Goal: Task Accomplishment & Management: Manage account settings

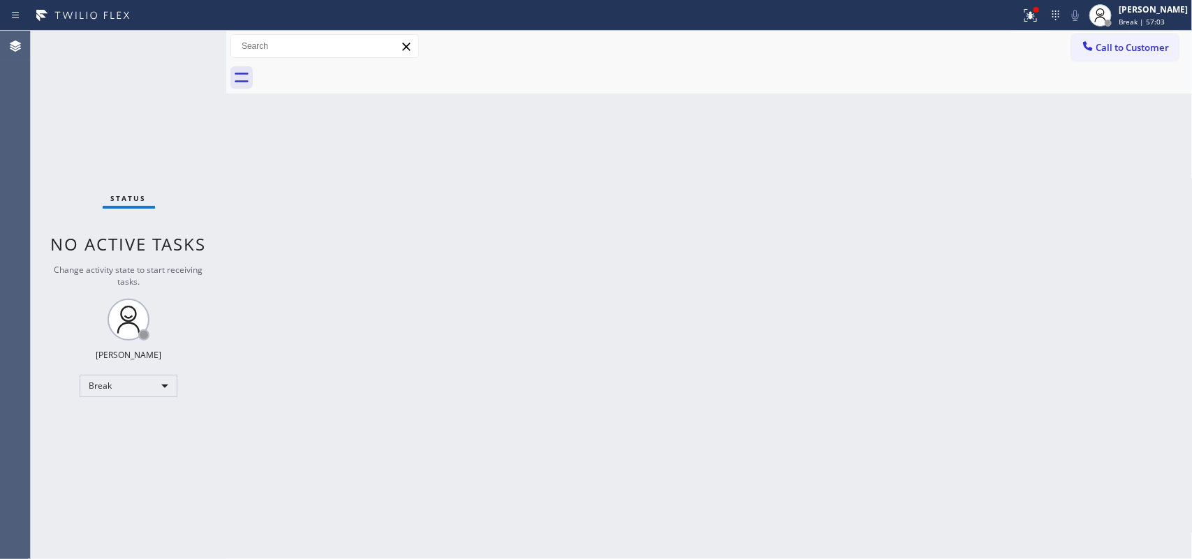
click at [226, 203] on div at bounding box center [226, 295] width 0 height 528
click at [1115, 19] on div at bounding box center [1100, 15] width 31 height 31
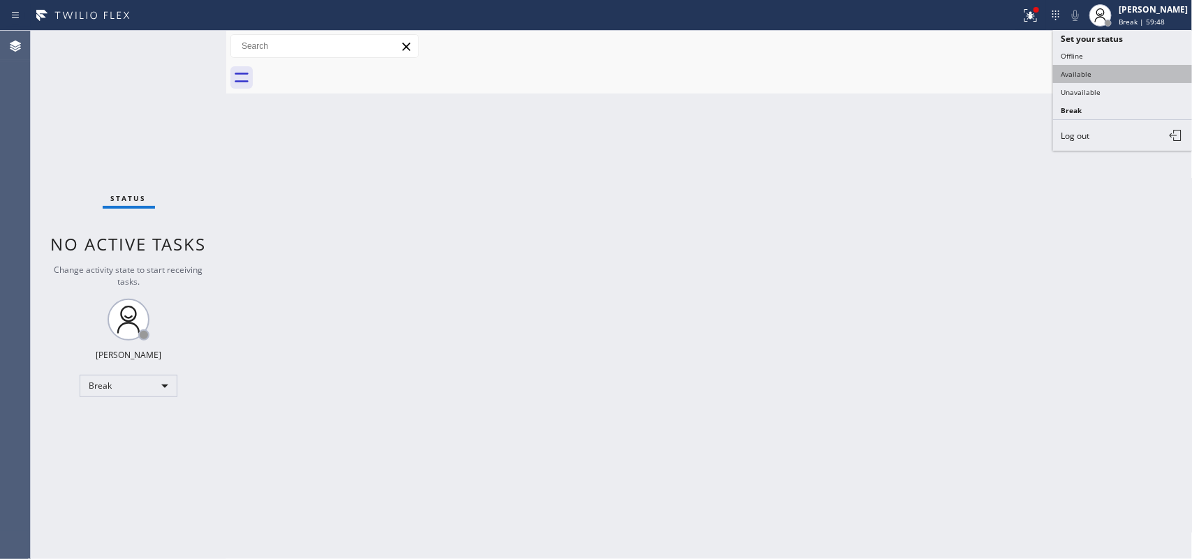
click at [1125, 75] on button "Available" at bounding box center [1123, 74] width 140 height 18
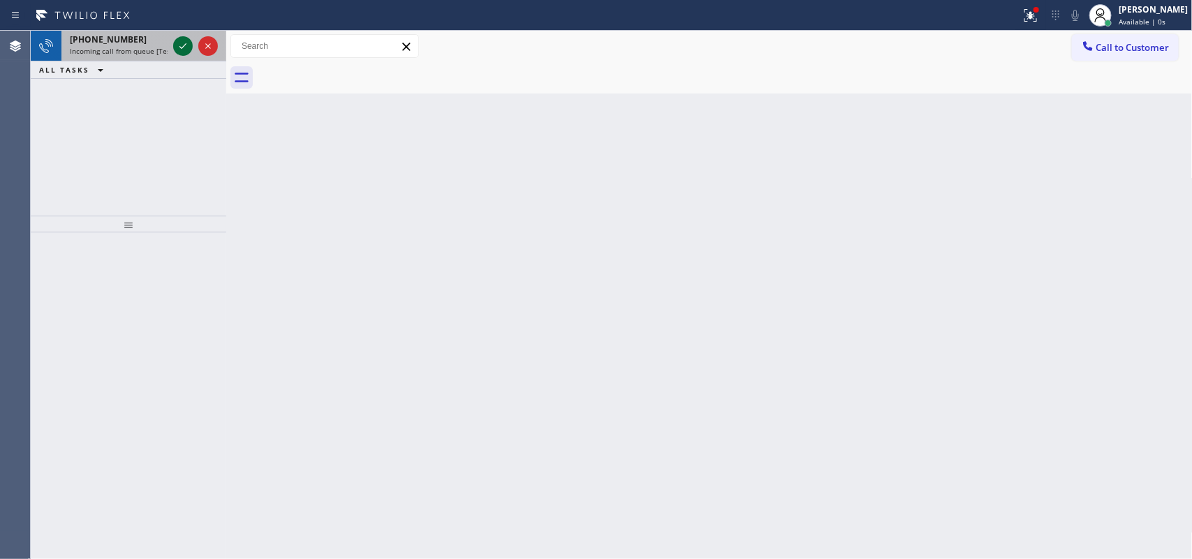
click at [179, 45] on icon at bounding box center [183, 46] width 17 height 17
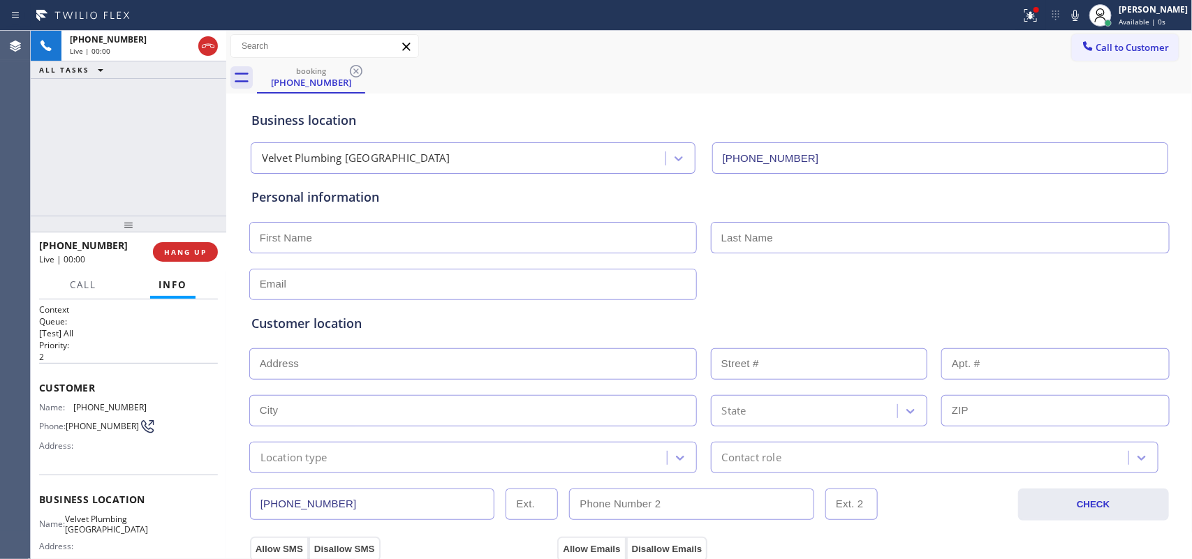
type input "[PHONE_NUMBER]"
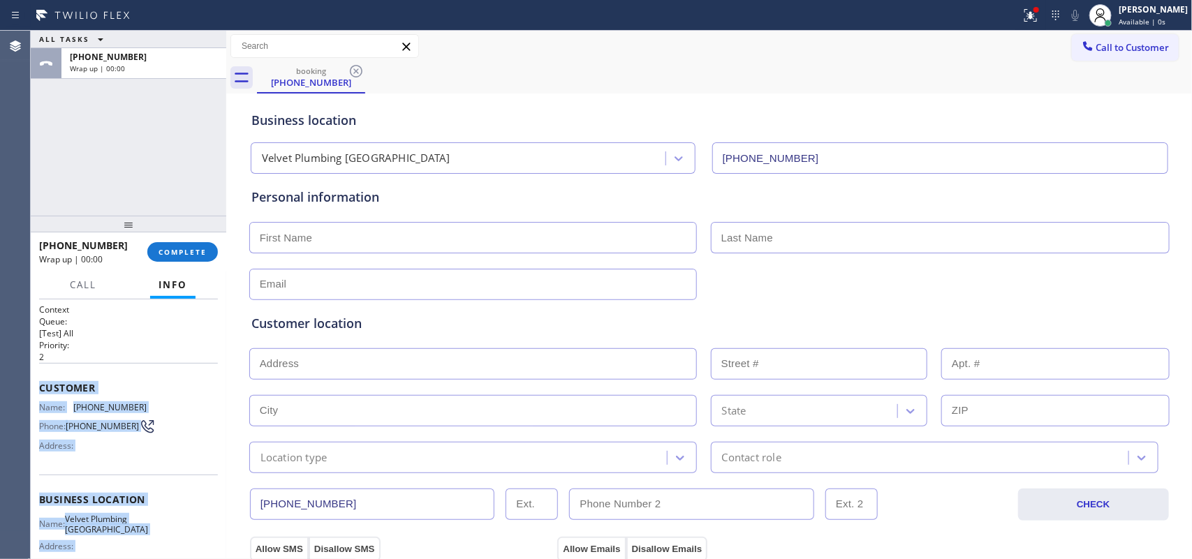
drag, startPoint x: 151, startPoint y: 424, endPoint x: 40, endPoint y: 386, distance: 117.9
click at [40, 386] on div "Context Queue: [Test] All Priority: 2 Customer Name: [PHONE_NUMBER] Phone: [PHO…" at bounding box center [128, 506] width 179 height 404
copy div "Customer Name: [PHONE_NUMBER] Phone: [PHONE_NUMBER] Address: Business location …"
drag, startPoint x: 188, startPoint y: 252, endPoint x: 207, endPoint y: 255, distance: 19.1
click at [196, 253] on span "COMPLETE" at bounding box center [182, 252] width 48 height 10
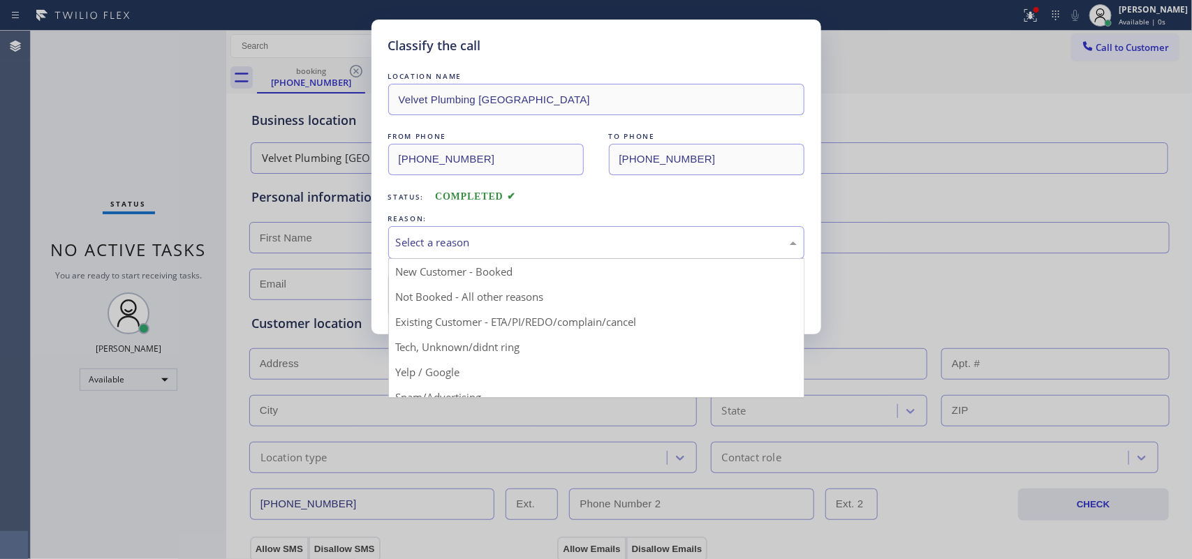
click at [427, 249] on div "Select a reason" at bounding box center [596, 243] width 401 height 16
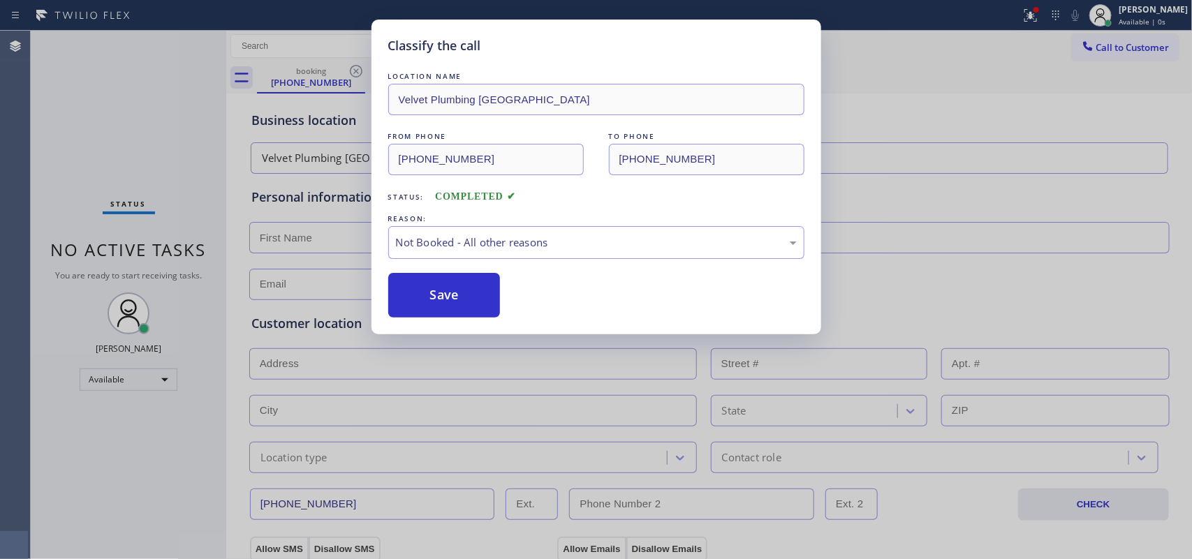
drag, startPoint x: 454, startPoint y: 294, endPoint x: 573, endPoint y: 276, distance: 119.9
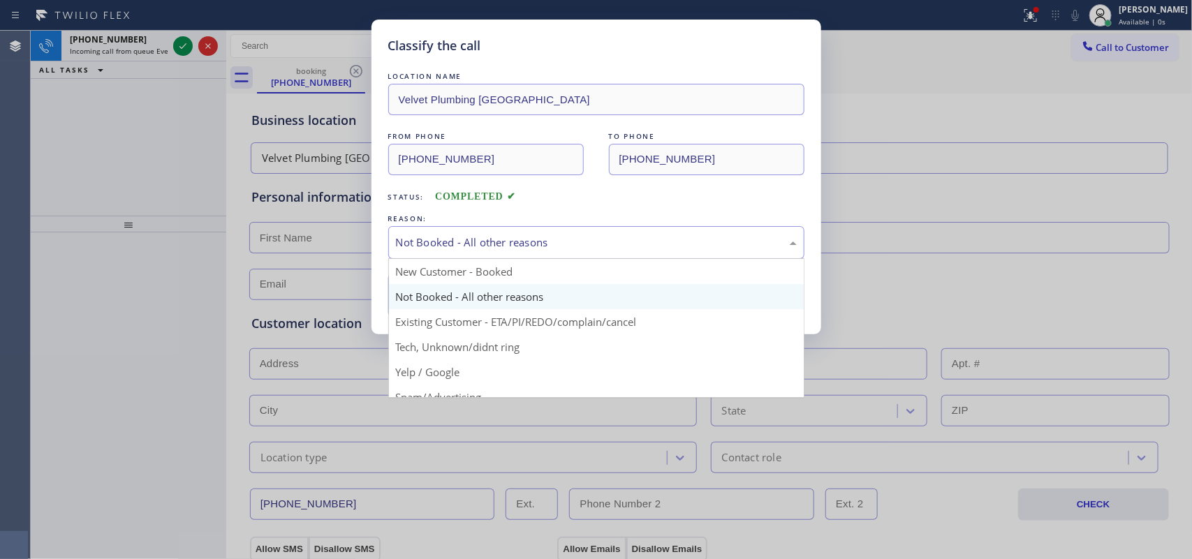
click at [567, 238] on div "Not Booked - All other reasons" at bounding box center [596, 243] width 401 height 16
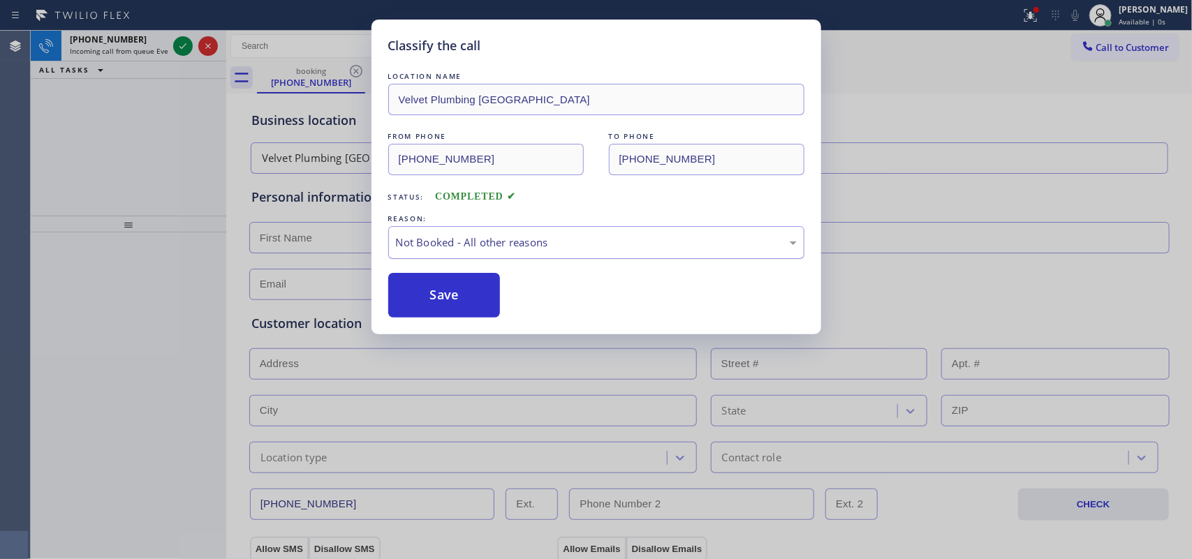
click at [567, 238] on div "Not Booked - All other reasons" at bounding box center [596, 243] width 401 height 16
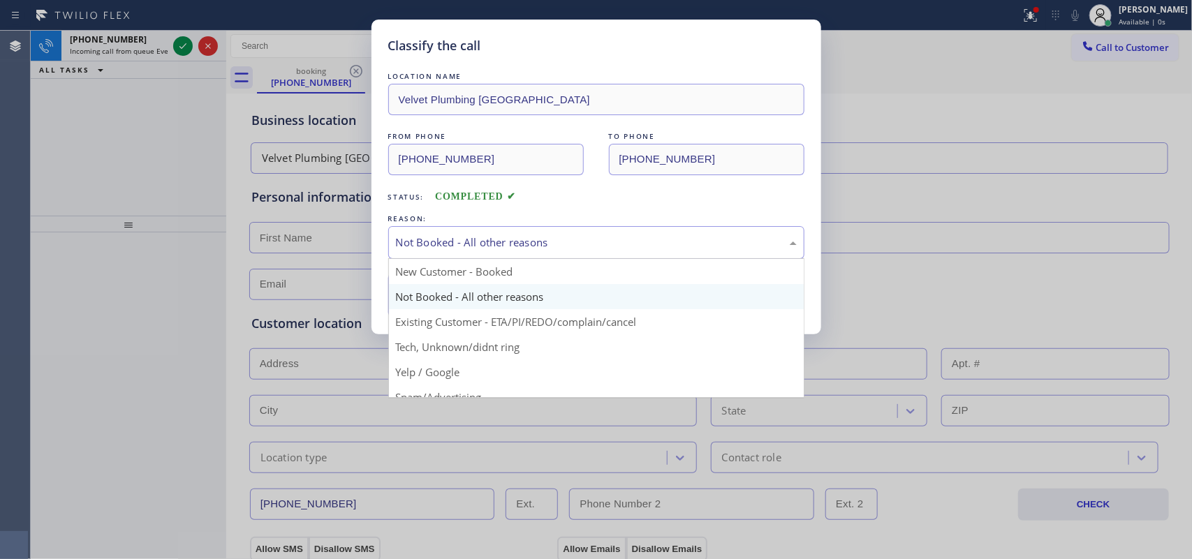
click at [519, 242] on div "Not Booked - All other reasons" at bounding box center [596, 243] width 401 height 16
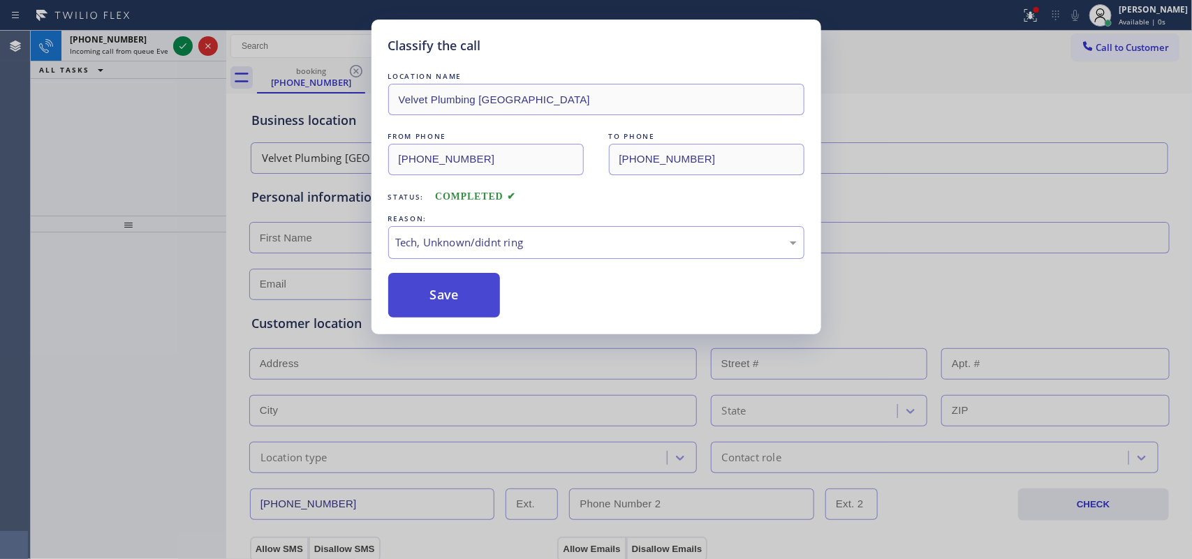
drag, startPoint x: 501, startPoint y: 353, endPoint x: 485, endPoint y: 311, distance: 44.2
drag, startPoint x: 473, startPoint y: 301, endPoint x: 405, endPoint y: 232, distance: 96.7
click at [469, 300] on button "Save" at bounding box center [444, 295] width 112 height 45
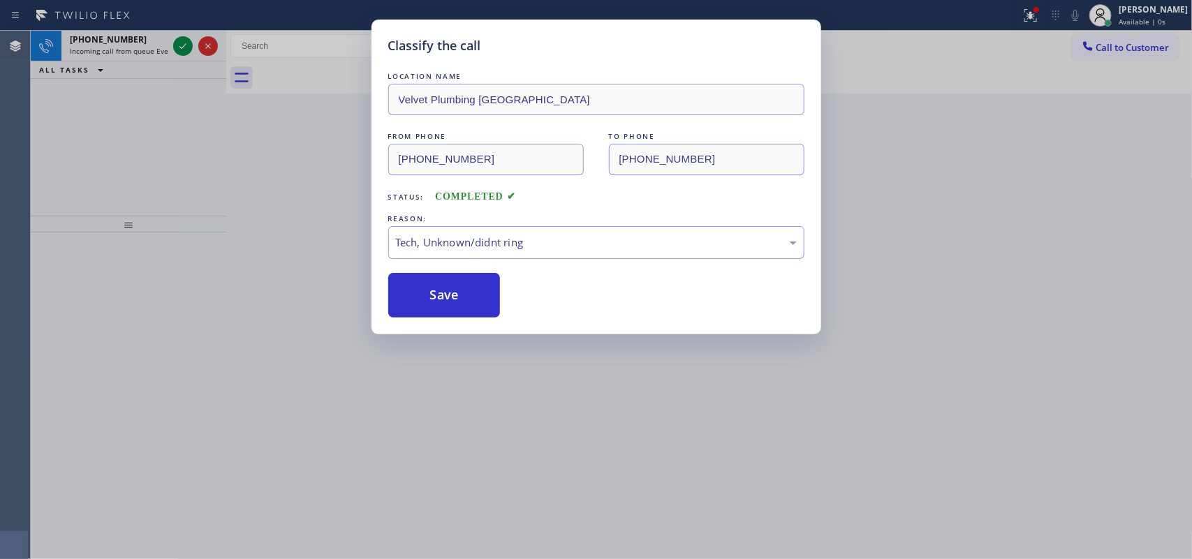
click at [178, 45] on div "Classify the call LOCATION NAME Modern Family Air Conditioning and Heating [GEO…" at bounding box center [611, 295] width 1161 height 528
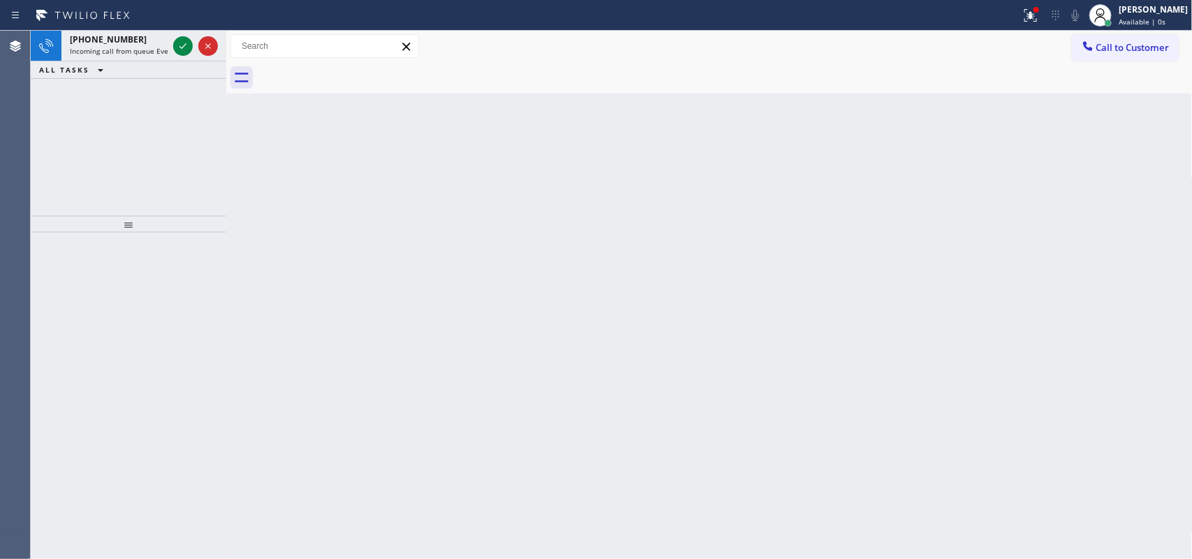
click at [178, 45] on icon at bounding box center [183, 46] width 17 height 17
click at [179, 44] on icon at bounding box center [183, 46] width 17 height 17
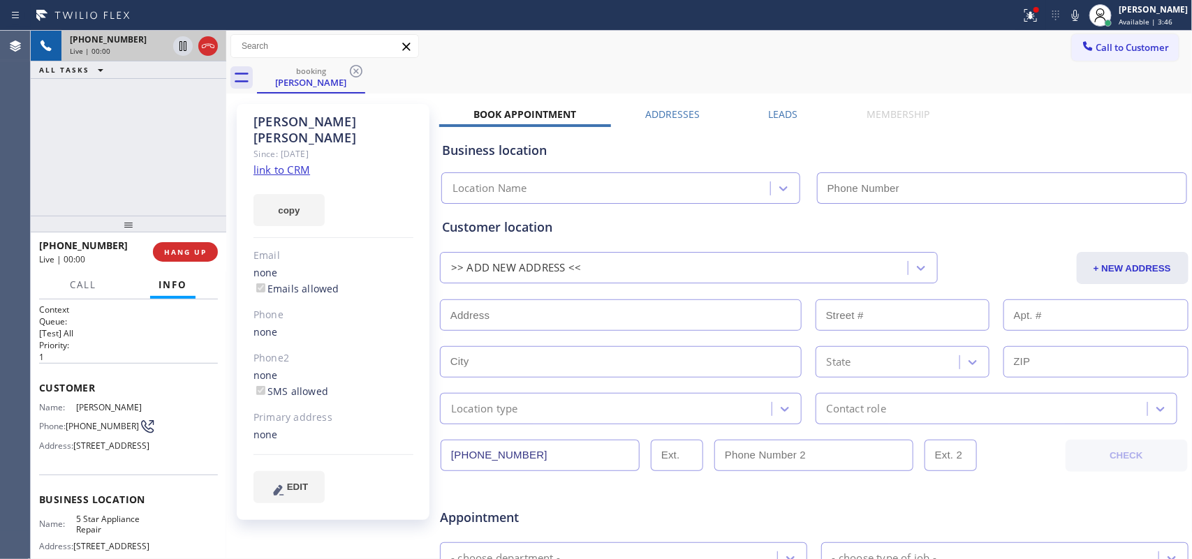
type input "[PHONE_NUMBER]"
click at [295, 163] on link "link to CRM" at bounding box center [281, 170] width 57 height 14
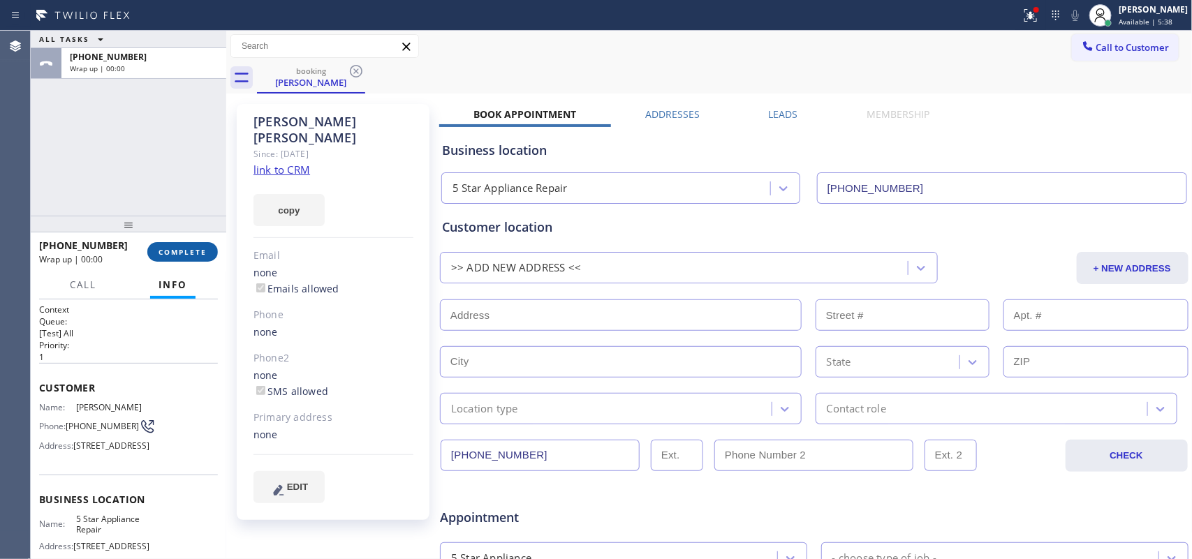
click at [208, 253] on button "COMPLETE" at bounding box center [182, 252] width 71 height 20
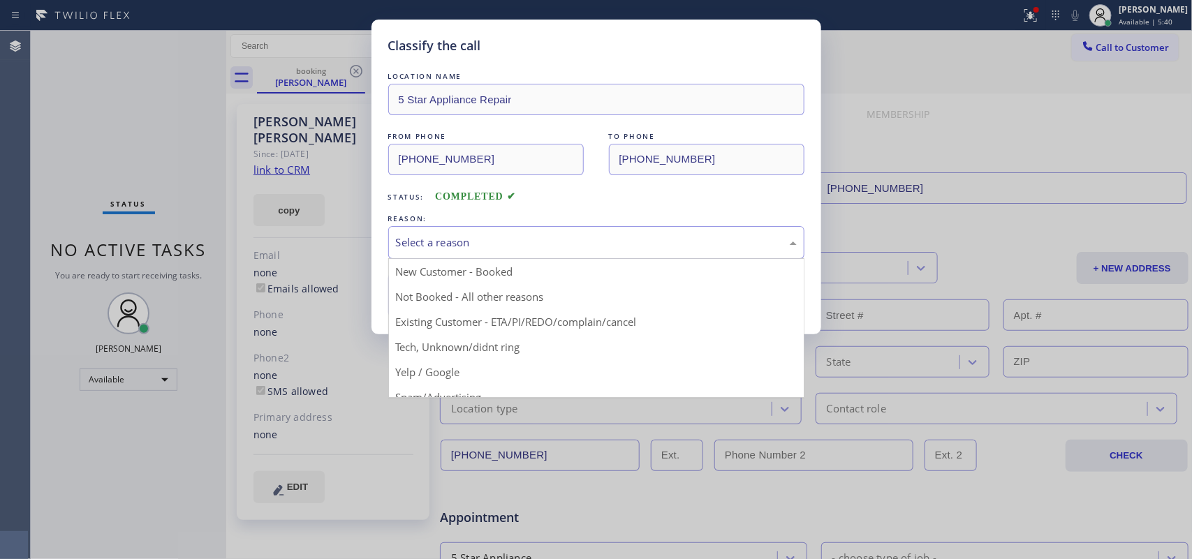
click at [442, 228] on div "Select a reason" at bounding box center [596, 242] width 416 height 33
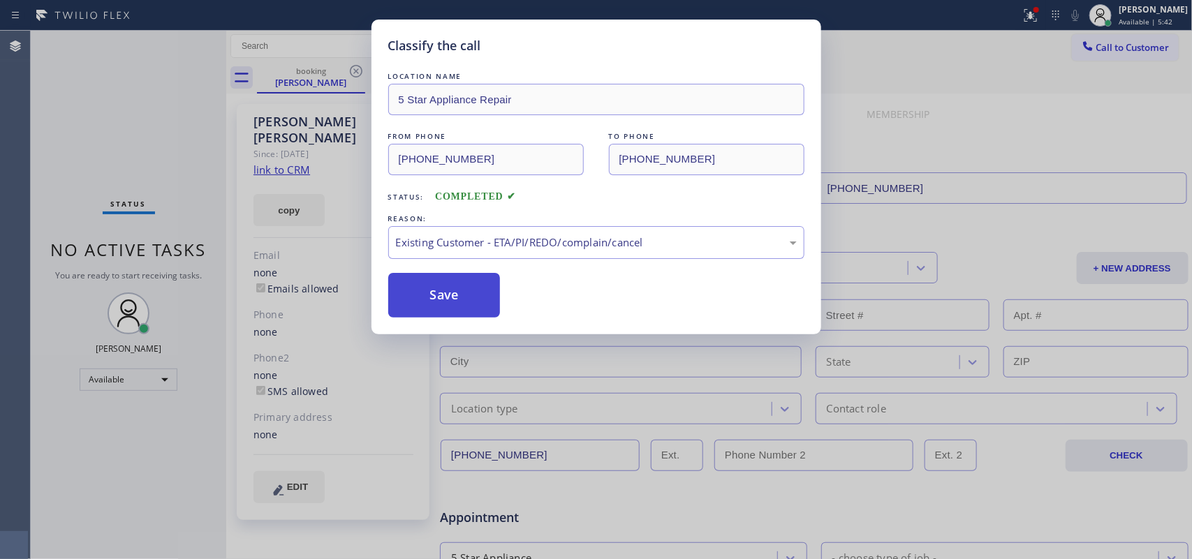
click at [490, 301] on button "Save" at bounding box center [444, 295] width 112 height 45
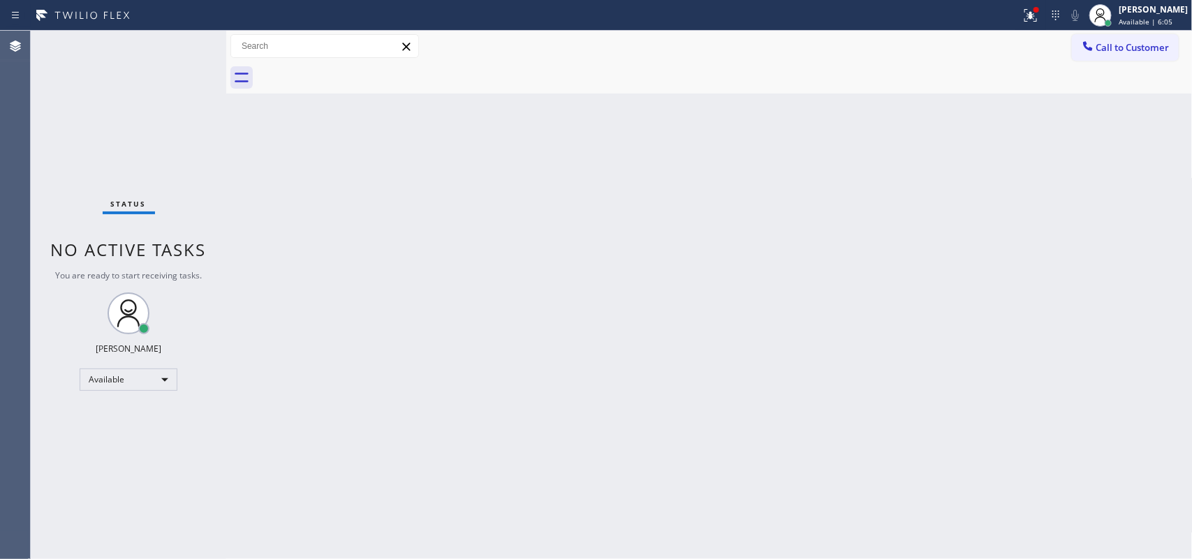
click at [186, 43] on div "Status No active tasks You are ready to start receiving tasks. [PERSON_NAME] Av…" at bounding box center [128, 295] width 195 height 528
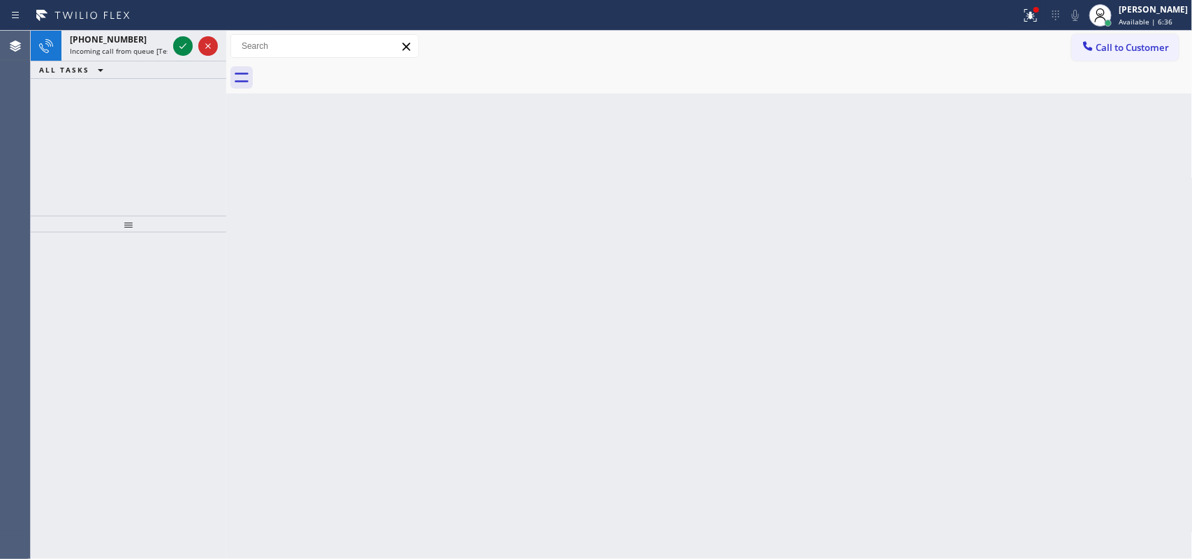
click at [186, 43] on icon at bounding box center [183, 46] width 17 height 17
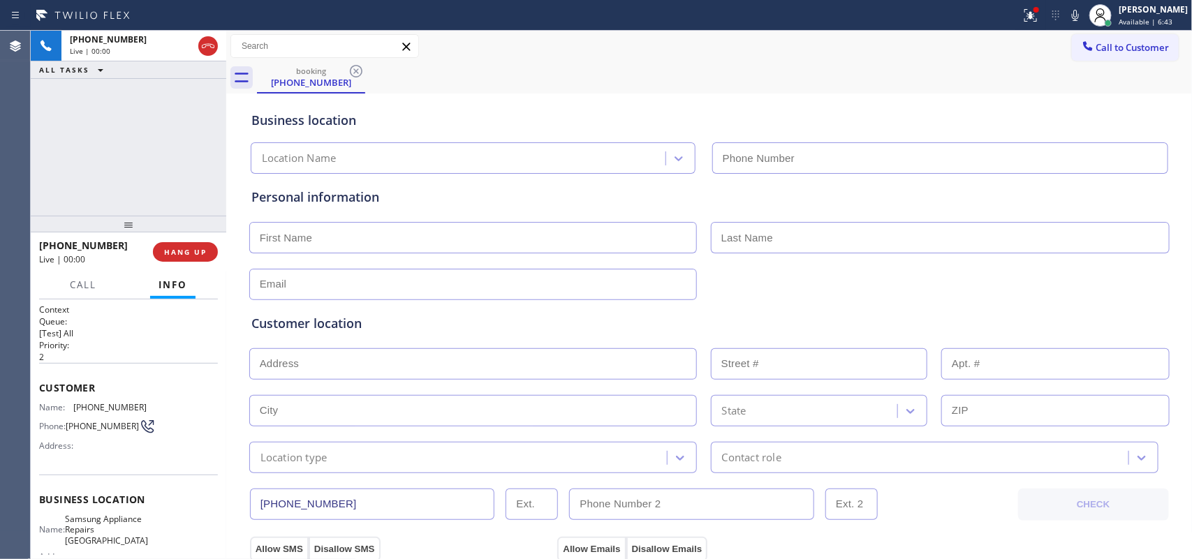
type input "[PHONE_NUMBER]"
click at [96, 288] on span "Call" at bounding box center [83, 285] width 27 height 13
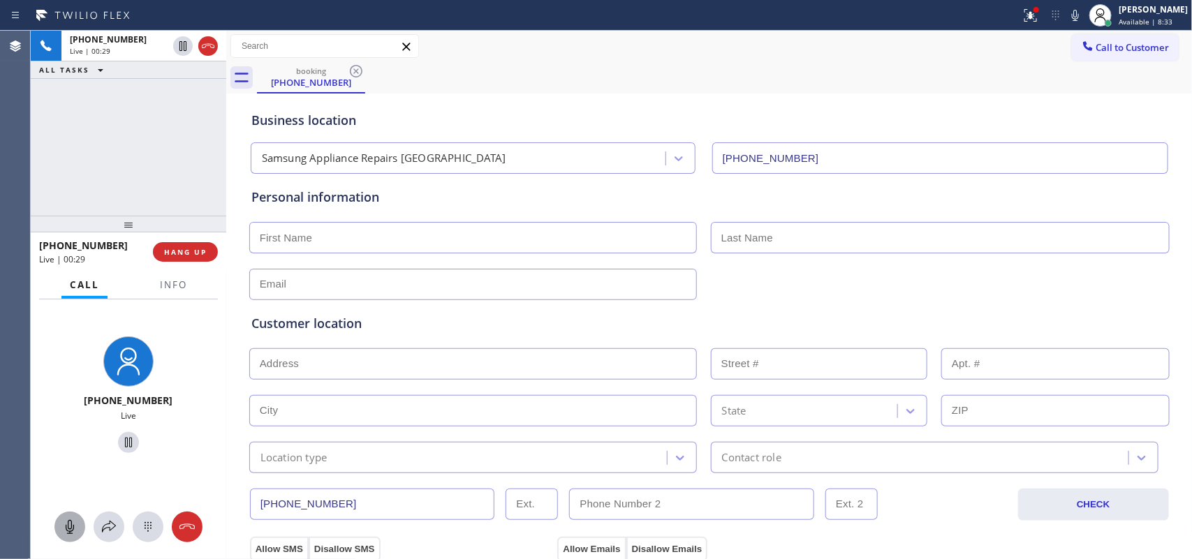
click at [71, 524] on icon at bounding box center [70, 527] width 8 height 14
click at [125, 443] on icon at bounding box center [128, 443] width 7 height 10
click at [72, 522] on icon at bounding box center [69, 527] width 17 height 17
click at [122, 444] on icon at bounding box center [128, 442] width 17 height 17
click at [382, 241] on input "text" at bounding box center [472, 237] width 447 height 31
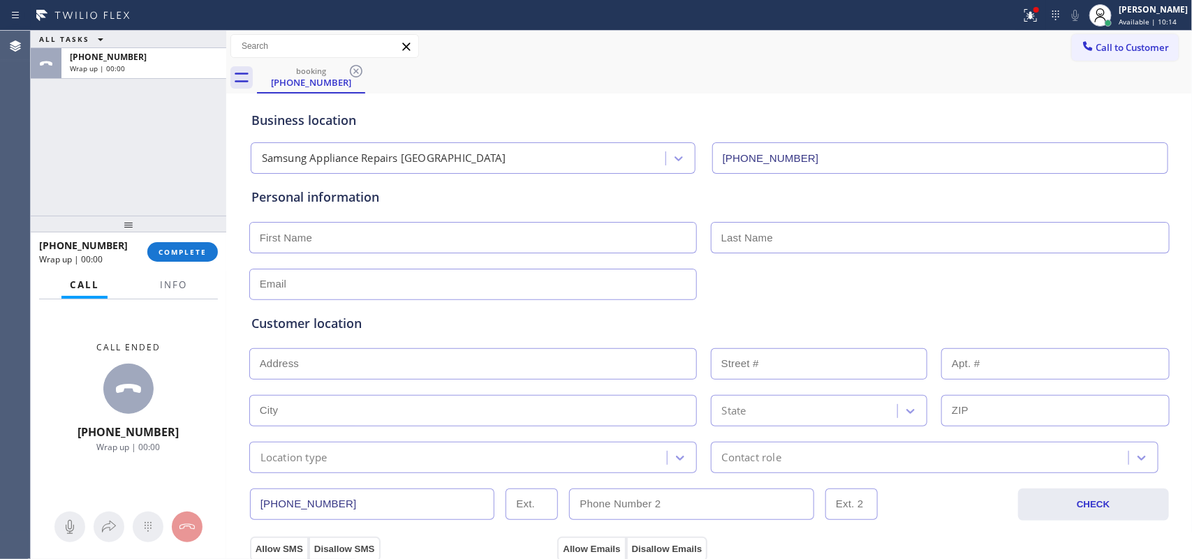
drag, startPoint x: 50, startPoint y: 163, endPoint x: 68, endPoint y: 175, distance: 21.5
click at [51, 163] on div "ALL TASKS ALL TASKS ACTIVE TASKS TASKS IN WRAP UP [PHONE_NUMBER] Wrap up | 00:00" at bounding box center [128, 123] width 195 height 185
click at [201, 257] on button "COMPLETE" at bounding box center [182, 252] width 71 height 20
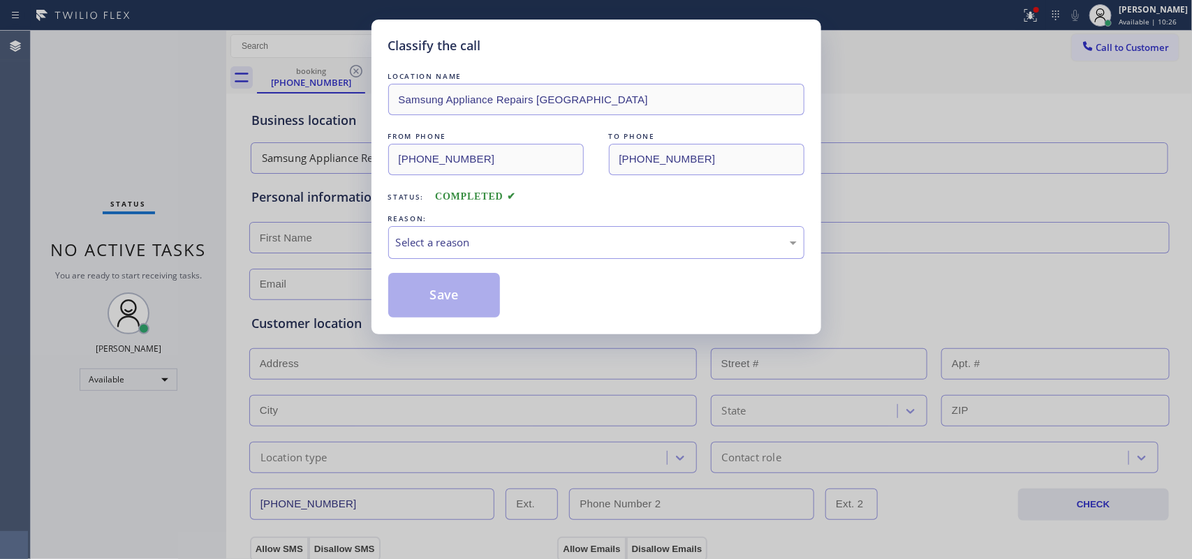
click at [329, 156] on div "Classify the call LOCATION NAME Samsung Appliance Repairs [GEOGRAPHIC_DATA] FRO…" at bounding box center [596, 279] width 1192 height 559
click at [500, 52] on div "Classify the call" at bounding box center [596, 45] width 416 height 19
click at [598, 151] on div "FROM PHONE [PHONE_NUMBER] TO PHONE [PHONE_NUMBER]" at bounding box center [596, 152] width 416 height 46
click at [185, 178] on div "Classify the call LOCATION NAME Samsung Appliance Repairs [GEOGRAPHIC_DATA] FRO…" at bounding box center [596, 279] width 1192 height 559
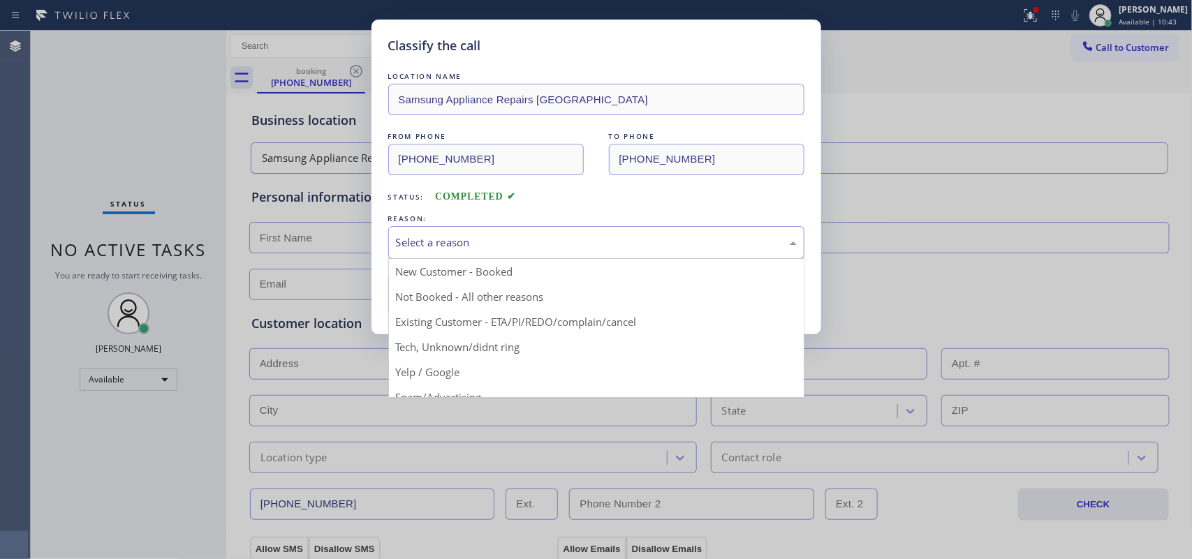
click at [512, 250] on div "Select a reason" at bounding box center [596, 243] width 401 height 16
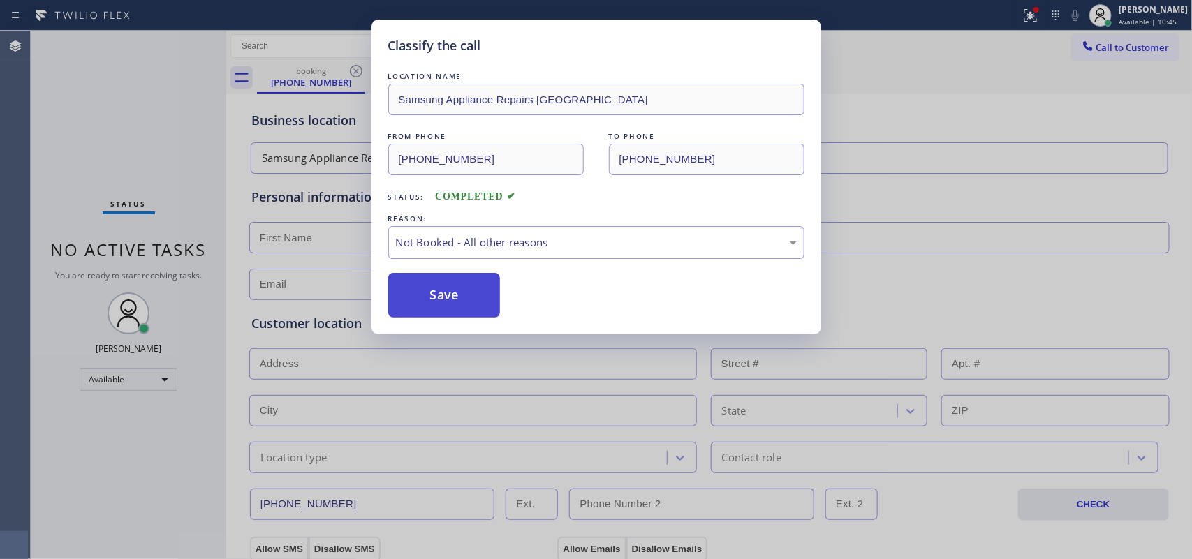
click at [464, 295] on button "Save" at bounding box center [444, 295] width 112 height 45
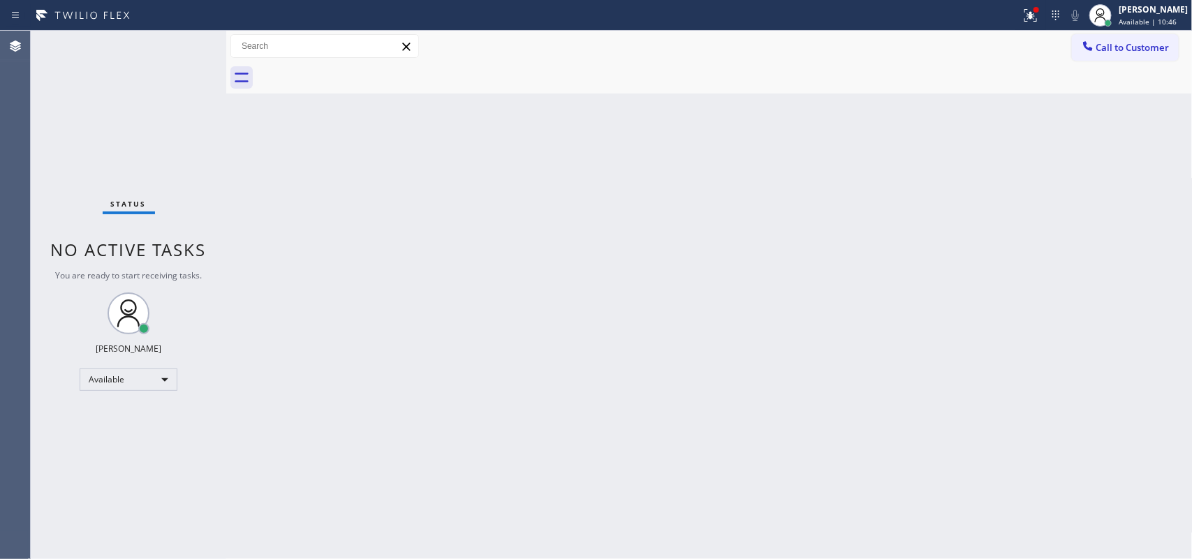
click at [1150, 14] on div "[PERSON_NAME]" at bounding box center [1152, 9] width 69 height 12
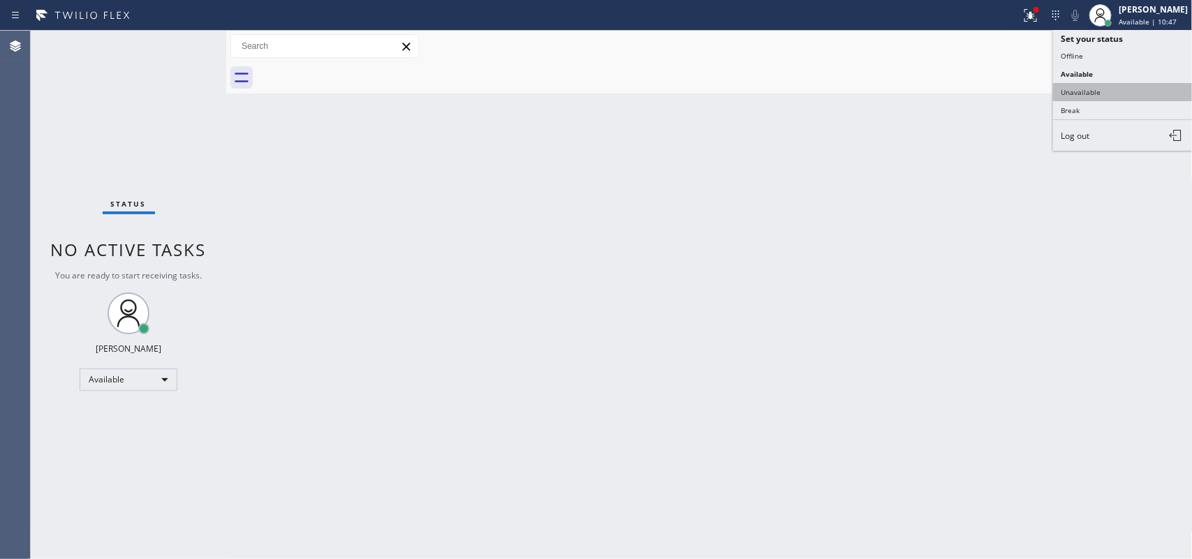
click at [1108, 87] on button "Unavailable" at bounding box center [1123, 92] width 140 height 18
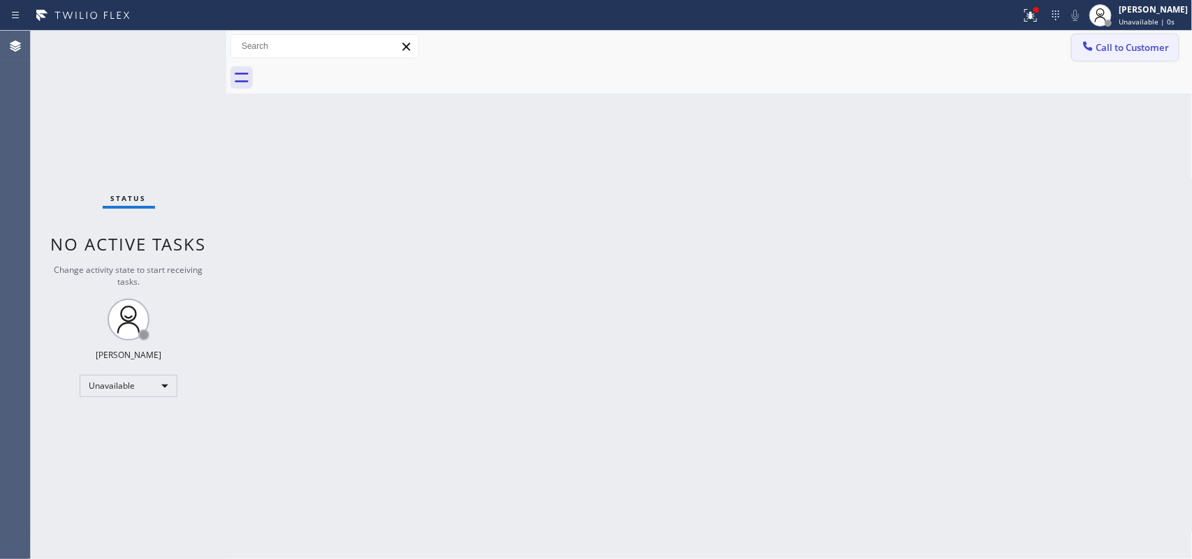
click at [1143, 44] on span "Call to Customer" at bounding box center [1132, 47] width 73 height 13
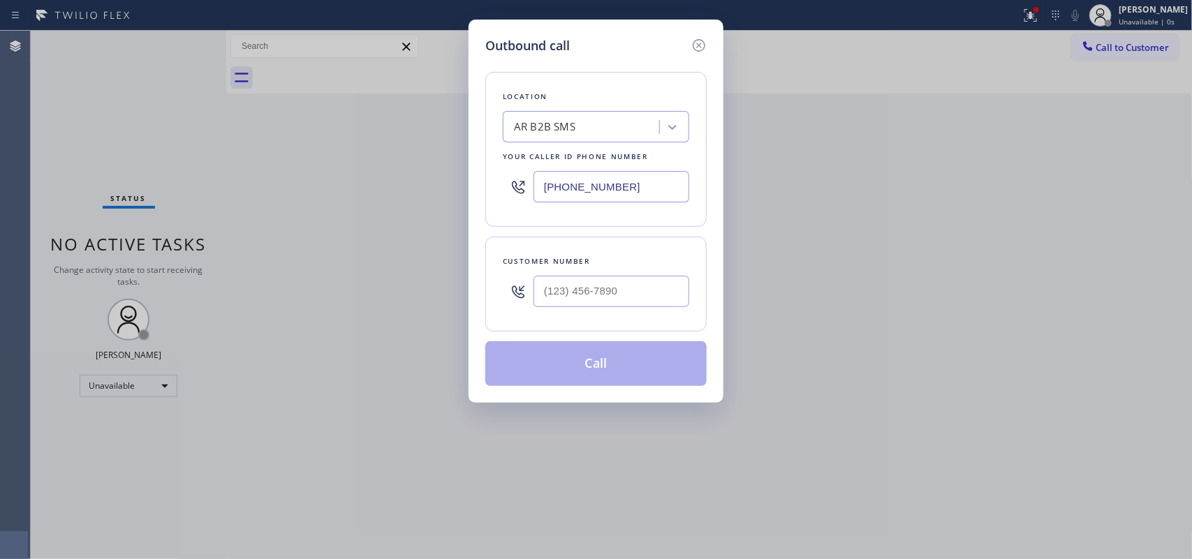
click at [561, 84] on div "Location AR B2B SMS Your caller id phone number [PHONE_NUMBER]" at bounding box center [595, 149] width 221 height 155
click at [586, 186] on input "[PHONE_NUMBER]" at bounding box center [611, 186] width 156 height 31
paste input "510) 978-2278"
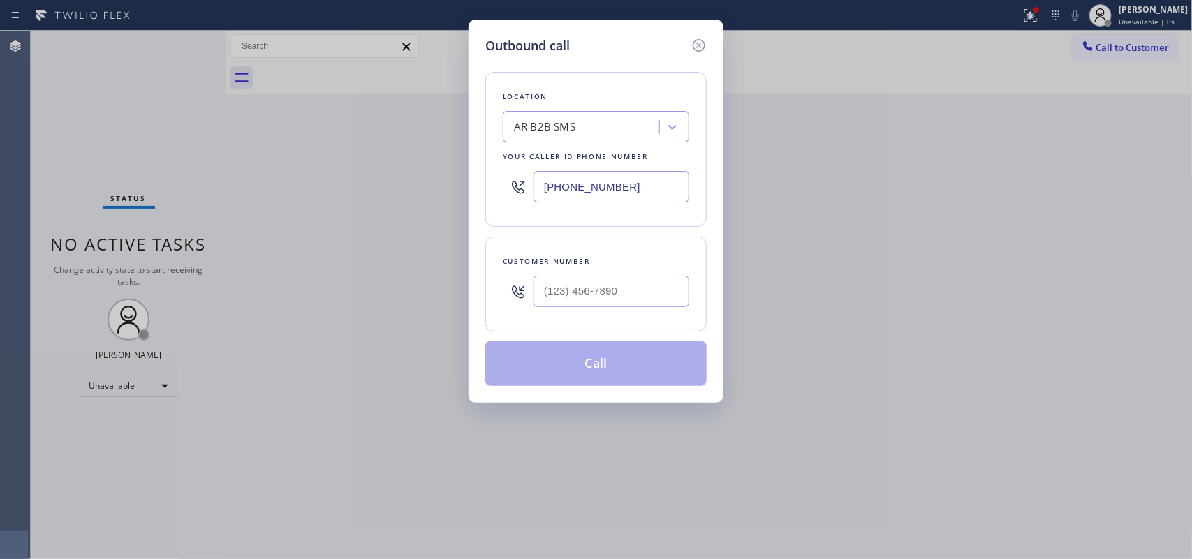
type input "[PHONE_NUMBER]"
click at [598, 299] on input "(___) ___-____" at bounding box center [611, 291] width 156 height 31
paste input "510) 978-2278"
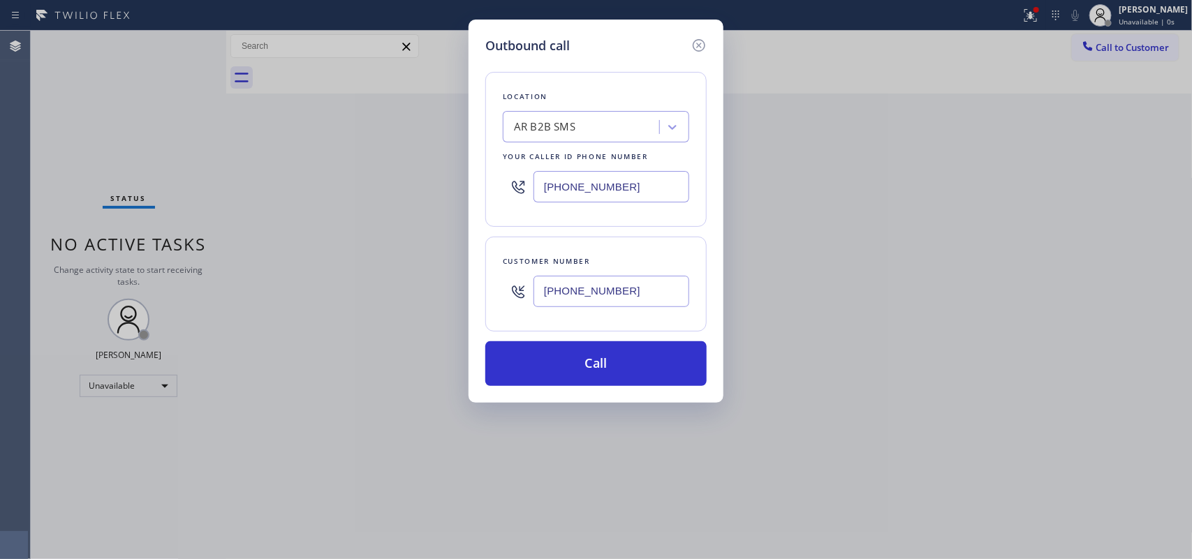
type input "[PHONE_NUMBER]"
click at [543, 71] on div "Location AR B2B SMS Your caller id phone number [PHONE_NUMBER] Customer number …" at bounding box center [595, 220] width 221 height 331
click at [581, 191] on input "[PHONE_NUMBER]" at bounding box center [611, 186] width 156 height 31
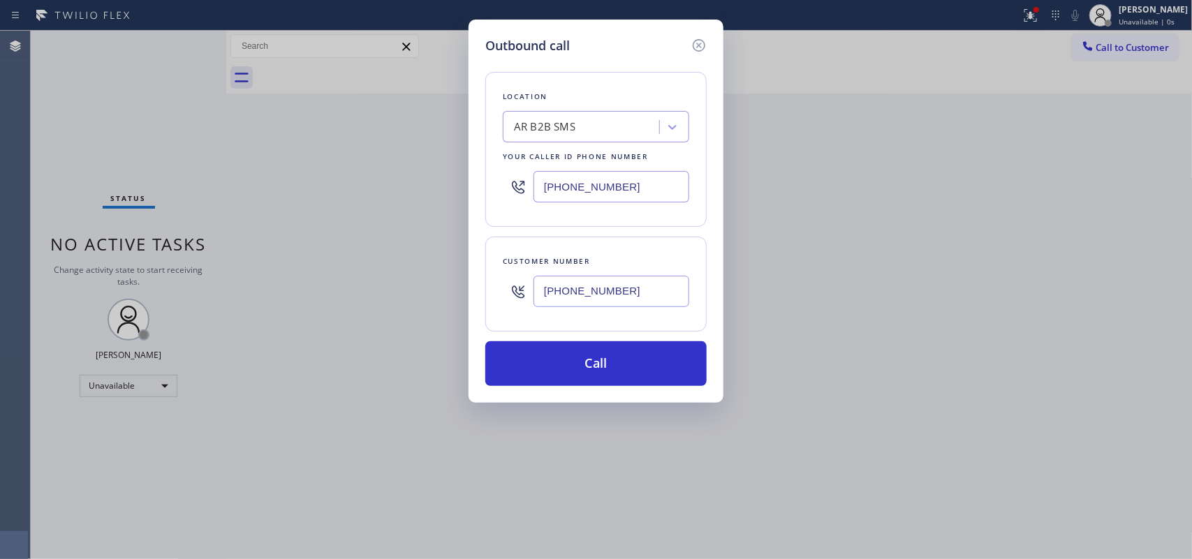
paste input "415) 480-7108"
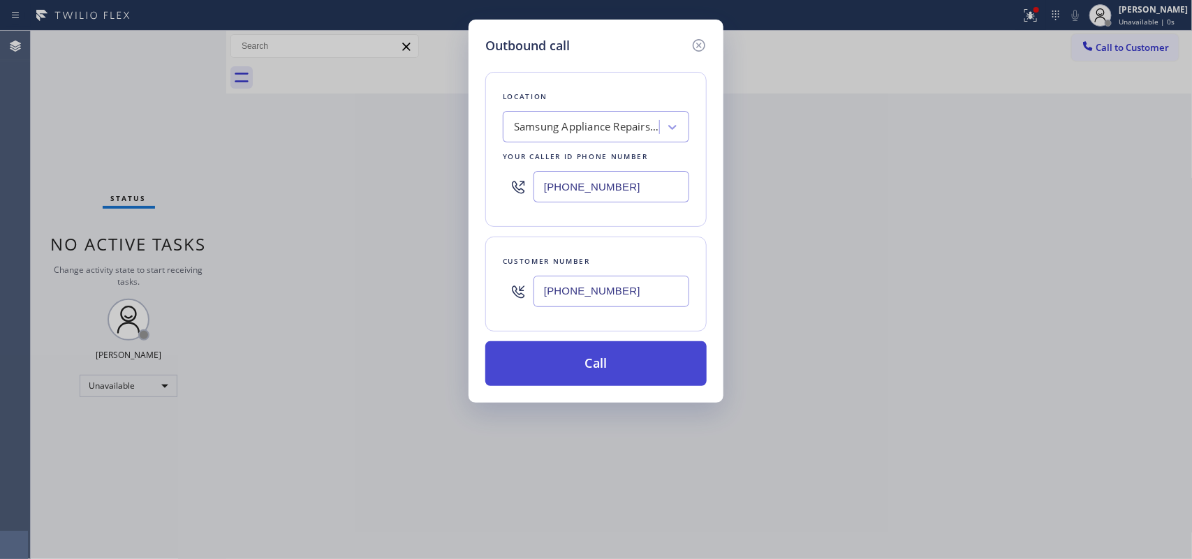
type input "[PHONE_NUMBER]"
click at [609, 356] on button "Call" at bounding box center [595, 363] width 221 height 45
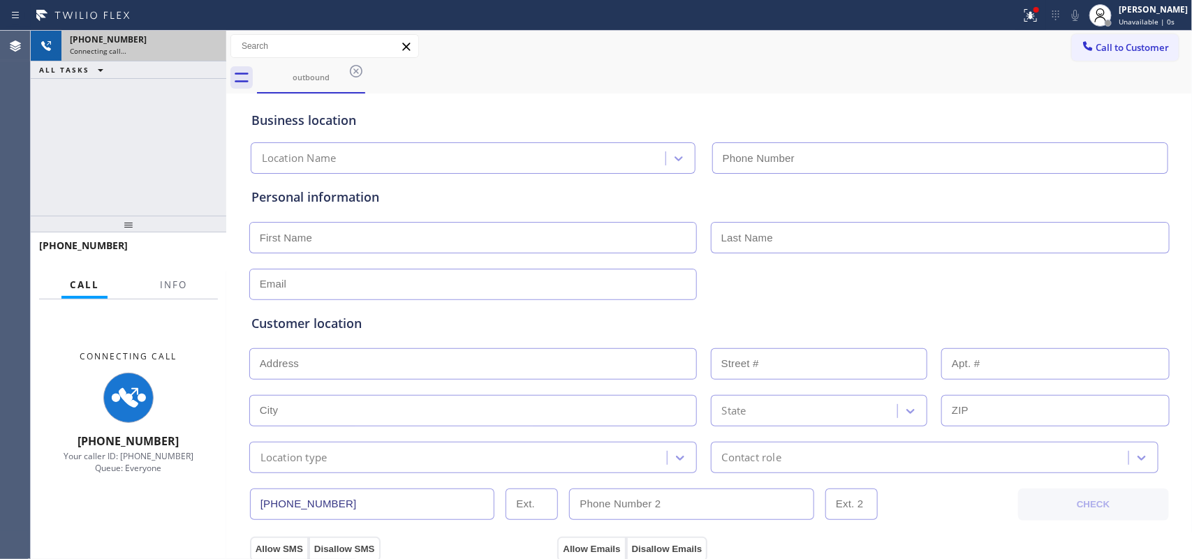
type input "[PHONE_NUMBER]"
click at [203, 43] on div "[PHONE_NUMBER]" at bounding box center [144, 40] width 148 height 12
click at [206, 43] on div "[PHONE_NUMBER]" at bounding box center [144, 40] width 148 height 12
click at [207, 44] on div "[PHONE_NUMBER]" at bounding box center [144, 40] width 148 height 12
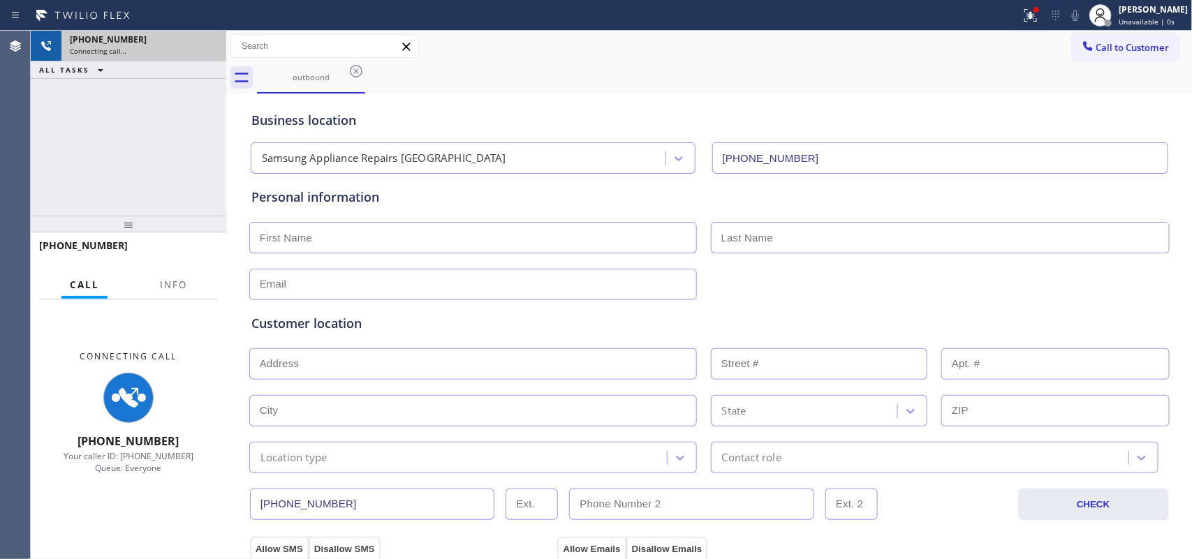
click at [207, 44] on div "[PHONE_NUMBER]" at bounding box center [144, 40] width 148 height 12
click at [210, 44] on div "[PHONE_NUMBER]" at bounding box center [144, 40] width 148 height 12
click at [210, 43] on div "[PHONE_NUMBER]" at bounding box center [144, 40] width 148 height 12
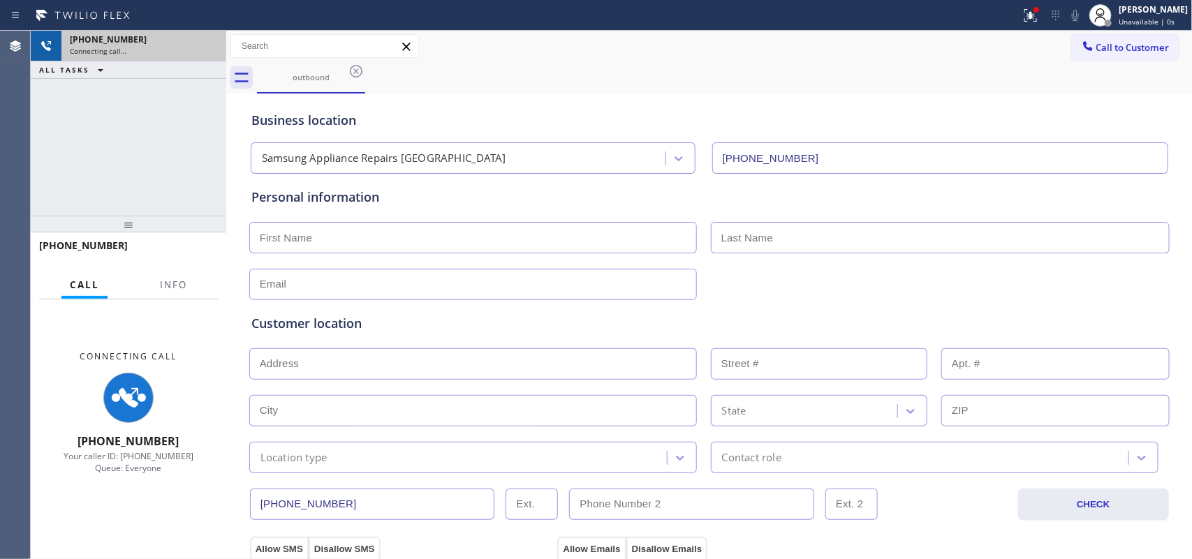
click at [210, 40] on div "[PHONE_NUMBER]" at bounding box center [144, 40] width 148 height 12
click at [210, 39] on div "[PHONE_NUMBER]" at bounding box center [144, 40] width 148 height 12
click at [208, 39] on div "[PHONE_NUMBER]" at bounding box center [144, 40] width 148 height 12
click at [207, 47] on div "Connecting call…" at bounding box center [144, 51] width 148 height 10
click at [200, 44] on div "[PHONE_NUMBER]" at bounding box center [144, 40] width 148 height 12
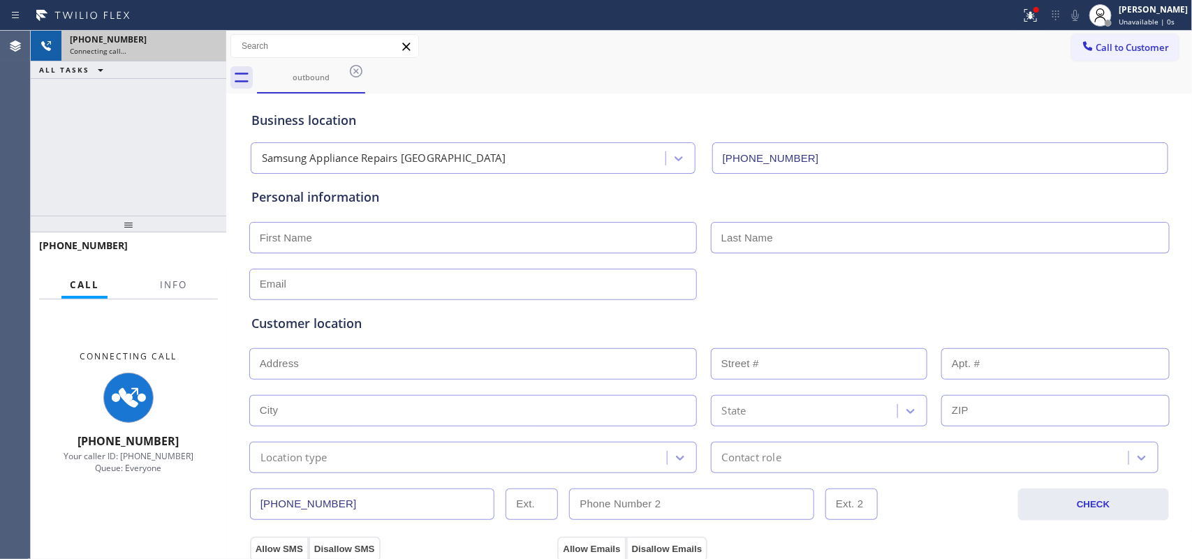
click at [200, 44] on div "[PHONE_NUMBER]" at bounding box center [144, 40] width 148 height 12
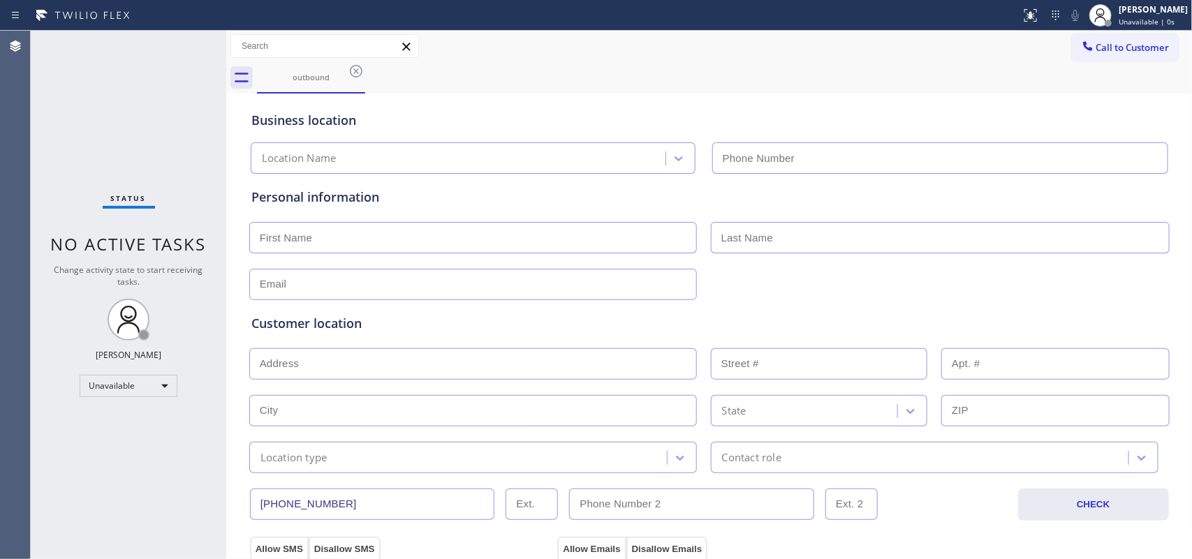
type input "[PHONE_NUMBER]"
click at [88, 168] on div "Status No active tasks Change activity state to start receiving tasks. Leah Cab…" at bounding box center [128, 295] width 195 height 528
click at [424, 229] on input "text" at bounding box center [472, 237] width 447 height 31
type input "Mr."
type input "Cinque"
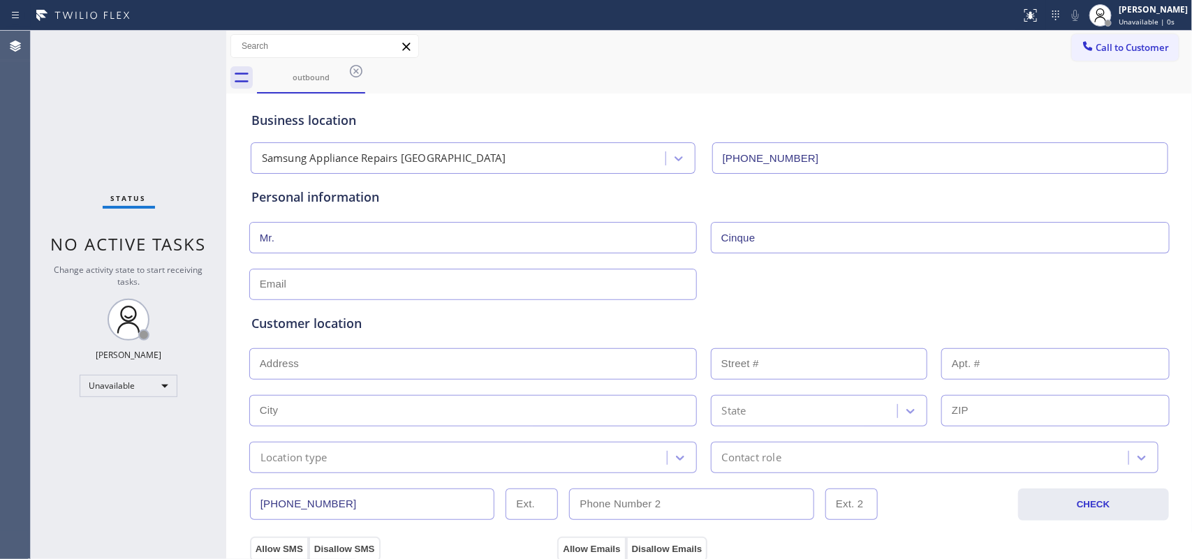
click at [274, 288] on input "text" at bounding box center [472, 284] width 447 height 31
type input "no@gmail.com"
click at [385, 359] on input "text" at bounding box center [472, 363] width 447 height 31
click at [383, 365] on input "text" at bounding box center [472, 363] width 447 height 31
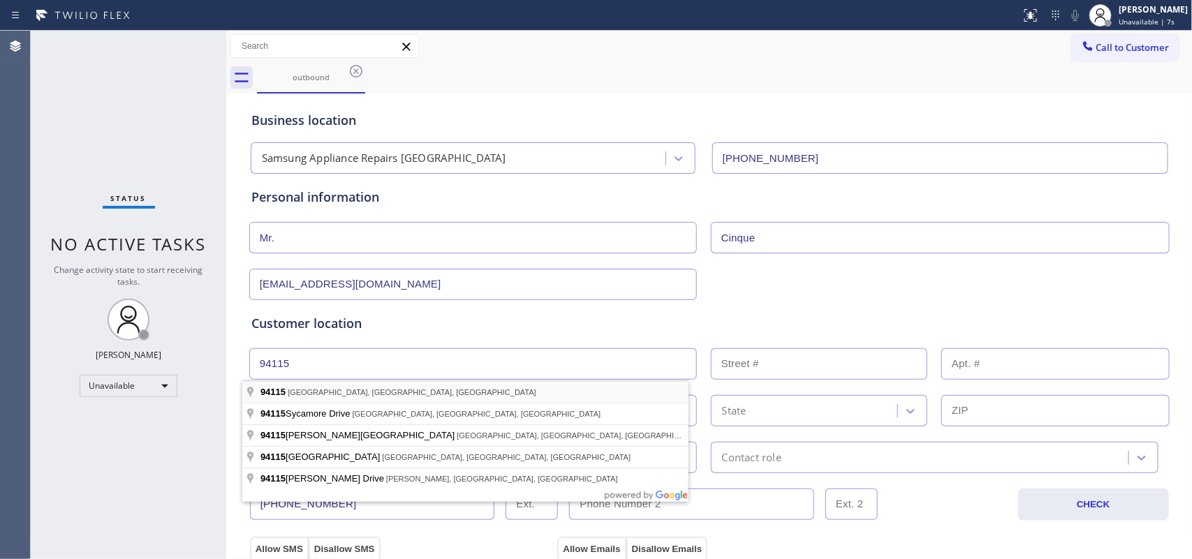
type input "San Francisco, CA 94115, USA"
type input "San Francisco"
type input "94115"
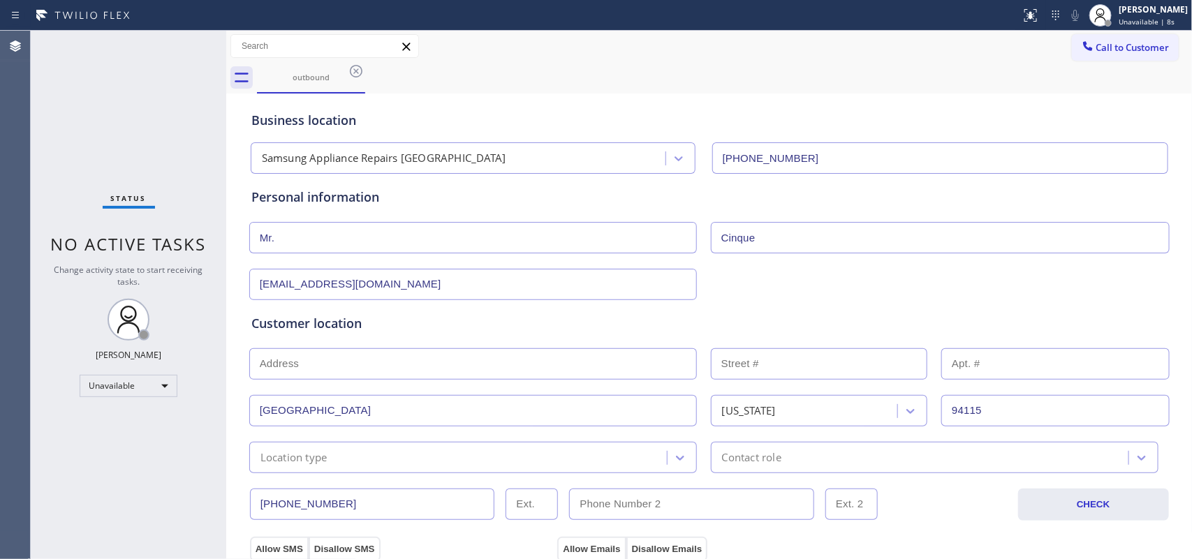
scroll to position [349, 0]
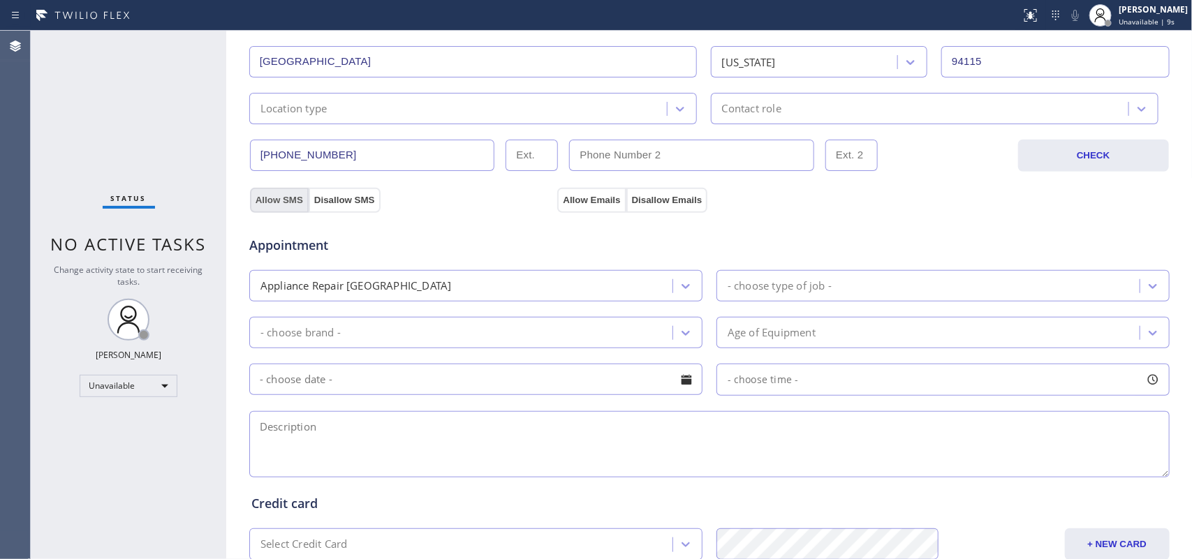
click at [272, 194] on button "Allow SMS" at bounding box center [279, 200] width 59 height 25
click at [587, 208] on div "Appointment Appliance Repair High End - choose type of job - - choose brand - A…" at bounding box center [709, 344] width 921 height 274
click at [587, 202] on button "Allow Emails" at bounding box center [591, 200] width 68 height 25
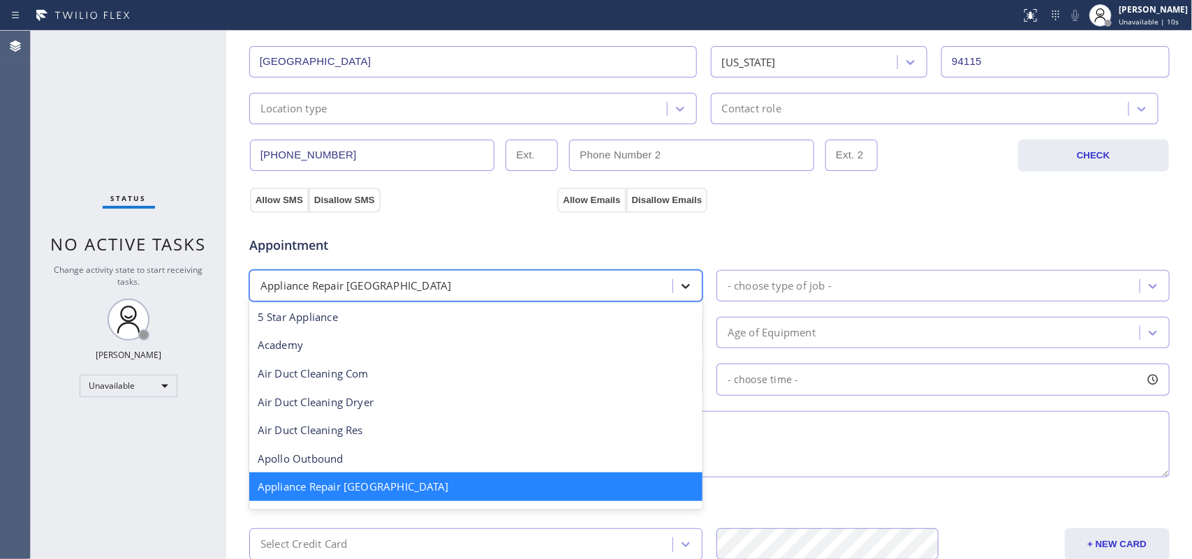
click at [673, 295] on div at bounding box center [685, 286] width 25 height 25
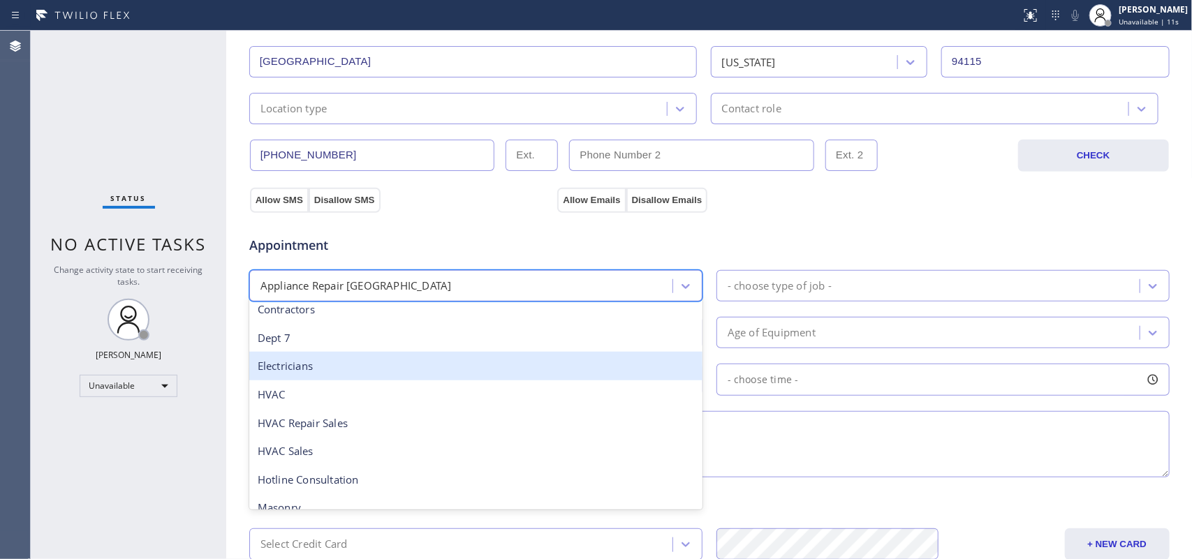
scroll to position [88, 0]
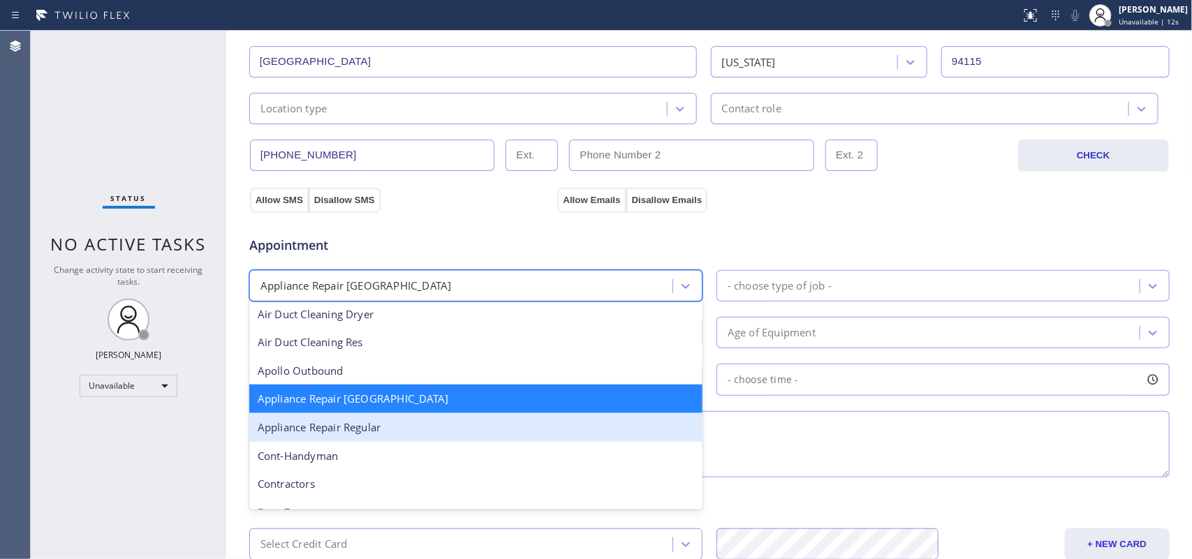
click at [542, 417] on div "Appliance Repair Regular" at bounding box center [475, 427] width 453 height 29
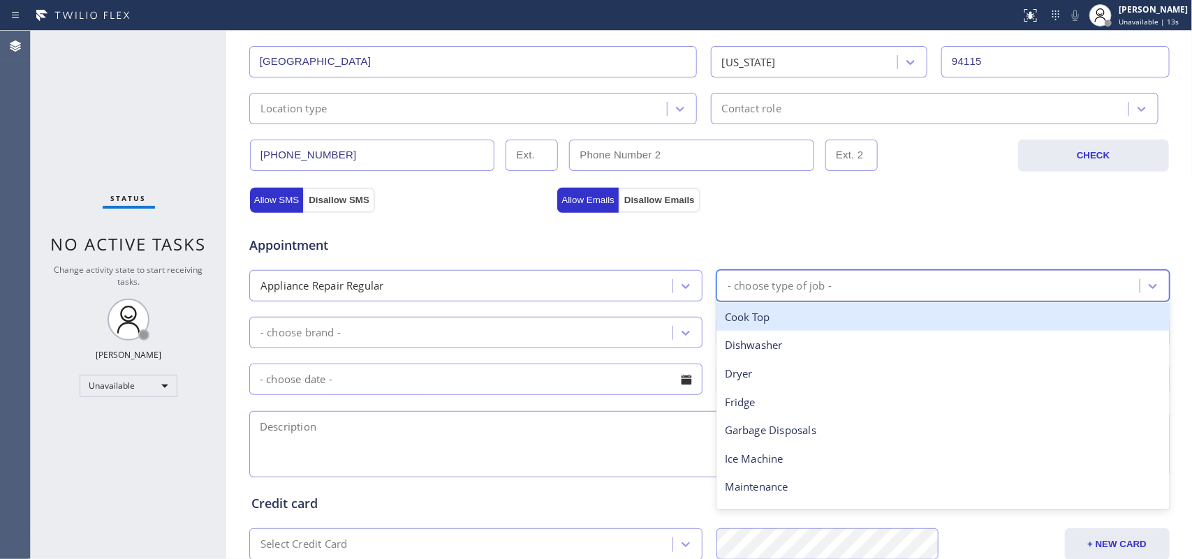
click at [815, 280] on div "- choose type of job -" at bounding box center [779, 286] width 104 height 16
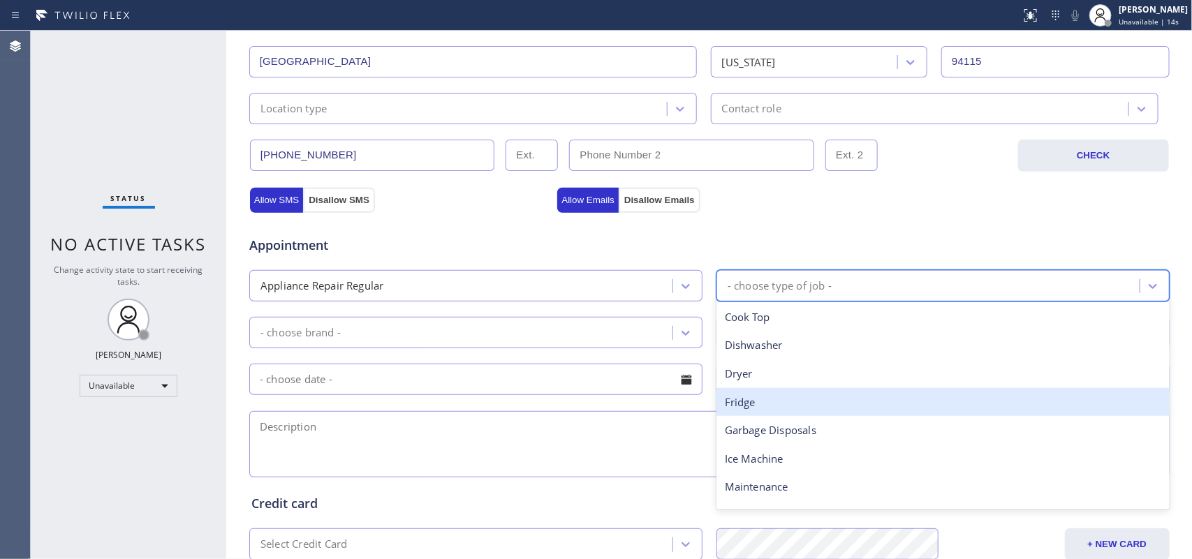
drag, startPoint x: 808, startPoint y: 402, endPoint x: 759, endPoint y: 370, distance: 58.5
click at [807, 402] on div "Fridge" at bounding box center [942, 402] width 453 height 29
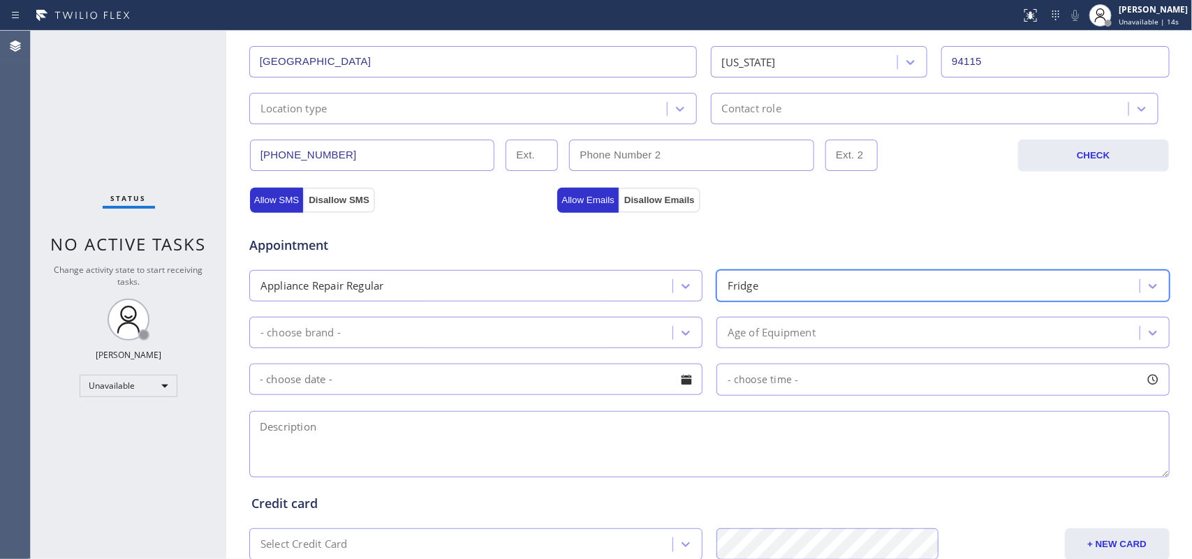
click at [662, 335] on div "- choose brand -" at bounding box center [462, 332] width 419 height 24
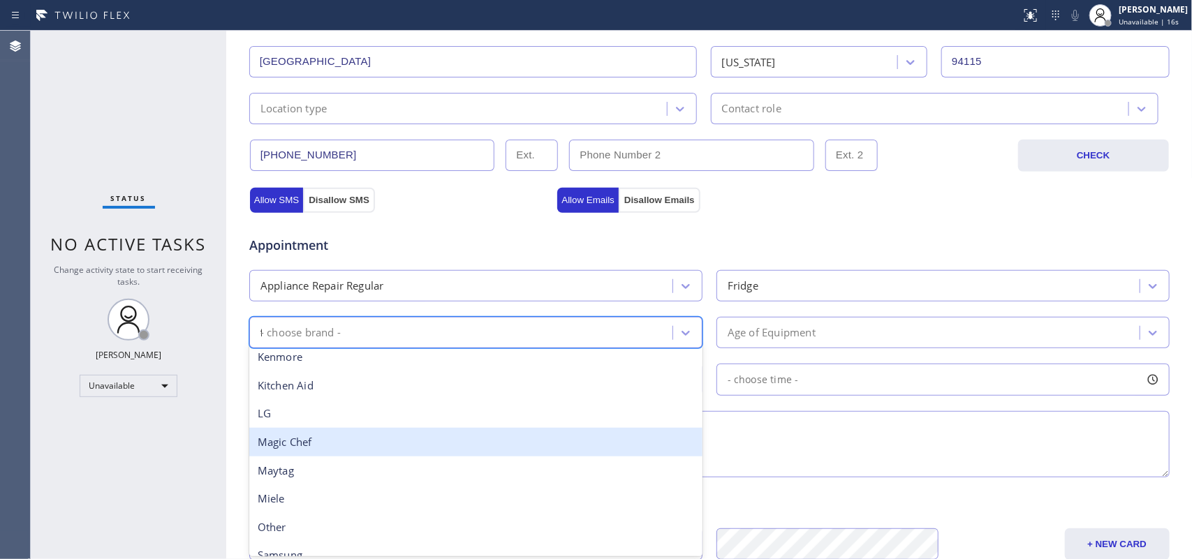
scroll to position [0, 0]
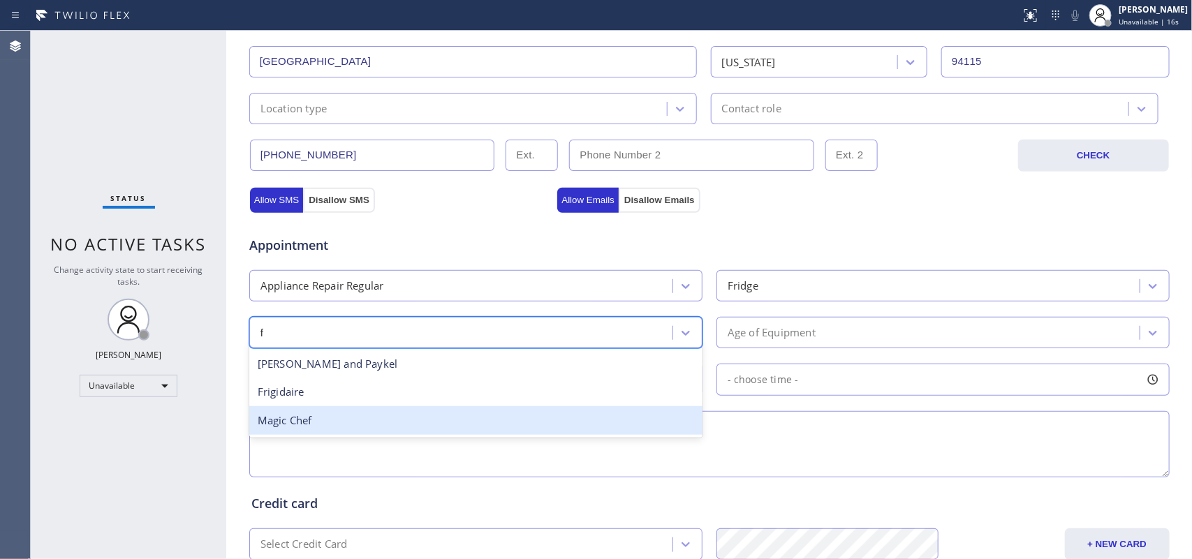
type input "fr"
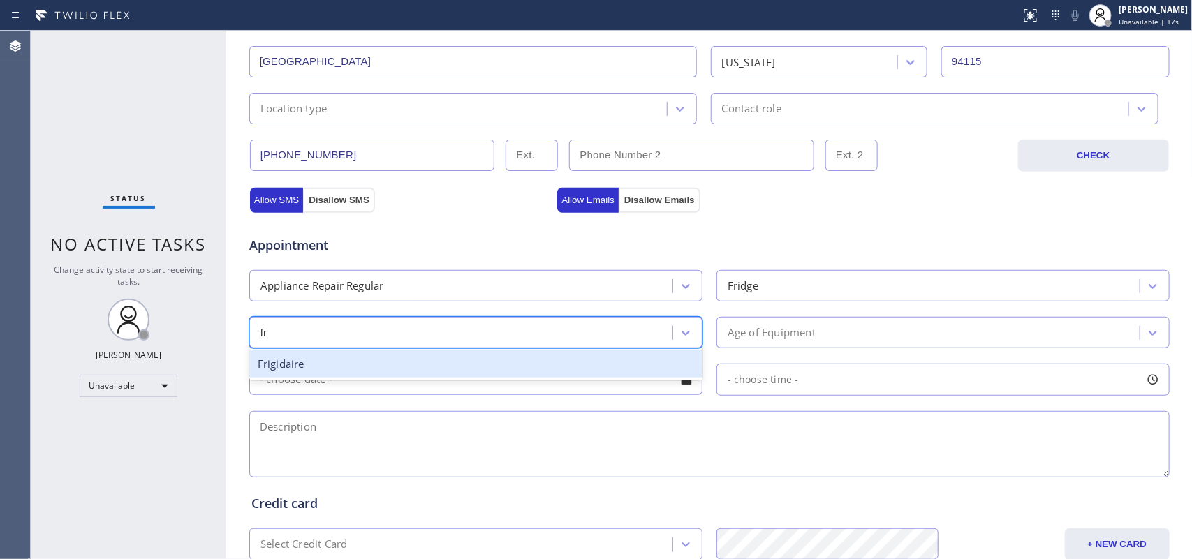
click at [499, 376] on div "Frigidaire" at bounding box center [475, 364] width 453 height 29
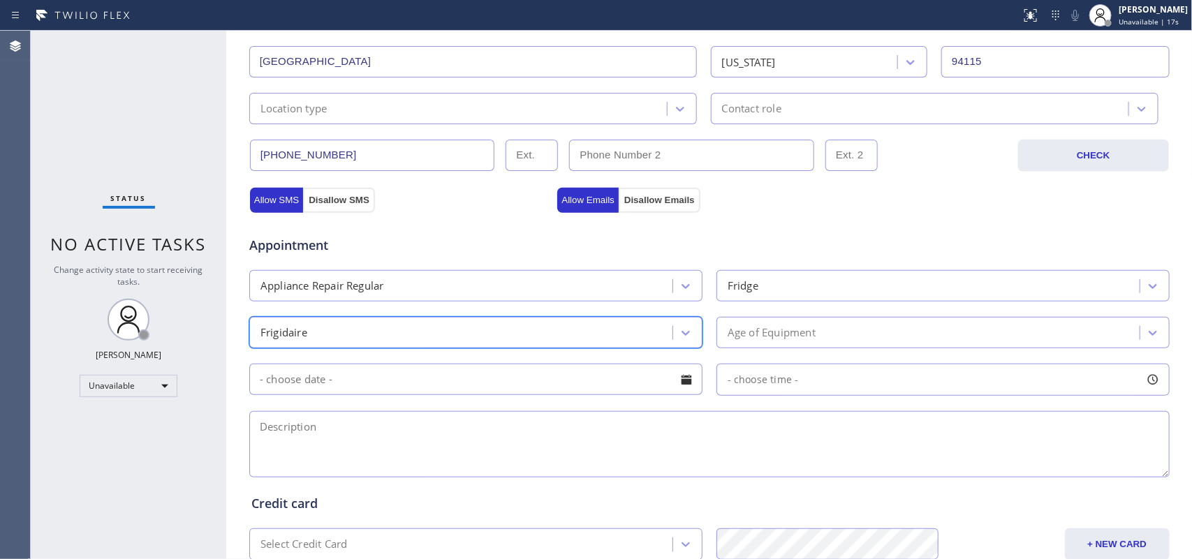
click at [762, 332] on div "Age of Equipment" at bounding box center [771, 333] width 88 height 16
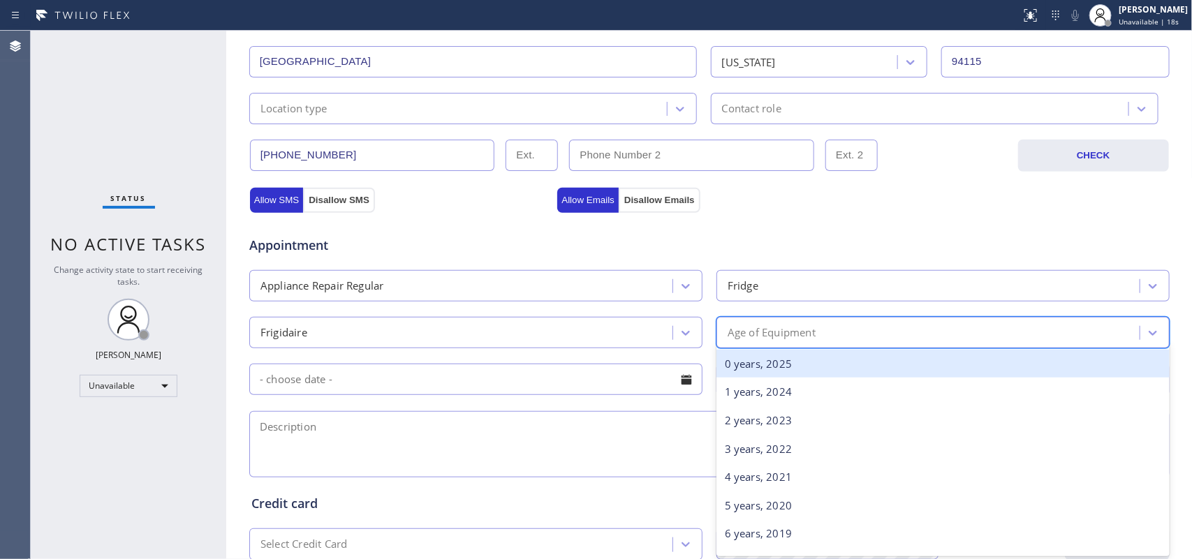
click at [773, 371] on div "0 years, 2025" at bounding box center [942, 364] width 453 height 29
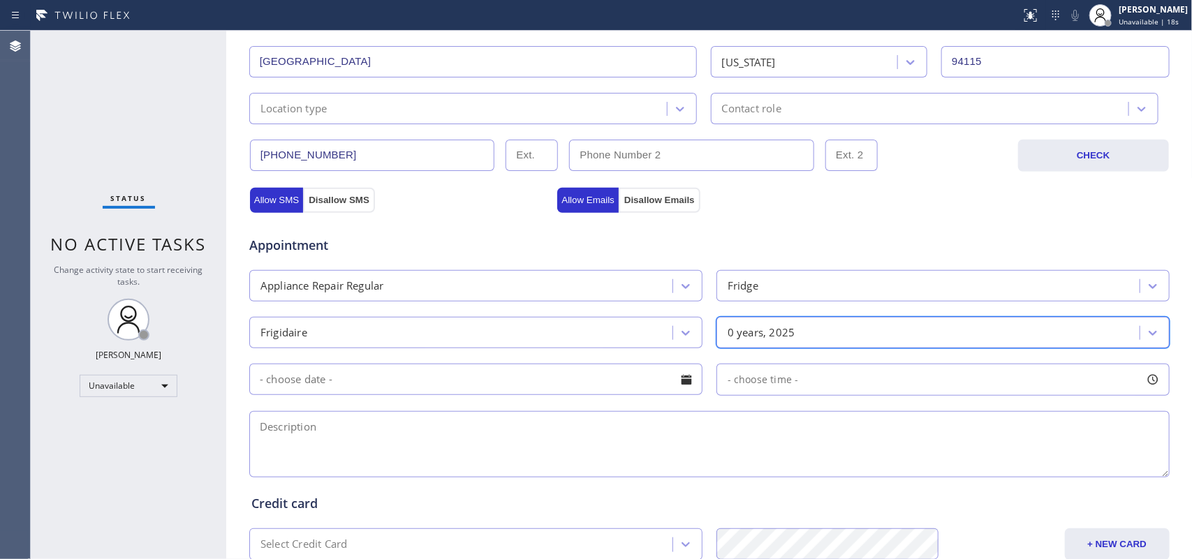
scroll to position [525, 0]
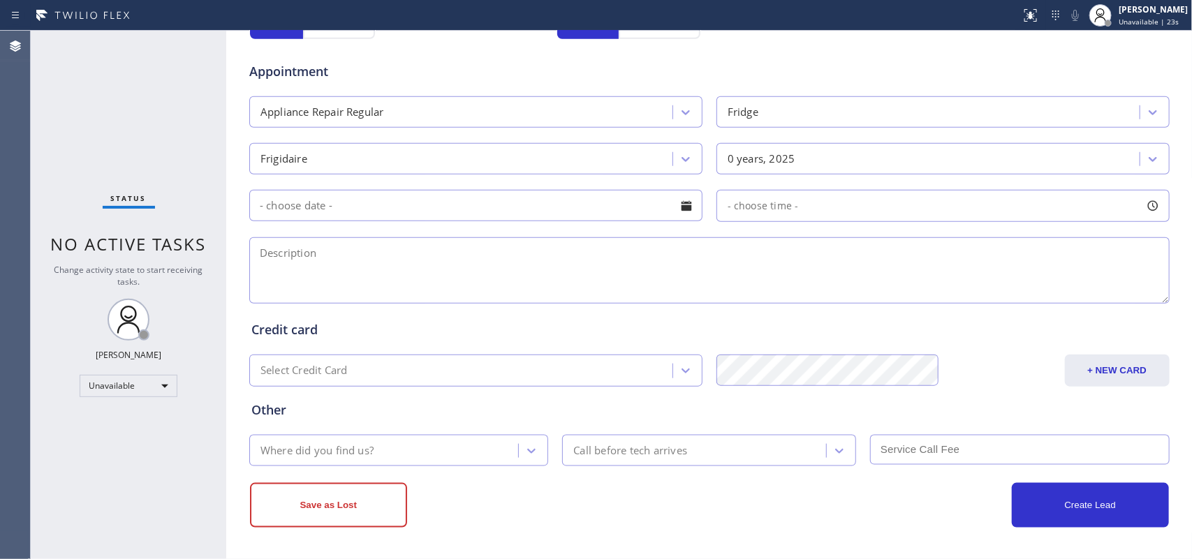
click at [380, 272] on textarea at bounding box center [709, 270] width 920 height 66
paste textarea "Frigidaire MN FFHT2033VS2/ Freezer Door Seal /"
click at [445, 260] on textarea "Frigidaire MN FFHT2033VS2/ Freezer Door Seal /" at bounding box center [709, 270] width 920 height 66
click at [577, 241] on textarea "Frigidaire MN FFHT2033VS2/looking fpr Freezer Door Seal /" at bounding box center [709, 270] width 920 height 66
type textarea "Frigidaire MN FFHT2033VS2/looking fpr Freezer Door Seal / SAL-wants to buy part…"
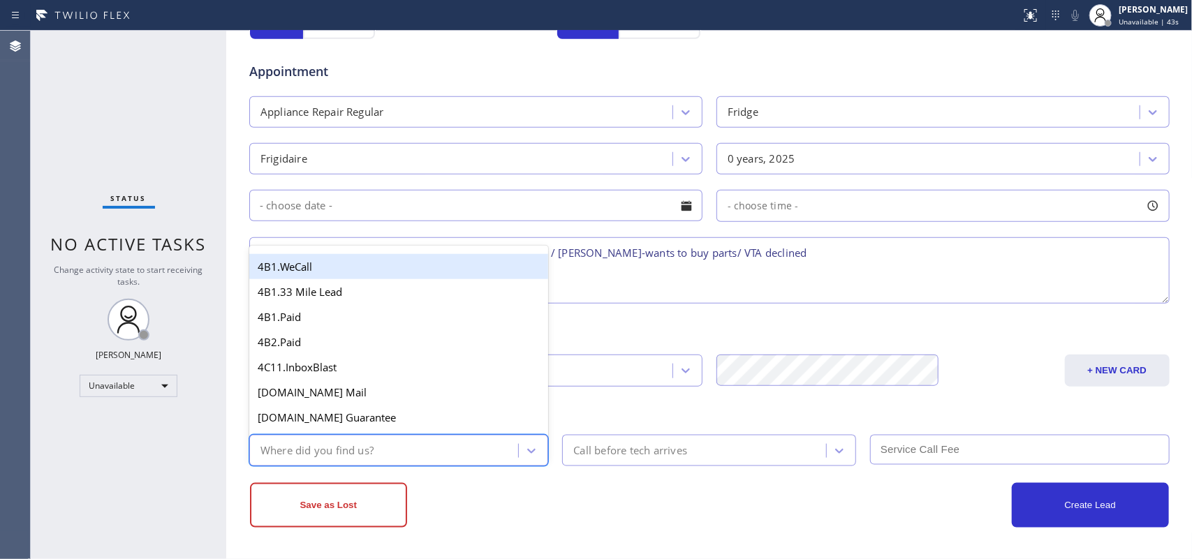
click at [457, 445] on div "Where did you find us?" at bounding box center [385, 450] width 265 height 24
type input "g"
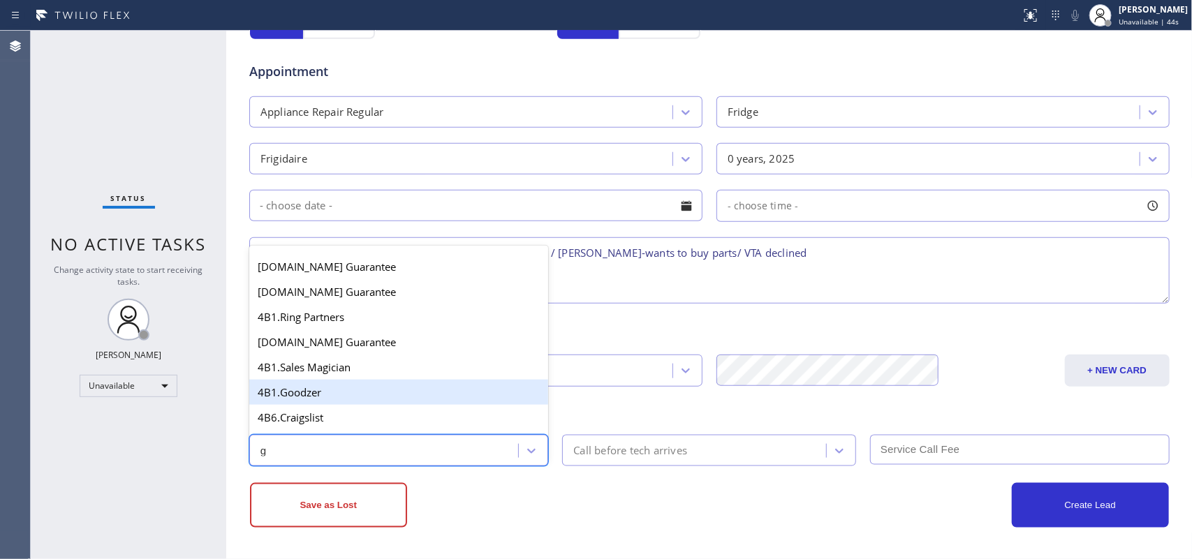
scroll to position [263, 0]
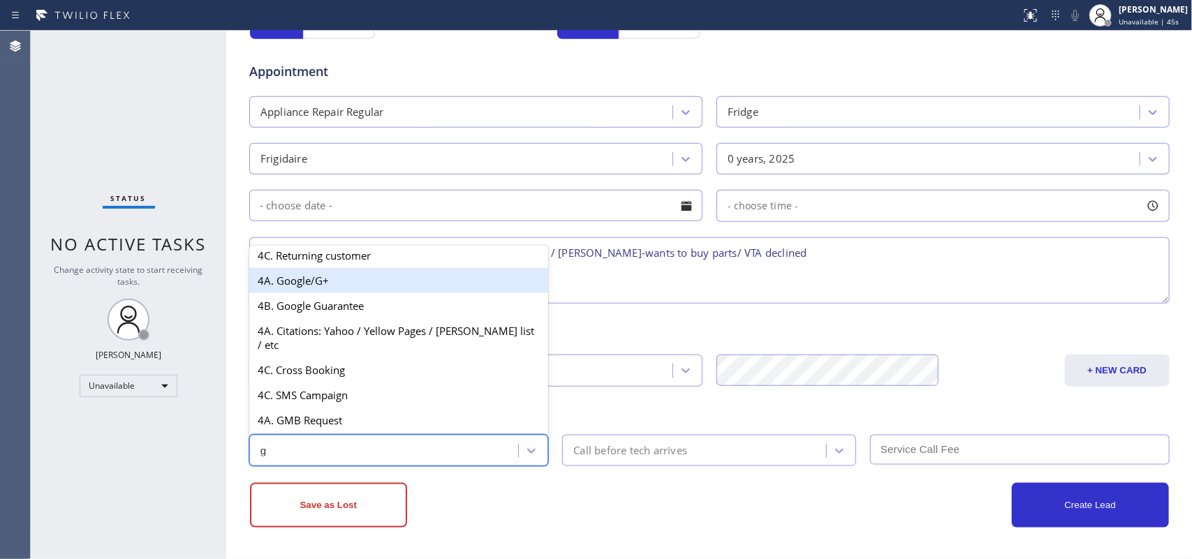
click at [341, 292] on div "4A. Google/G+" at bounding box center [398, 280] width 299 height 25
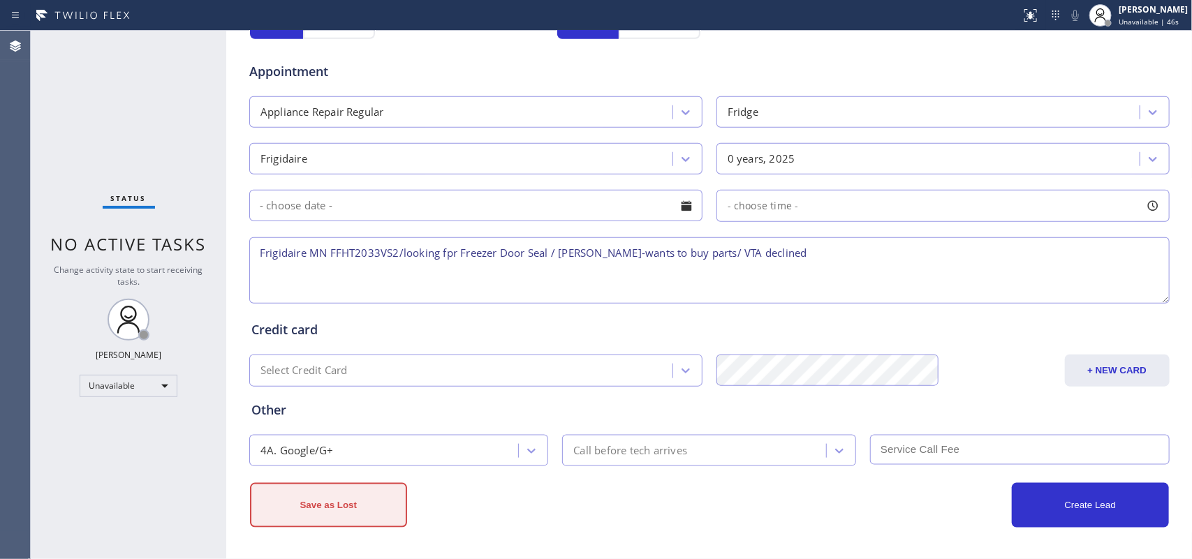
click at [335, 501] on button "Save as Lost" at bounding box center [328, 505] width 157 height 45
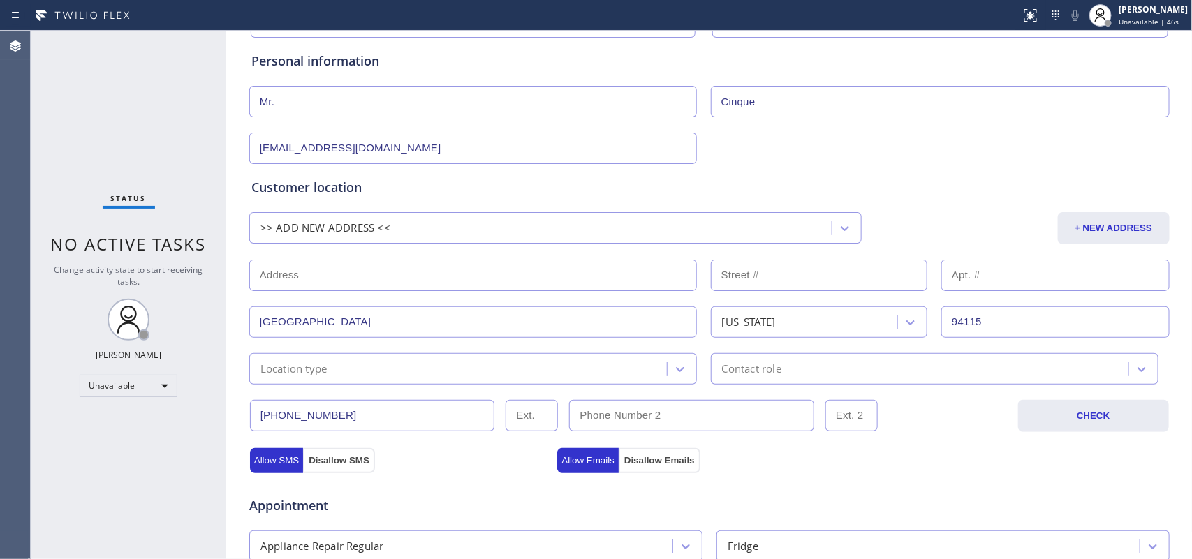
scroll to position [0, 0]
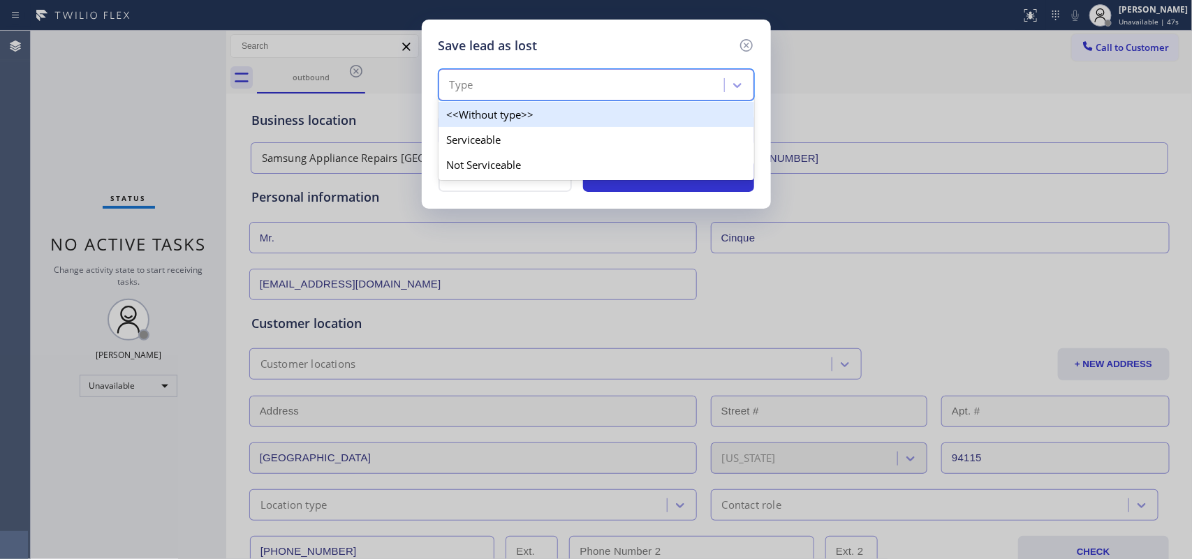
click at [692, 88] on div "Type" at bounding box center [583, 85] width 281 height 24
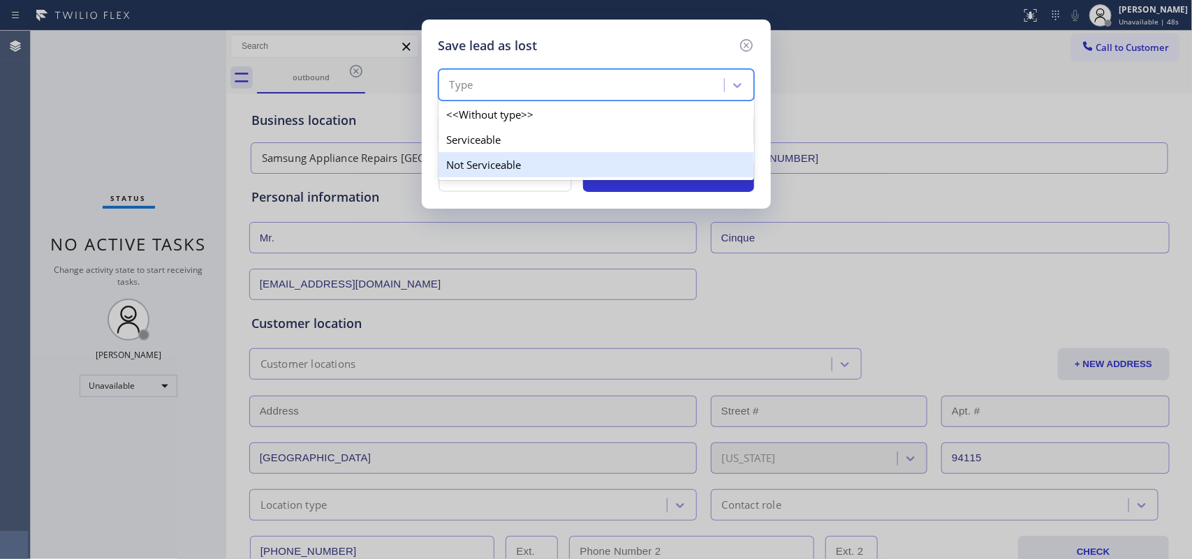
click at [678, 162] on div "Not Serviceable" at bounding box center [596, 164] width 316 height 25
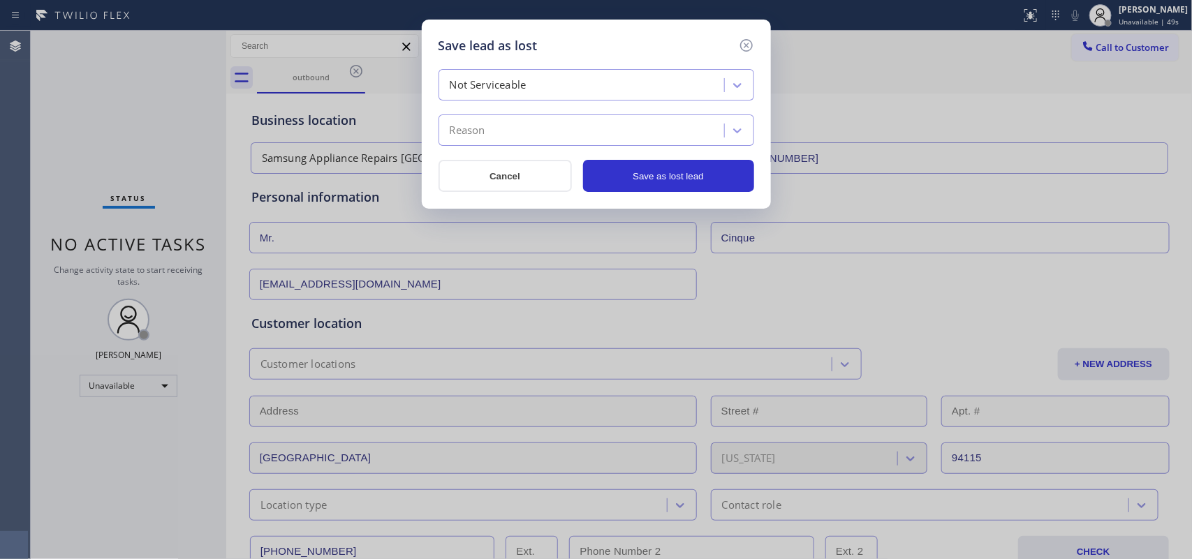
click at [678, 138] on div "Reason" at bounding box center [583, 131] width 281 height 24
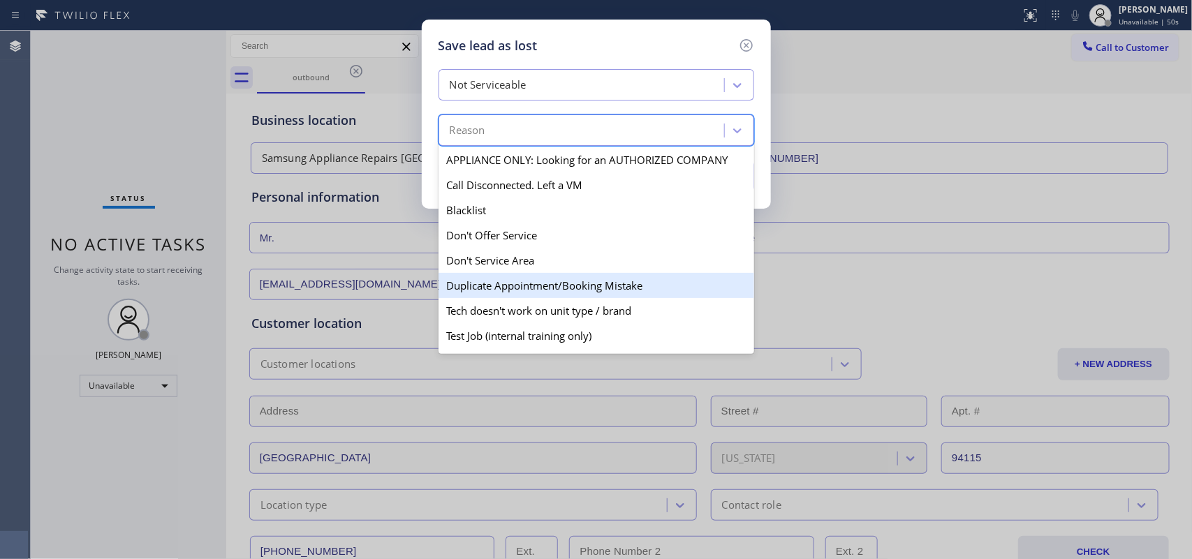
scroll to position [87, 0]
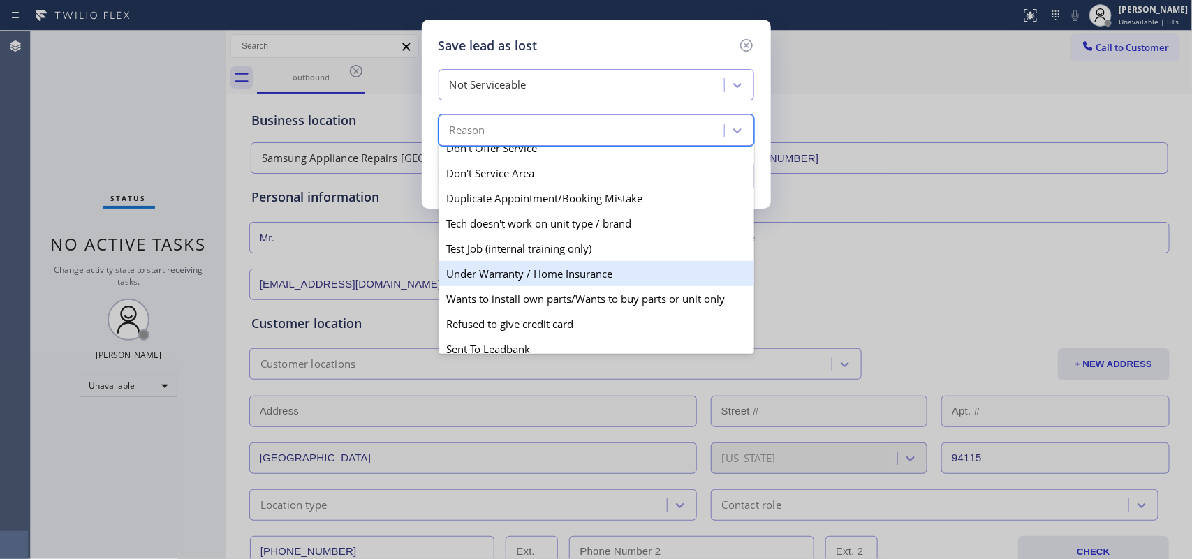
click at [639, 280] on div "Under Warranty / Home Insurance" at bounding box center [596, 273] width 316 height 25
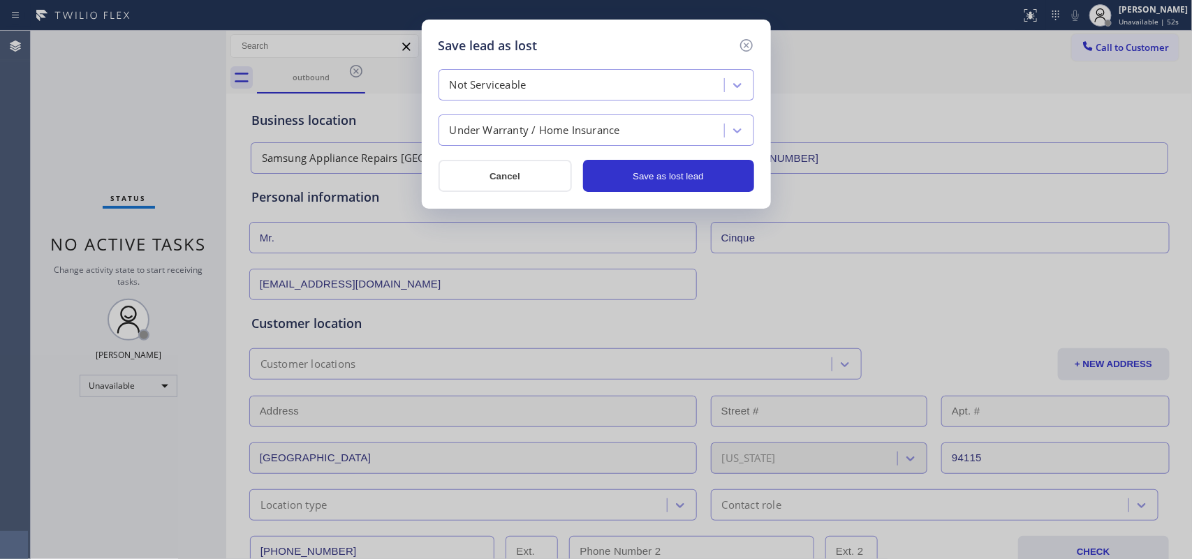
click at [626, 130] on div "Under Warranty / Home Insurance" at bounding box center [583, 131] width 281 height 24
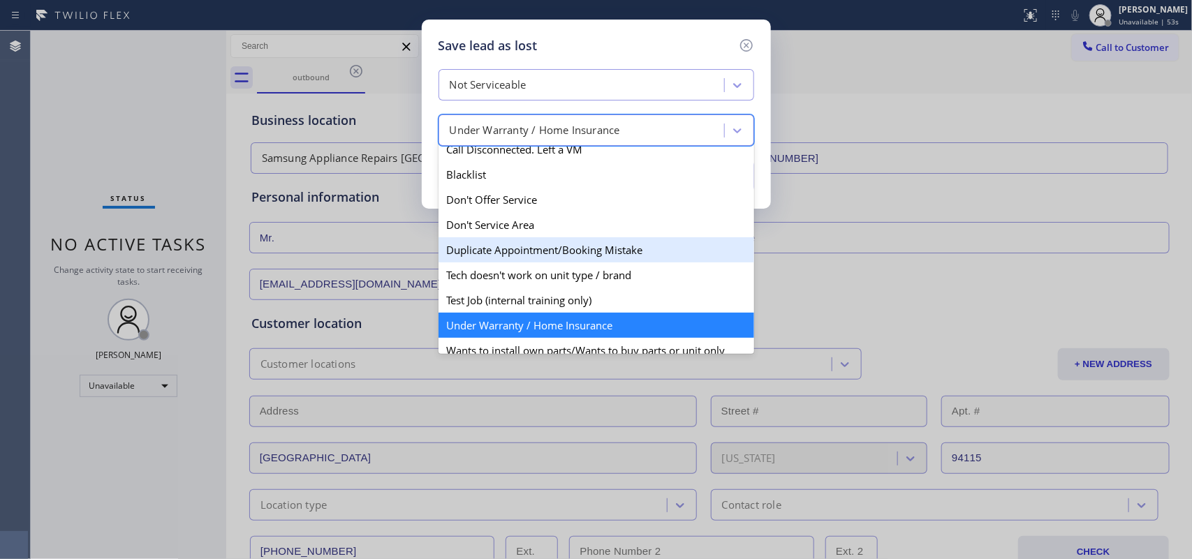
scroll to position [123, 0]
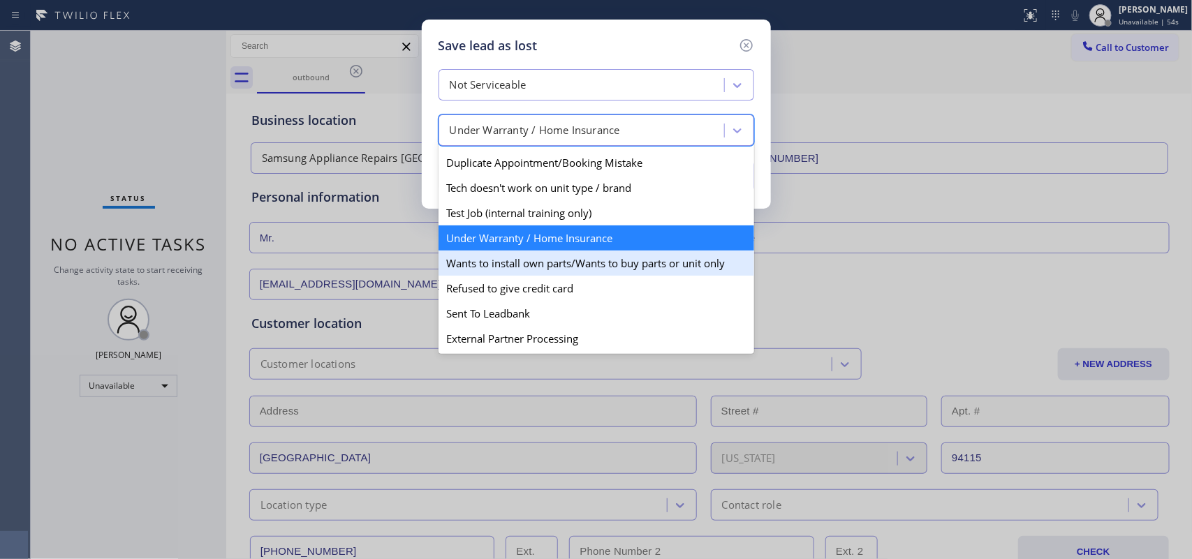
click at [588, 267] on div "Wants to install own parts/Wants to buy parts or unit only" at bounding box center [596, 263] width 316 height 25
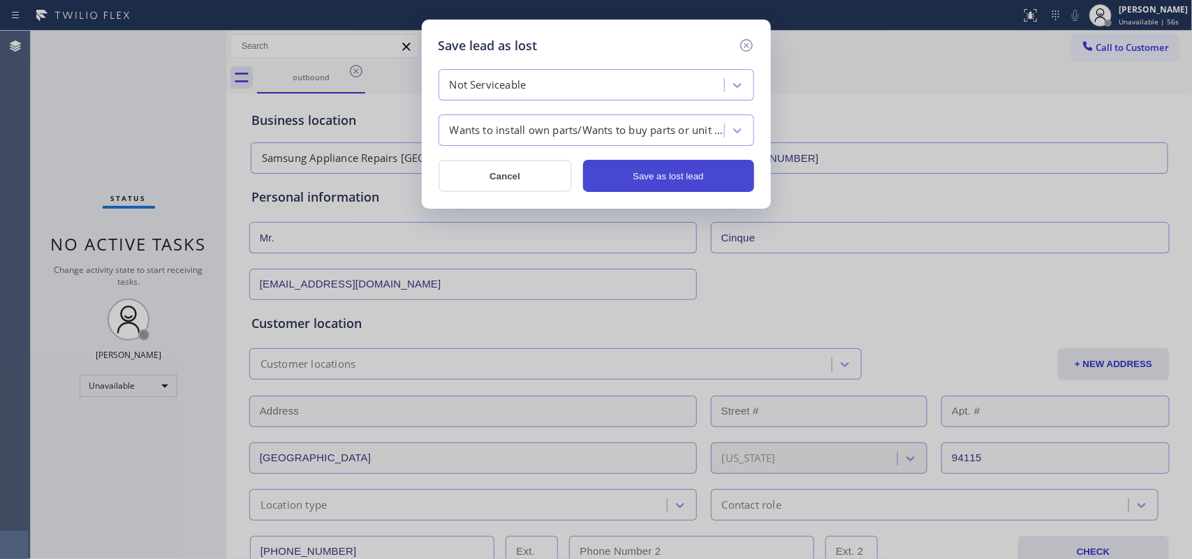
click at [644, 179] on button "Save as lost lead" at bounding box center [668, 176] width 171 height 32
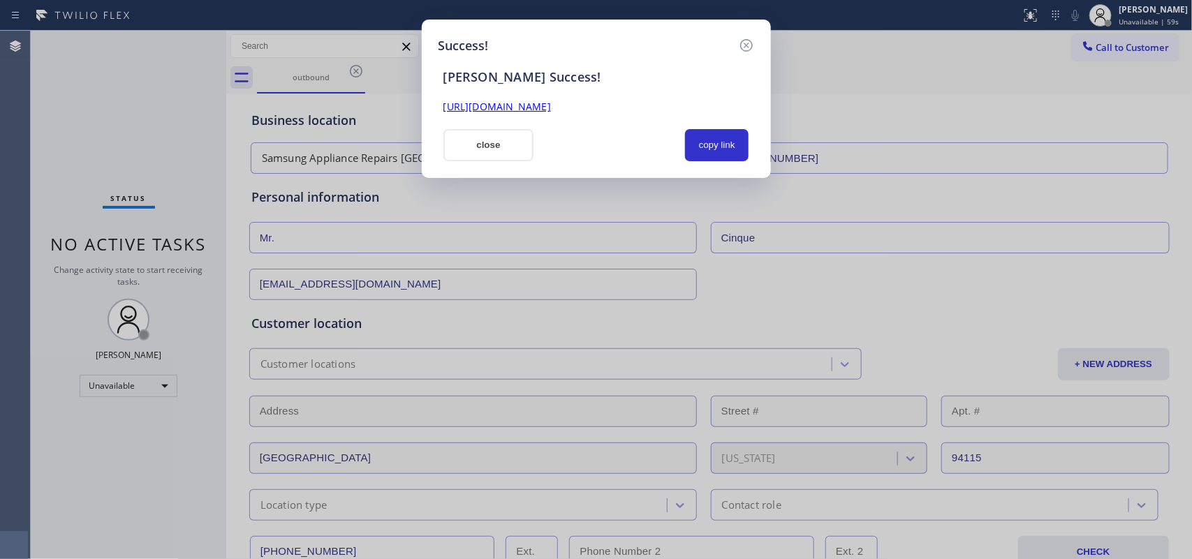
click at [551, 108] on link "https://erp.apollosoft.co/customer/765532#portlet_lead" at bounding box center [496, 106] width 107 height 13
click at [504, 144] on button "close" at bounding box center [488, 145] width 91 height 32
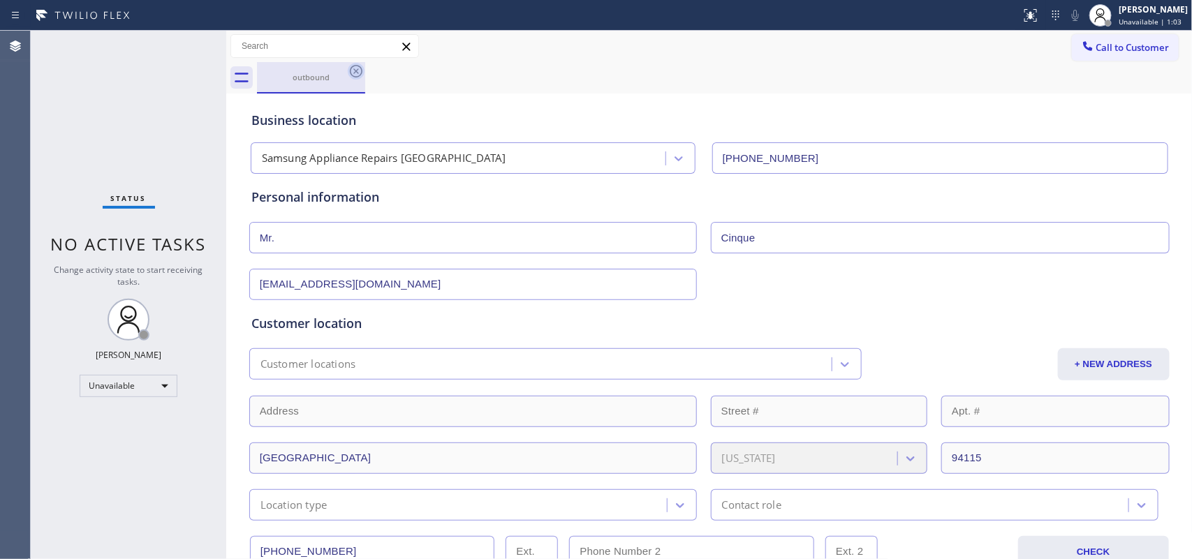
click at [350, 68] on icon at bounding box center [356, 71] width 17 height 17
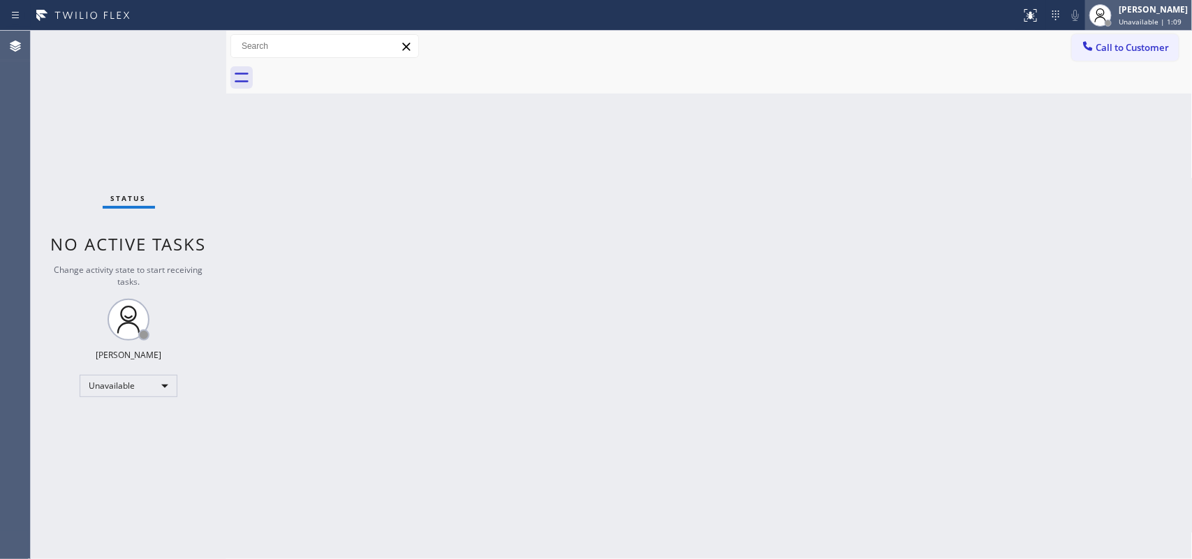
click at [1187, 28] on div "Leah Cabrera Unavailable | 1:09" at bounding box center [1138, 15] width 107 height 31
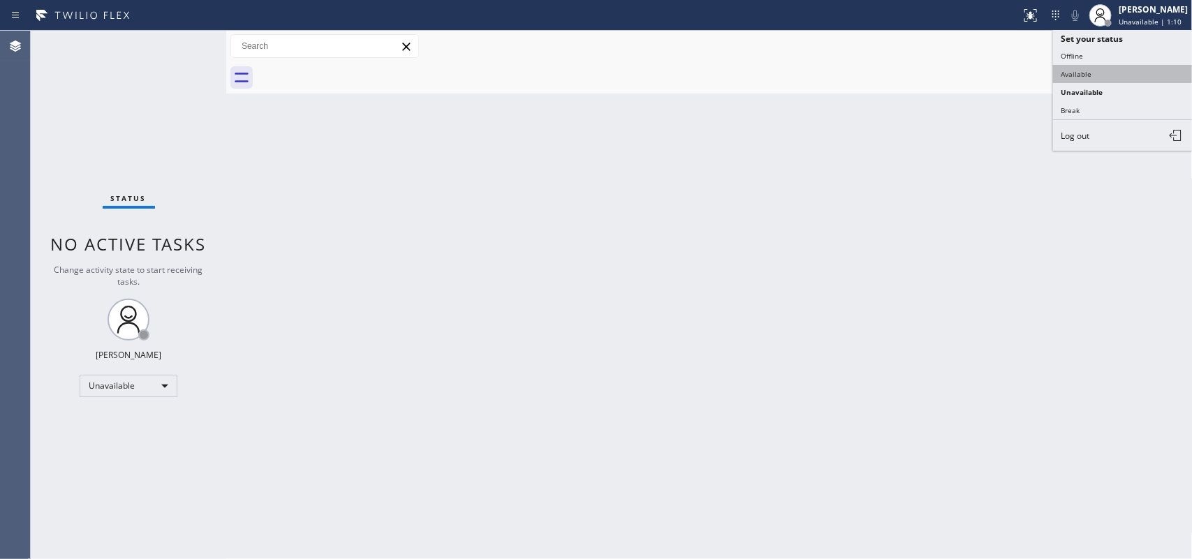
click at [1098, 65] on button "Available" at bounding box center [1123, 74] width 140 height 18
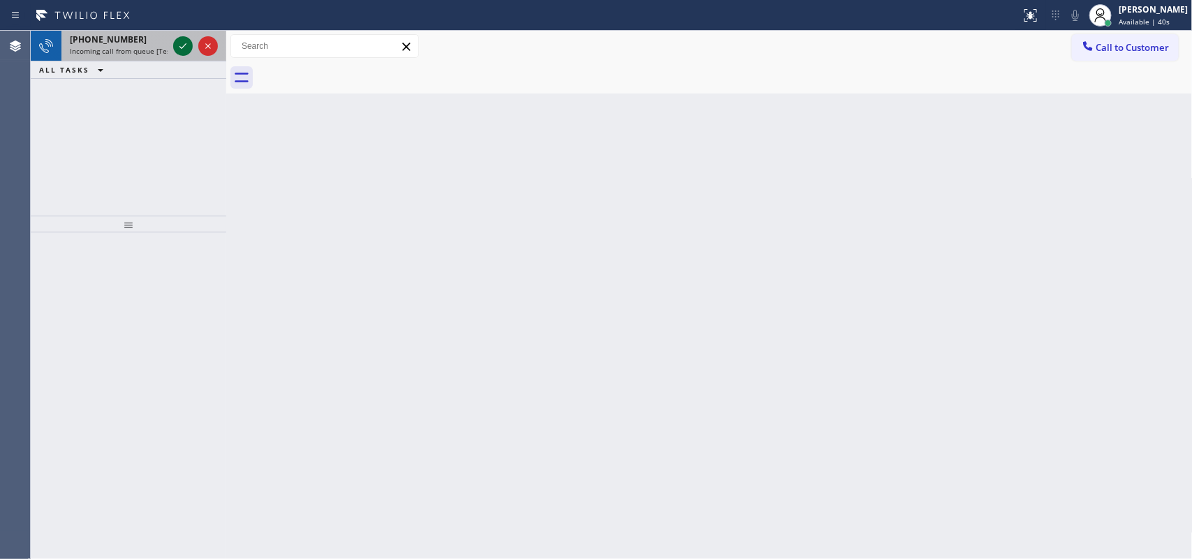
click at [184, 46] on icon at bounding box center [183, 46] width 17 height 17
click at [180, 43] on icon at bounding box center [183, 46] width 17 height 17
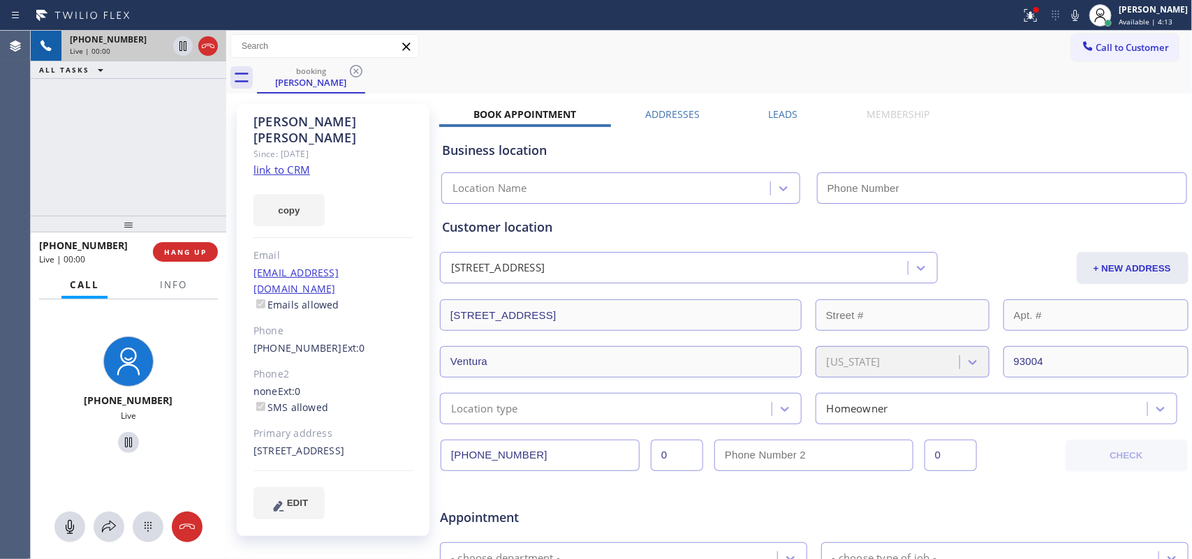
type input "(805) 360-3242"
click at [283, 163] on link "link to CRM" at bounding box center [281, 170] width 57 height 14
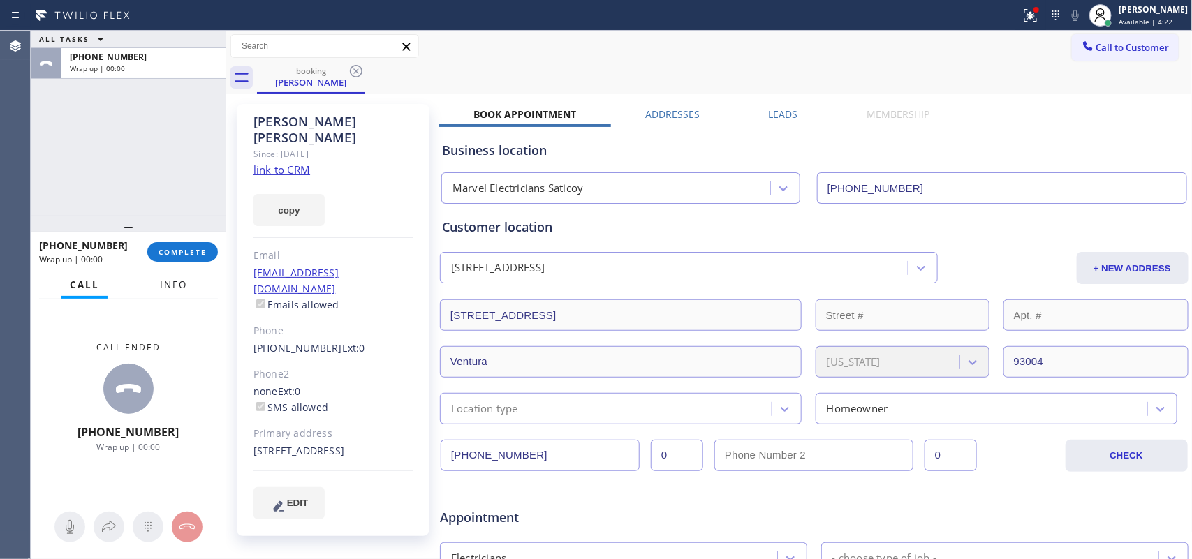
click at [178, 285] on span "Info" at bounding box center [173, 285] width 27 height 13
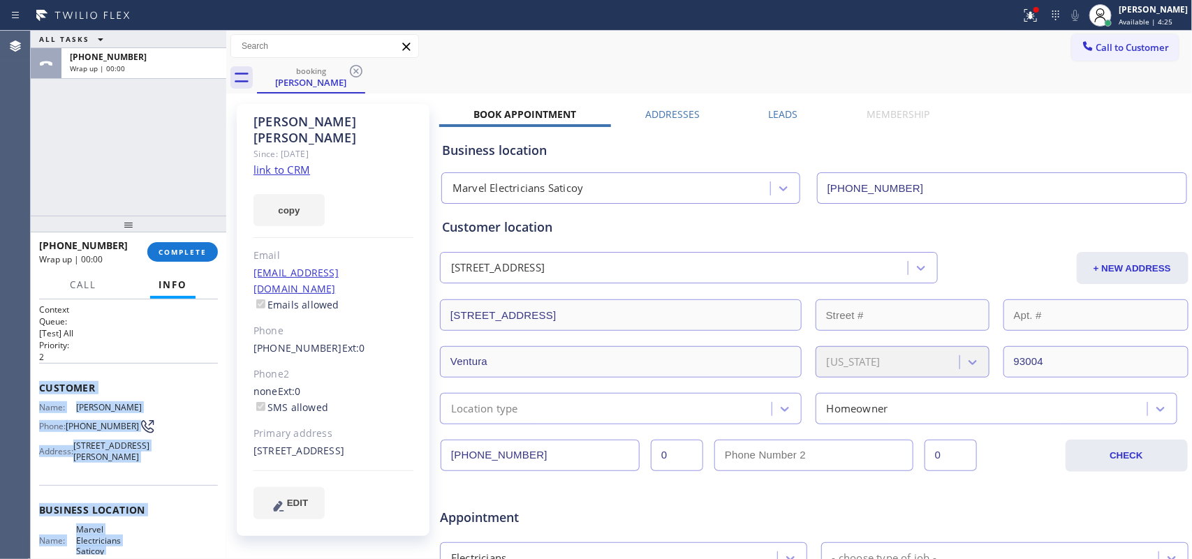
drag, startPoint x: 159, startPoint y: 440, endPoint x: 42, endPoint y: 390, distance: 127.6
click at [42, 390] on div "Context Queue: [Test] All Priority: 2 Customer Name: Zach Steele Phone: (805) 4…" at bounding box center [128, 517] width 179 height 426
copy div "Customer Name: Zach Steele Phone: (805) 451-1151 Address: 9978 Cheyenne Cir, Ve…"
click at [193, 250] on span "COMPLETE" at bounding box center [182, 252] width 48 height 10
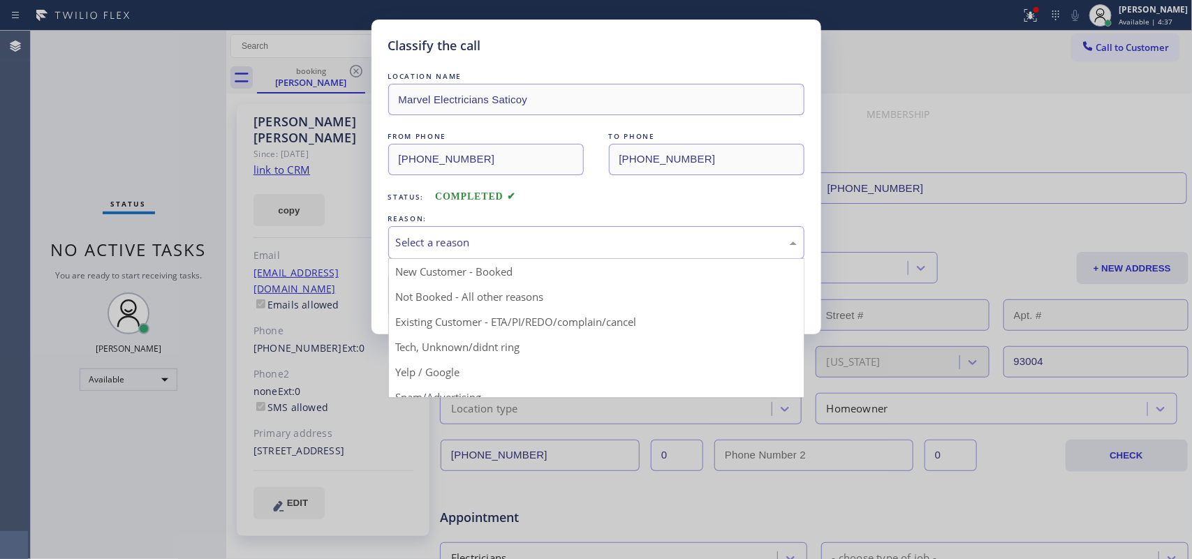
click at [417, 243] on div "Select a reason" at bounding box center [596, 243] width 401 height 16
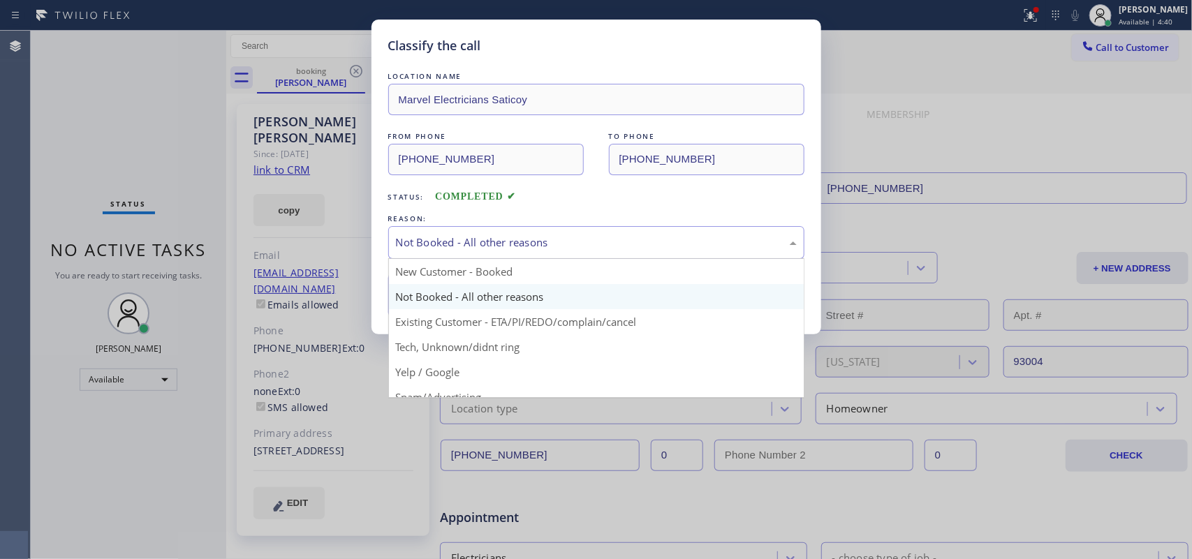
click at [458, 253] on div "Not Booked - All other reasons" at bounding box center [596, 242] width 416 height 33
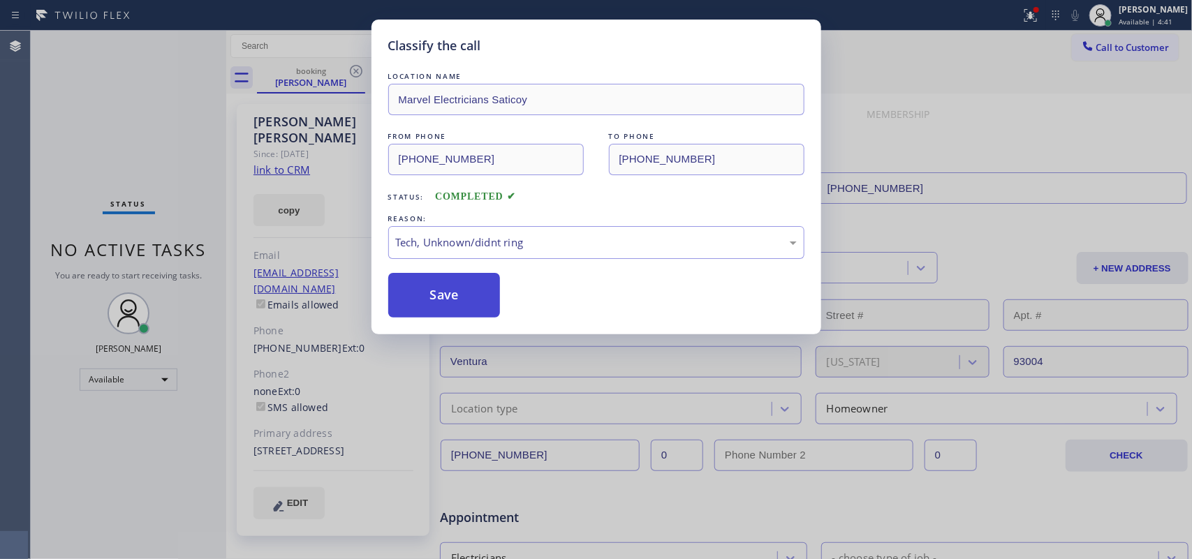
click at [466, 309] on button "Save" at bounding box center [444, 295] width 112 height 45
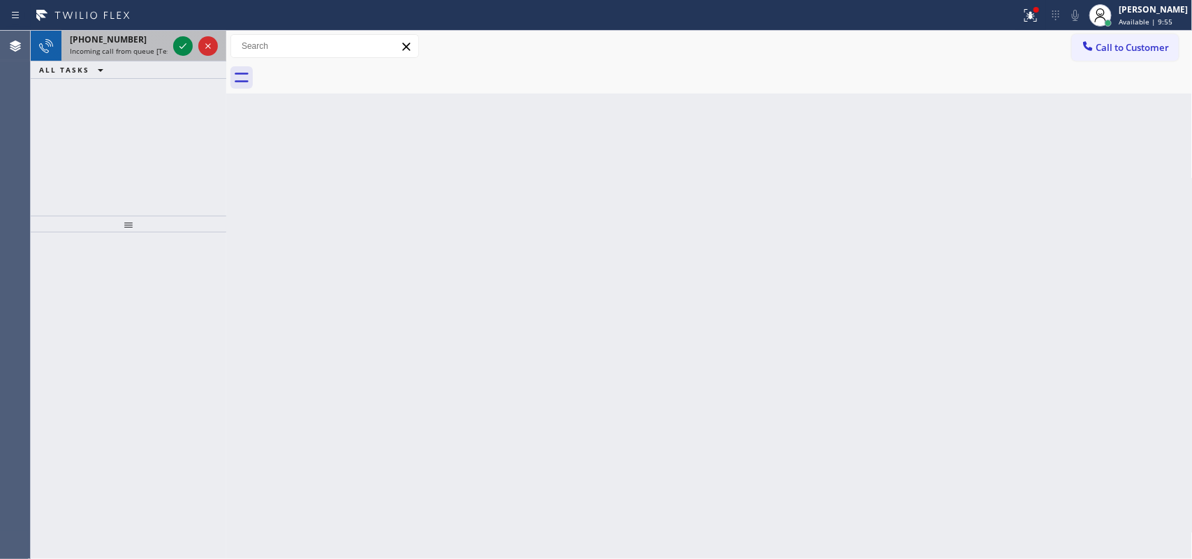
click at [186, 34] on div at bounding box center [195, 46] width 50 height 31
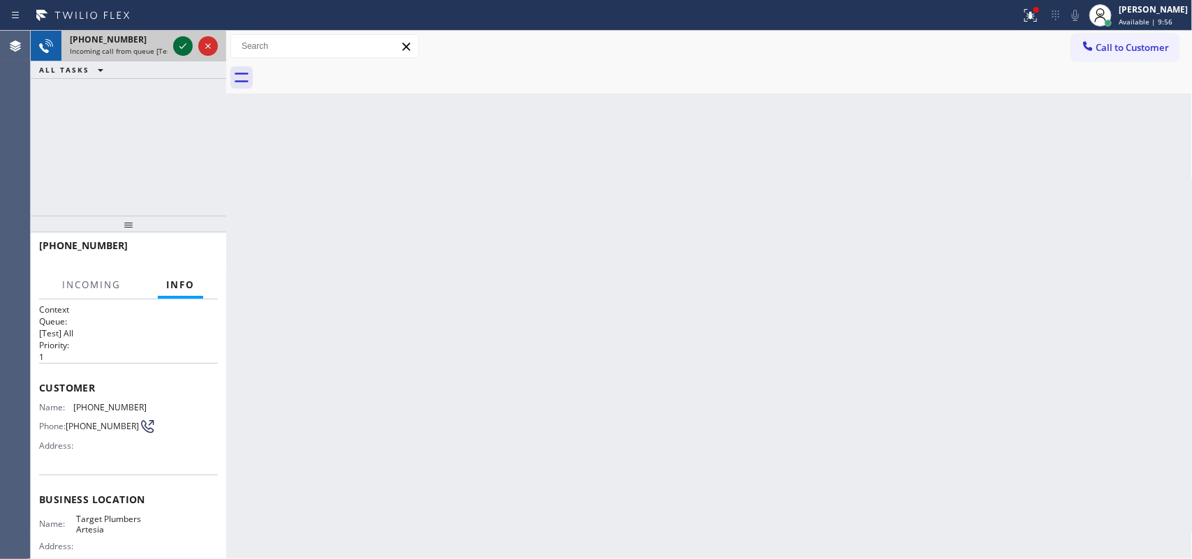
click at [182, 42] on icon at bounding box center [183, 46] width 17 height 17
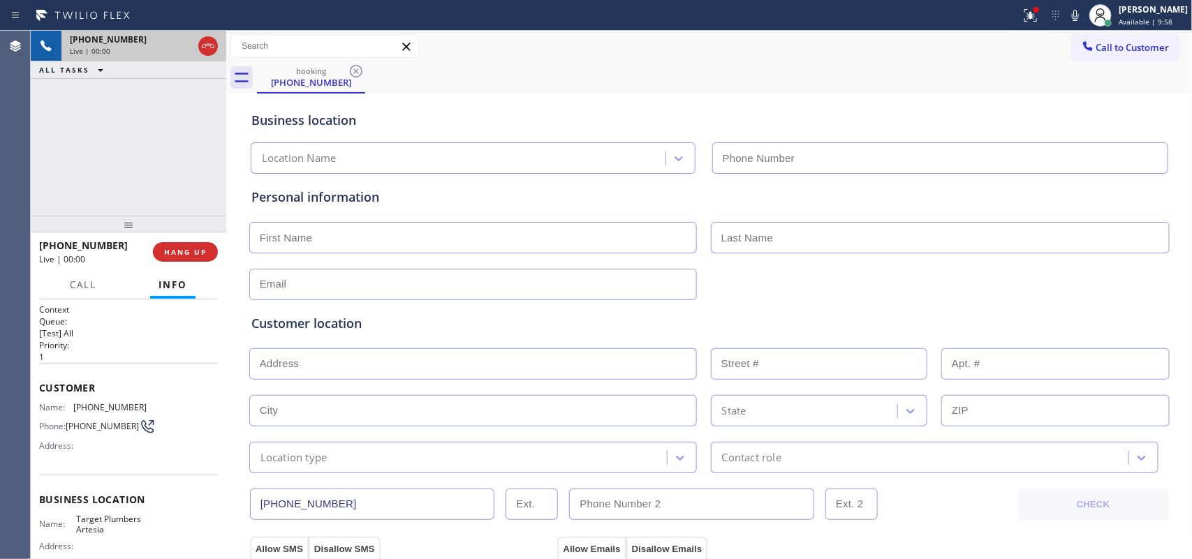
type input "(562) 414-4415"
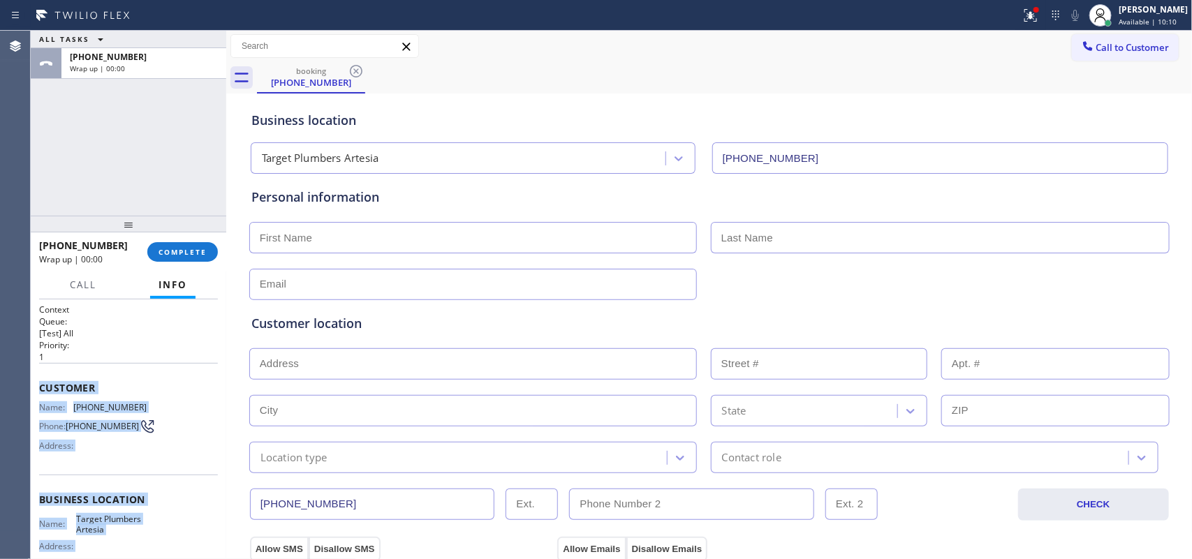
drag, startPoint x: 143, startPoint y: 421, endPoint x: 64, endPoint y: 383, distance: 87.7
click at [40, 387] on div "Context Queue: [Test] All Priority: 1 Customer Name: (405) 438-9389 Phone: (405…" at bounding box center [128, 500] width 179 height 393
copy div "Customer Name: (405) 438-9389 Phone: (405) 438-9389 Address: Business location …"
drag, startPoint x: 165, startPoint y: 249, endPoint x: 283, endPoint y: 236, distance: 118.7
click at [165, 248] on span "COMPLETE" at bounding box center [182, 252] width 48 height 10
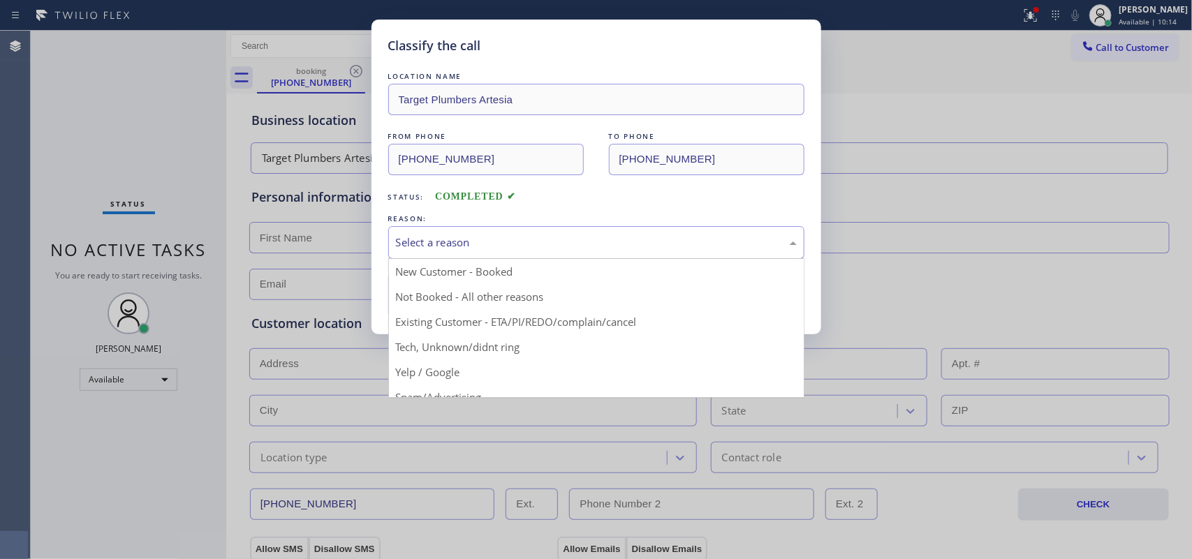
drag, startPoint x: 399, startPoint y: 235, endPoint x: 406, endPoint y: 242, distance: 9.4
click at [400, 235] on div "Select a reason" at bounding box center [596, 243] width 401 height 16
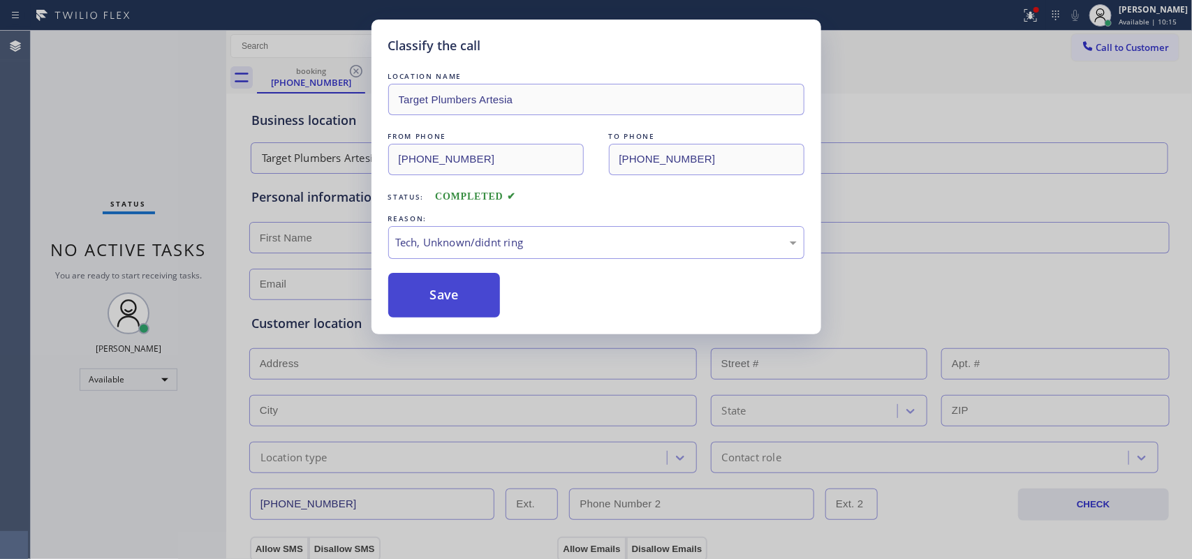
click at [430, 305] on button "Save" at bounding box center [444, 295] width 112 height 45
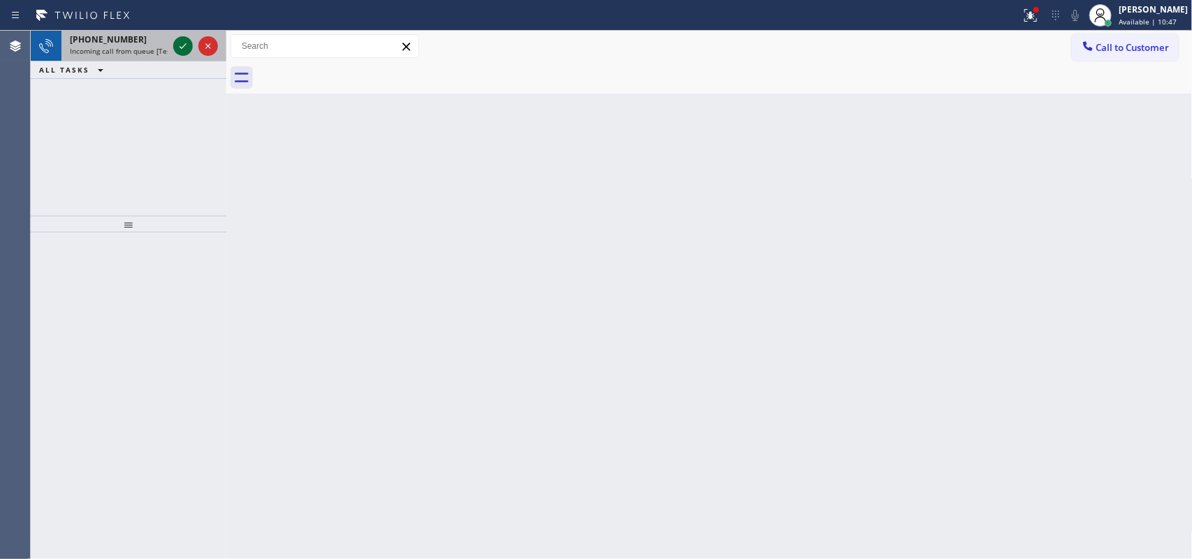
click at [185, 46] on icon at bounding box center [183, 46] width 17 height 17
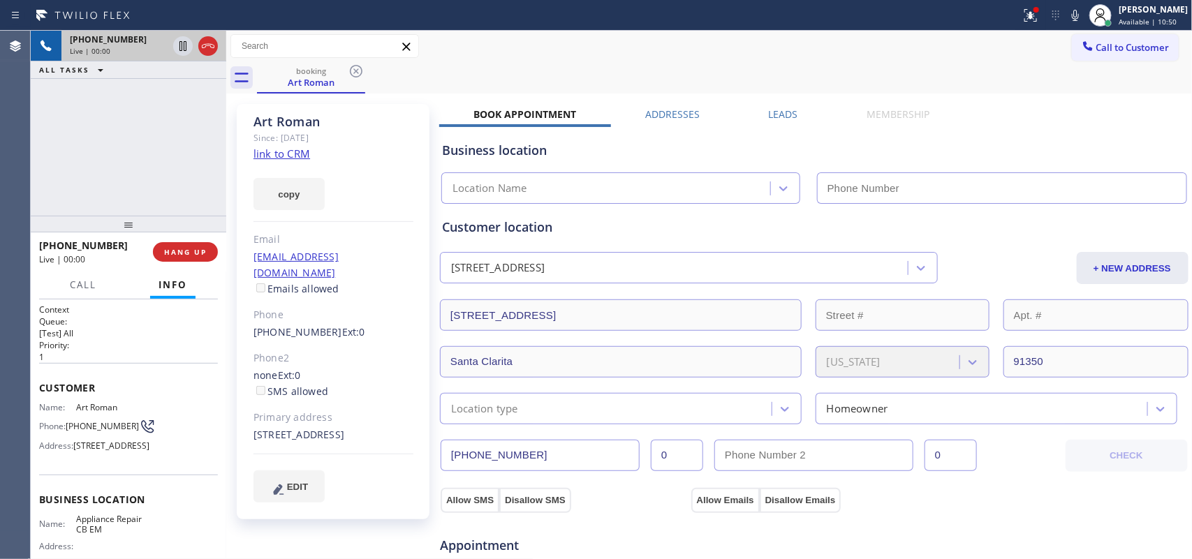
type input "(855) 560-8887"
click at [300, 155] on link "link to CRM" at bounding box center [281, 154] width 57 height 14
click at [450, 61] on div "Call to Customer Outbound call Location Search location Your caller id phone nu…" at bounding box center [709, 46] width 966 height 31
click at [207, 248] on button "HANG UP" at bounding box center [185, 252] width 65 height 20
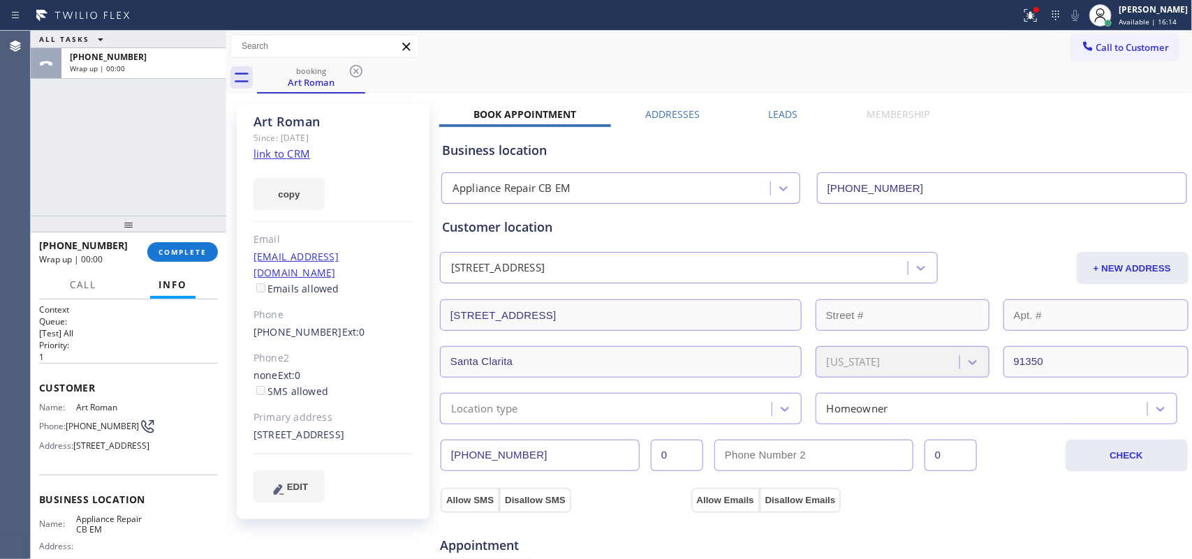
click at [85, 151] on div "ALL TASKS ALL TASKS ACTIVE TASKS TASKS IN WRAP UP +16614789171 Wrap up | 00:00" at bounding box center [128, 123] width 195 height 185
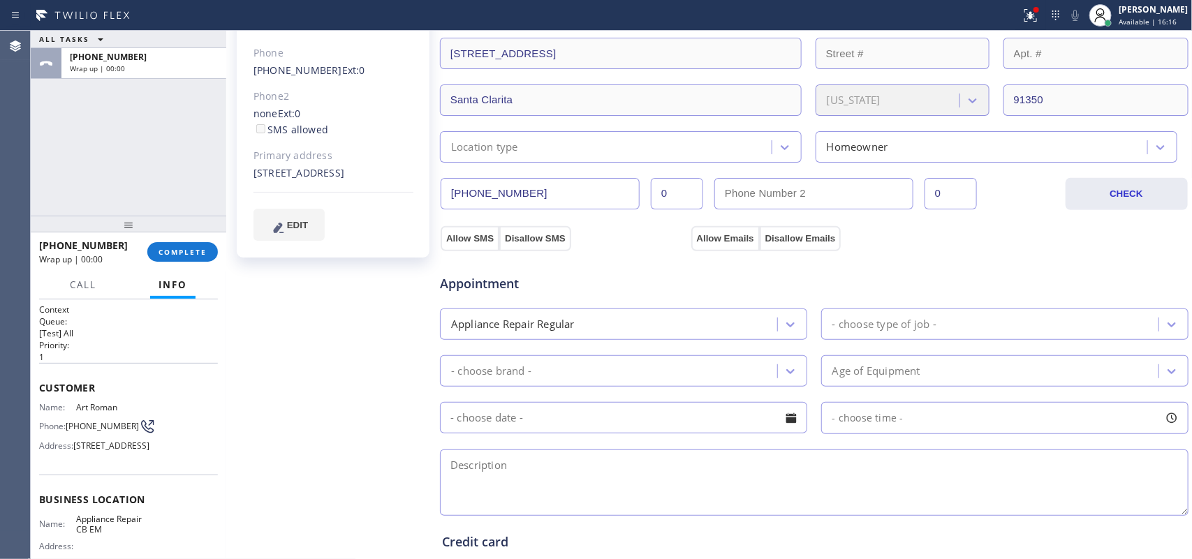
scroll to position [349, 0]
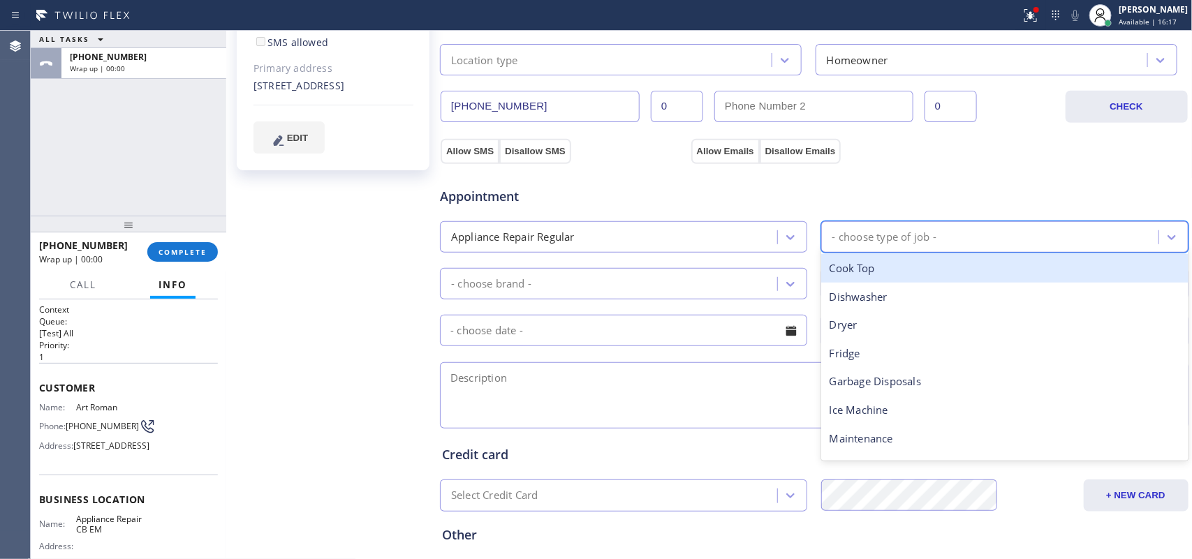
click at [887, 241] on div "- choose type of job -" at bounding box center [884, 237] width 104 height 16
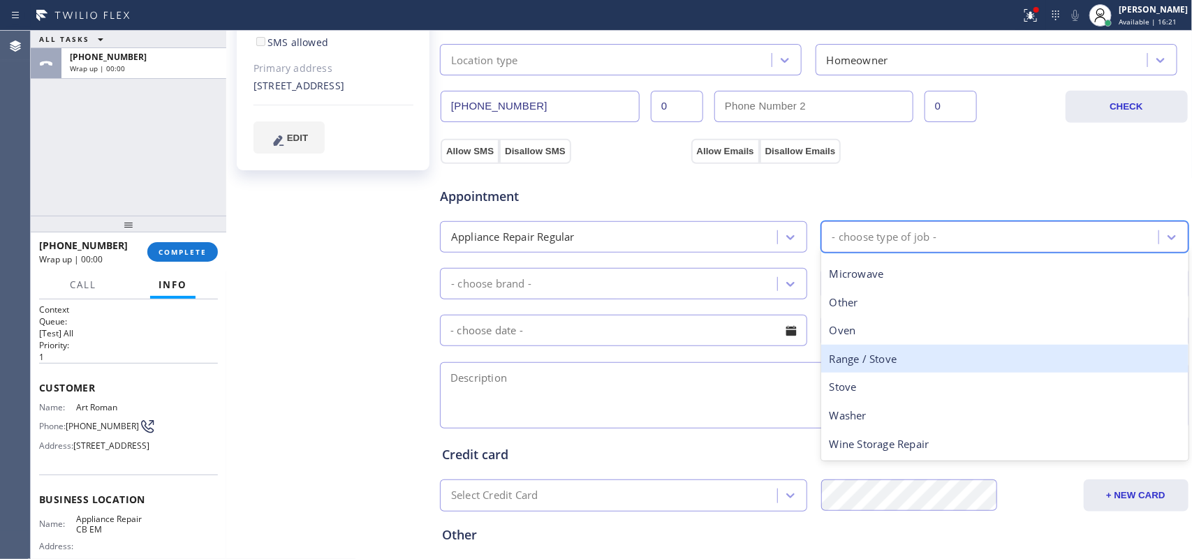
scroll to position [18, 0]
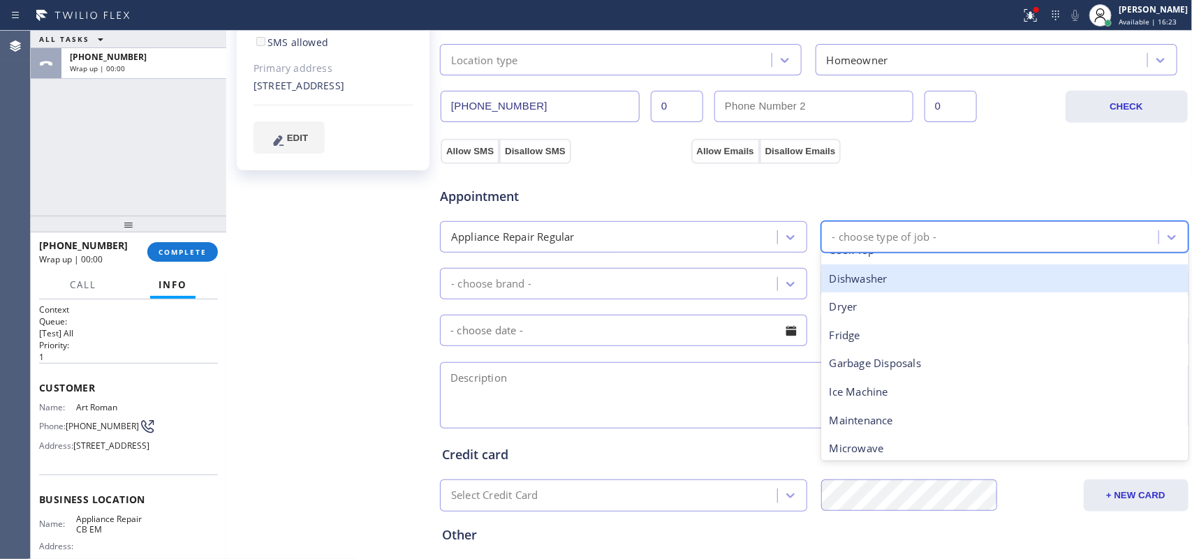
click at [874, 274] on div "Dishwasher" at bounding box center [1004, 279] width 367 height 29
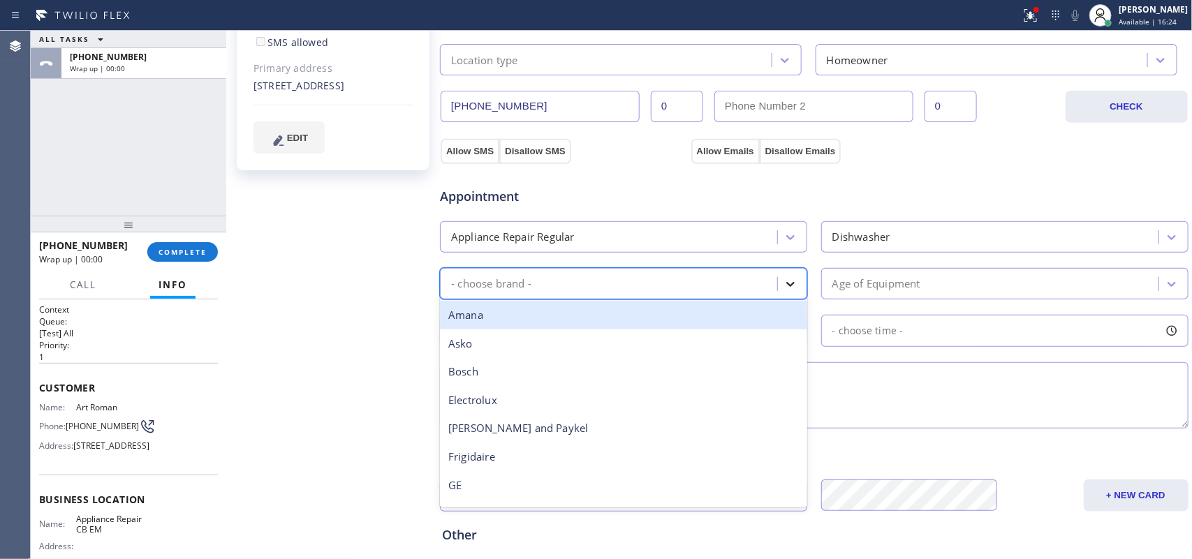
click at [786, 280] on icon at bounding box center [790, 284] width 14 height 14
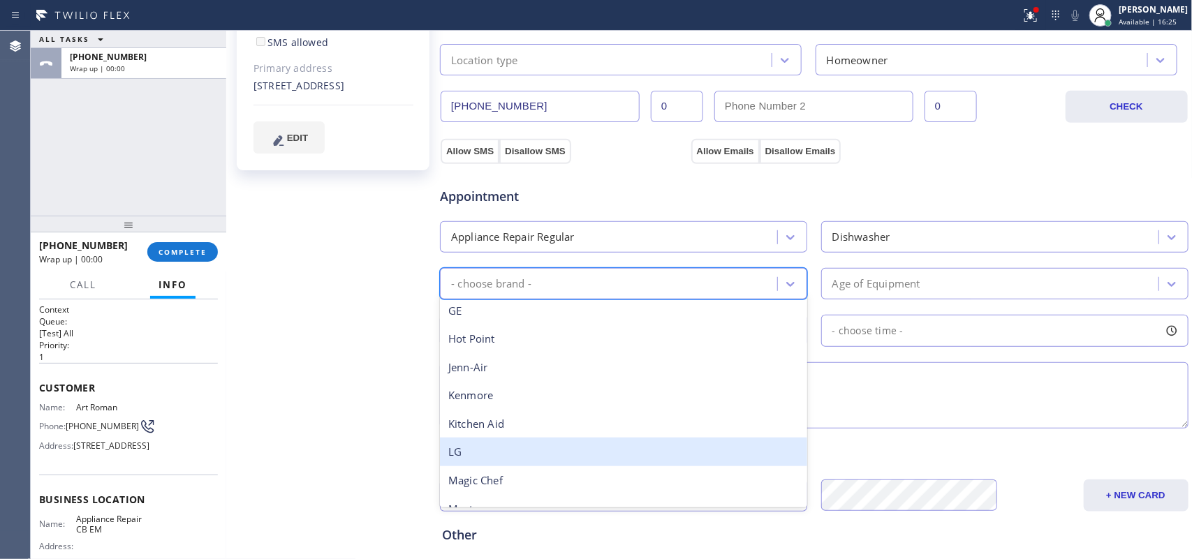
scroll to position [306, 0]
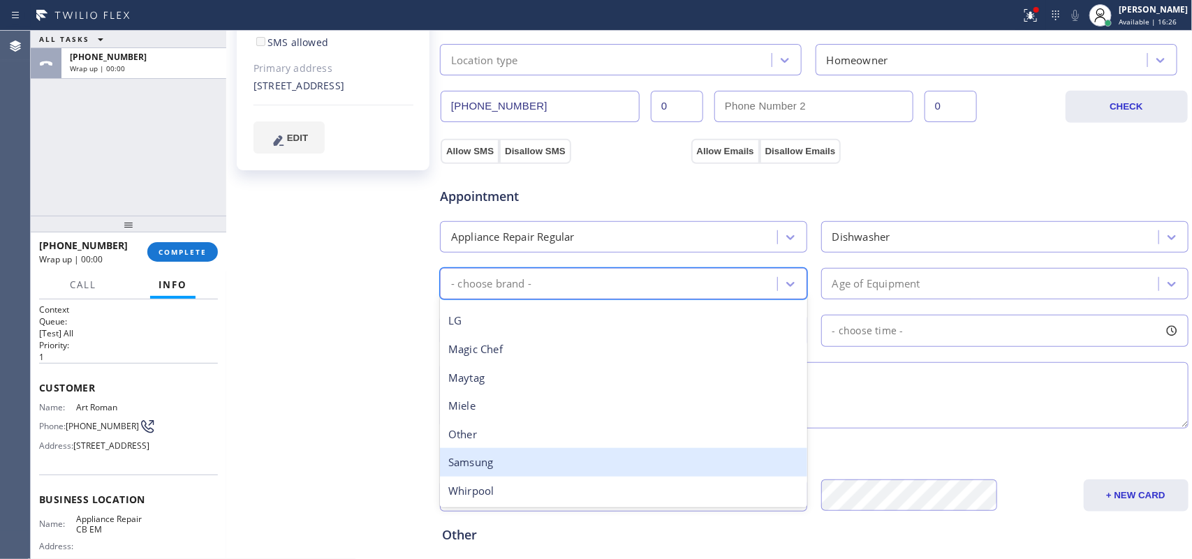
drag, startPoint x: 538, startPoint y: 459, endPoint x: 551, endPoint y: 451, distance: 15.3
click at [538, 459] on div "Samsung" at bounding box center [623, 462] width 367 height 29
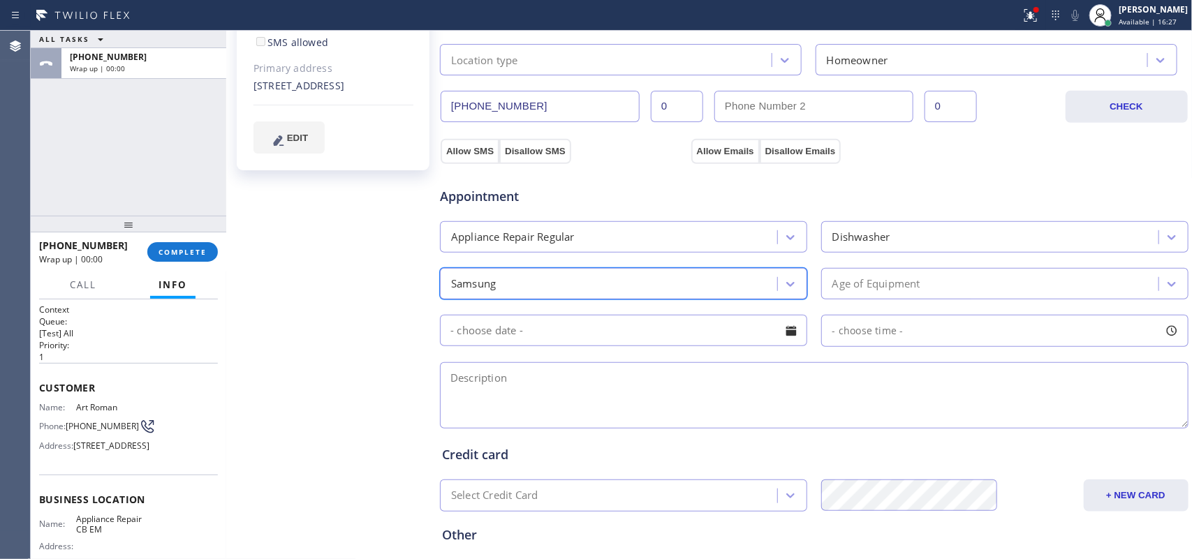
click at [919, 281] on div "Age of Equipment" at bounding box center [991, 284] width 333 height 24
click at [332, 300] on div "Art Roman Since: 20 may 2020 link to CRM copy Email artoonr@yahoo.com Emails al…" at bounding box center [334, 214] width 209 height 933
click at [971, 276] on div "Age of Equipment" at bounding box center [991, 284] width 333 height 24
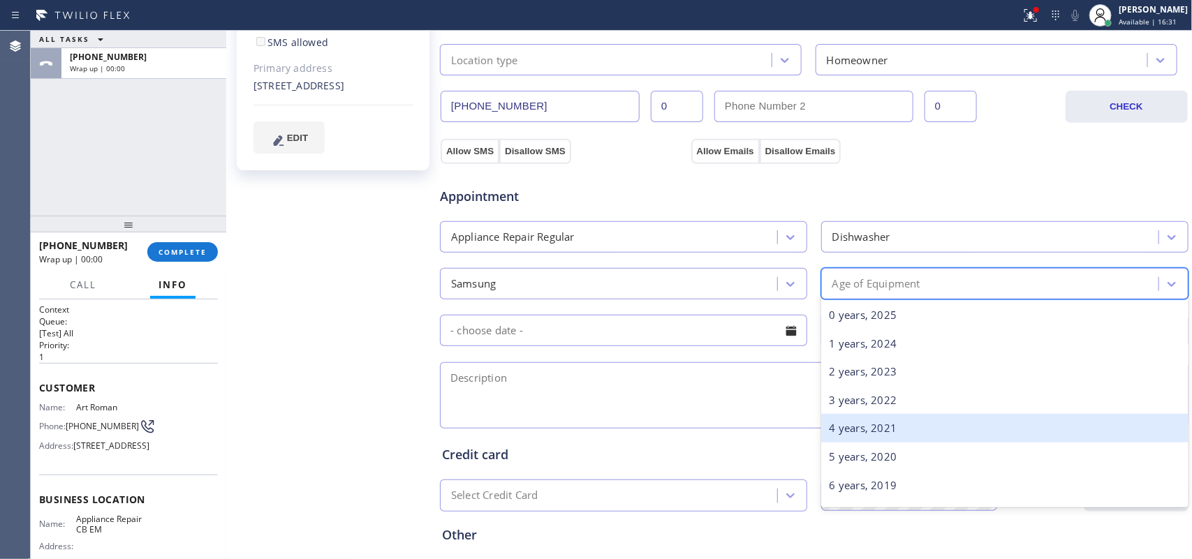
click at [882, 431] on div "4 years, 2021" at bounding box center [1004, 428] width 367 height 29
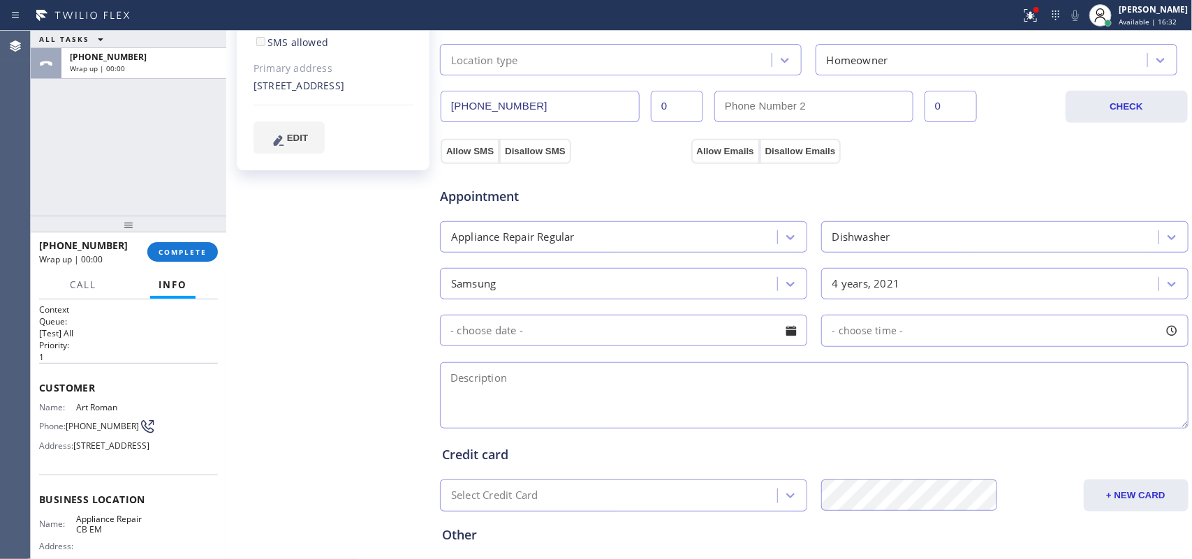
click at [789, 335] on div at bounding box center [791, 331] width 24 height 24
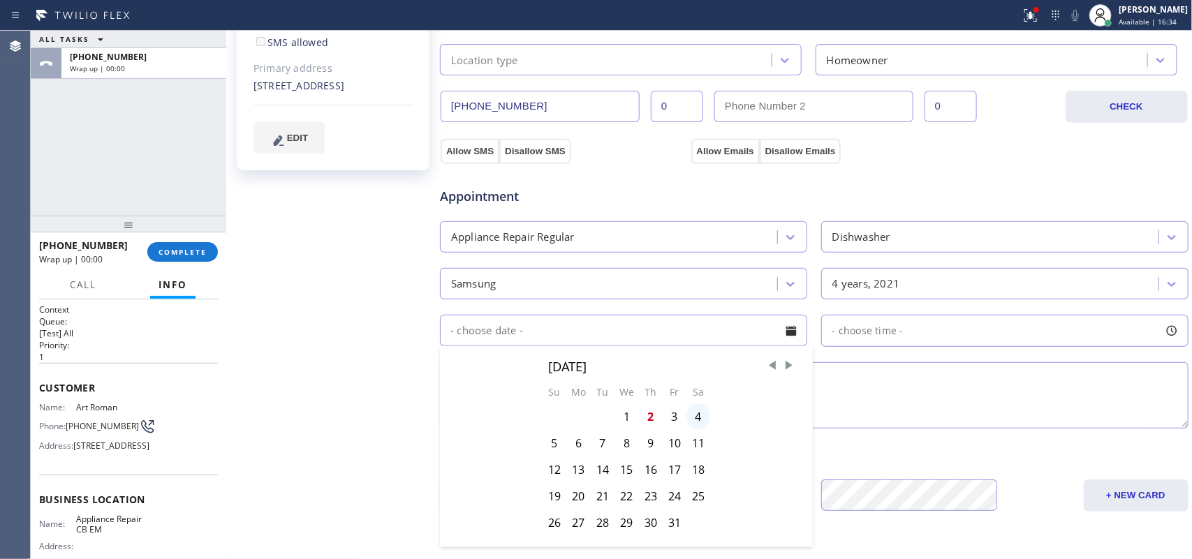
click at [693, 417] on div "4" at bounding box center [698, 416] width 24 height 27
type input "10/04/2025"
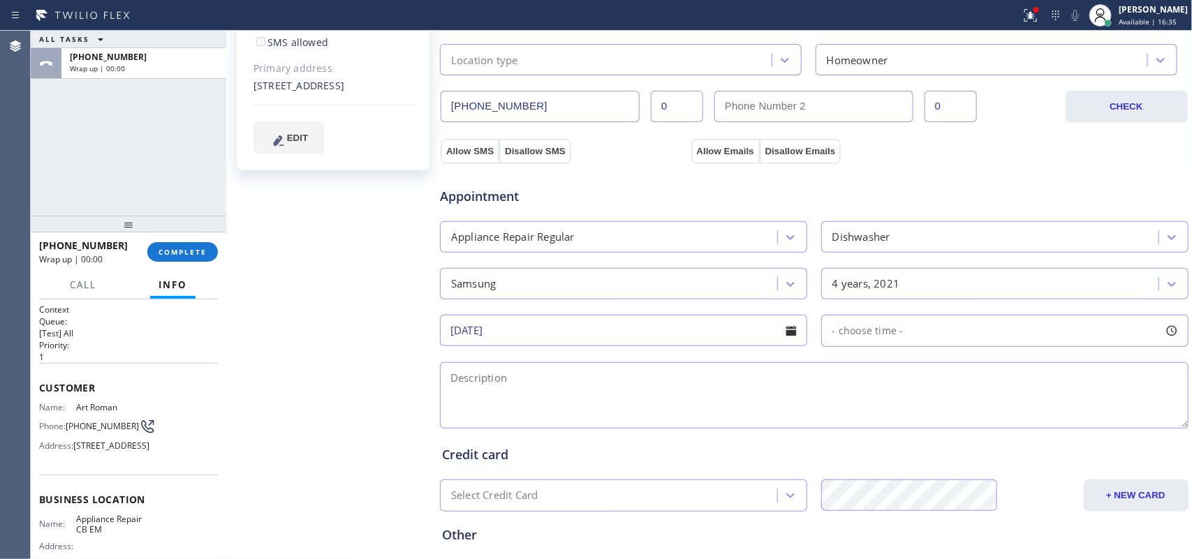
click at [1159, 330] on div at bounding box center [1171, 331] width 24 height 24
drag, startPoint x: 832, startPoint y: 414, endPoint x: 930, endPoint y: 419, distance: 98.5
click at [931, 419] on div at bounding box center [939, 415] width 17 height 29
drag, startPoint x: 827, startPoint y: 416, endPoint x: 857, endPoint y: 420, distance: 30.2
click at [857, 420] on div at bounding box center [860, 415] width 17 height 29
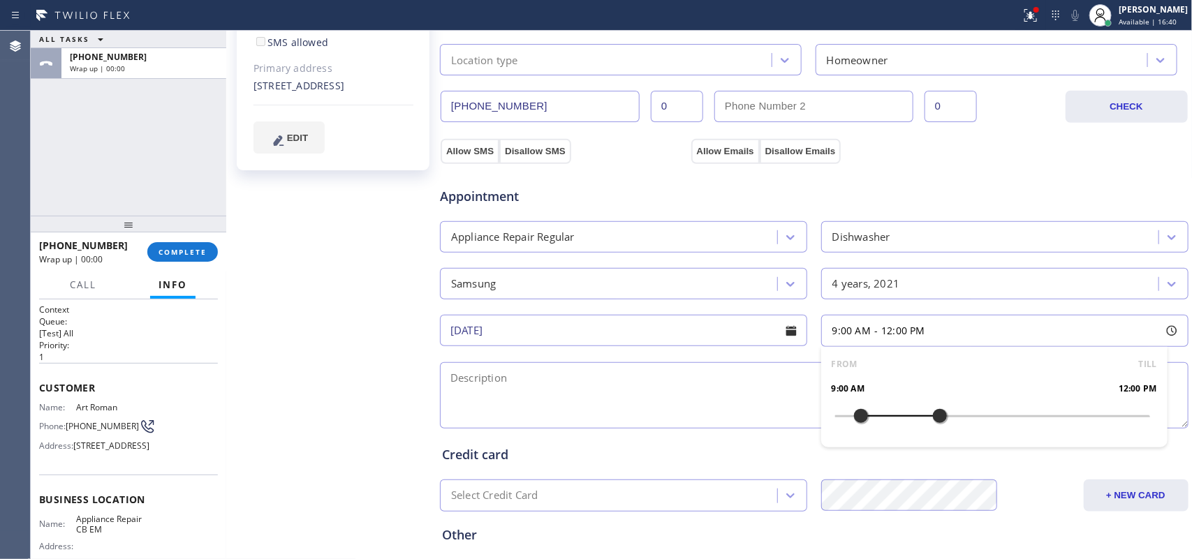
click at [734, 402] on textarea at bounding box center [814, 395] width 748 height 66
drag, startPoint x: 308, startPoint y: 82, endPoint x: 255, endPoint y: 68, distance: 54.2
click at [255, 78] on div "22502 Oxford Lane Santa Clarita, 91350 CA" at bounding box center [333, 86] width 160 height 16
copy div "22502 Oxford Lane Santa Clarita, 91350 CA"
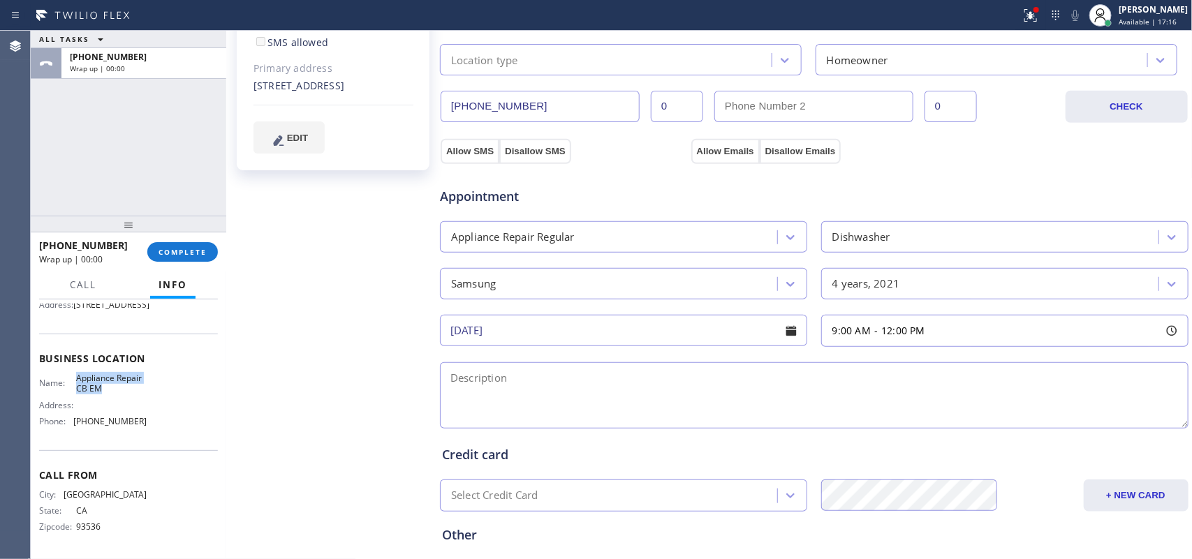
drag, startPoint x: 124, startPoint y: 385, endPoint x: 72, endPoint y: 378, distance: 52.2
click at [72, 378] on div "Name: Appliance Repair CB EM" at bounding box center [92, 384] width 107 height 22
copy div "Appliance Repair CB EM"
click at [380, 297] on div "Art Roman Since: 20 may 2020 link to CRM copy Email artoonr@yahoo.com Emails al…" at bounding box center [334, 214] width 209 height 933
click at [674, 385] on textarea at bounding box center [814, 395] width 748 height 66
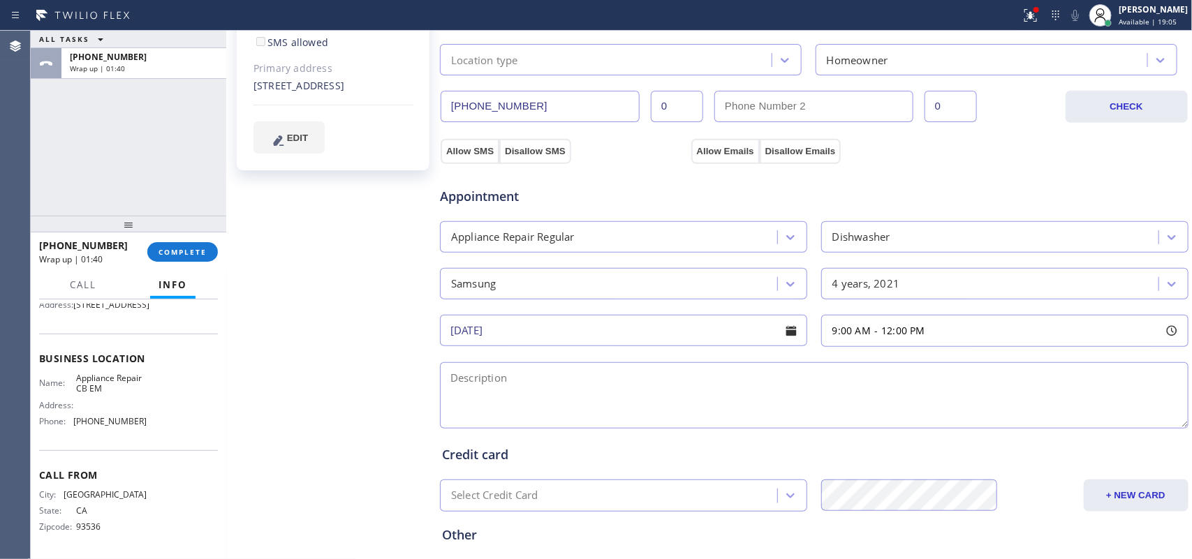
paste textarea "9-12/ $69 - (25% off from labor copuon) / Samsung dishwasher/ 4 yo/ it's not wo…"
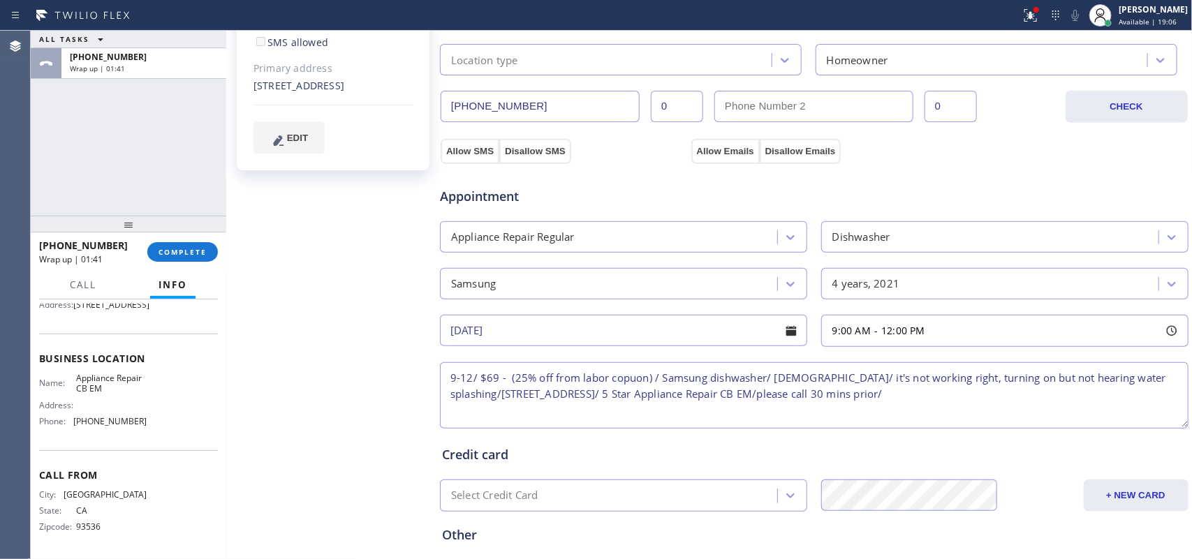
click at [676, 374] on textarea "9-12/ $69 - (25% off from labor copuon) / Samsung dishwasher/ 4 yo/ it's not wo…" at bounding box center [814, 395] width 748 height 66
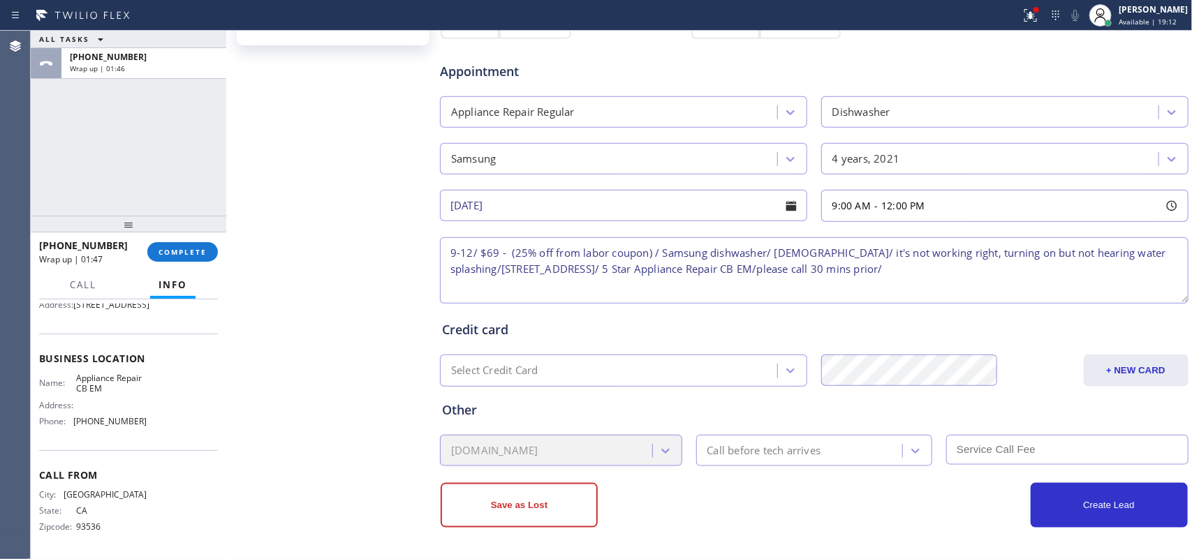
type textarea "9-12/ $69 - (25% off from labor coupon) / Samsung dishwasher/ 4 yo/ it's not wo…"
click at [1118, 451] on input "text" at bounding box center [1067, 450] width 242 height 30
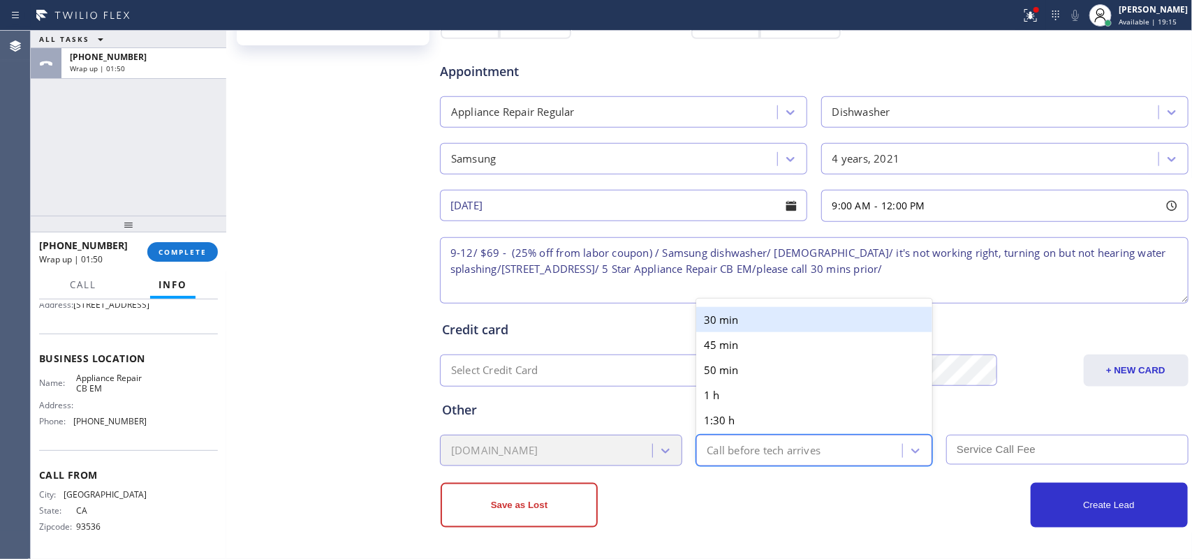
click at [794, 445] on div "Call before tech arrives" at bounding box center [764, 451] width 114 height 16
click at [749, 311] on div "30 min" at bounding box center [814, 319] width 237 height 25
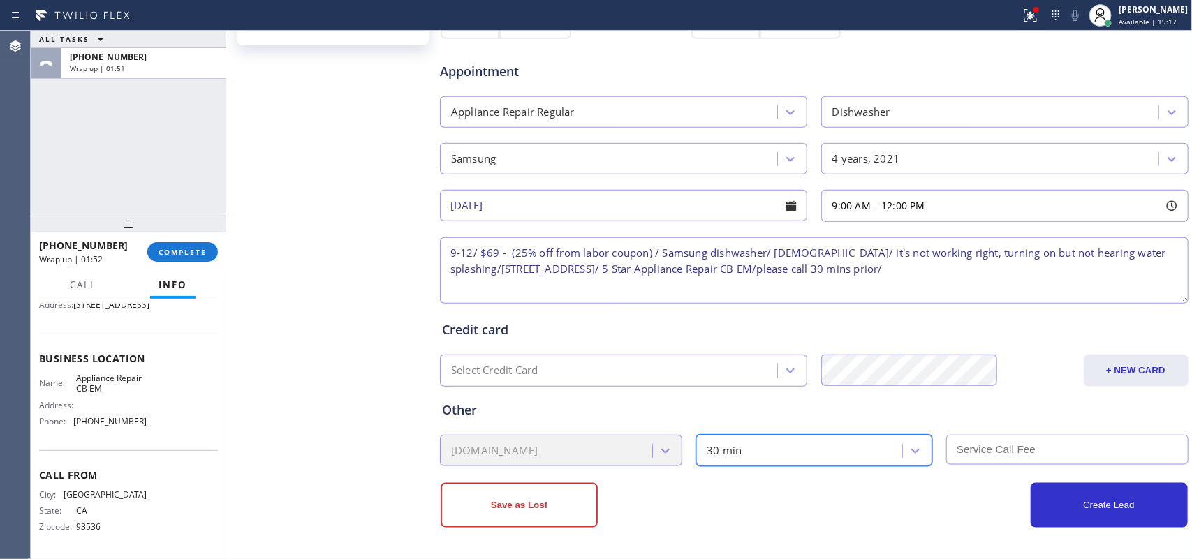
click at [995, 445] on input "text" at bounding box center [1067, 450] width 242 height 30
type input "69"
click at [817, 255] on textarea "9-12/ $69 - (25% off from labor coupon) / Samsung dishwasher/ 4 yo/ it's not wo…" at bounding box center [814, 270] width 748 height 66
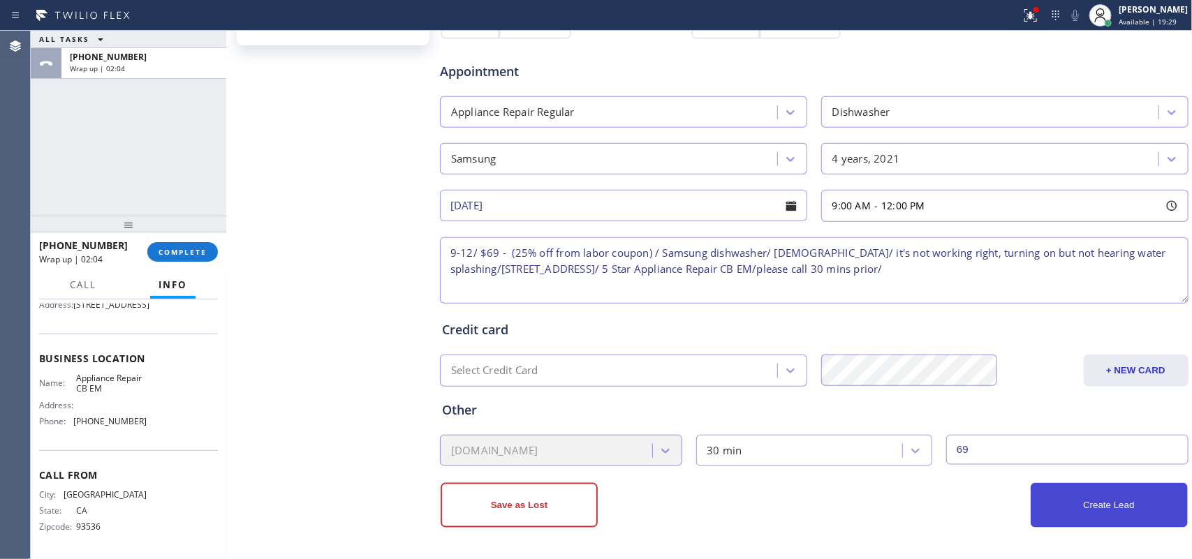
type textarea "9-12/ $69 - (25% off from labor coupon) / Samsung dishwasher/ 4 yo/ it's not wo…"
click at [1081, 518] on button "Create Lead" at bounding box center [1108, 505] width 157 height 45
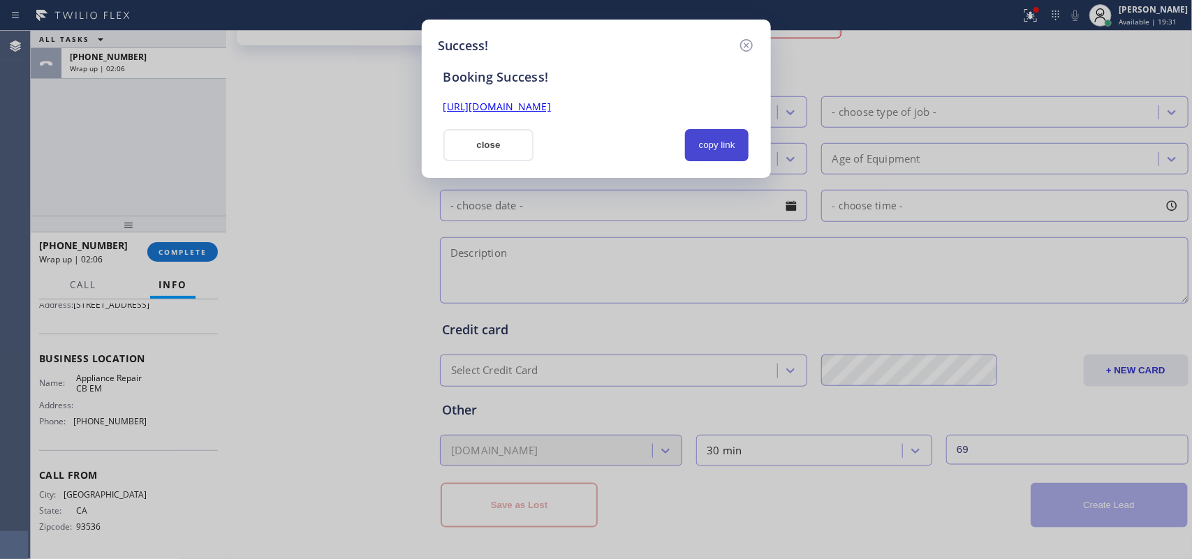
click at [734, 144] on button "copy link" at bounding box center [717, 145] width 64 height 32
click at [734, 150] on button "copy link" at bounding box center [717, 145] width 64 height 32
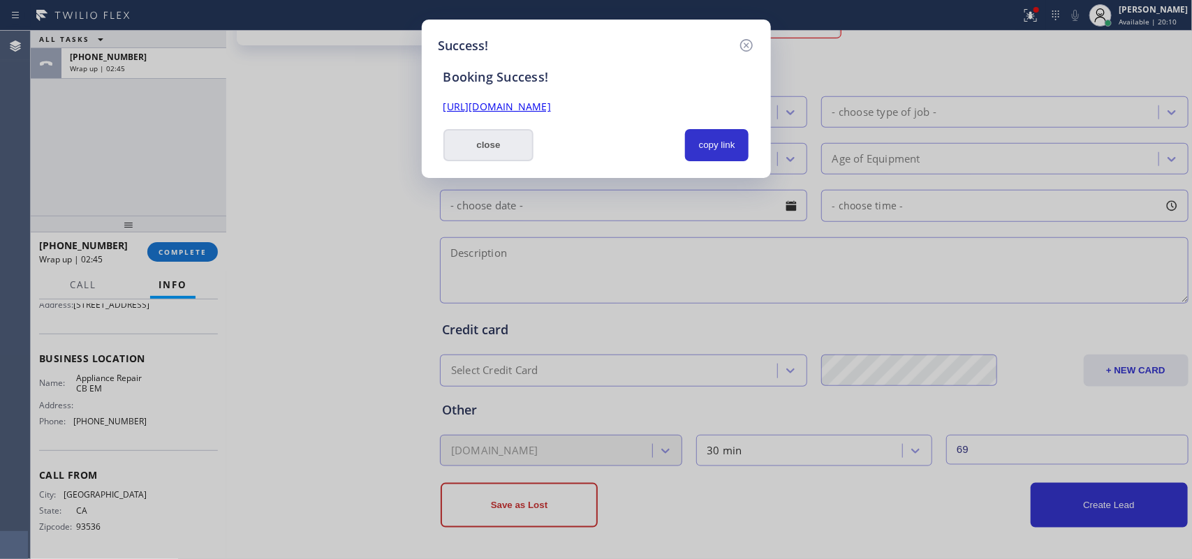
click at [522, 150] on button "close" at bounding box center [488, 145] width 91 height 32
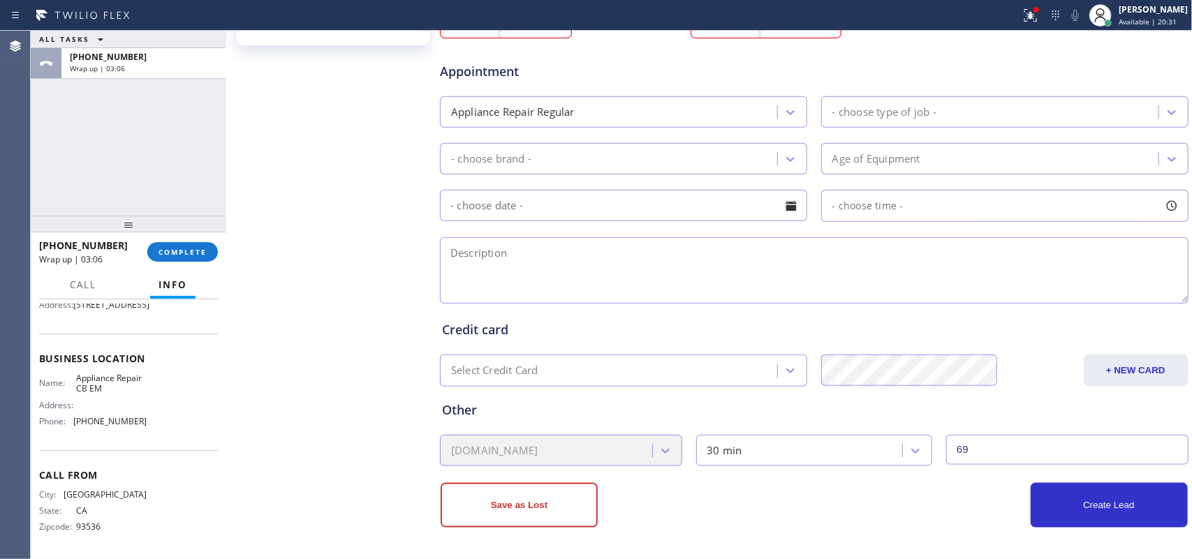
scroll to position [0, 0]
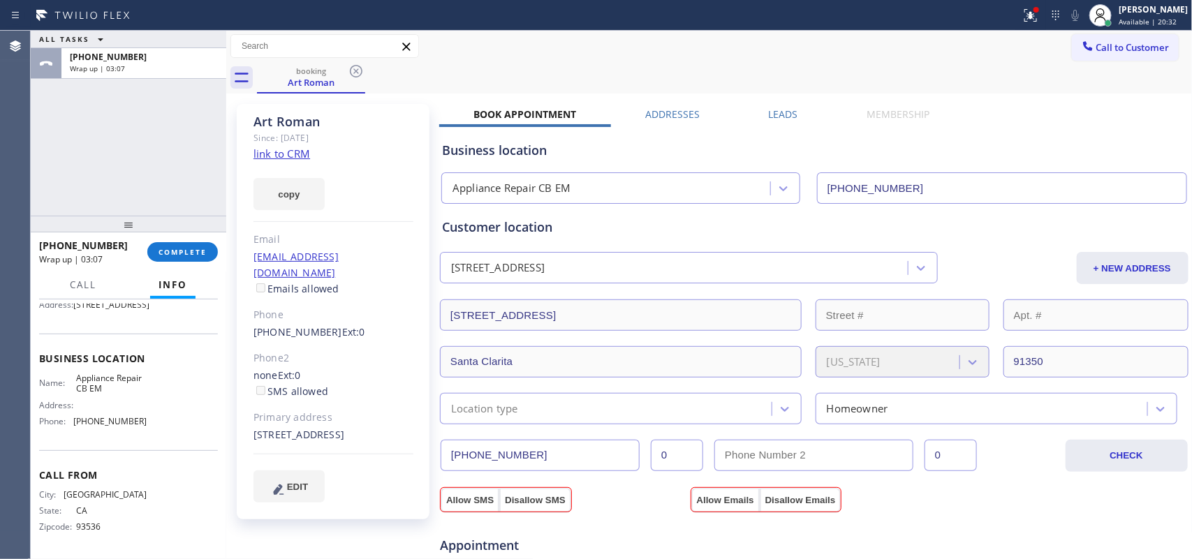
click at [496, 454] on input "(661) 478-9171" at bounding box center [539, 455] width 199 height 31
click at [179, 251] on span "COMPLETE" at bounding box center [182, 252] width 48 height 10
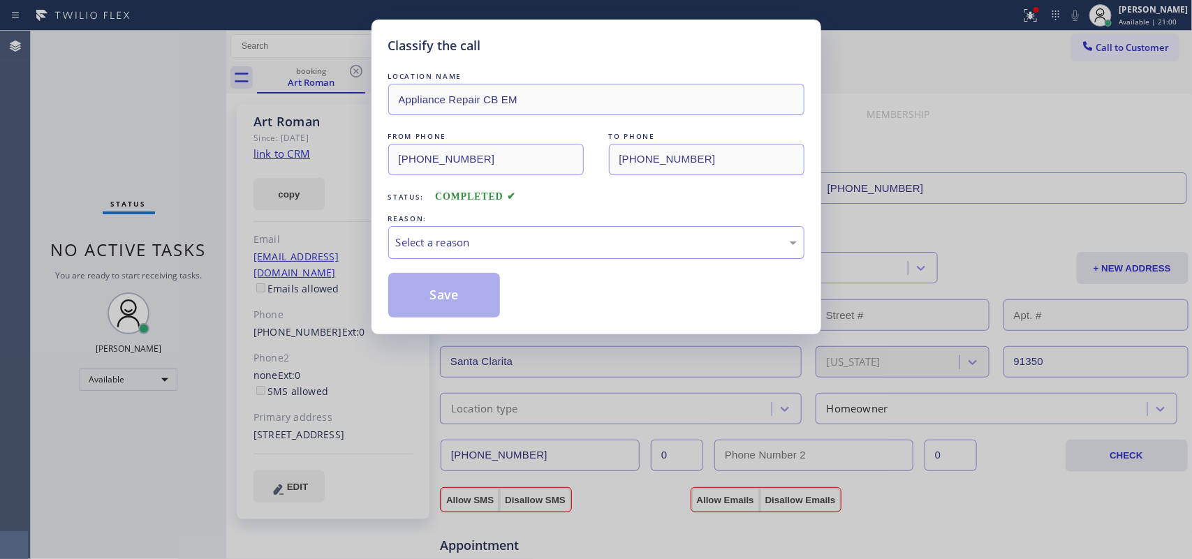
click at [527, 251] on div "Select a reason" at bounding box center [596, 243] width 401 height 16
click at [454, 314] on button "Save" at bounding box center [444, 295] width 112 height 45
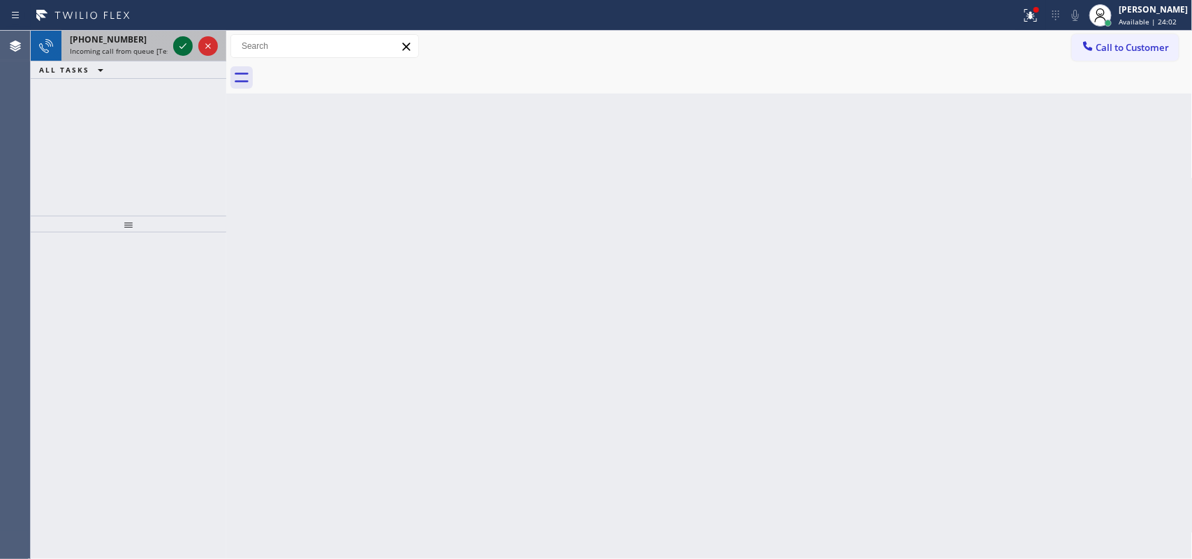
click at [182, 50] on icon at bounding box center [183, 46] width 17 height 17
click at [176, 42] on icon at bounding box center [183, 46] width 17 height 17
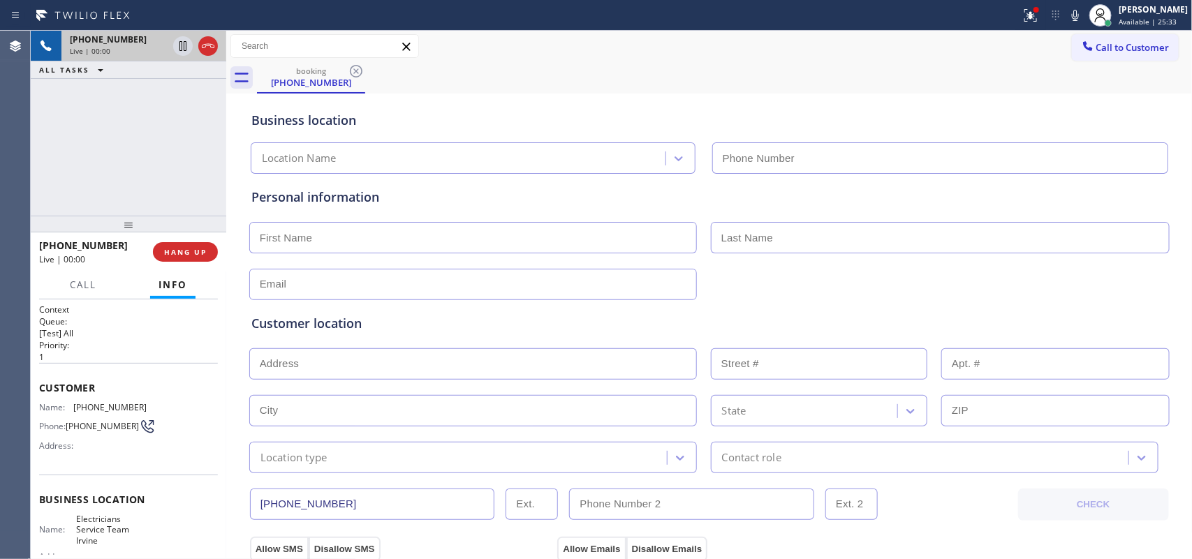
type input "(949) 569-6029"
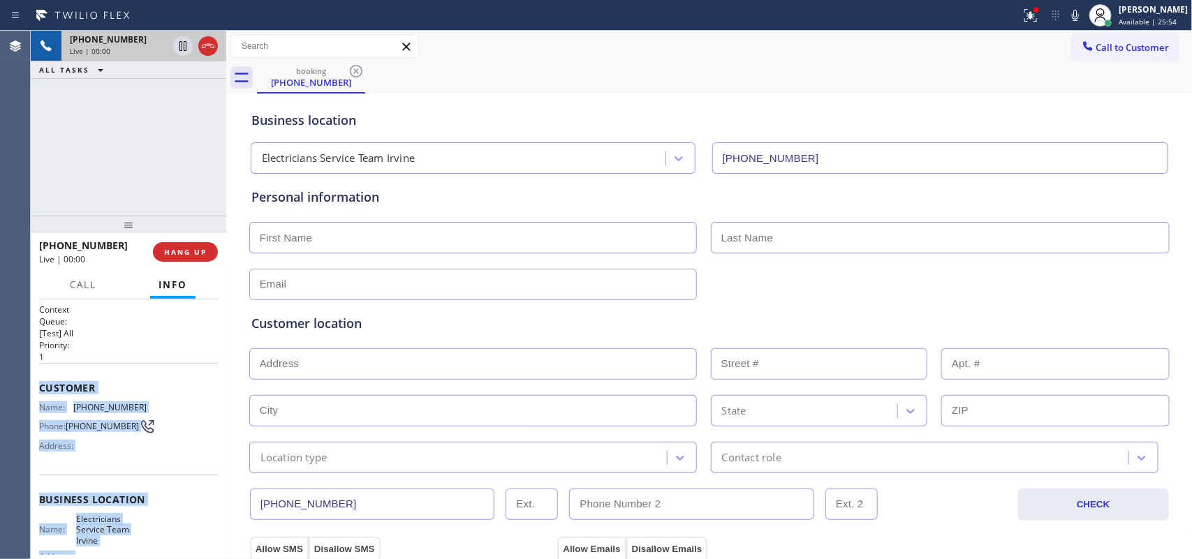
drag, startPoint x: 152, startPoint y: 443, endPoint x: 36, endPoint y: 378, distance: 133.2
click at [36, 378] on div "Context Queue: [Test] All Priority: 1 Customer Name: (747) 359-2562 Phone: (747…" at bounding box center [128, 429] width 195 height 260
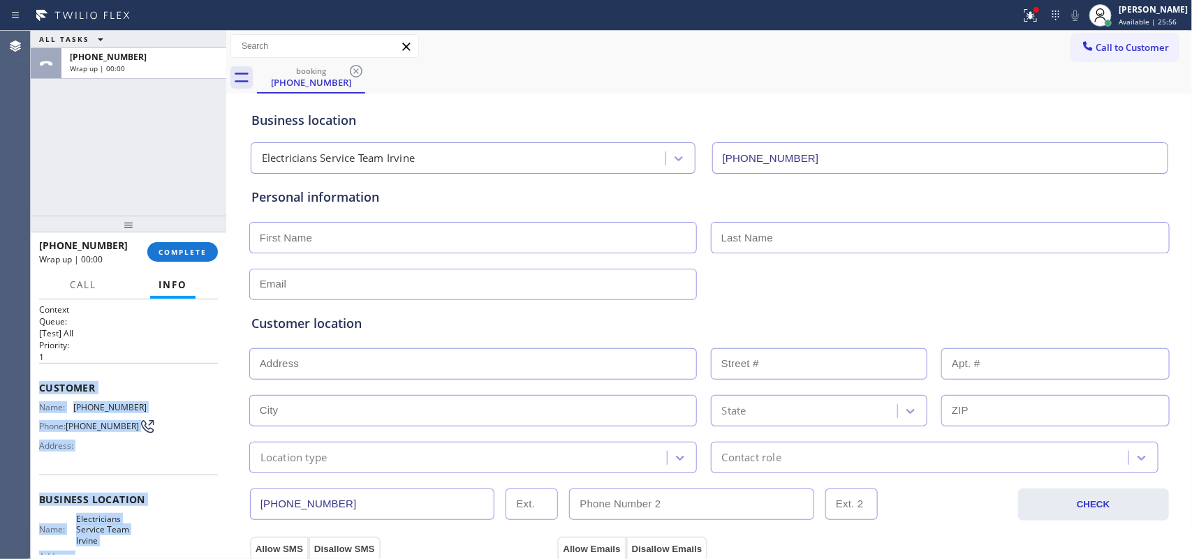
copy div "Customer Name: (747) 359-2562 Phone: (747) 359-2562 Address: Business location …"
click at [193, 249] on span "COMPLETE" at bounding box center [182, 252] width 48 height 10
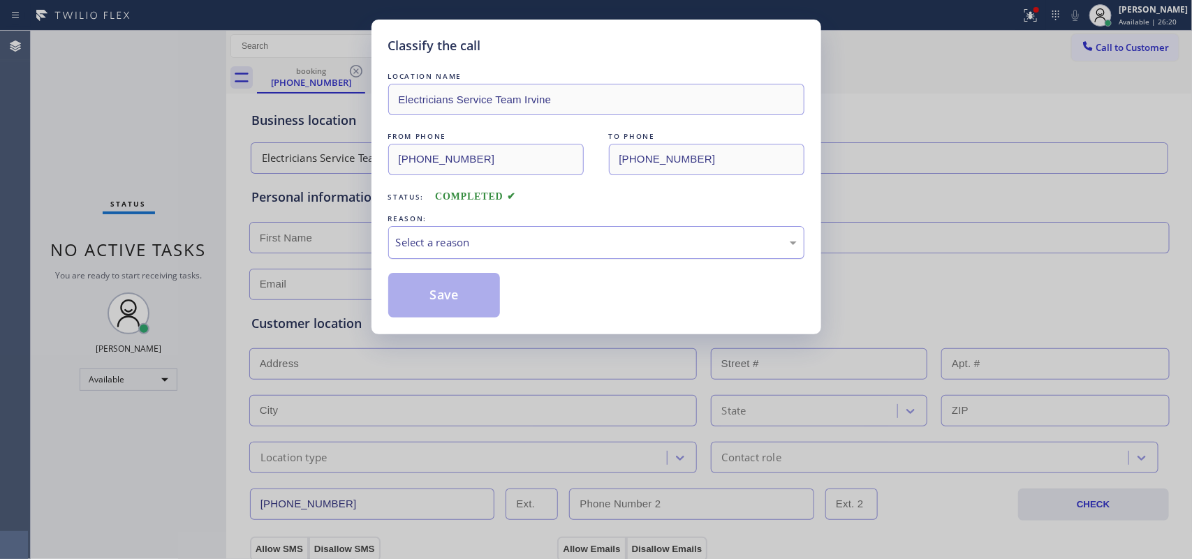
click at [475, 237] on div "Select a reason" at bounding box center [596, 243] width 401 height 16
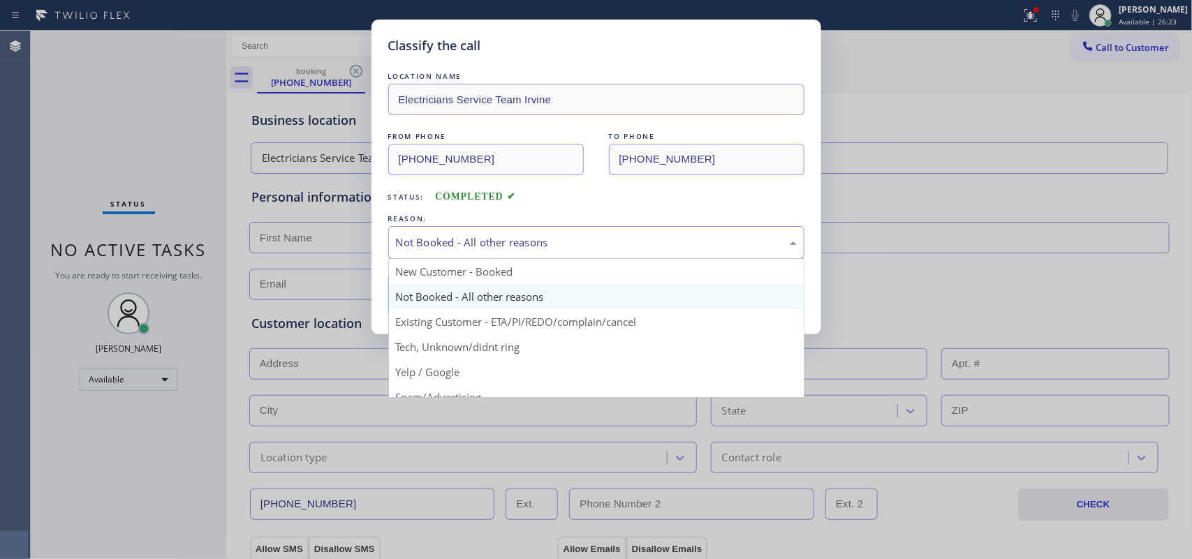
click at [494, 250] on div "Not Booked - All other reasons" at bounding box center [596, 243] width 401 height 16
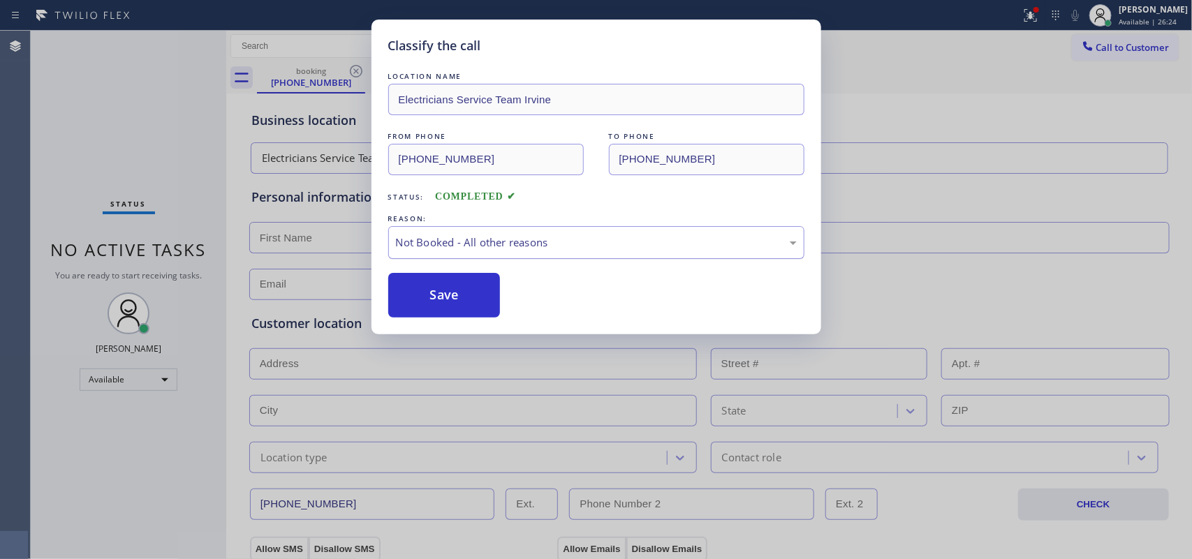
click at [497, 246] on div "Not Booked - All other reasons" at bounding box center [596, 243] width 401 height 16
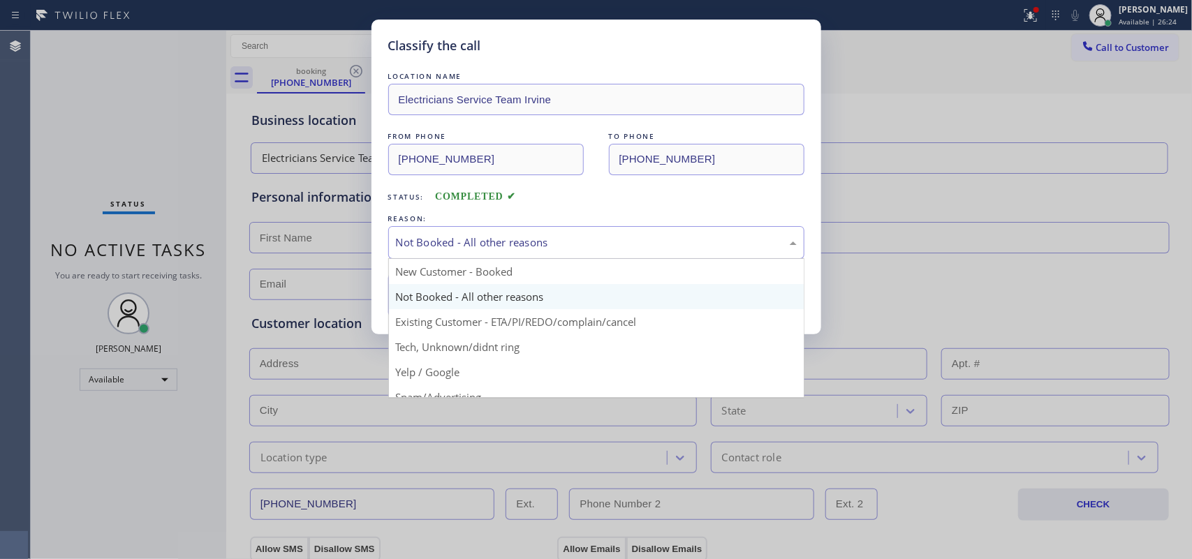
click at [497, 246] on div "Not Booked - All other reasons" at bounding box center [596, 243] width 401 height 16
click at [500, 242] on div "Not Booked - All other reasons" at bounding box center [596, 243] width 401 height 16
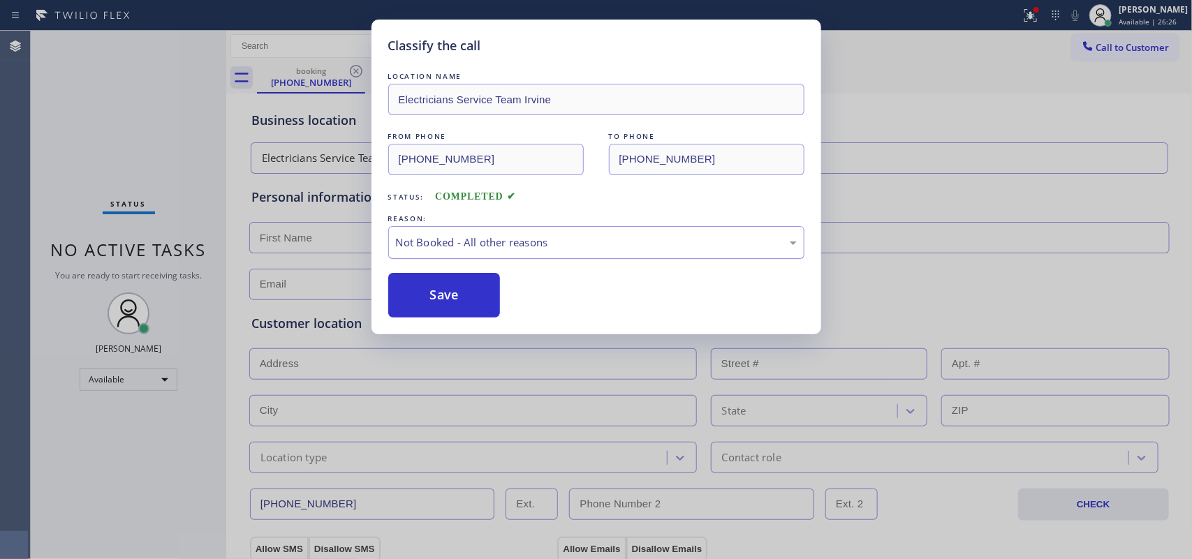
click at [500, 242] on div "Not Booked - All other reasons" at bounding box center [596, 243] width 401 height 16
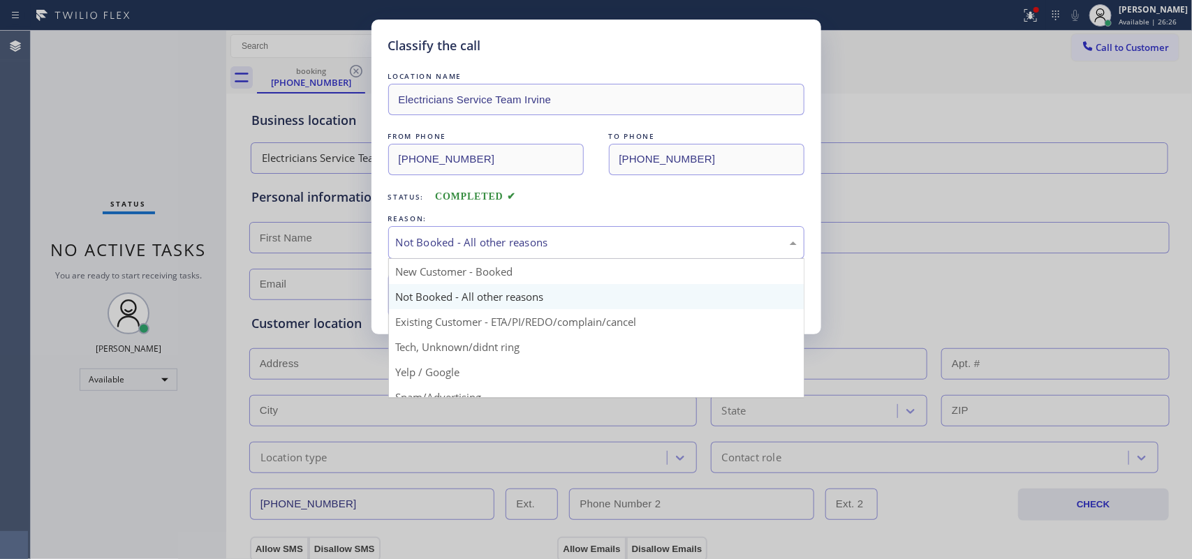
click at [500, 242] on div "Not Booked - All other reasons" at bounding box center [596, 243] width 401 height 16
click at [489, 246] on div "Not Booked - All other reasons" at bounding box center [596, 243] width 401 height 16
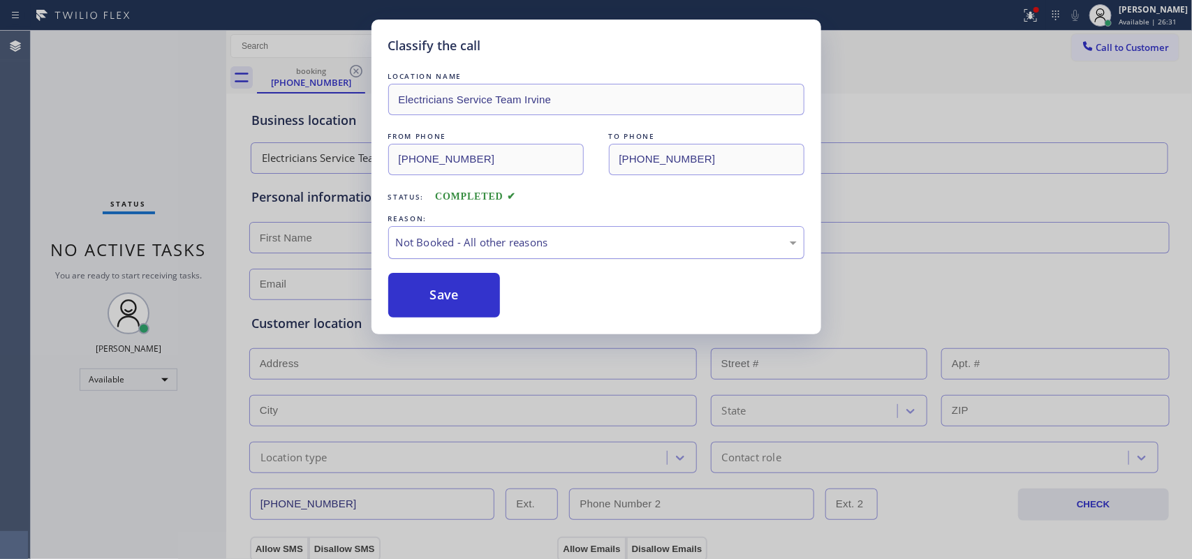
click at [484, 235] on div "Not Booked - All other reasons" at bounding box center [596, 243] width 401 height 16
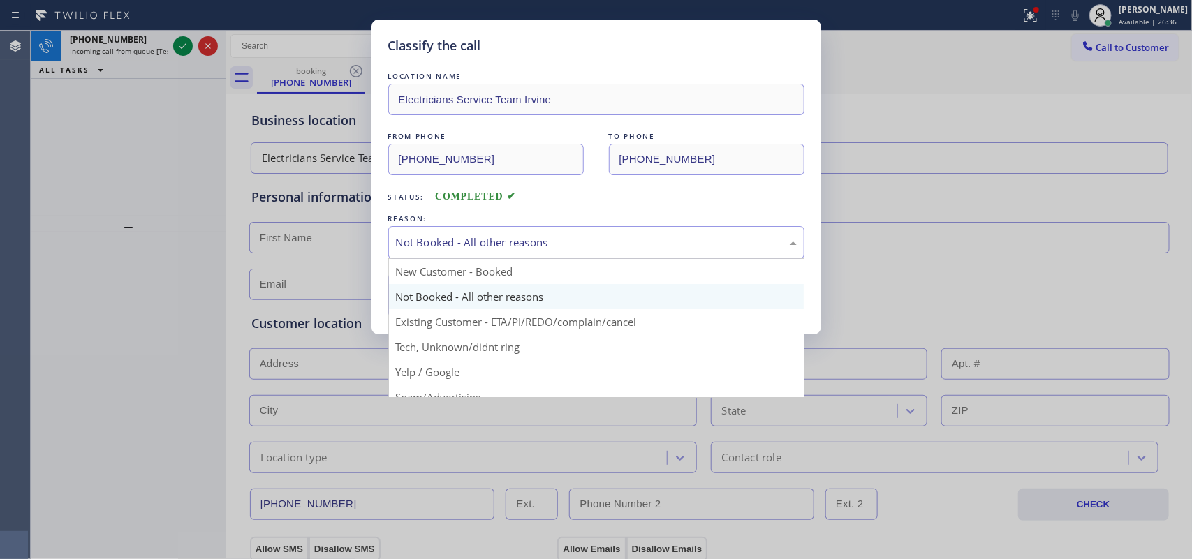
click at [480, 245] on div "Not Booked - All other reasons" at bounding box center [596, 243] width 401 height 16
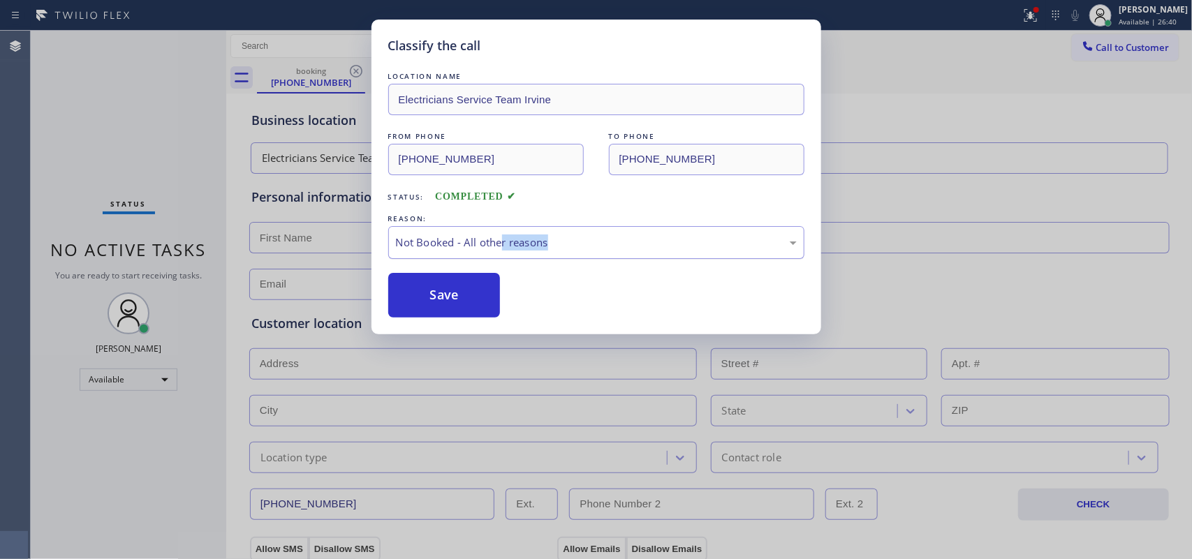
click at [500, 260] on div "LOCATION NAME Electricians Service Team Irvine FROM PHONE (747) 359-2562 TO PHO…" at bounding box center [596, 193] width 416 height 249
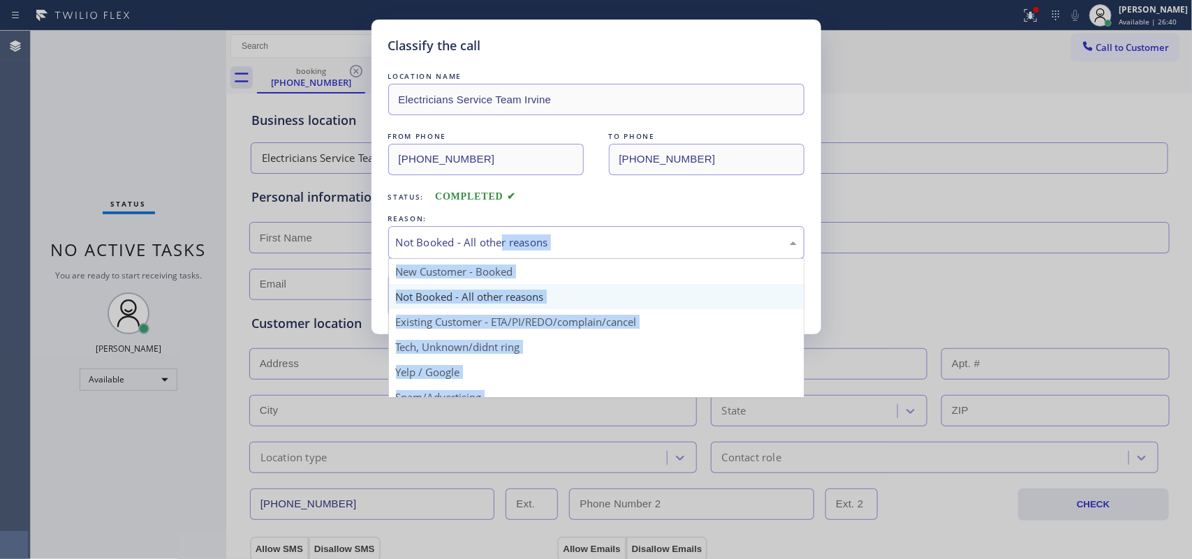
click at [501, 255] on div "Not Booked - All other reasons" at bounding box center [596, 242] width 416 height 33
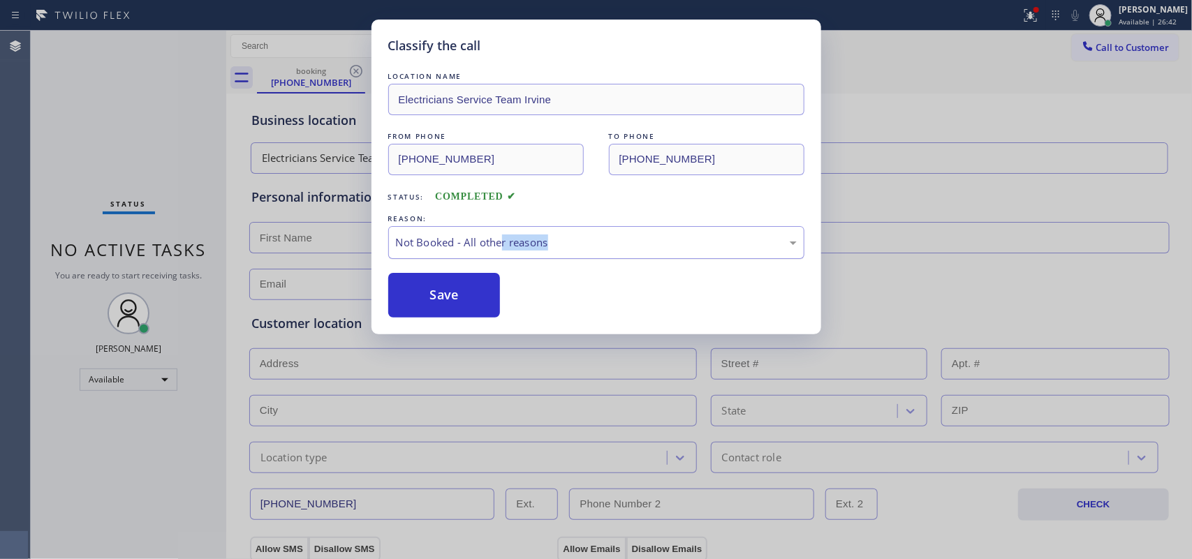
click at [529, 251] on div "Not Booked - All other reasons" at bounding box center [596, 243] width 401 height 16
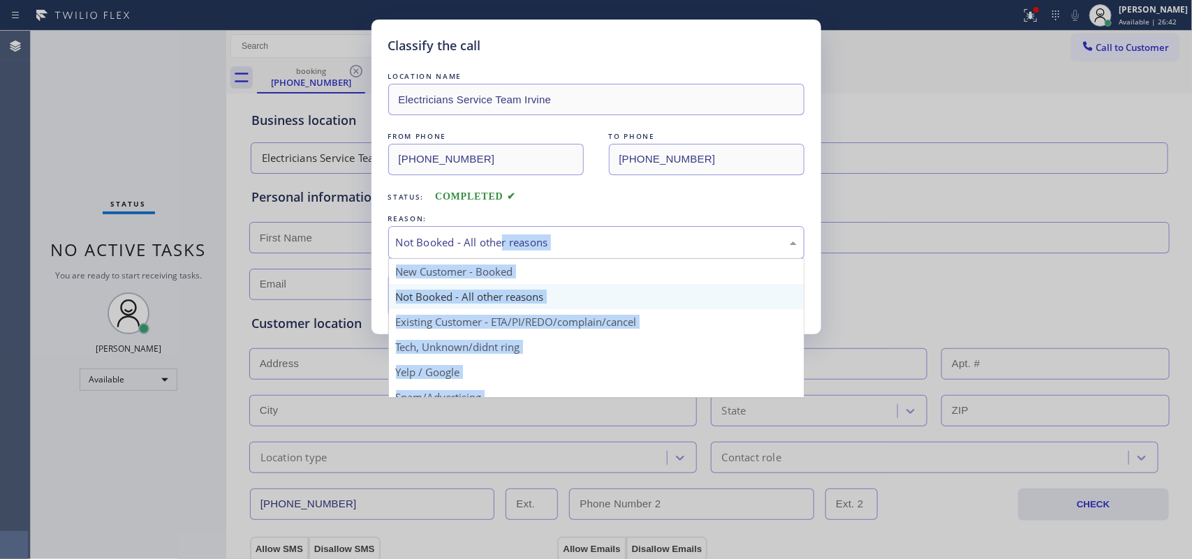
click at [529, 251] on div "Not Booked - All other reasons" at bounding box center [596, 243] width 401 height 16
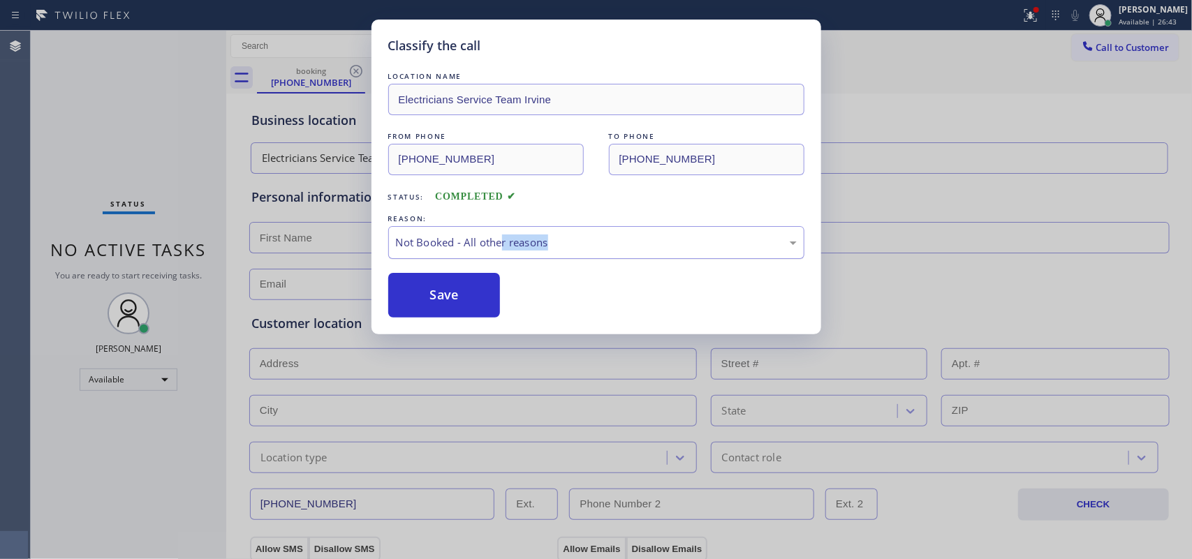
click at [591, 248] on div "Not Booked - All other reasons" at bounding box center [596, 243] width 401 height 16
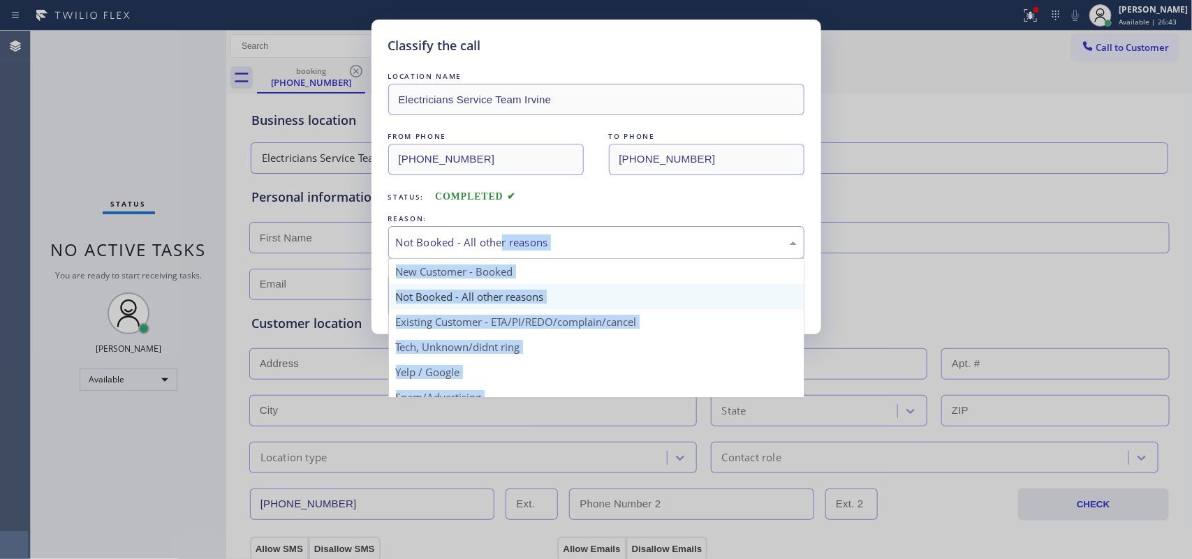
click at [620, 239] on div "Not Booked - All other reasons" at bounding box center [596, 243] width 401 height 16
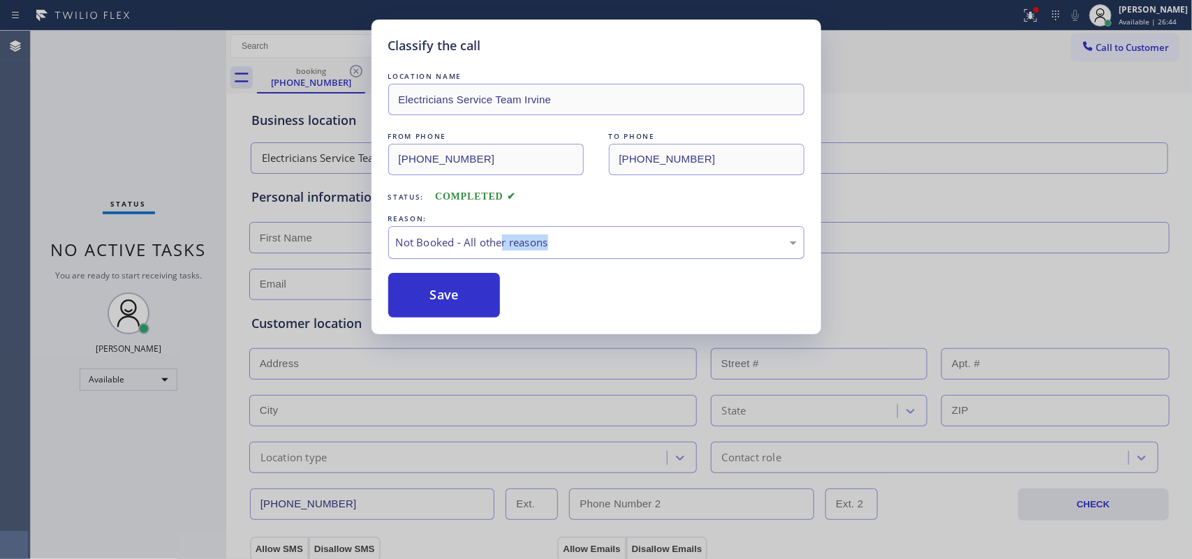
click at [620, 239] on div "Not Booked - All other reasons" at bounding box center [596, 243] width 401 height 16
click at [632, 283] on div "Save" at bounding box center [596, 295] width 416 height 45
click at [628, 252] on div "Not Booked - All other reasons" at bounding box center [596, 242] width 416 height 33
click at [451, 298] on button "Save" at bounding box center [444, 295] width 112 height 45
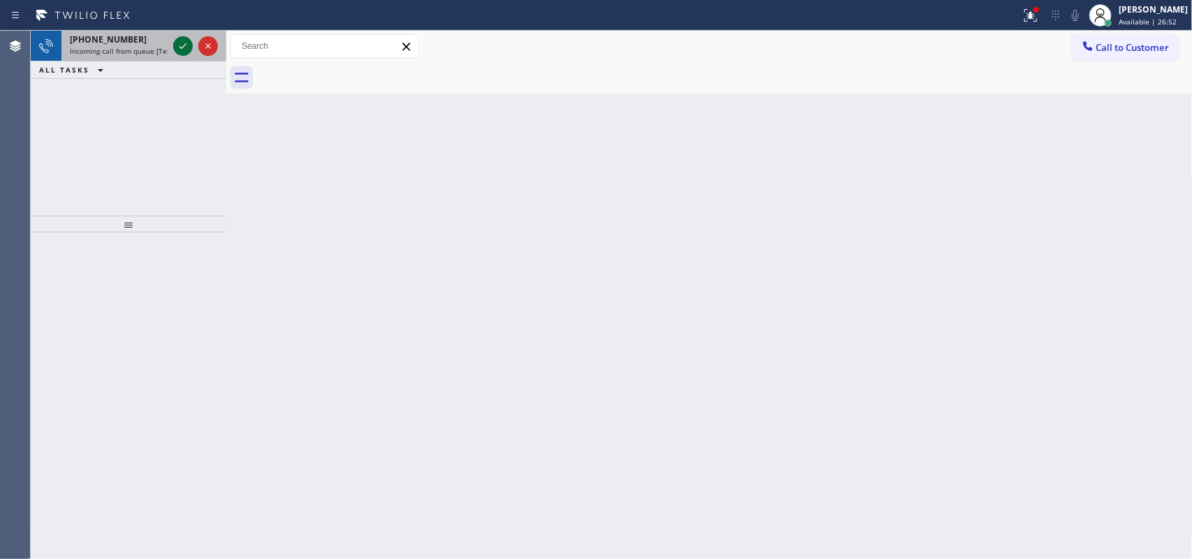
click at [184, 40] on icon at bounding box center [183, 46] width 17 height 17
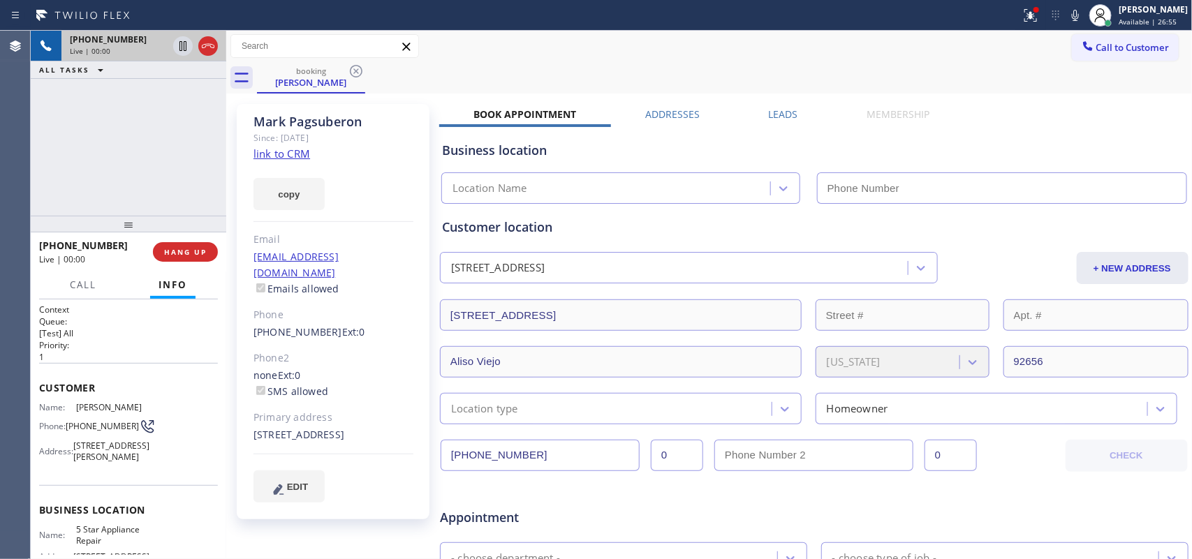
type input "[PHONE_NUMBER]"
click at [300, 157] on link "link to CRM" at bounding box center [281, 154] width 57 height 14
click at [86, 284] on span "Call" at bounding box center [83, 285] width 27 height 13
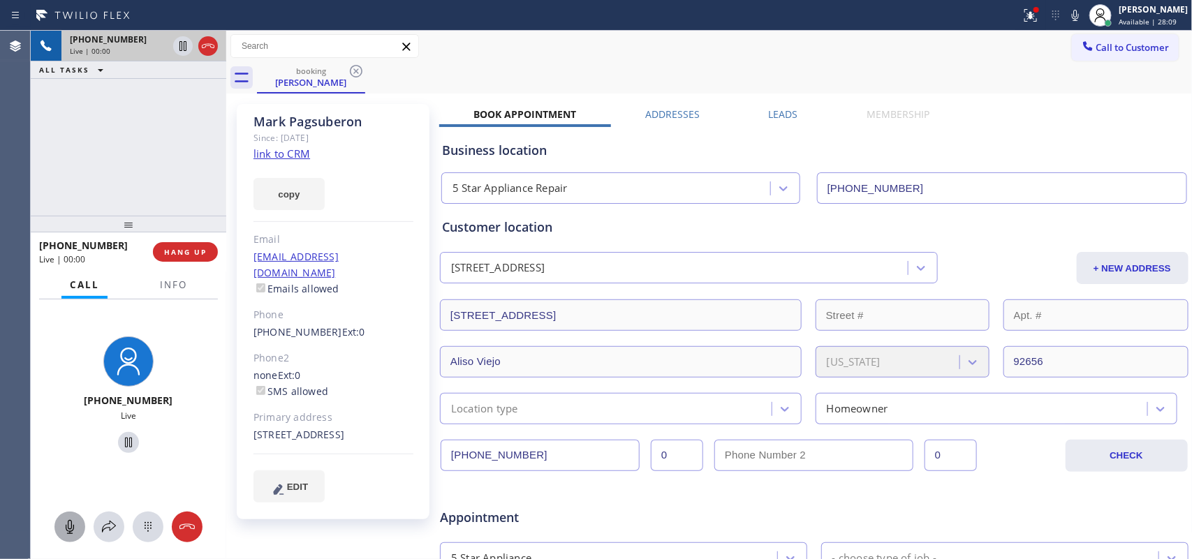
click at [71, 525] on icon at bounding box center [69, 527] width 17 height 17
click at [120, 436] on icon at bounding box center [128, 442] width 17 height 17
drag, startPoint x: 70, startPoint y: 526, endPoint x: 105, endPoint y: 479, distance: 58.4
click at [71, 522] on g at bounding box center [69, 527] width 11 height 14
click at [121, 444] on icon at bounding box center [128, 442] width 17 height 17
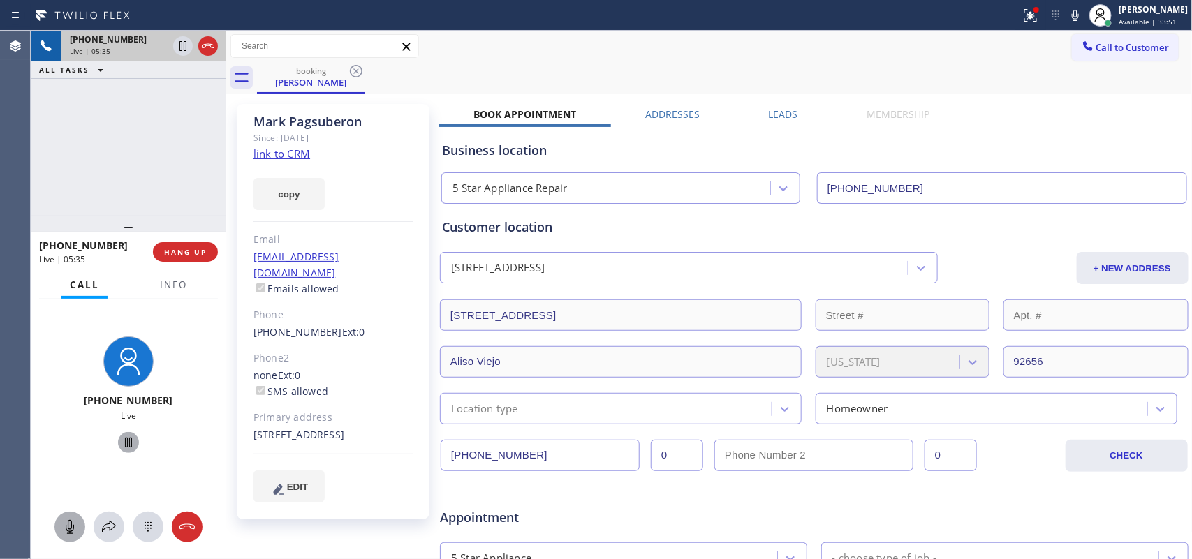
click at [73, 520] on icon at bounding box center [69, 527] width 17 height 17
click at [122, 445] on icon at bounding box center [128, 442] width 17 height 17
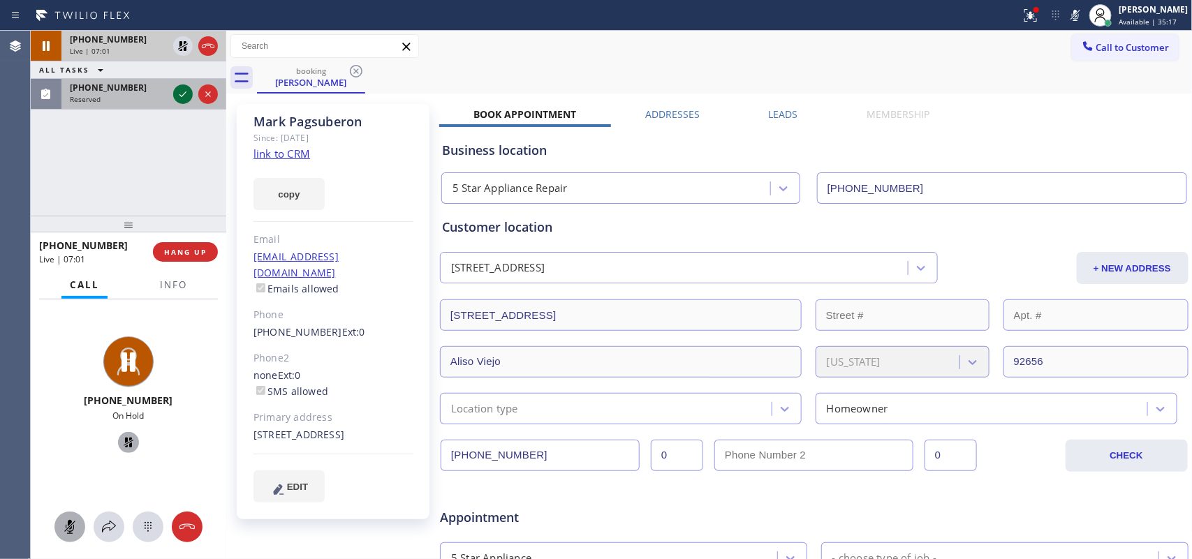
click at [185, 94] on icon at bounding box center [183, 94] width 17 height 17
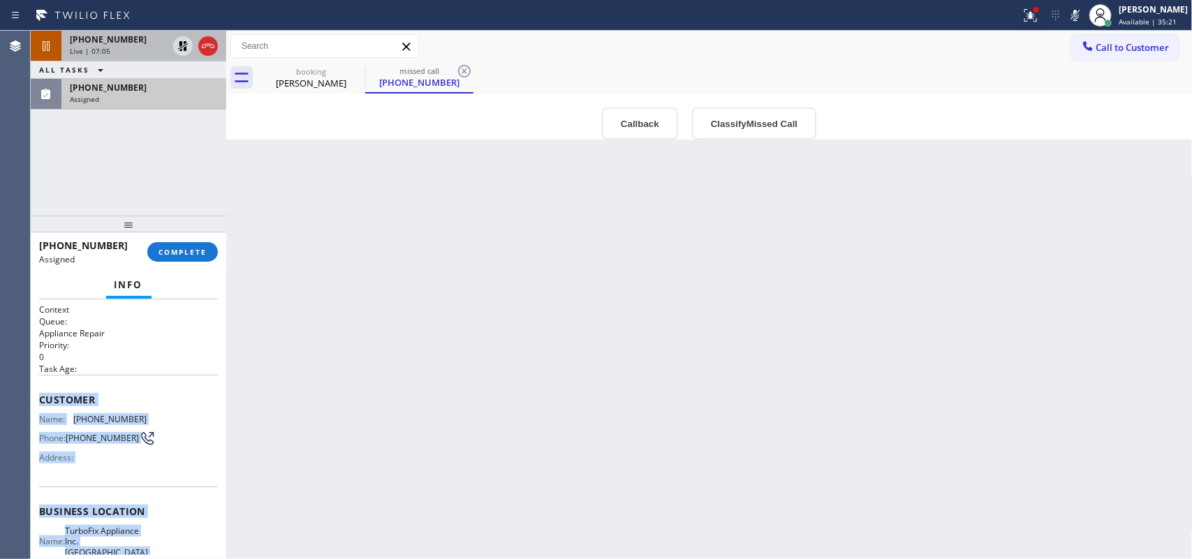
drag, startPoint x: 158, startPoint y: 436, endPoint x: 39, endPoint y: 394, distance: 126.5
click at [39, 394] on div "Context Queue: Appliance Repair Priority: 0 Task Age: Customer Name: (563) 872-…" at bounding box center [128, 512] width 179 height 416
copy div "Customer Name: (563) 872-8128 Phone: (563) 872-8128 Address: Business location …"
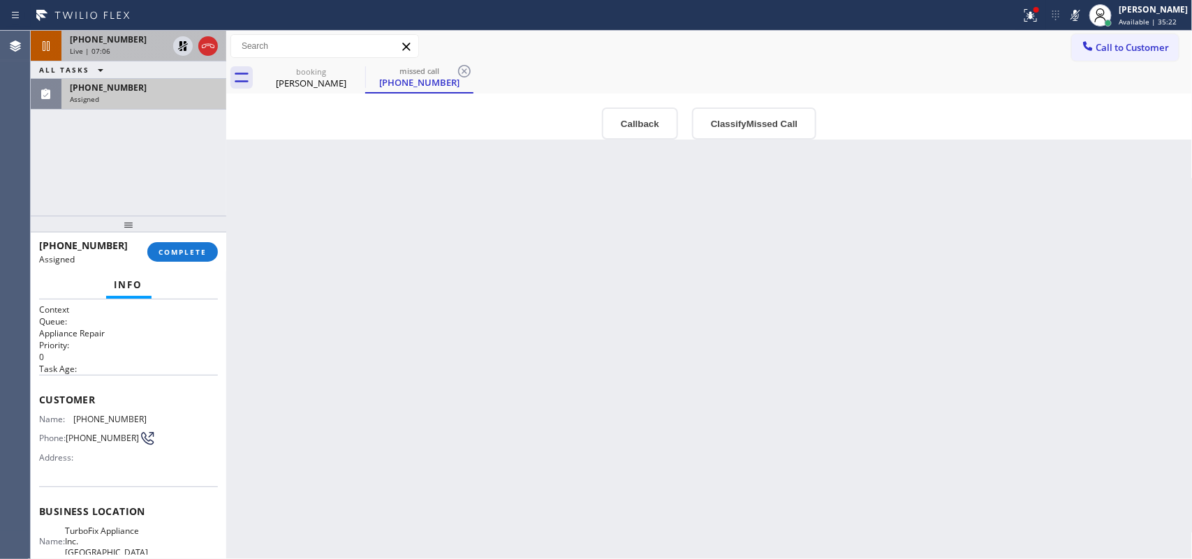
click at [798, 141] on div "Back to Dashboard Change Sender ID Customers Technicians Select a contact Outbo…" at bounding box center [709, 295] width 966 height 528
click at [792, 116] on button "Classify Missed Call" at bounding box center [754, 123] width 124 height 32
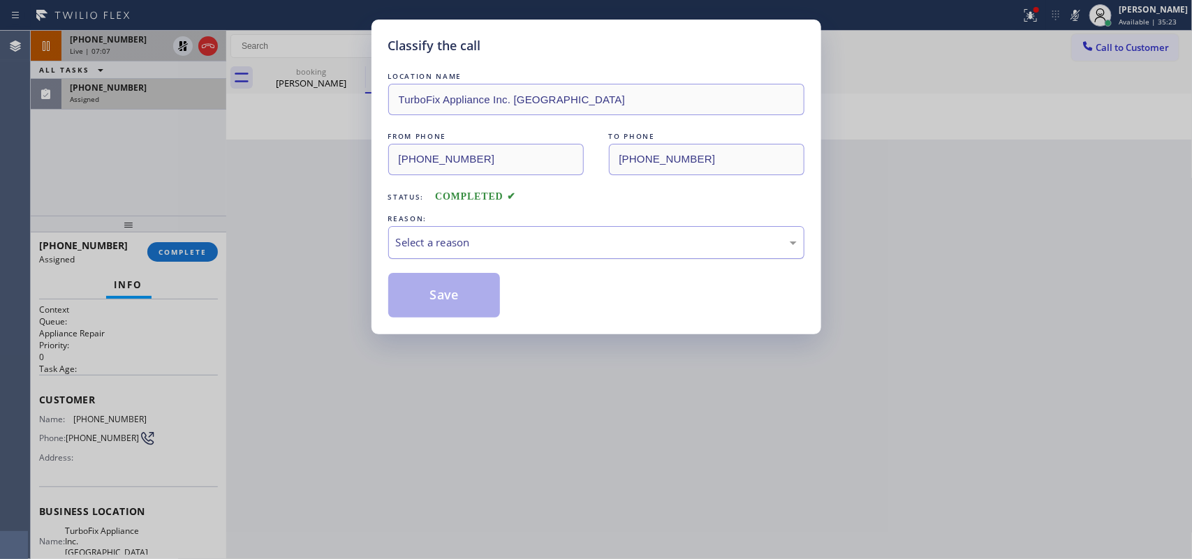
click at [723, 235] on div "Select a reason" at bounding box center [596, 243] width 401 height 16
click at [441, 276] on button "Save" at bounding box center [444, 295] width 112 height 45
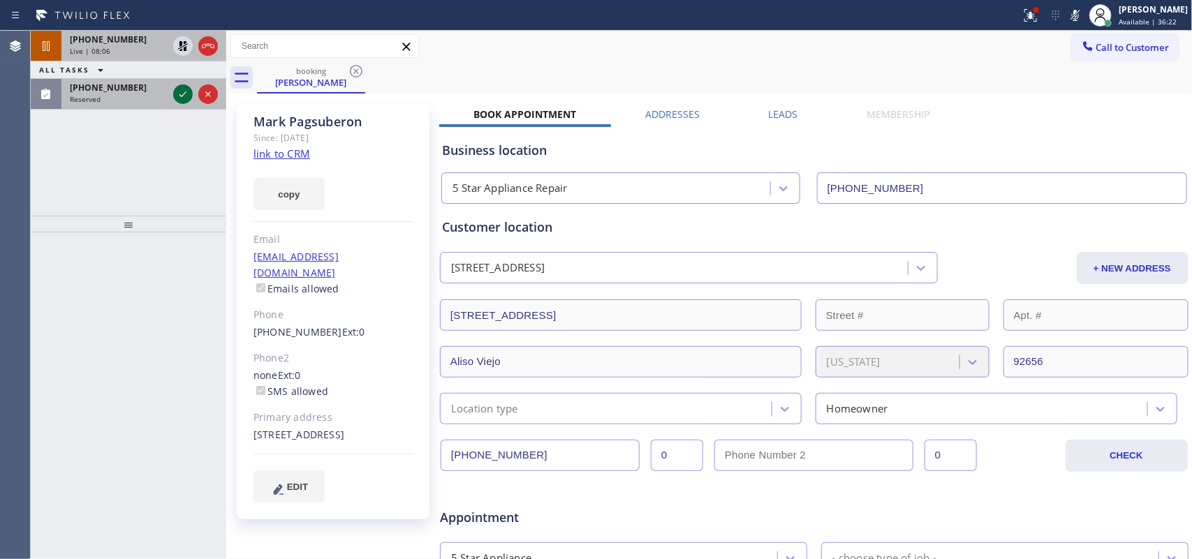
click at [181, 96] on icon at bounding box center [182, 94] width 7 height 6
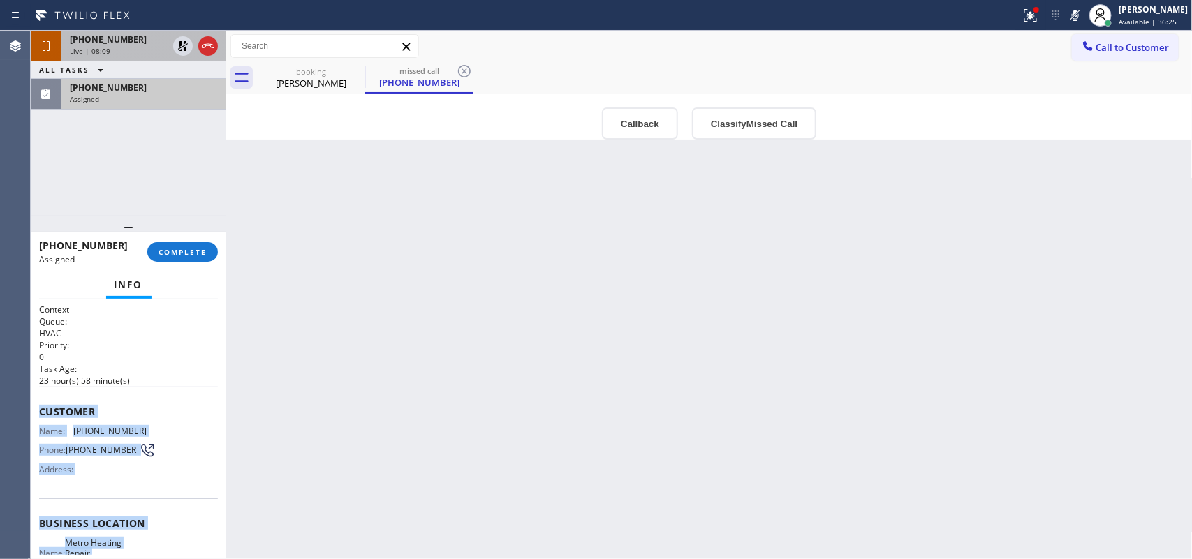
drag, startPoint x: 151, startPoint y: 403, endPoint x: 34, endPoint y: 396, distance: 118.2
click at [34, 396] on div "Context Queue: HVAC Priority: 0 Task Age: 23 hour(s) 58 minute(s) Customer Name…" at bounding box center [128, 429] width 195 height 260
copy div "Customer Name: (870) 697-8730 Phone: (870) 697-8730 Address: Business location …"
click at [766, 117] on button "Classify Missed Call" at bounding box center [754, 123] width 124 height 32
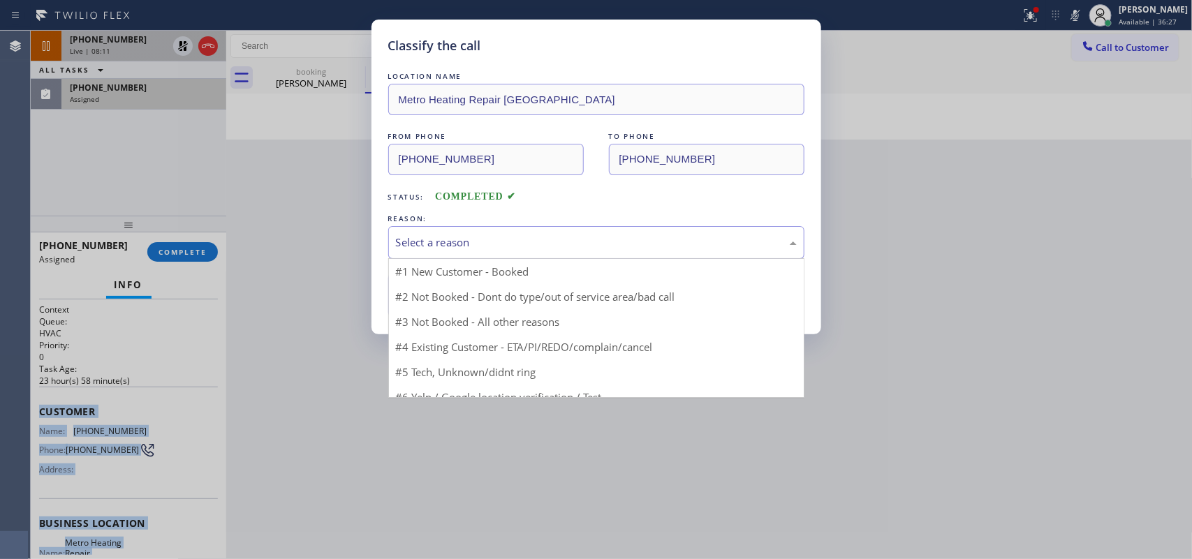
click at [721, 243] on div "Select a reason" at bounding box center [596, 243] width 401 height 16
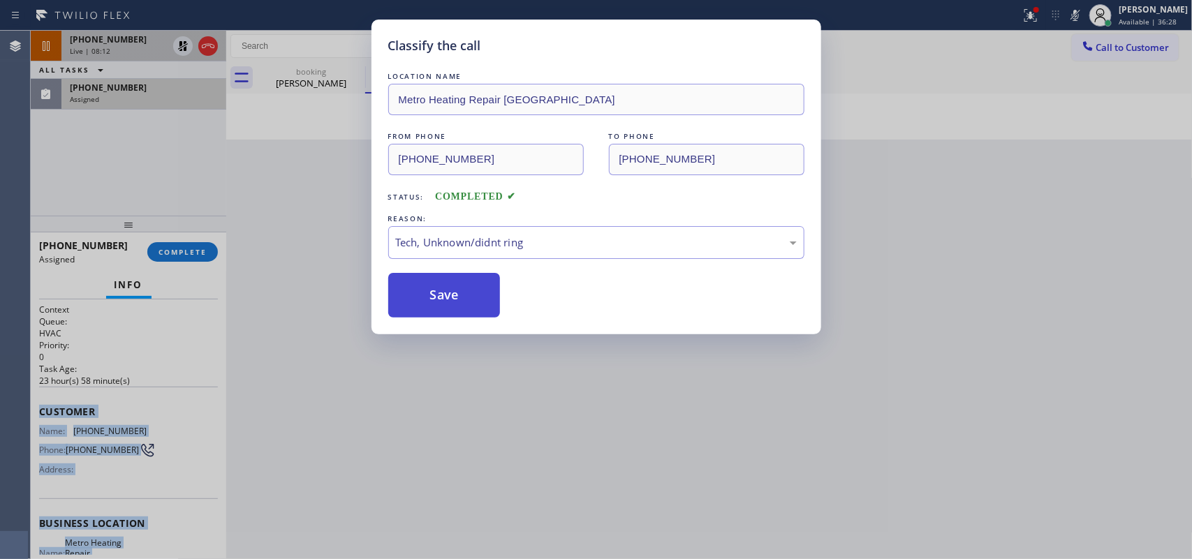
click at [424, 291] on button "Save" at bounding box center [444, 295] width 112 height 45
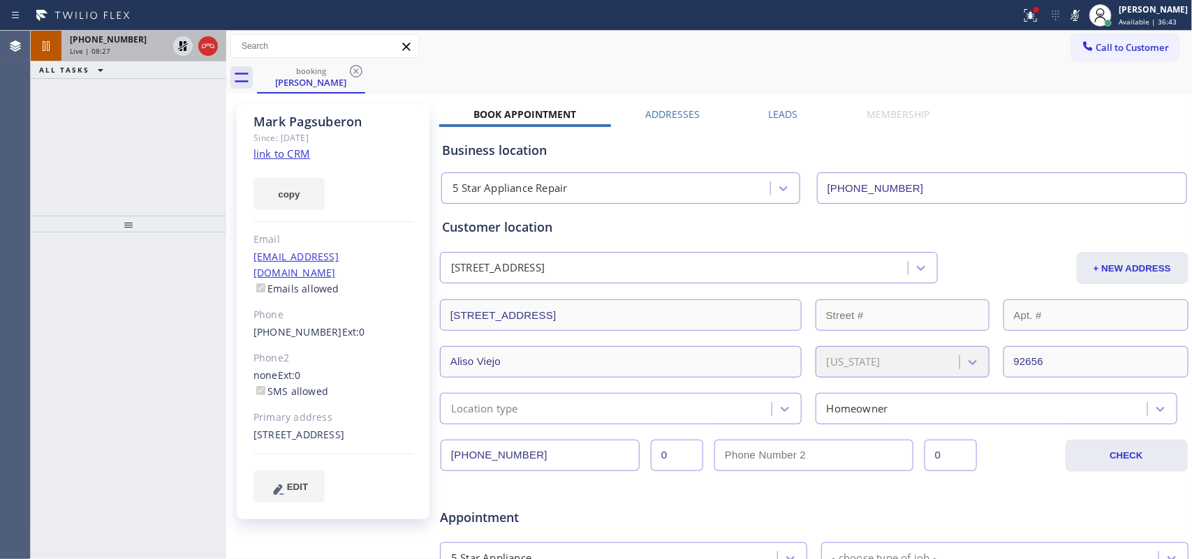
click at [114, 51] on div "Live | 08:27" at bounding box center [119, 51] width 98 height 10
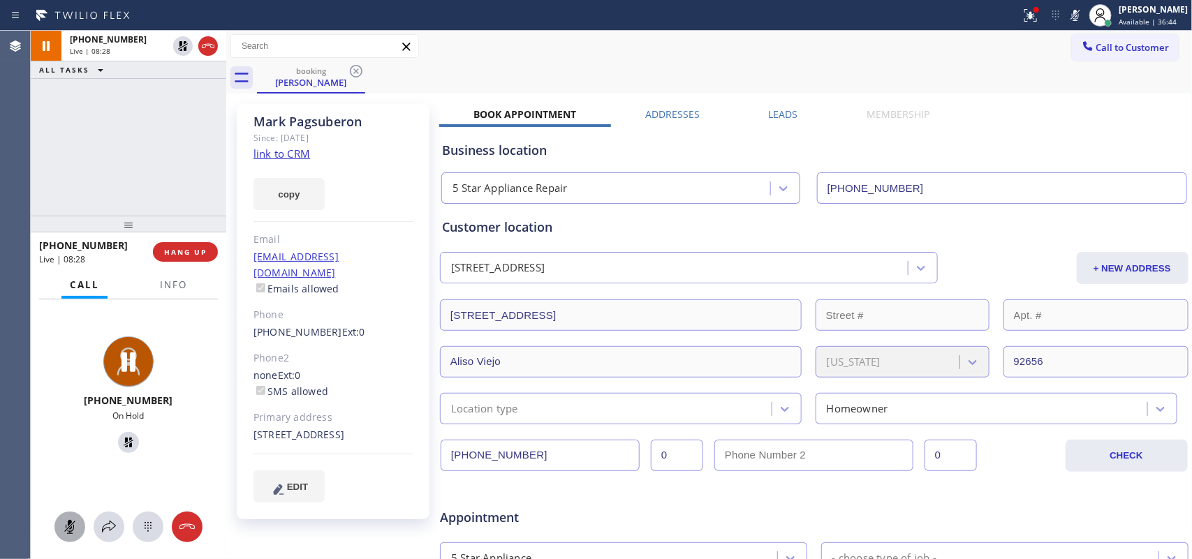
drag, startPoint x: 72, startPoint y: 528, endPoint x: 113, endPoint y: 466, distance: 74.5
click at [72, 527] on icon at bounding box center [69, 527] width 17 height 17
click at [126, 440] on icon at bounding box center [128, 442] width 17 height 17
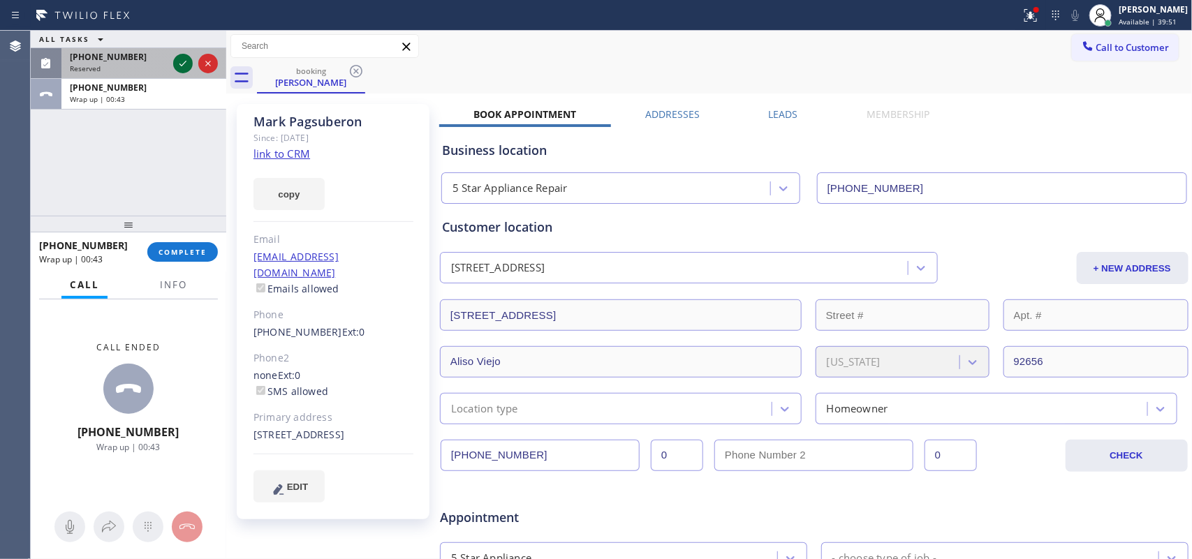
click at [180, 56] on icon at bounding box center [183, 63] width 17 height 17
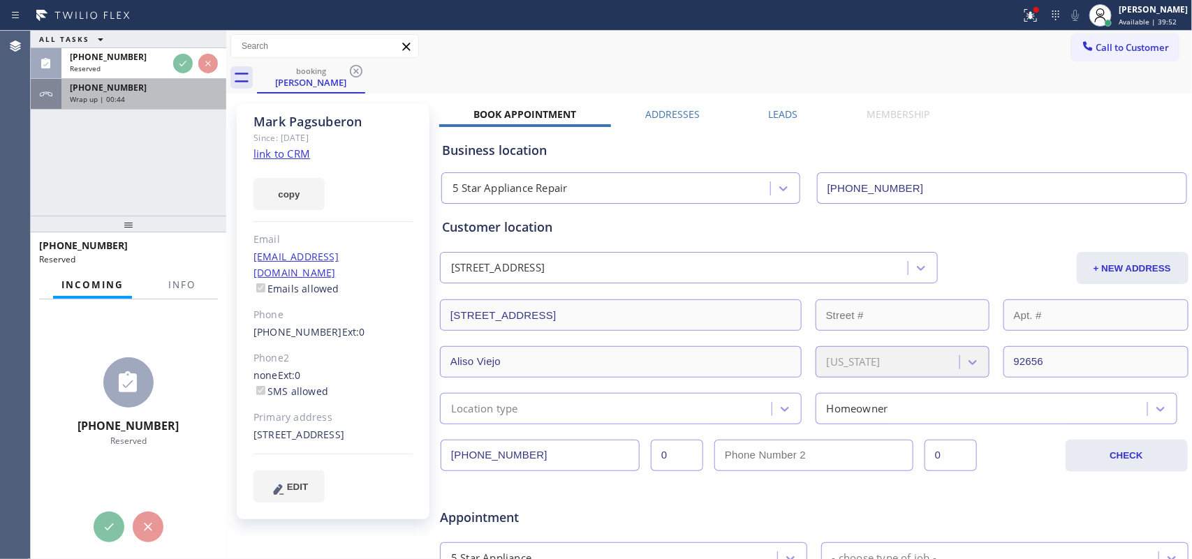
click at [161, 98] on div "Wrap up | 00:44" at bounding box center [144, 99] width 148 height 10
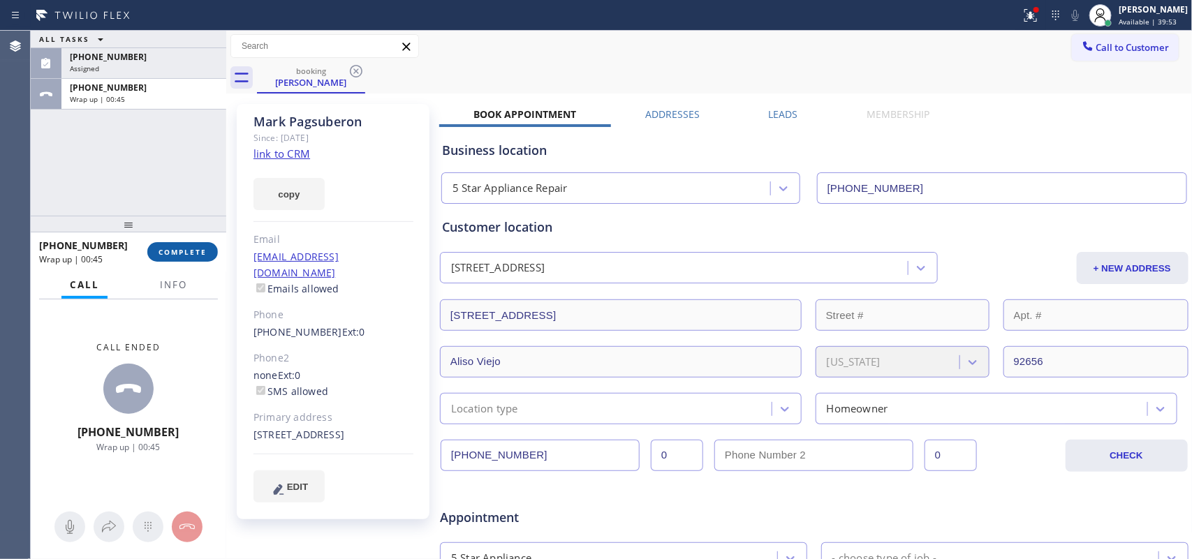
click at [193, 255] on span "COMPLETE" at bounding box center [182, 252] width 48 height 10
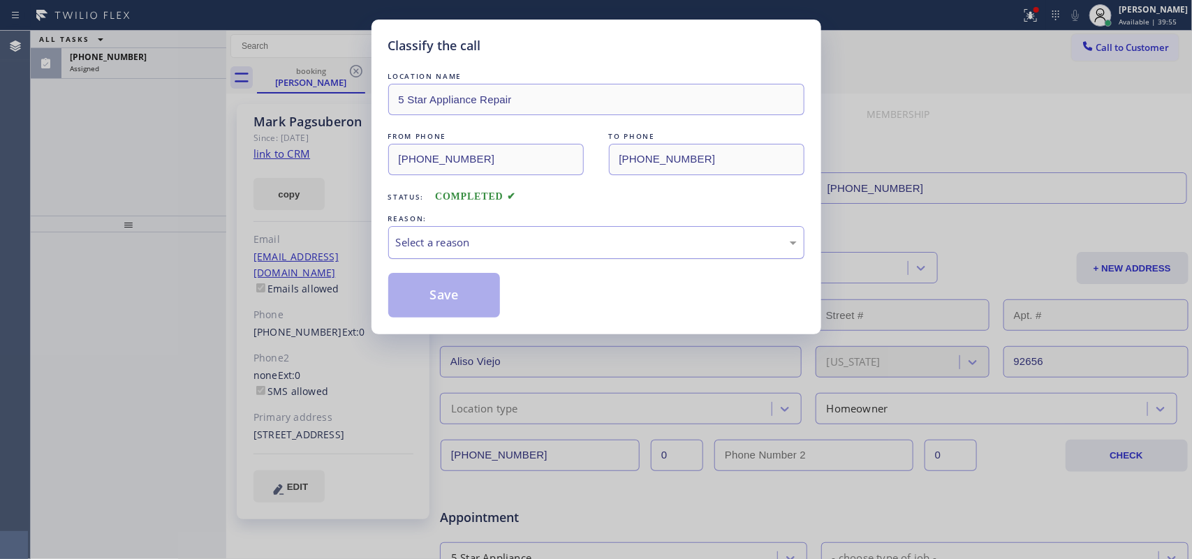
click at [548, 237] on div "Select a reason" at bounding box center [596, 243] width 401 height 16
click at [463, 298] on button "Save" at bounding box center [444, 295] width 112 height 45
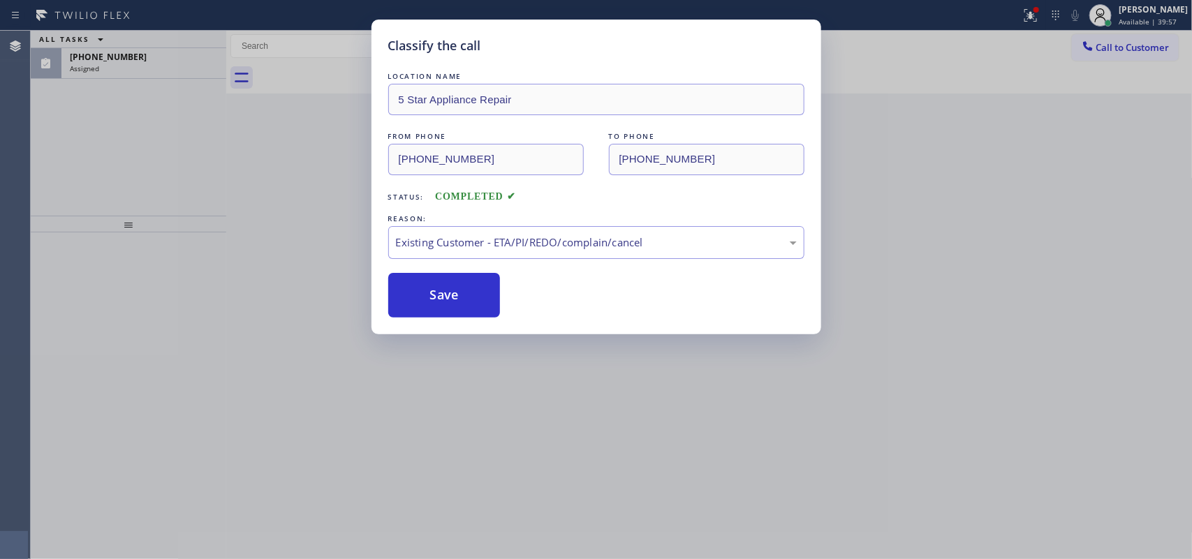
click at [119, 59] on span "(213) 509-9775" at bounding box center [108, 57] width 77 height 12
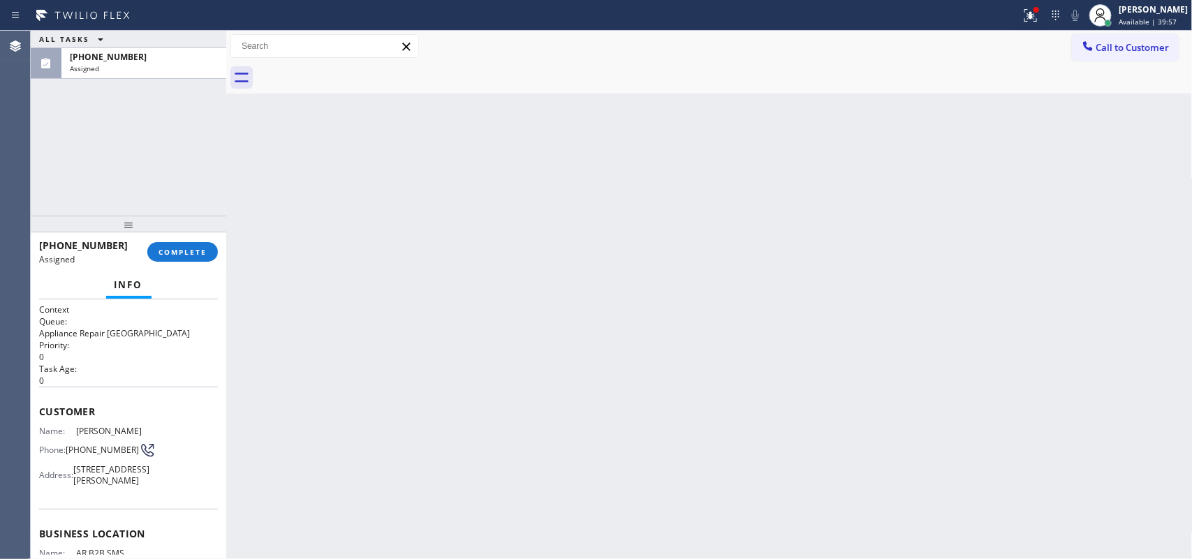
click at [119, 59] on span "(213) 509-9775" at bounding box center [108, 57] width 77 height 12
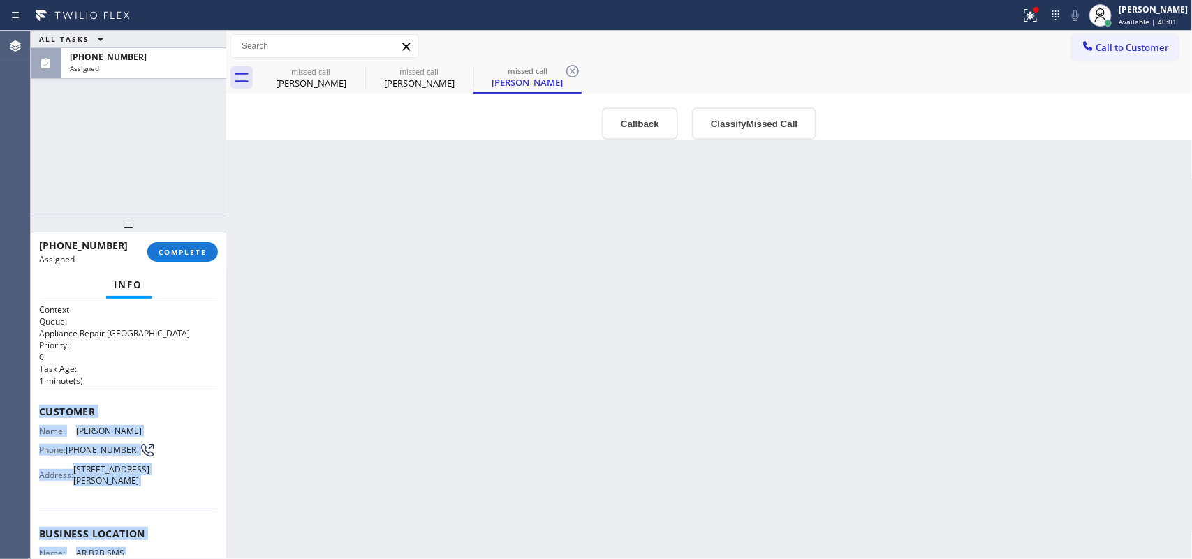
drag, startPoint x: 147, startPoint y: 431, endPoint x: 38, endPoint y: 400, distance: 112.7
click at [39, 400] on div "Context Queue: Appliance Repair High End Priority: 0 Task Age: 1 minute(s) Cust…" at bounding box center [128, 512] width 179 height 417
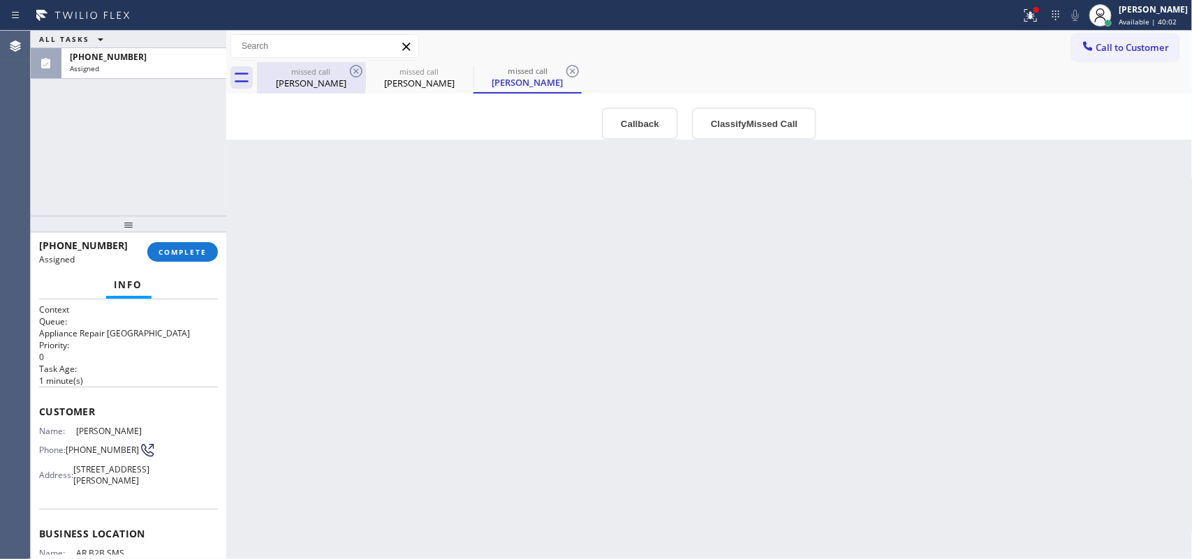
click at [311, 75] on div "missed call" at bounding box center [310, 71] width 105 height 10
click at [319, 74] on div "missed call" at bounding box center [310, 71] width 105 height 10
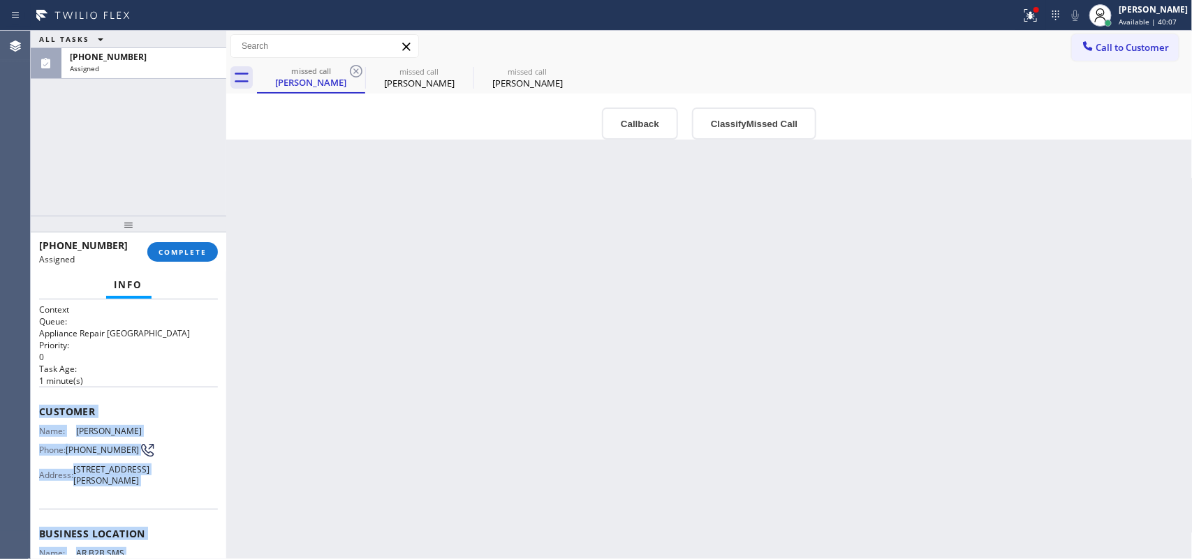
drag, startPoint x: 152, startPoint y: 430, endPoint x: 38, endPoint y: 410, distance: 115.6
click at [39, 410] on div "Context Queue: Appliance Repair High End Priority: 0 Task Age: 1 minute(s) Cust…" at bounding box center [128, 512] width 179 height 417
copy div "Customer Name: Jill Bartoshevich Phone: (213) 509-9775 Address: 2001 N Curson A…"
click at [752, 119] on button "Classify Missed Call" at bounding box center [754, 123] width 124 height 32
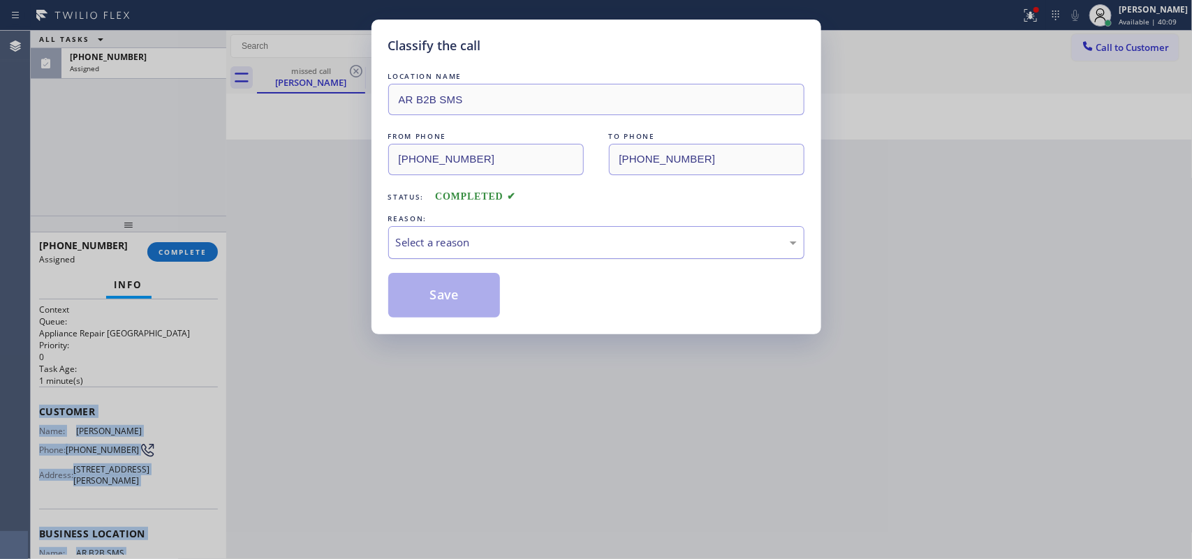
click at [651, 253] on div "Select a reason" at bounding box center [596, 242] width 416 height 33
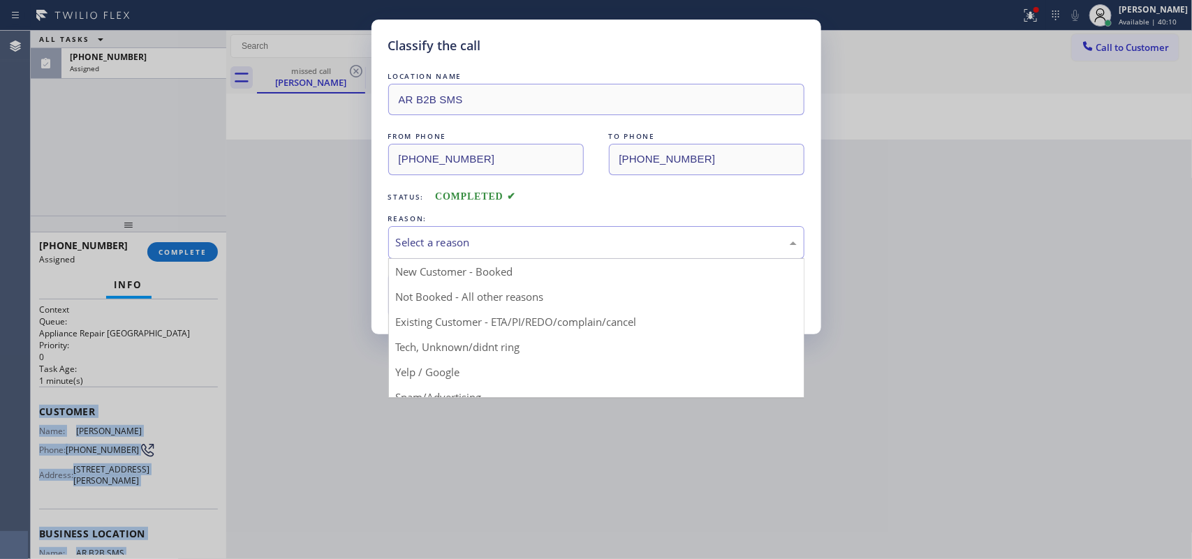
drag, startPoint x: 456, startPoint y: 347, endPoint x: 445, endPoint y: 318, distance: 31.1
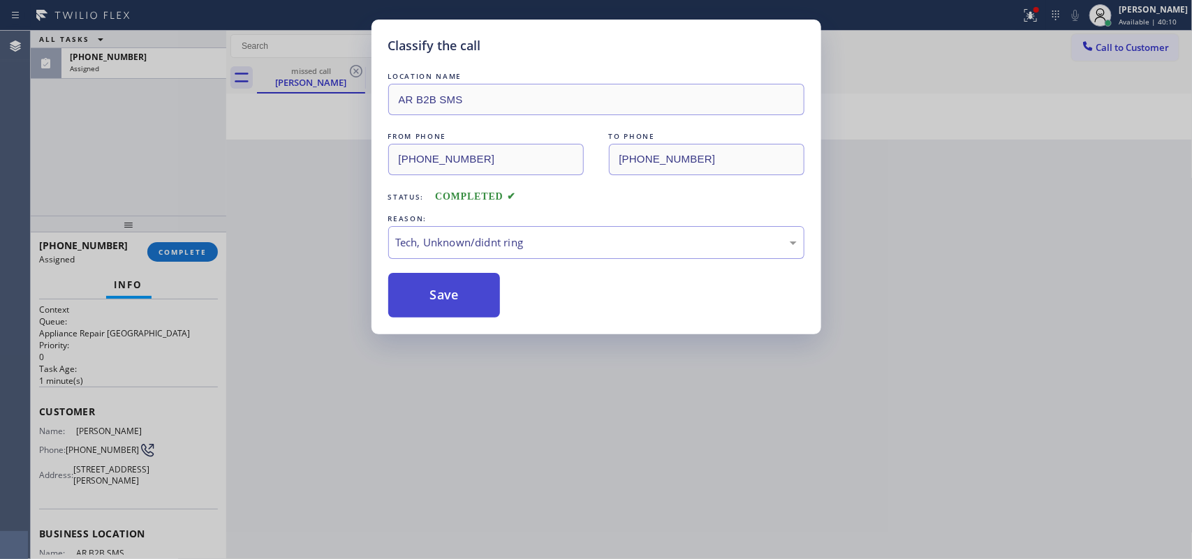
click at [443, 297] on button "Save" at bounding box center [444, 295] width 112 height 45
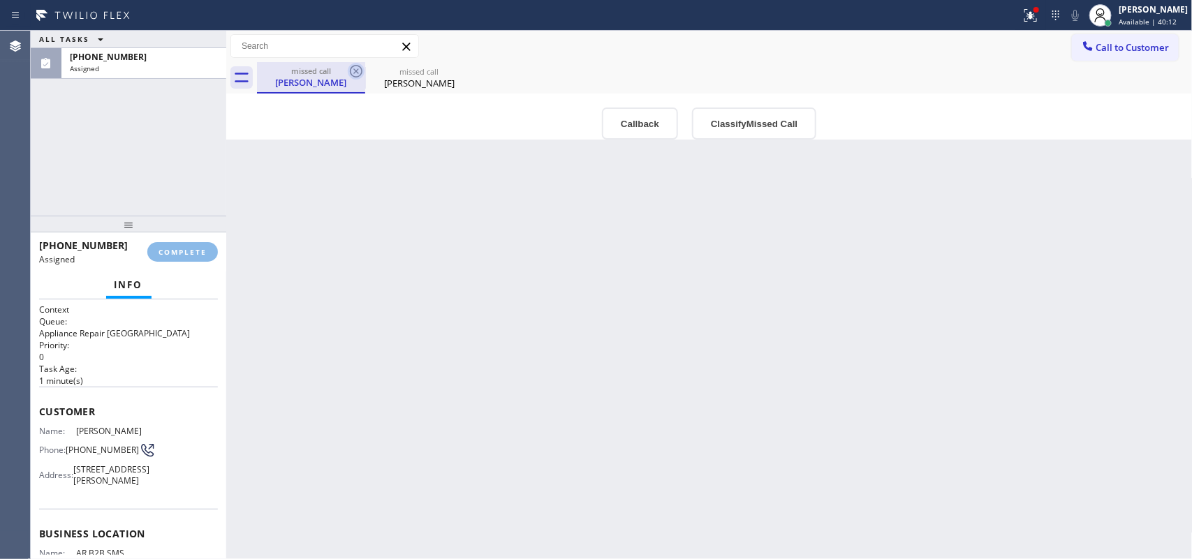
click at [353, 71] on icon at bounding box center [356, 71] width 17 height 17
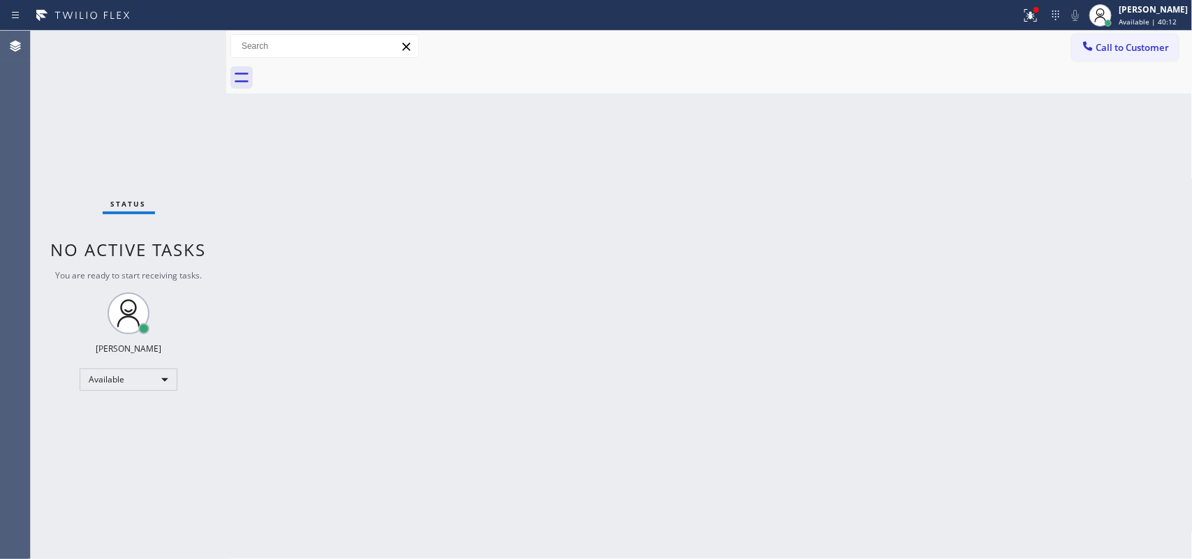
click at [353, 71] on div at bounding box center [724, 77] width 935 height 31
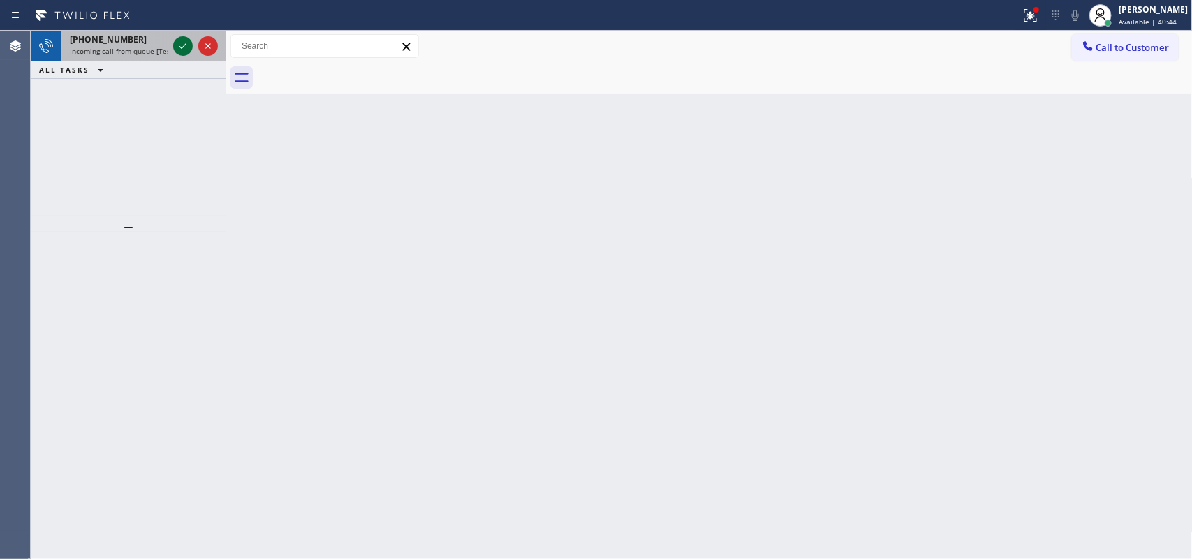
click at [179, 50] on icon at bounding box center [183, 46] width 17 height 17
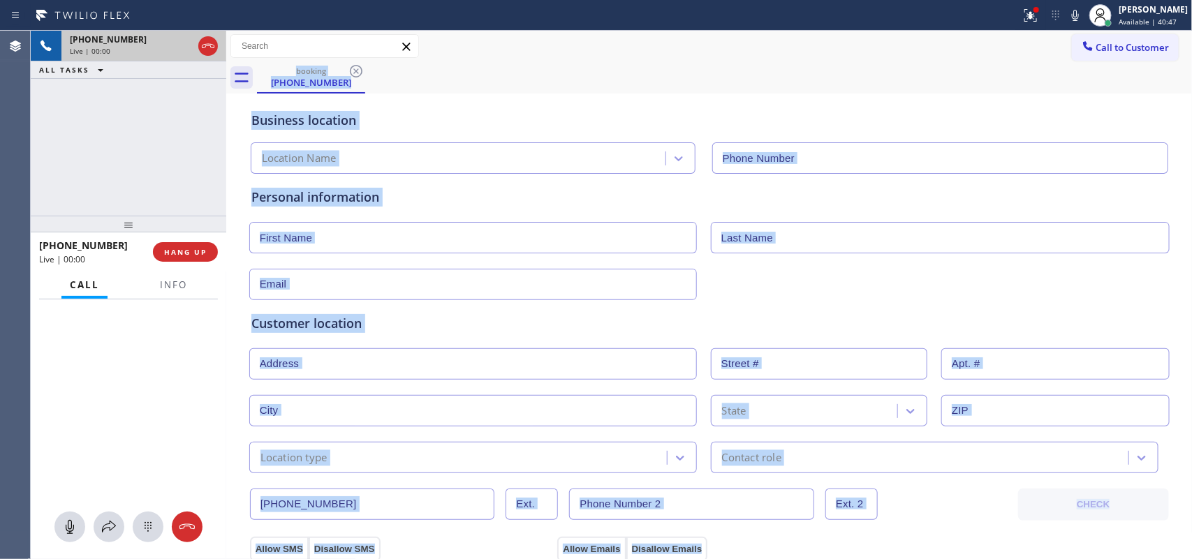
type input "(510) 241-4626"
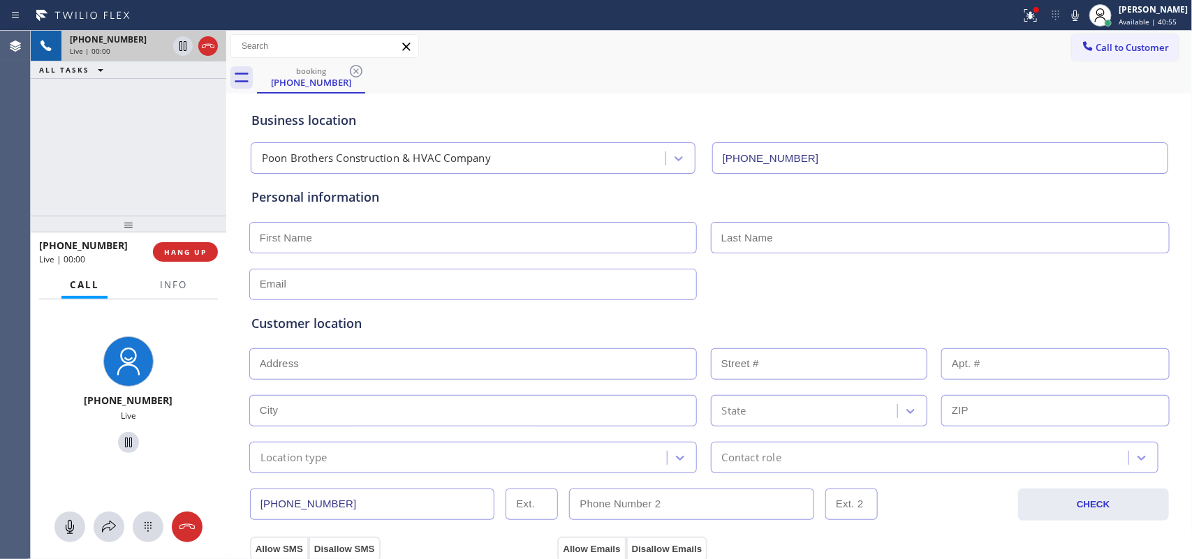
click at [175, 147] on div "+15103280500 Live | 00:00 ALL TASKS ALL TASKS ACTIVE TASKS TASKS IN WRAP UP" at bounding box center [128, 123] width 195 height 185
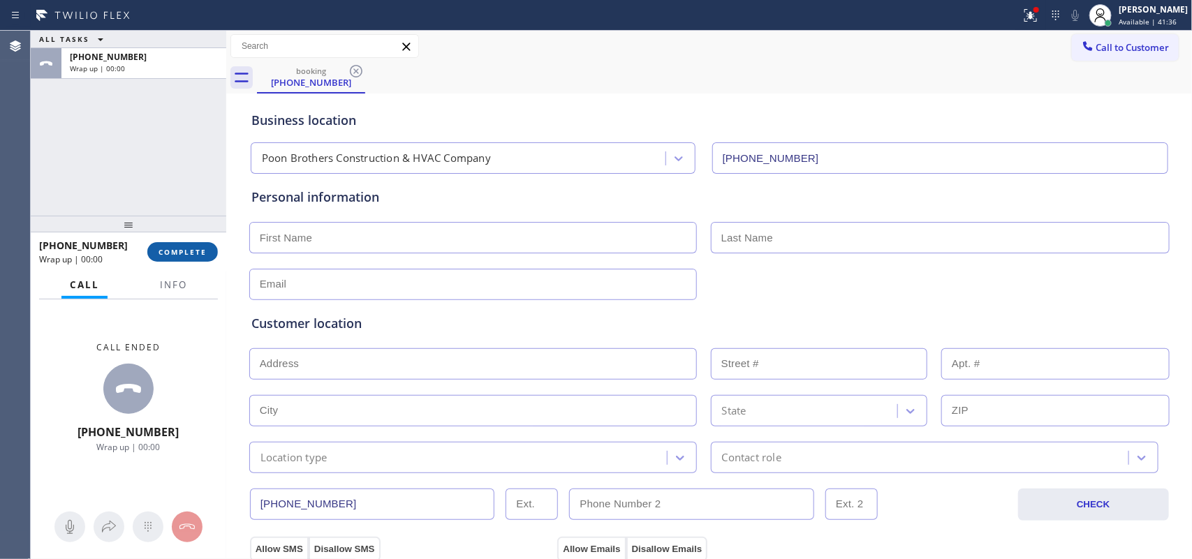
click at [188, 252] on span "COMPLETE" at bounding box center [182, 252] width 48 height 10
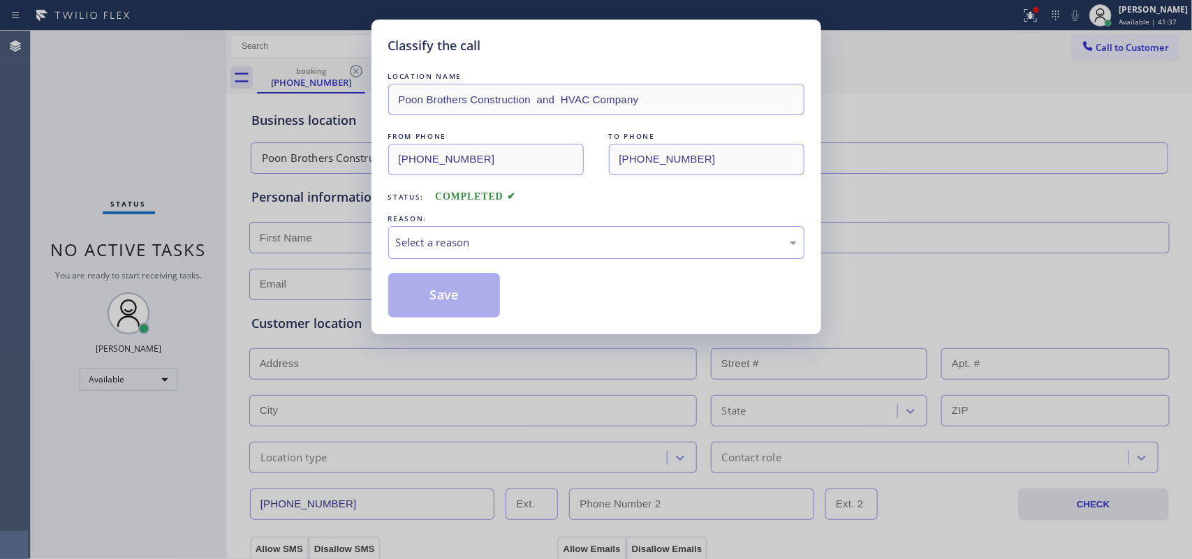
click at [64, 177] on div "Classify the call LOCATION NAME Poon Brothers Construction and HVAC Company FRO…" at bounding box center [596, 279] width 1192 height 559
click at [548, 235] on div "Select a reason" at bounding box center [596, 243] width 401 height 16
click at [473, 302] on button "Save" at bounding box center [444, 295] width 112 height 45
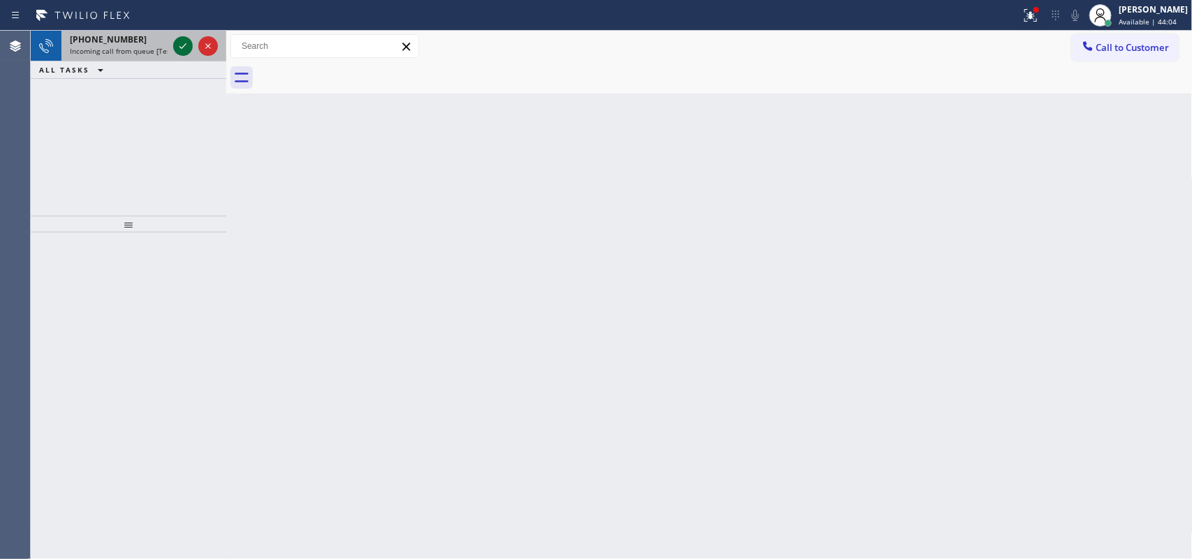
click at [176, 44] on icon at bounding box center [183, 46] width 17 height 17
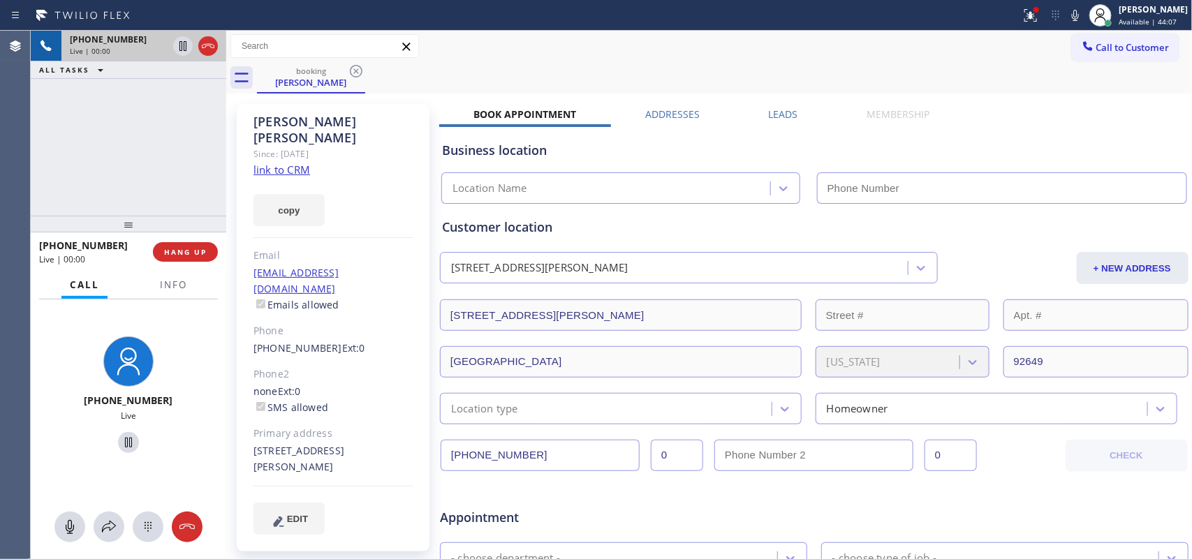
type input "[PHONE_NUMBER]"
click at [292, 163] on link "link to CRM" at bounding box center [281, 170] width 57 height 14
click at [67, 527] on icon at bounding box center [69, 527] width 17 height 17
click at [121, 441] on icon at bounding box center [128, 442] width 17 height 17
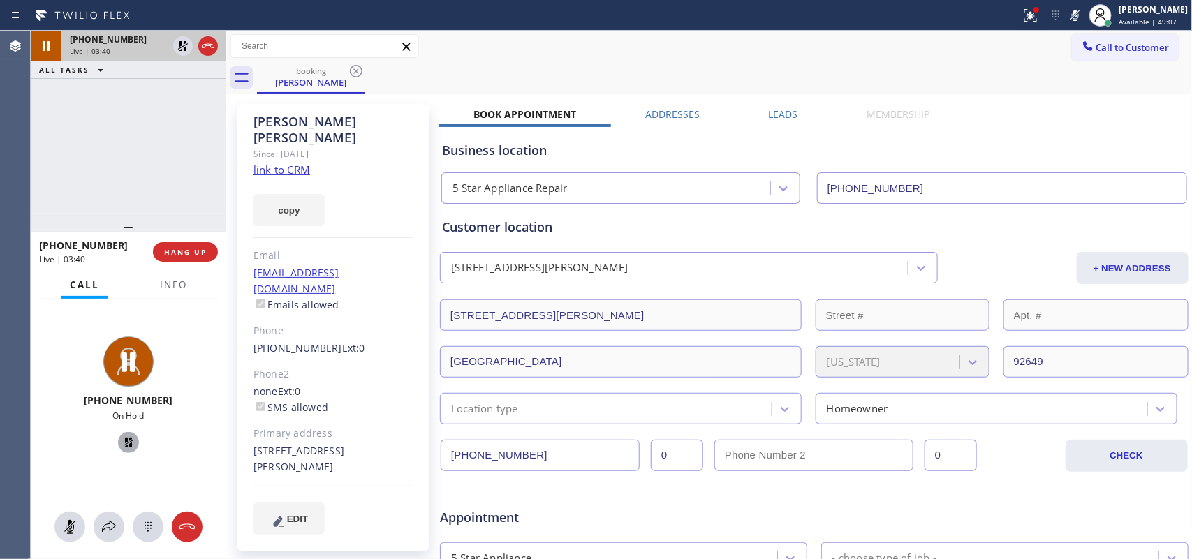
drag, startPoint x: 66, startPoint y: 526, endPoint x: 77, endPoint y: 511, distance: 18.4
click at [67, 527] on icon at bounding box center [69, 527] width 17 height 17
click at [126, 442] on icon at bounding box center [128, 442] width 17 height 17
drag, startPoint x: 68, startPoint y: 528, endPoint x: 84, endPoint y: 521, distance: 17.8
click at [68, 528] on icon at bounding box center [70, 527] width 8 height 14
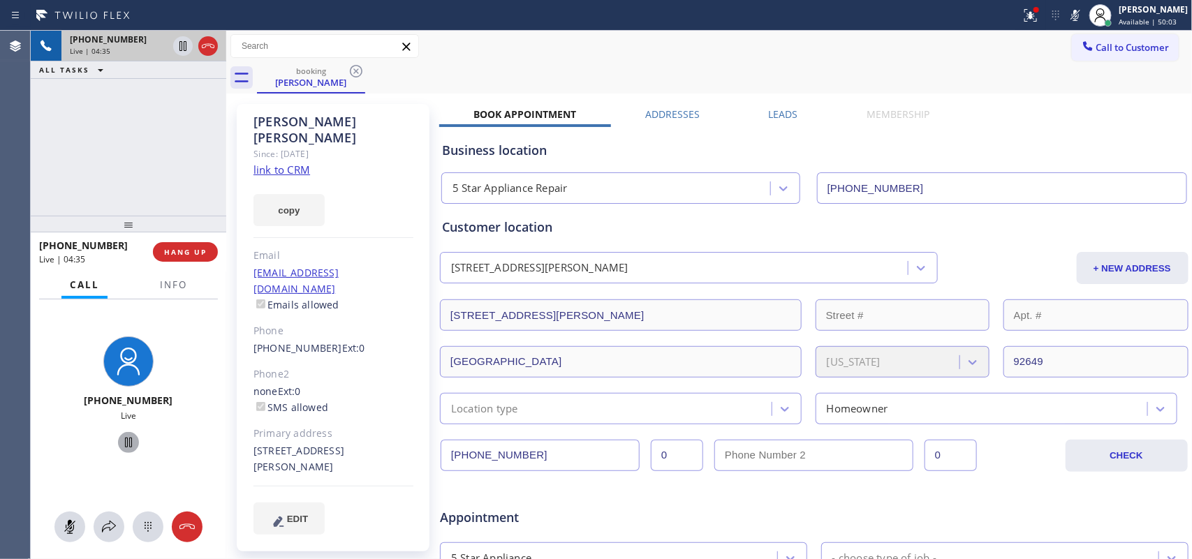
click at [125, 442] on icon at bounding box center [128, 443] width 7 height 10
drag, startPoint x: 71, startPoint y: 526, endPoint x: 91, endPoint y: 500, distance: 32.7
click at [70, 527] on rect at bounding box center [69, 526] width 11 height 11
click at [128, 445] on icon at bounding box center [128, 442] width 17 height 17
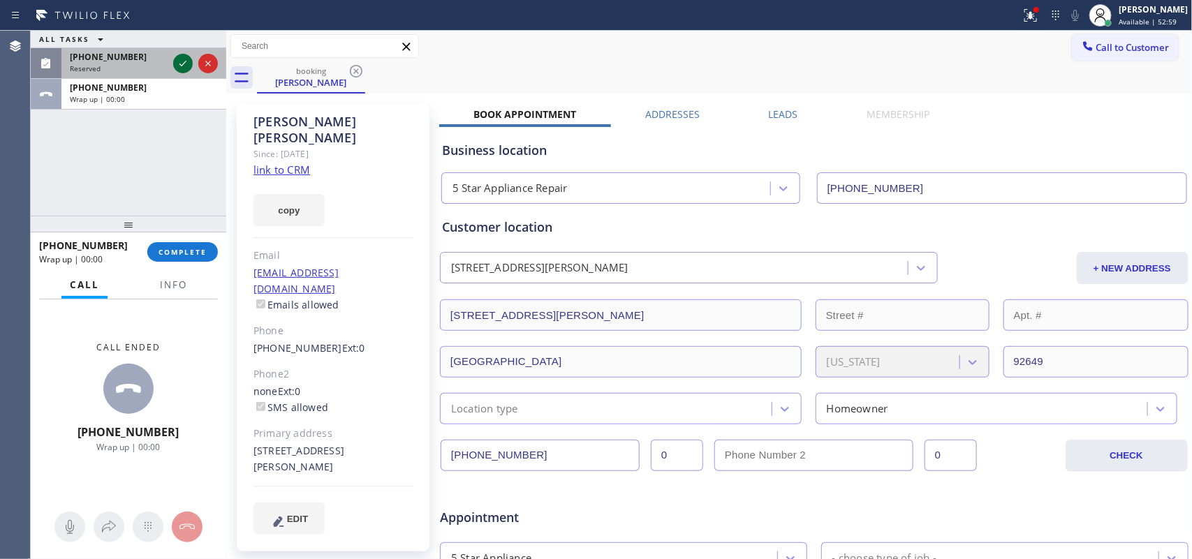
click at [185, 63] on icon at bounding box center [182, 64] width 7 height 6
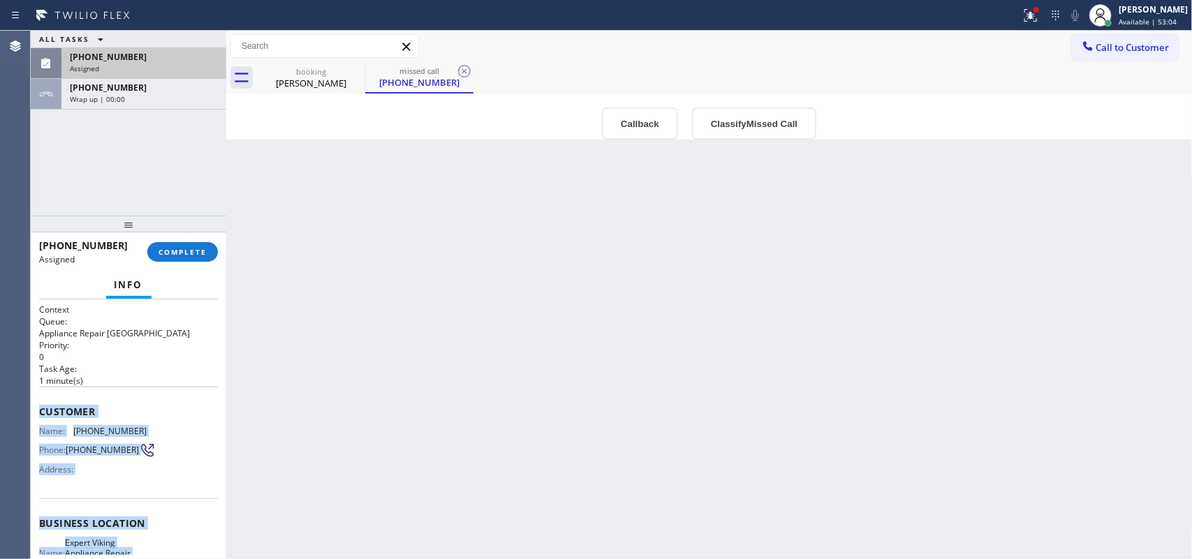
drag, startPoint x: 168, startPoint y: 438, endPoint x: 34, endPoint y: 408, distance: 137.9
click at [34, 408] on div "Context Queue: Appliance Repair High End Priority: 0 Task Age: 1 minute(s) Cust…" at bounding box center [128, 429] width 195 height 260
copy div "Customer Name: (574) 993-9143 Phone: (574) 993-9143 Address: Business location …"
click at [769, 120] on button "Classify Missed Call" at bounding box center [754, 123] width 124 height 32
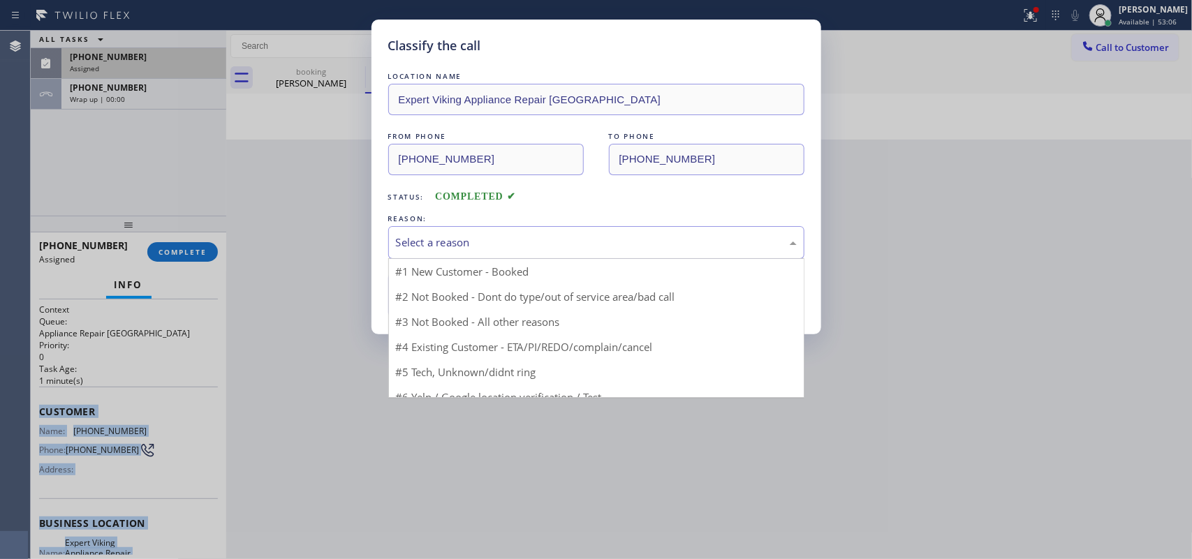
click at [689, 249] on div "Select a reason" at bounding box center [596, 243] width 401 height 16
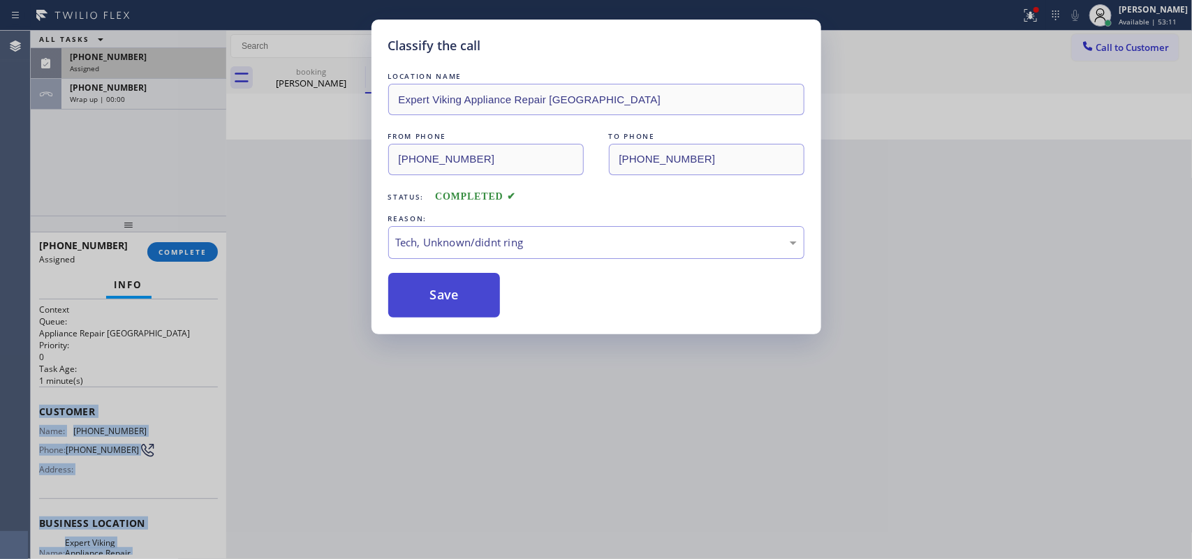
click at [462, 297] on button "Save" at bounding box center [444, 295] width 112 height 45
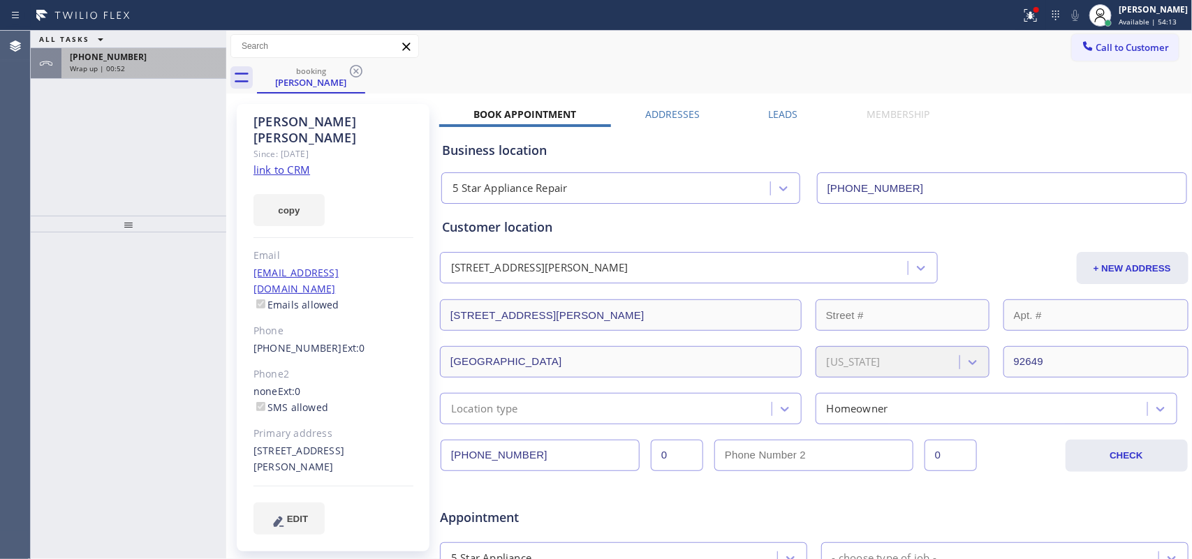
click at [165, 75] on div "+13109947333 Wrap up | 00:52" at bounding box center [140, 63] width 159 height 31
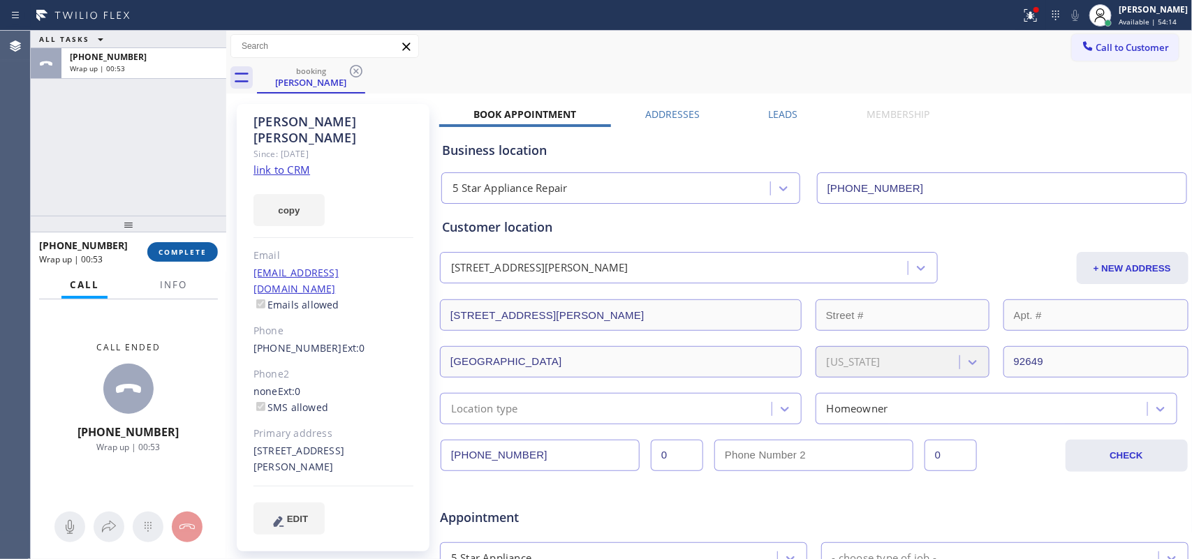
click at [197, 255] on span "COMPLETE" at bounding box center [182, 252] width 48 height 10
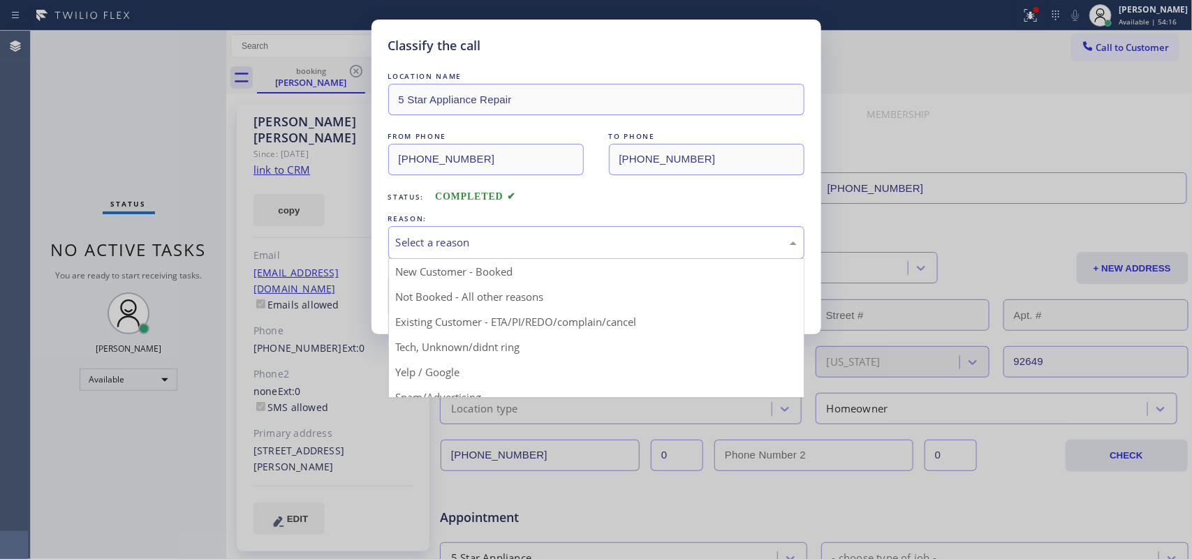
click at [533, 239] on div "Select a reason" at bounding box center [596, 243] width 401 height 16
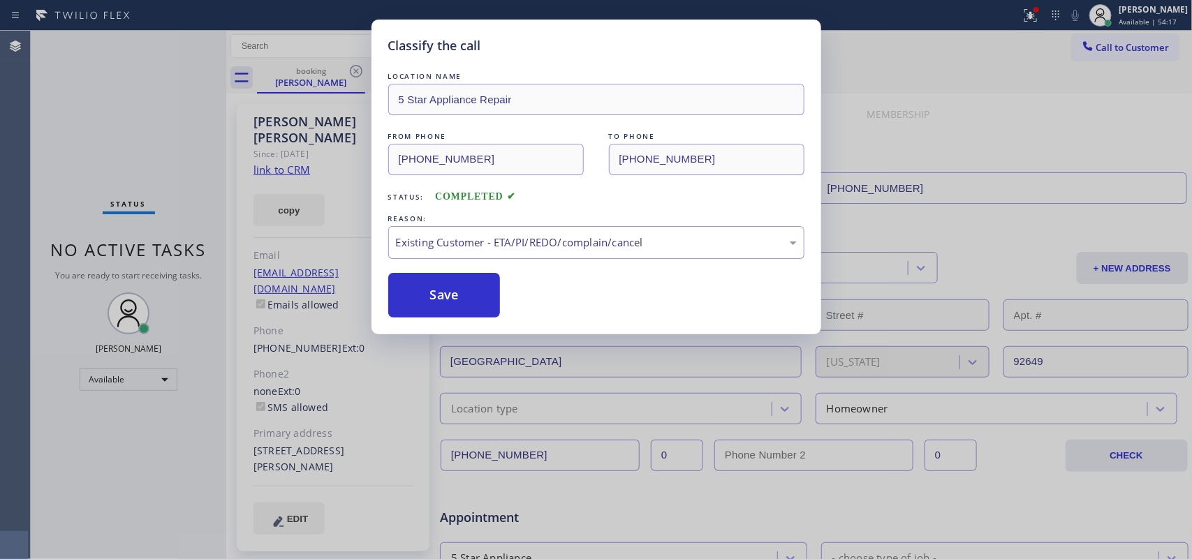
drag, startPoint x: 479, startPoint y: 299, endPoint x: 450, endPoint y: 264, distance: 45.1
click at [477, 299] on button "Save" at bounding box center [444, 295] width 112 height 45
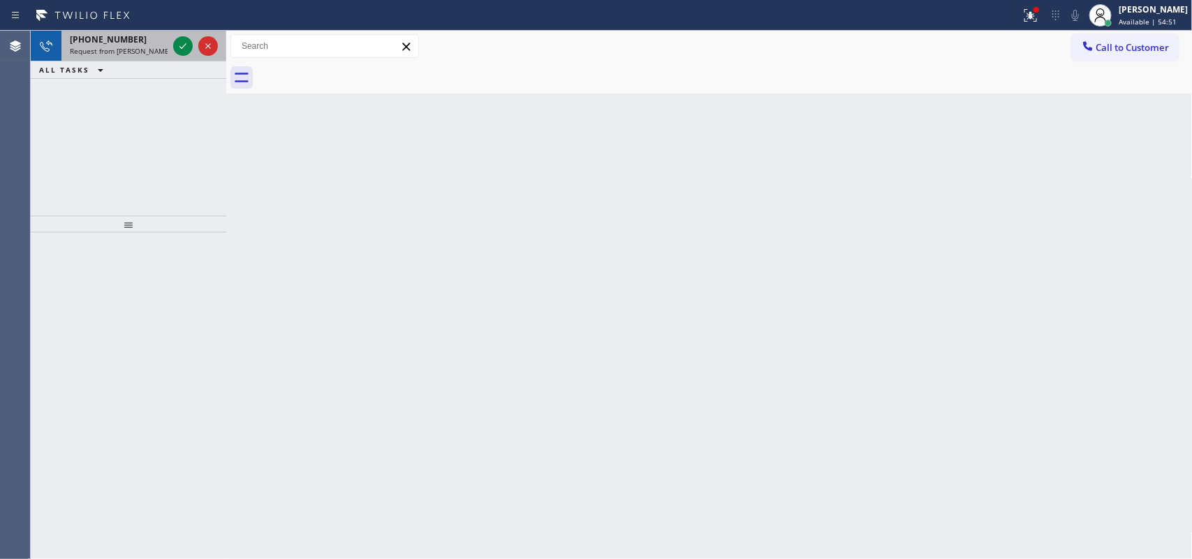
click at [124, 47] on span "Request from Judy Anne Bernaldez (direct)" at bounding box center [133, 51] width 127 height 10
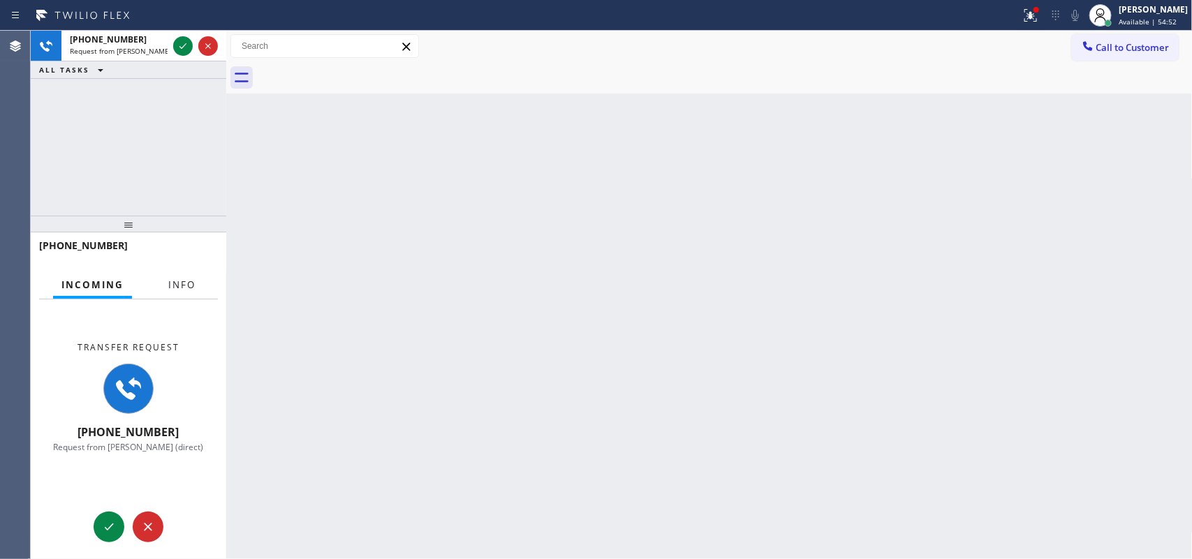
click at [182, 279] on span "Info" at bounding box center [181, 285] width 27 height 13
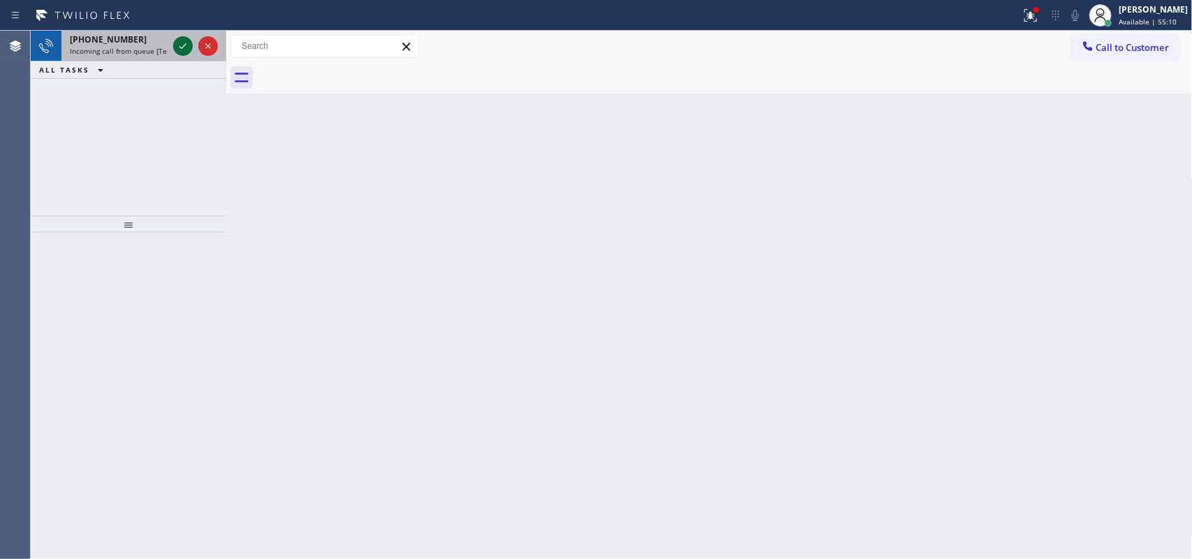
click at [176, 44] on icon at bounding box center [183, 46] width 17 height 17
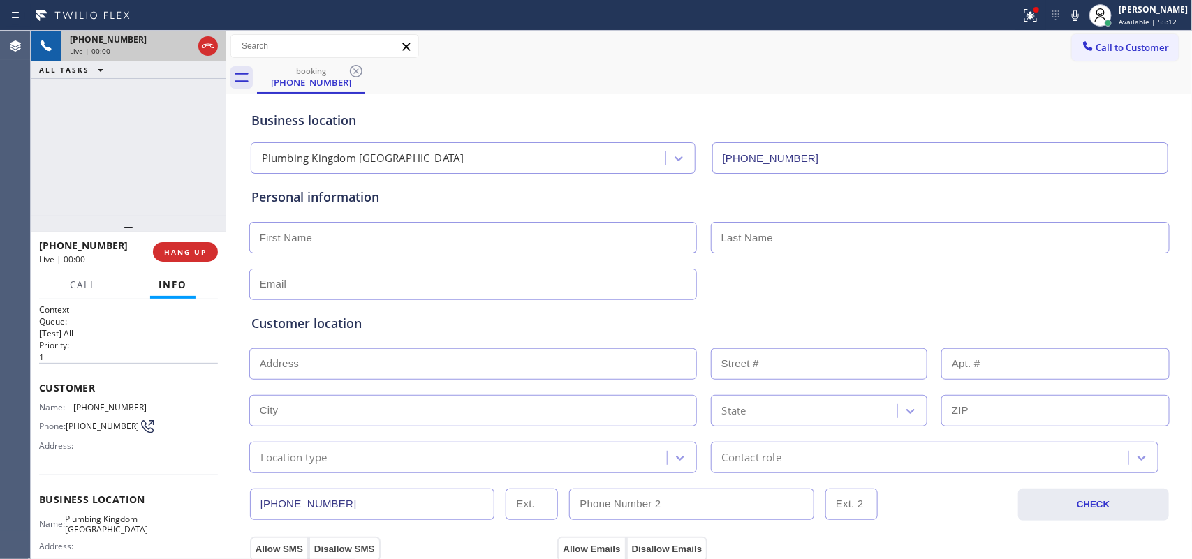
type input "(949) 635-7299"
click at [89, 280] on span "Call" at bounding box center [83, 285] width 27 height 13
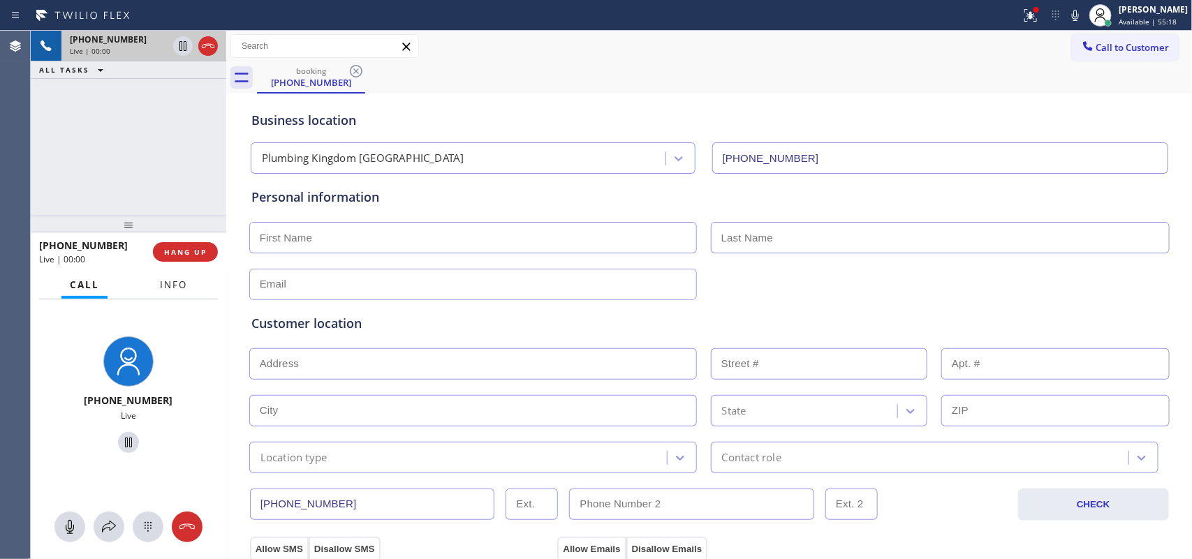
click at [184, 286] on span "Info" at bounding box center [173, 285] width 27 height 13
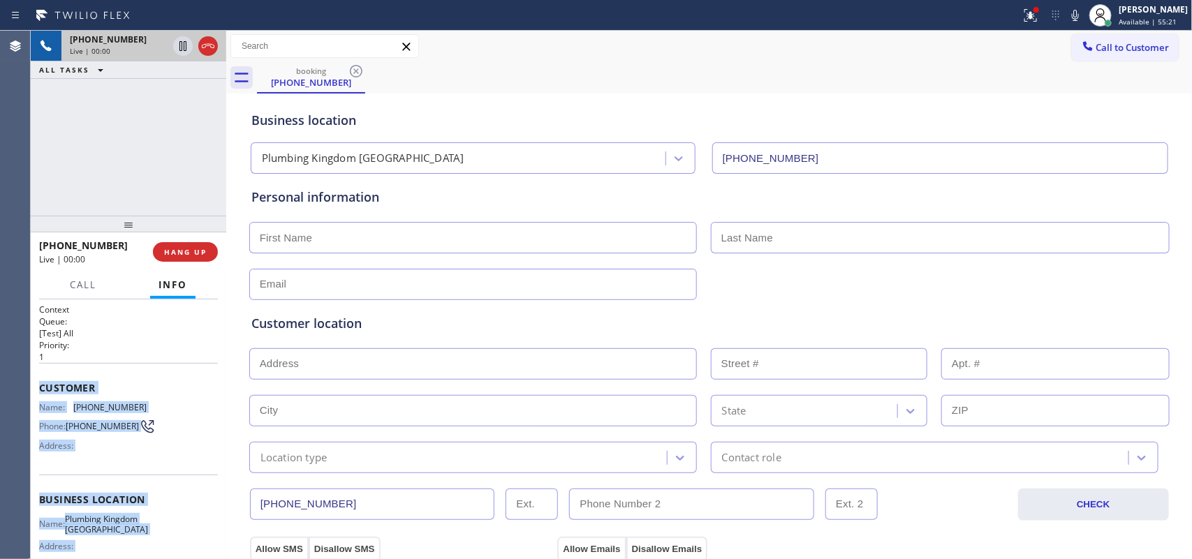
drag, startPoint x: 148, startPoint y: 427, endPoint x: 38, endPoint y: 379, distance: 119.4
click at [39, 379] on div "Context Queue: [Test] All Priority: 1 Customer Name: (219) 256-9951 Phone: (219…" at bounding box center [128, 500] width 179 height 393
copy div "Customer Name: (219) 256-9951 Phone: (219) 256-9951 Address: Business location …"
click at [197, 249] on span "HANG UP" at bounding box center [185, 252] width 43 height 10
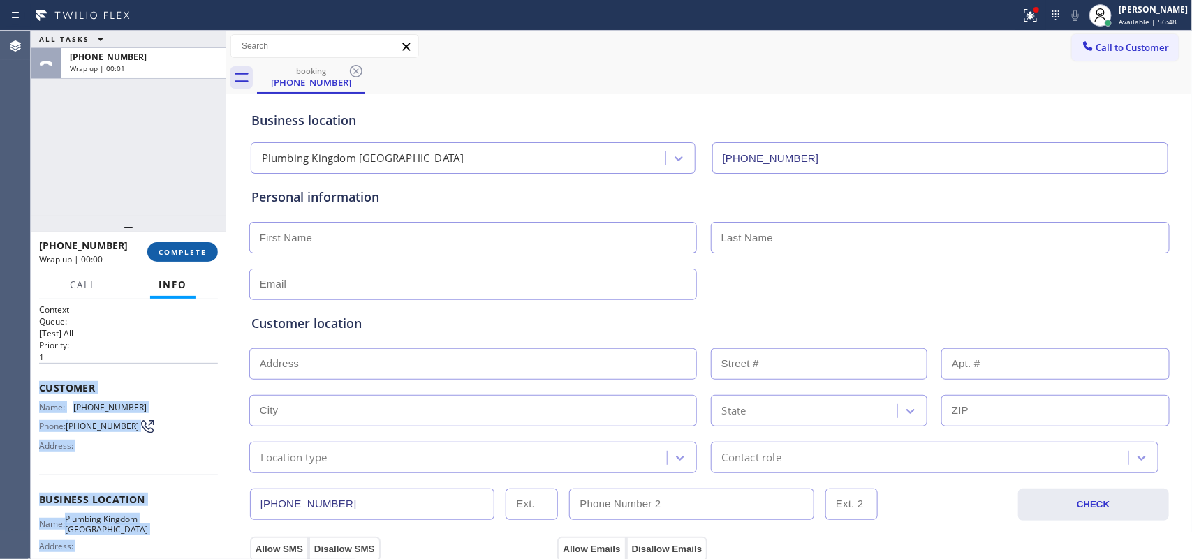
click at [189, 252] on span "COMPLETE" at bounding box center [182, 252] width 48 height 10
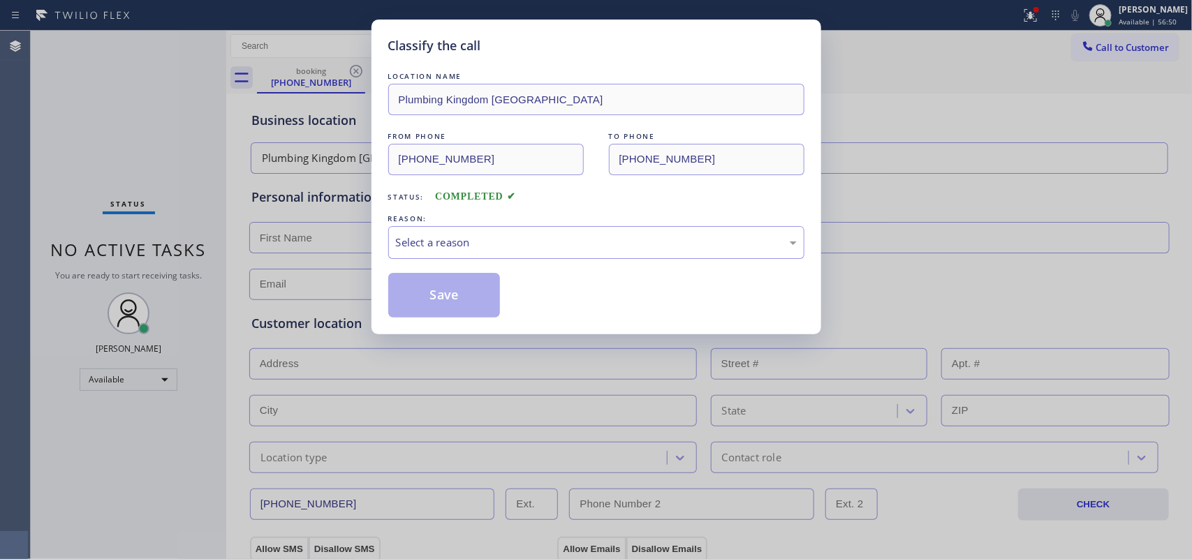
click at [471, 239] on div "Select a reason" at bounding box center [596, 243] width 401 height 16
click at [450, 295] on button "Save" at bounding box center [444, 295] width 112 height 45
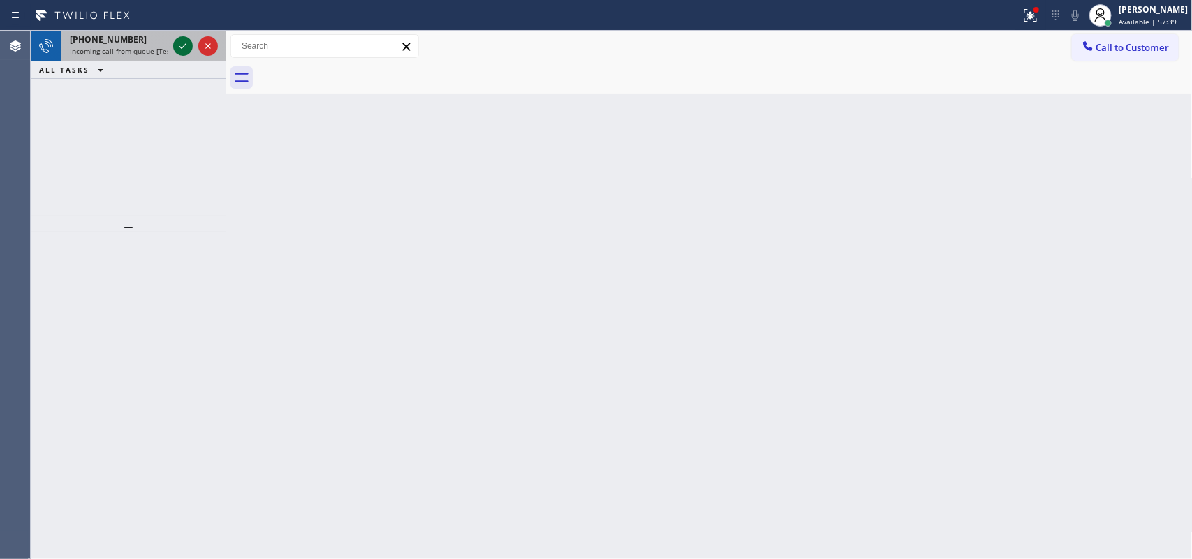
click at [184, 43] on icon at bounding box center [183, 46] width 17 height 17
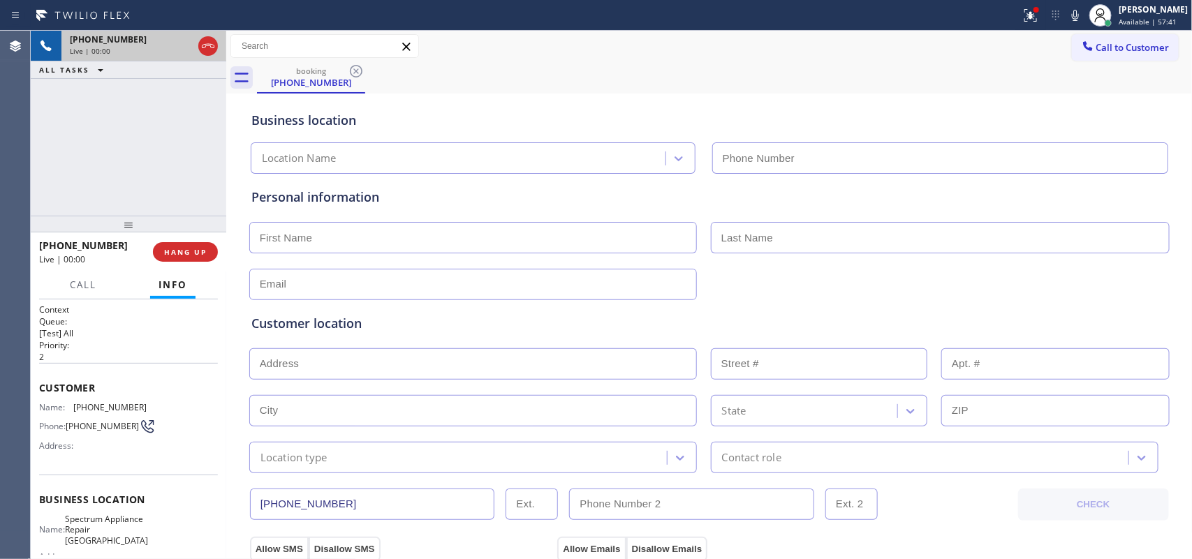
type input "(510) 800-7107"
click at [81, 285] on span "Call" at bounding box center [83, 285] width 27 height 13
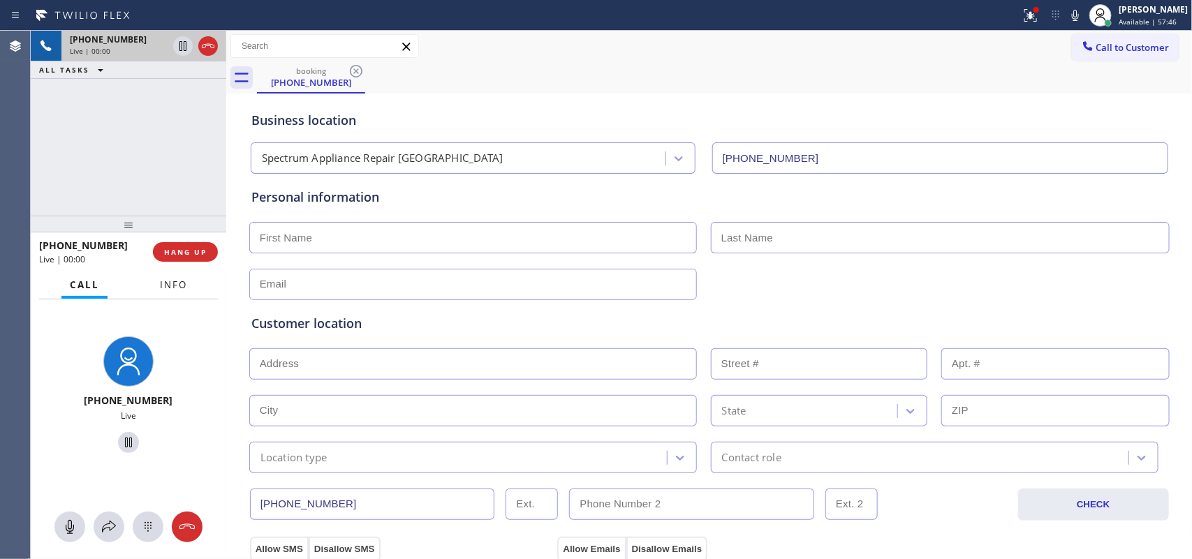
click at [178, 288] on span "Info" at bounding box center [173, 285] width 27 height 13
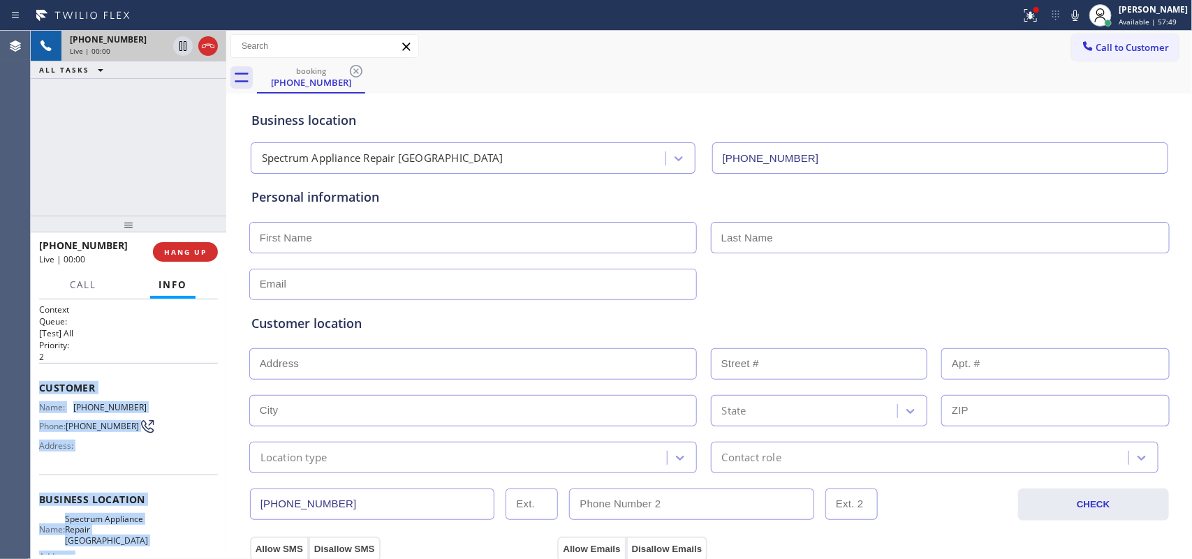
drag, startPoint x: 138, startPoint y: 424, endPoint x: 42, endPoint y: 389, distance: 102.7
click at [42, 389] on div "Context Queue: [Test] All Priority: 2 Customer Name: (510) 469-8320 Phone: (510…" at bounding box center [128, 506] width 179 height 404
click at [84, 281] on span "Call" at bounding box center [83, 285] width 27 height 13
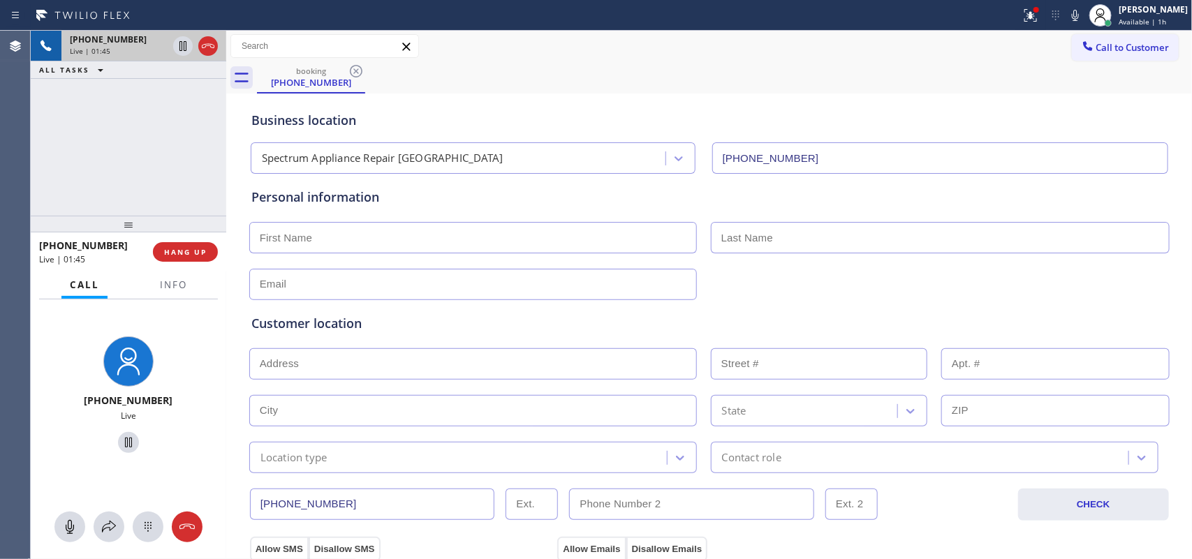
click at [82, 514] on div at bounding box center [128, 527] width 195 height 31
click at [73, 524] on icon at bounding box center [69, 527] width 17 height 17
click at [68, 524] on icon at bounding box center [70, 527] width 8 height 14
click at [66, 526] on icon at bounding box center [69, 527] width 17 height 17
click at [128, 438] on icon at bounding box center [128, 442] width 17 height 17
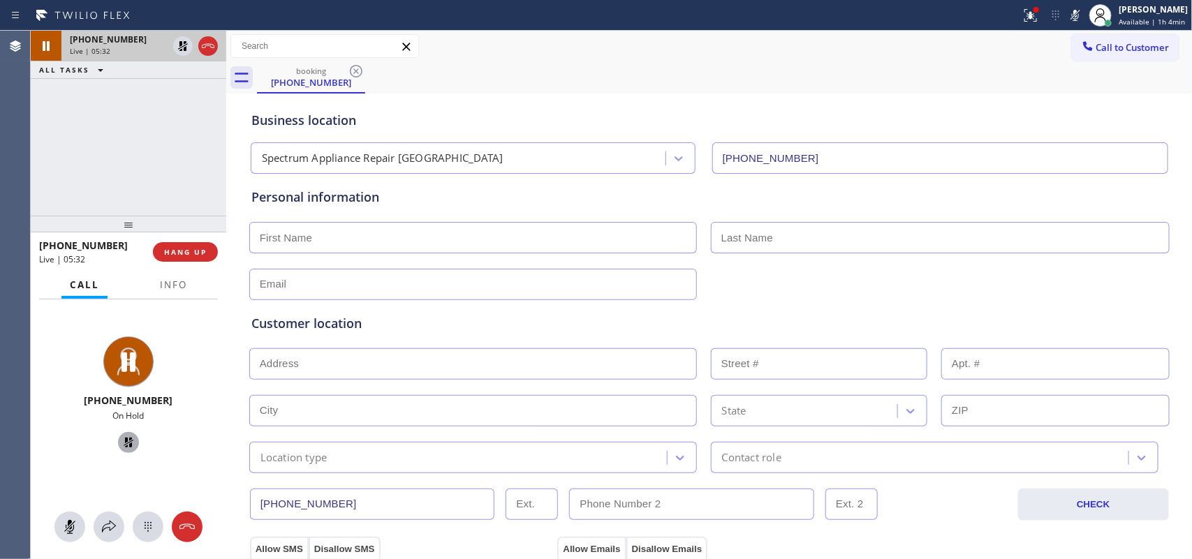
drag, startPoint x: 67, startPoint y: 522, endPoint x: 129, endPoint y: 451, distance: 94.5
click at [68, 521] on icon at bounding box center [69, 527] width 17 height 17
click at [124, 444] on icon at bounding box center [129, 443] width 10 height 10
click at [390, 237] on input "text" at bounding box center [472, 237] width 447 height 31
type input "Mr."
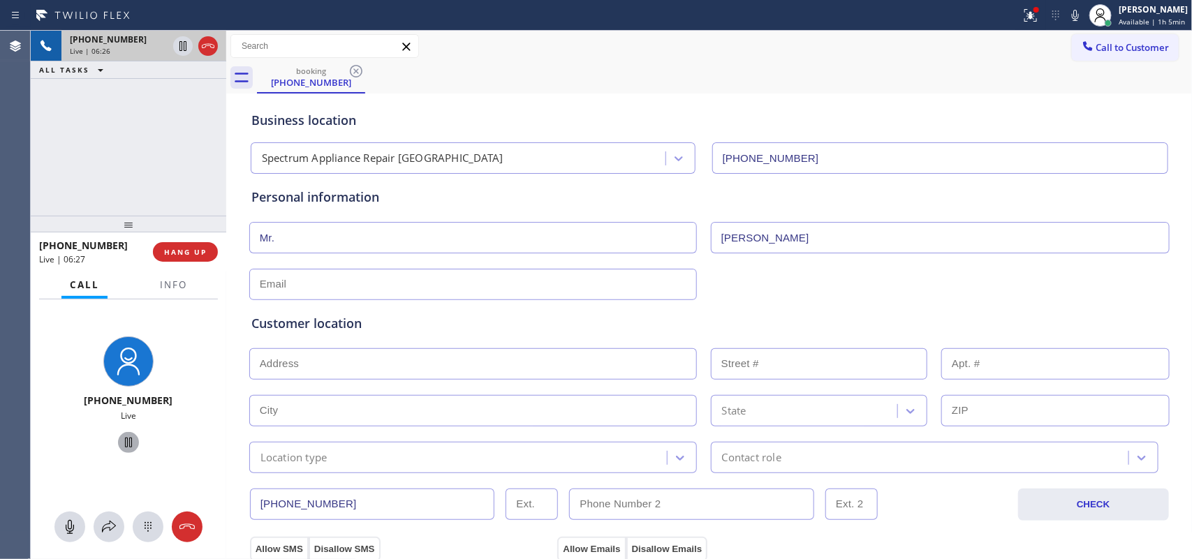
type input "Sari"
click at [430, 287] on input "text" at bounding box center [472, 284] width 447 height 31
type input "no@gmail.com"
click at [485, 350] on input "text" at bounding box center [472, 363] width 447 height 31
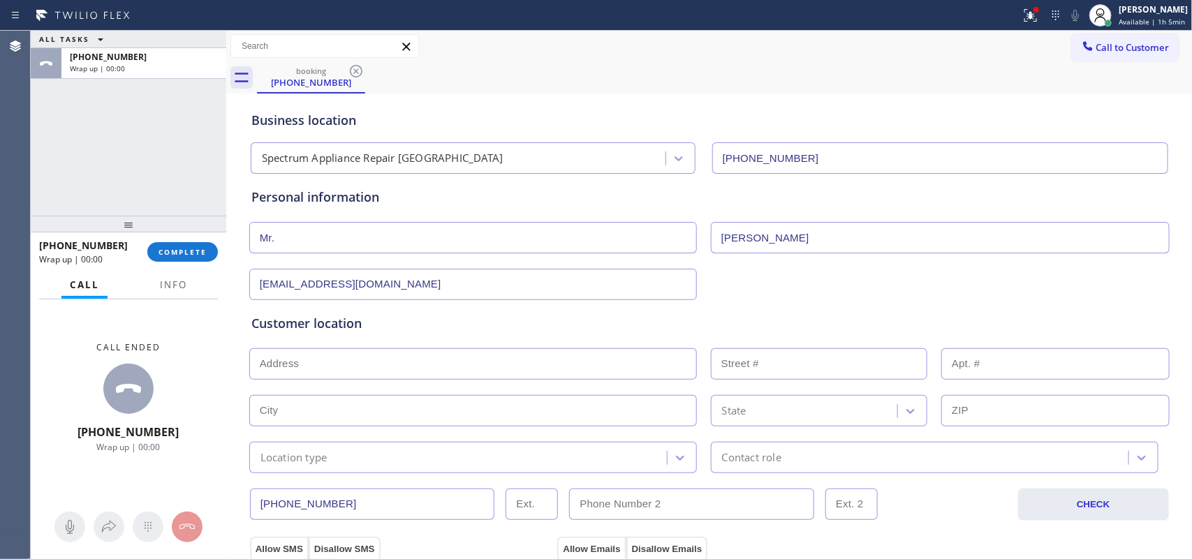
click at [385, 364] on input "text" at bounding box center [472, 363] width 447 height 31
paste input "3055 Stonehenge RdFremont, CA 94555,"
type input "3055 Stonehenge Rd"
type input "3055"
type input "Fremont"
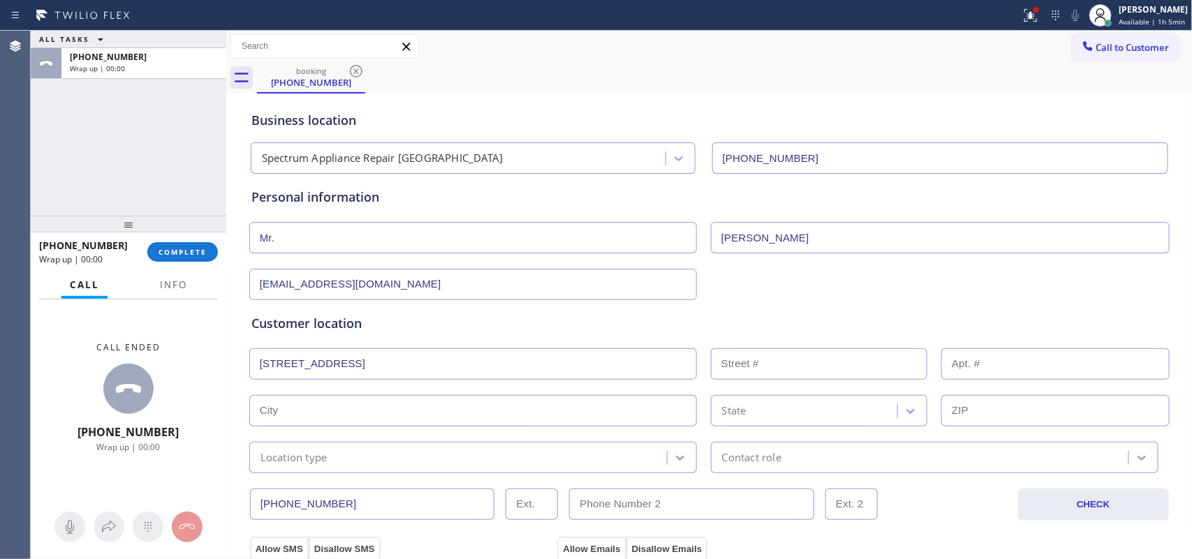
type input "94555"
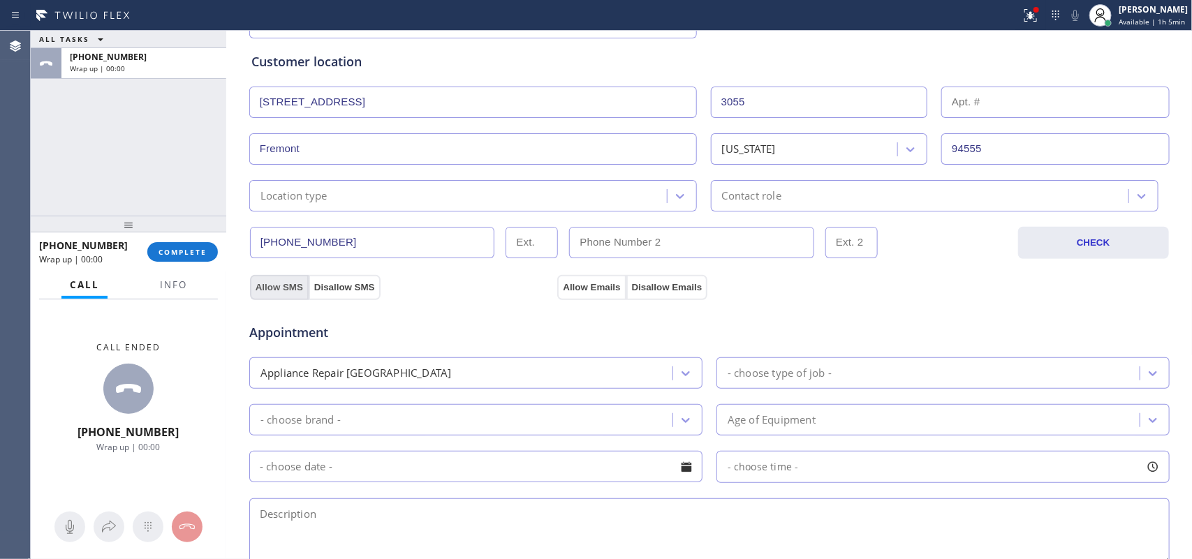
click at [281, 287] on button "Allow SMS" at bounding box center [279, 287] width 59 height 25
click at [570, 288] on button "Allow Emails" at bounding box center [591, 287] width 68 height 25
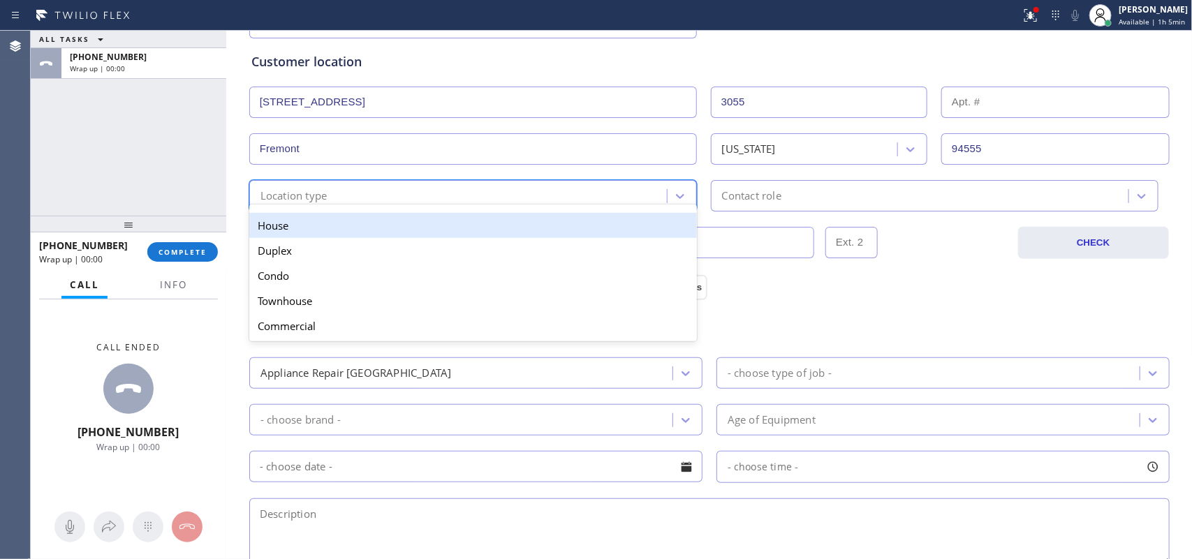
click at [601, 188] on div "Location type" at bounding box center [459, 196] width 413 height 24
click at [595, 231] on div "House" at bounding box center [472, 225] width 447 height 25
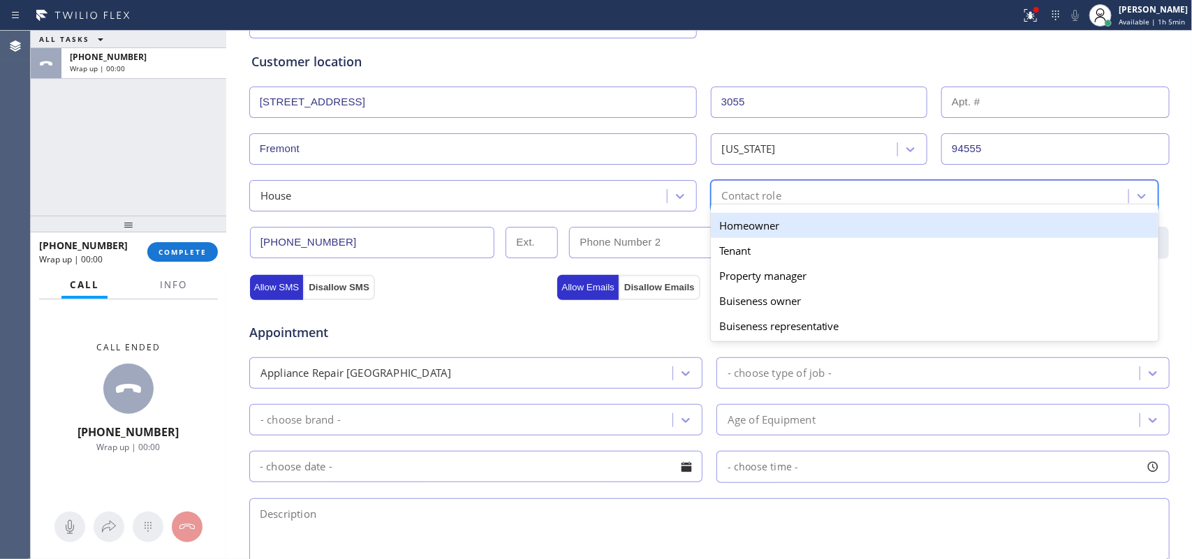
click at [782, 186] on div "Contact role" at bounding box center [921, 196] width 413 height 24
click at [792, 229] on div "Homeowner" at bounding box center [934, 225] width 447 height 25
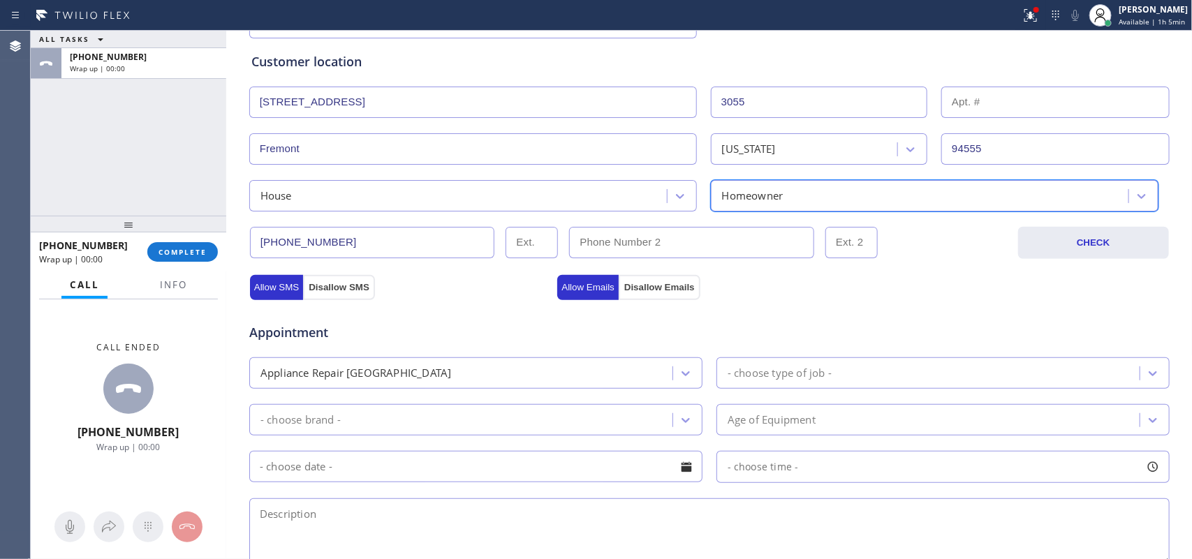
scroll to position [524, 0]
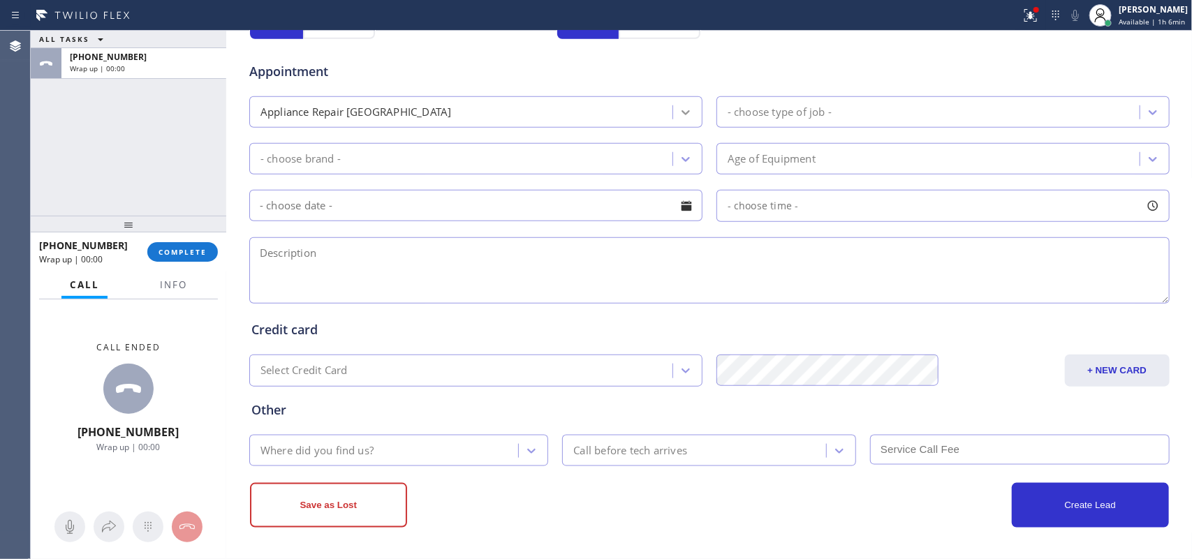
click at [678, 119] on icon at bounding box center [685, 112] width 14 height 14
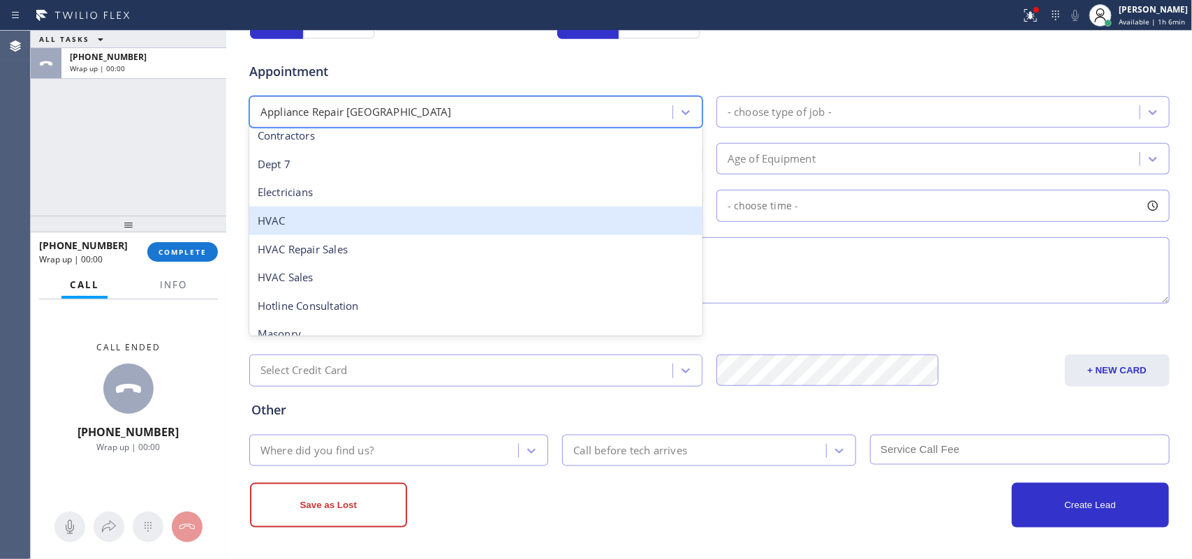
scroll to position [88, 0]
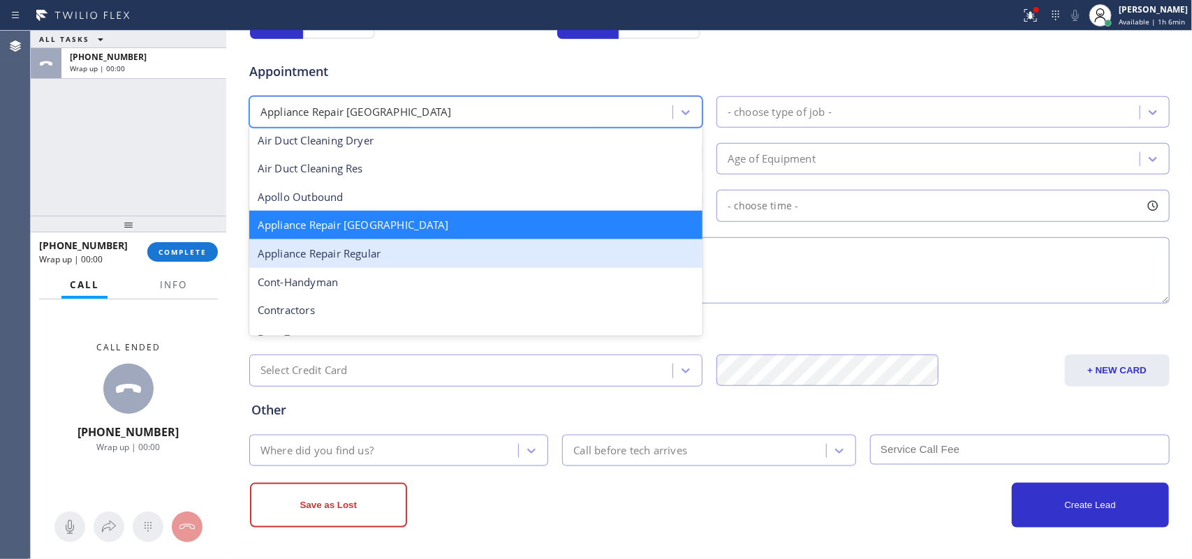
click at [554, 250] on div "Appliance Repair Regular" at bounding box center [475, 253] width 453 height 29
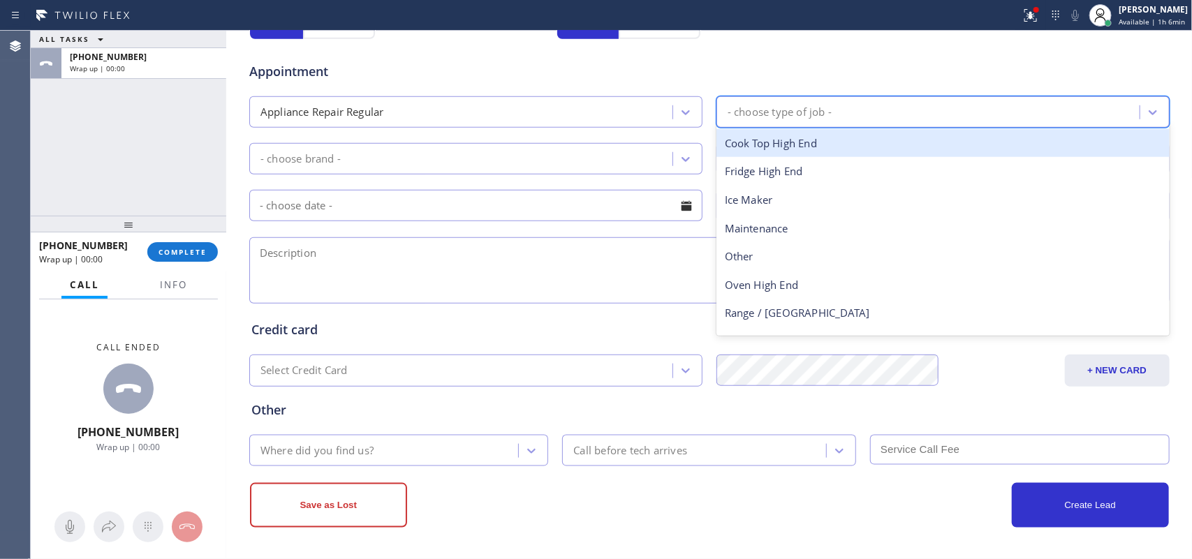
click at [803, 112] on div "- choose type of job -" at bounding box center [779, 112] width 104 height 16
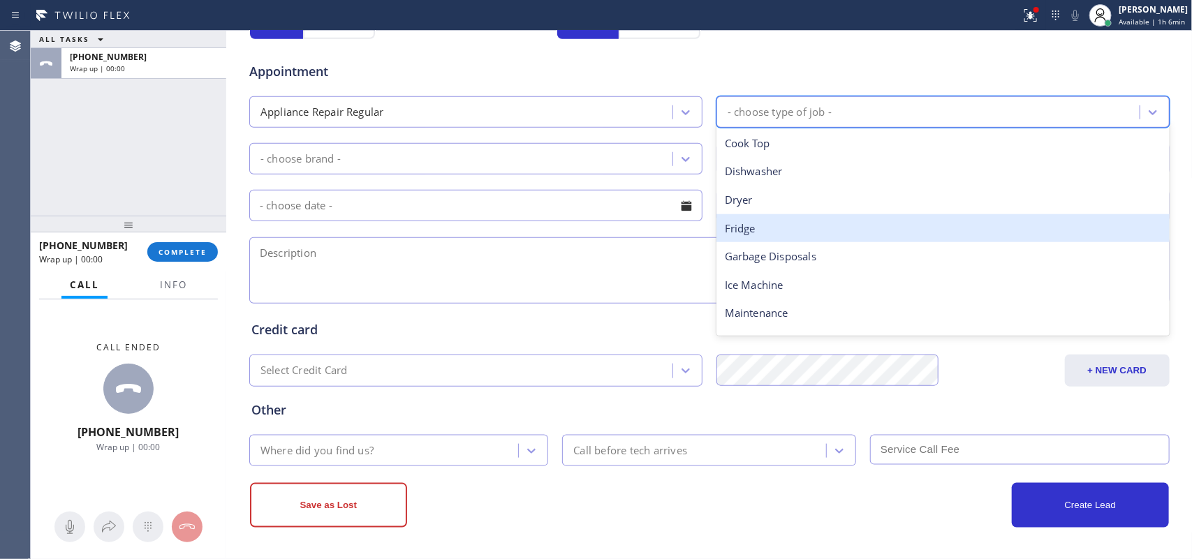
drag, startPoint x: 806, startPoint y: 230, endPoint x: 755, endPoint y: 204, distance: 58.1
click at [805, 231] on div "Fridge" at bounding box center [942, 228] width 453 height 29
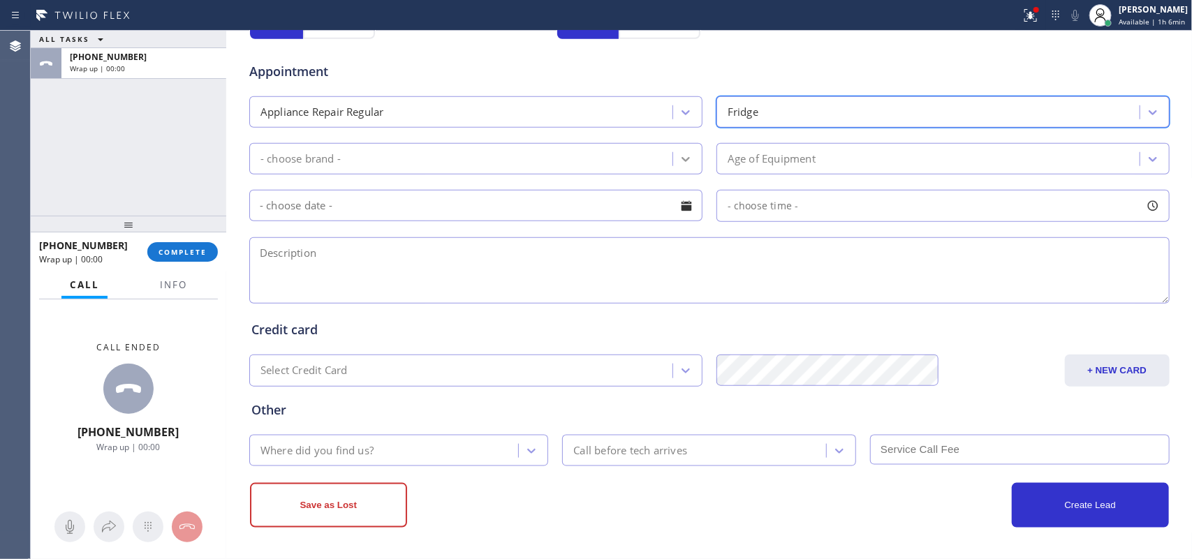
click at [678, 157] on icon at bounding box center [685, 159] width 14 height 14
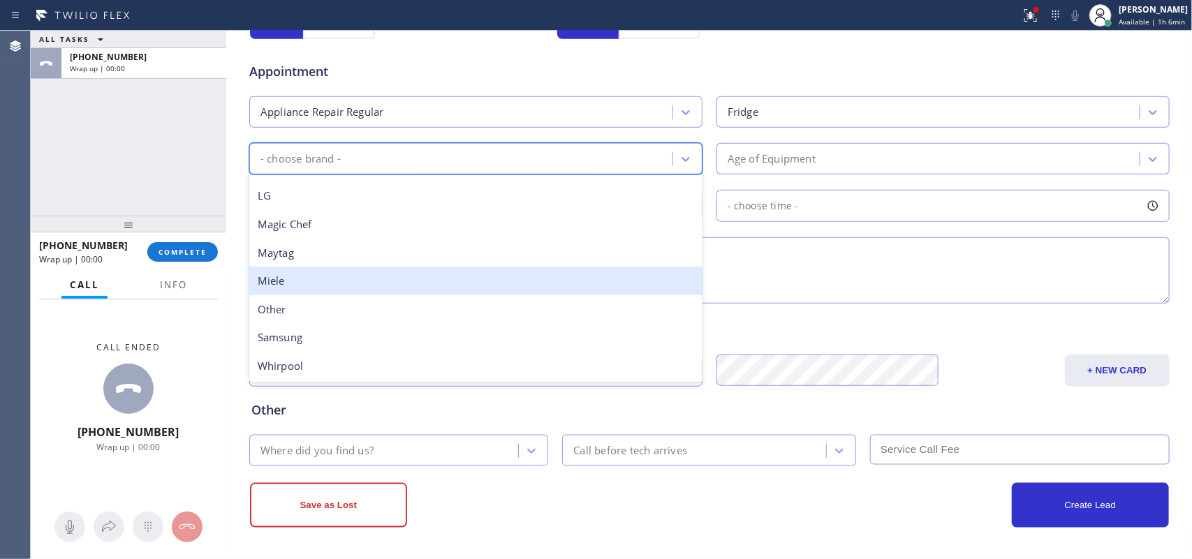
scroll to position [131, 0]
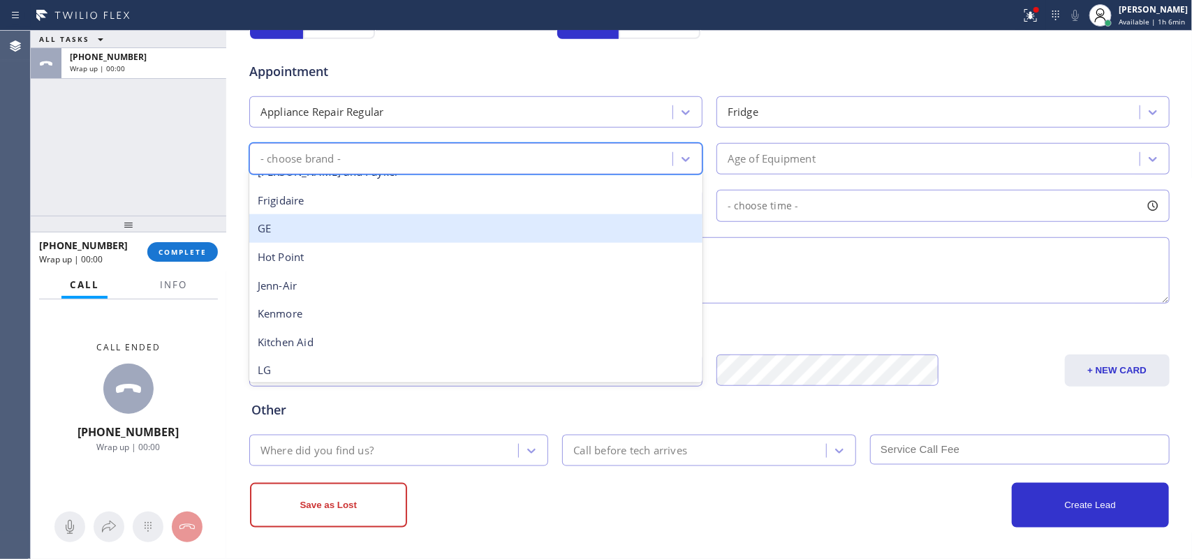
click at [421, 229] on div "GE" at bounding box center [475, 228] width 453 height 29
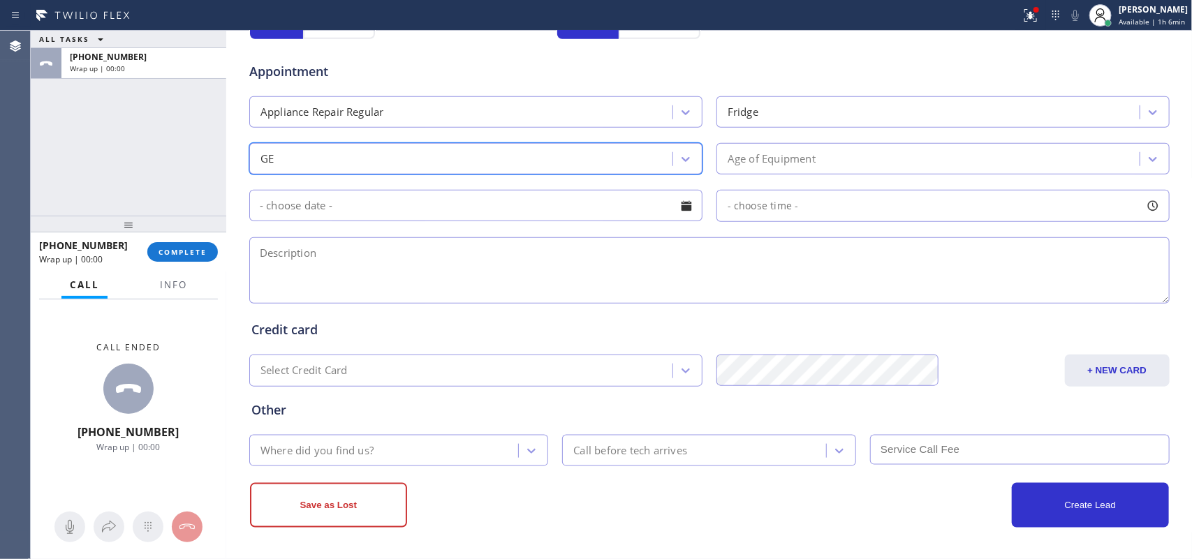
click at [783, 157] on div "Age of Equipment" at bounding box center [771, 159] width 88 height 16
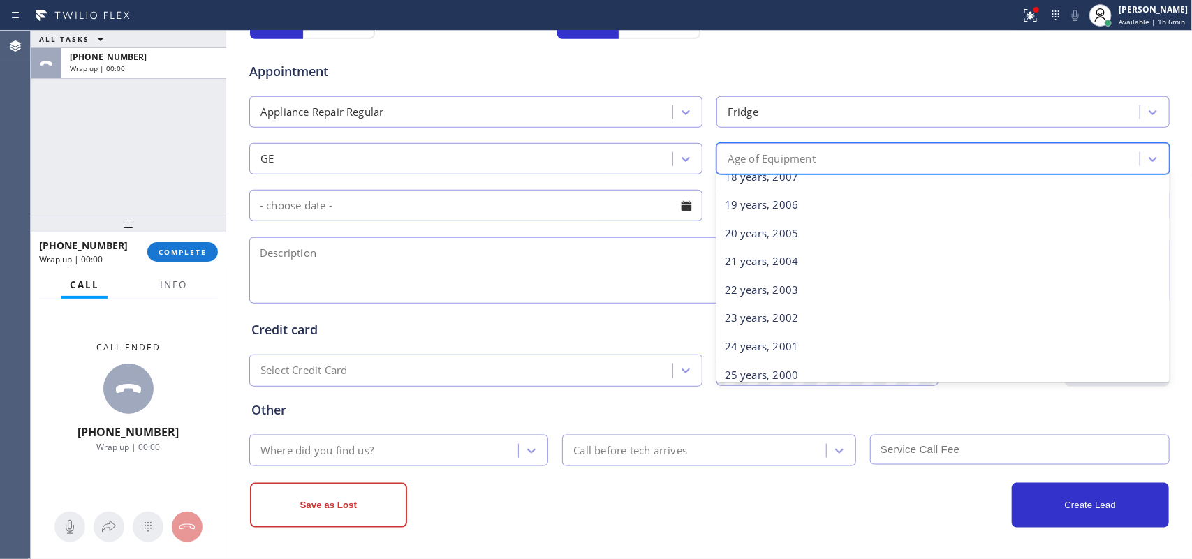
scroll to position [674, 0]
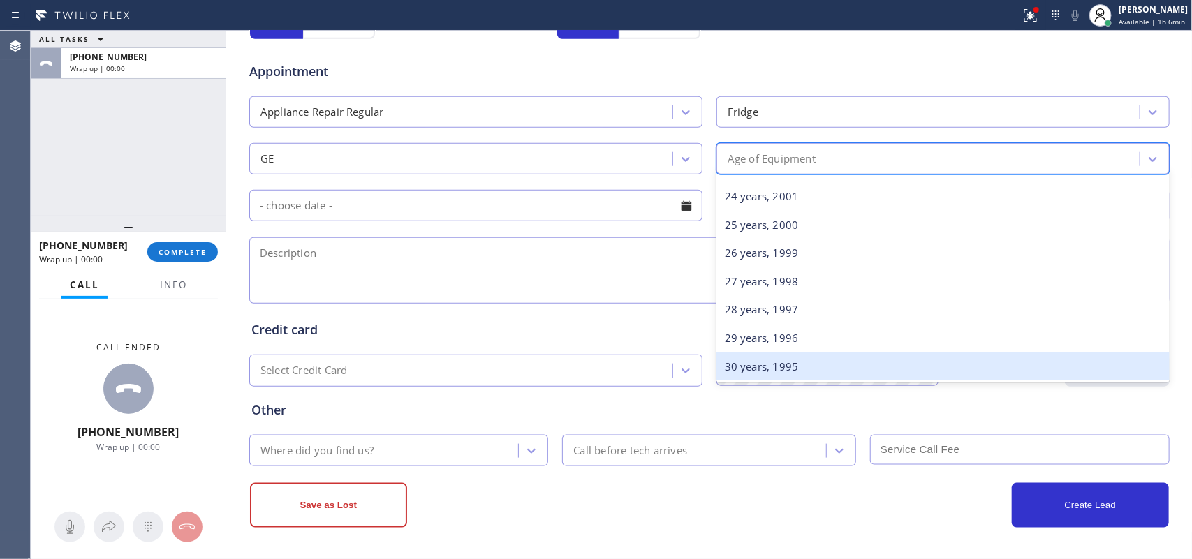
click at [869, 370] on div "30 years, 1995" at bounding box center [942, 367] width 453 height 29
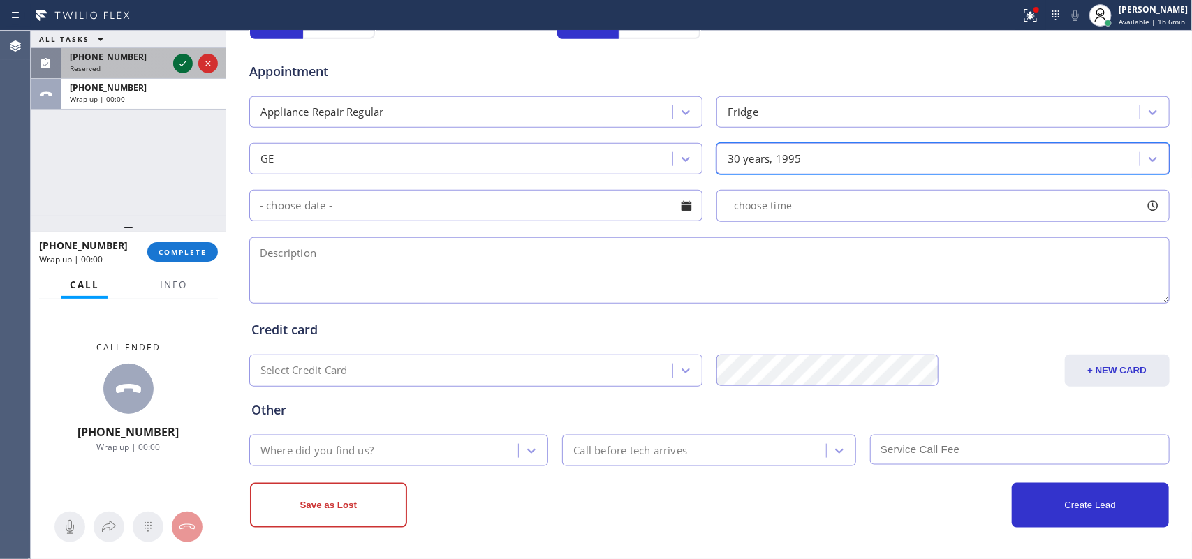
click at [186, 64] on icon at bounding box center [183, 63] width 17 height 17
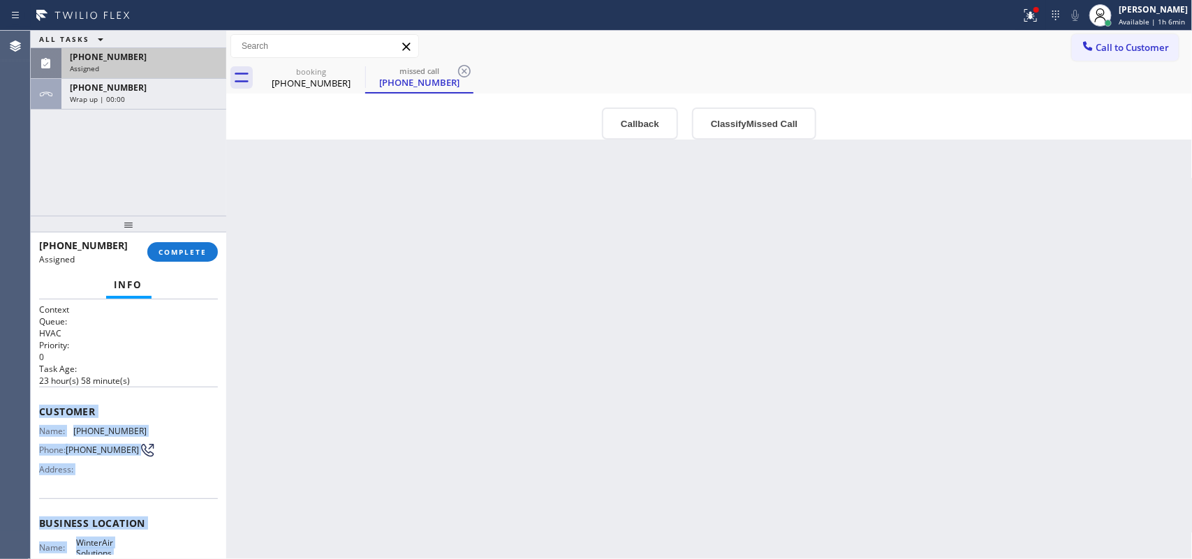
drag, startPoint x: 172, startPoint y: 445, endPoint x: 40, endPoint y: 395, distance: 141.2
click at [40, 395] on div "Context Queue: HVAC Priority: 0 Task Age: 23 hour(s) 58 minute(s) Customer Name…" at bounding box center [128, 512] width 179 height 417
click at [733, 122] on button "Classify Missed Call" at bounding box center [754, 123] width 124 height 32
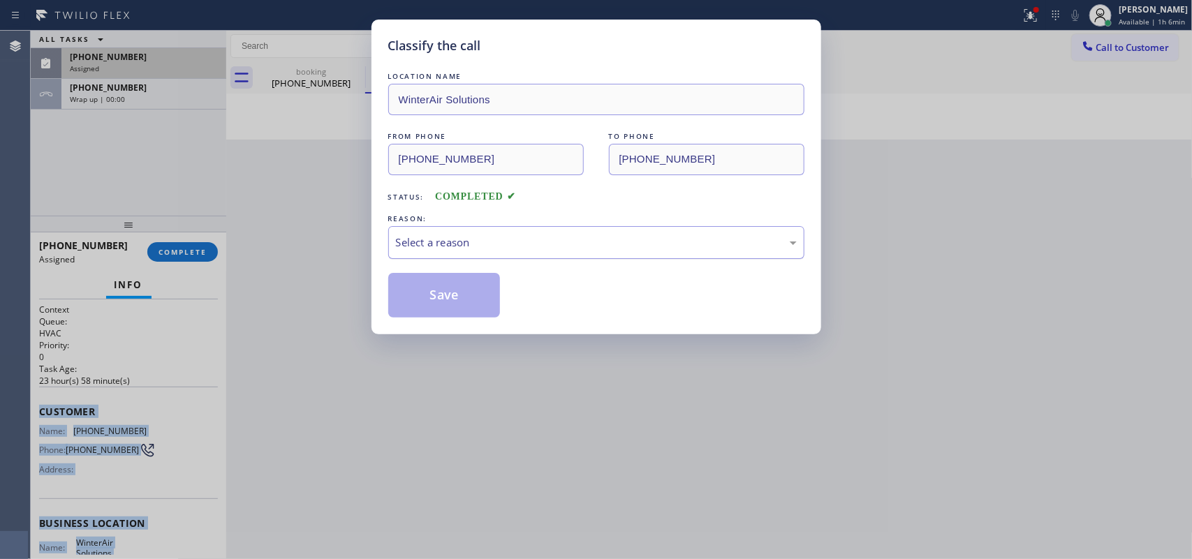
click at [714, 256] on div "Select a reason" at bounding box center [596, 242] width 416 height 33
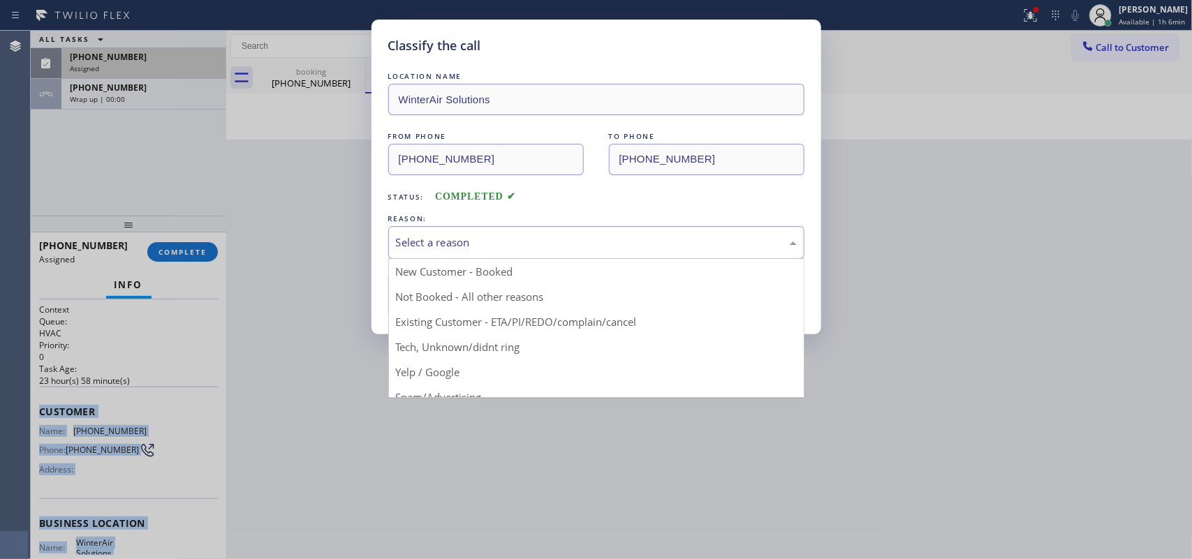
drag, startPoint x: 547, startPoint y: 363, endPoint x: 491, endPoint y: 336, distance: 61.8
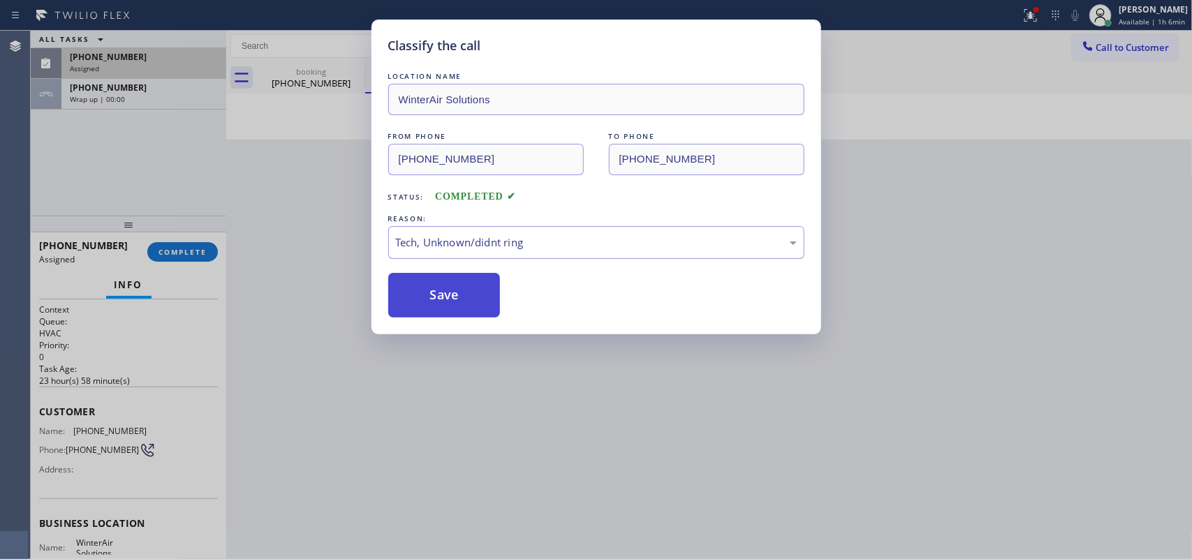
click at [440, 293] on button "Save" at bounding box center [444, 295] width 112 height 45
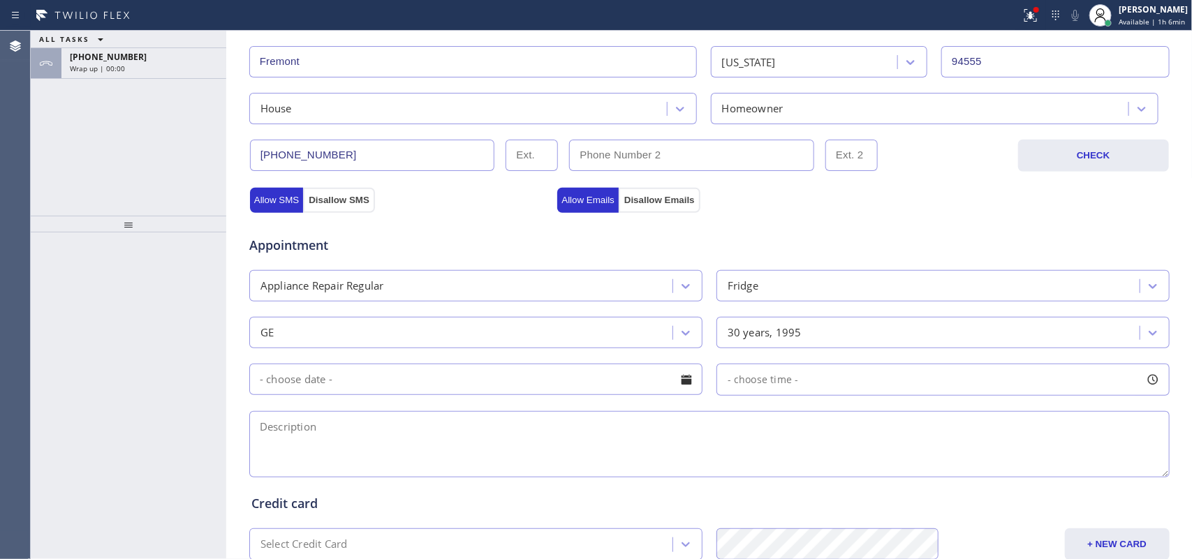
scroll to position [436, 0]
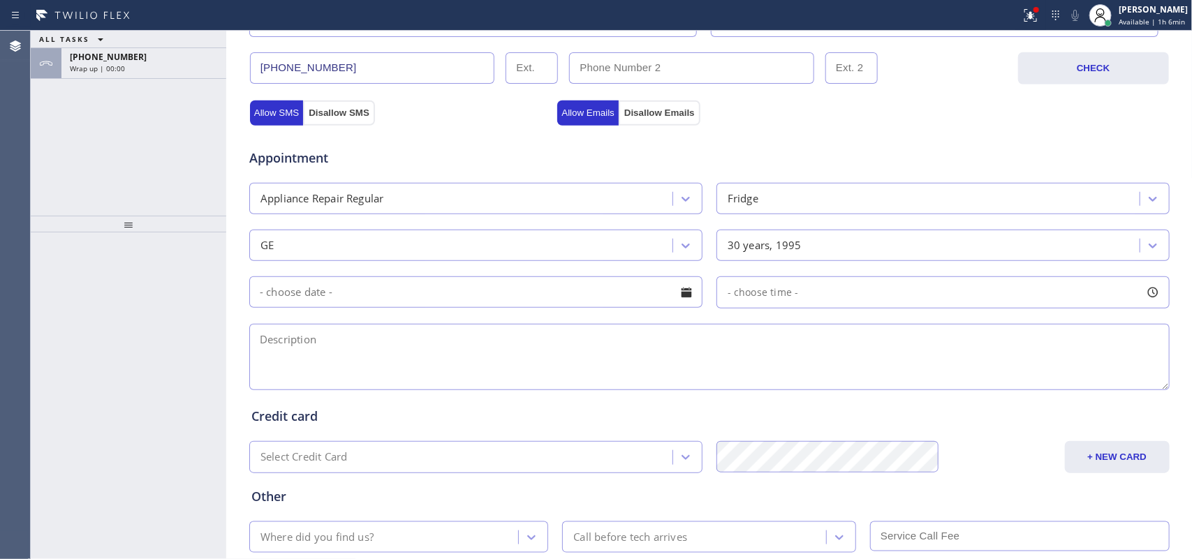
click at [385, 361] on textarea at bounding box center [709, 357] width 920 height 66
paste textarea "GE Fridge FS 19 cubif ft/ 40 years/ blowing the air but not getting cold / MN T…"
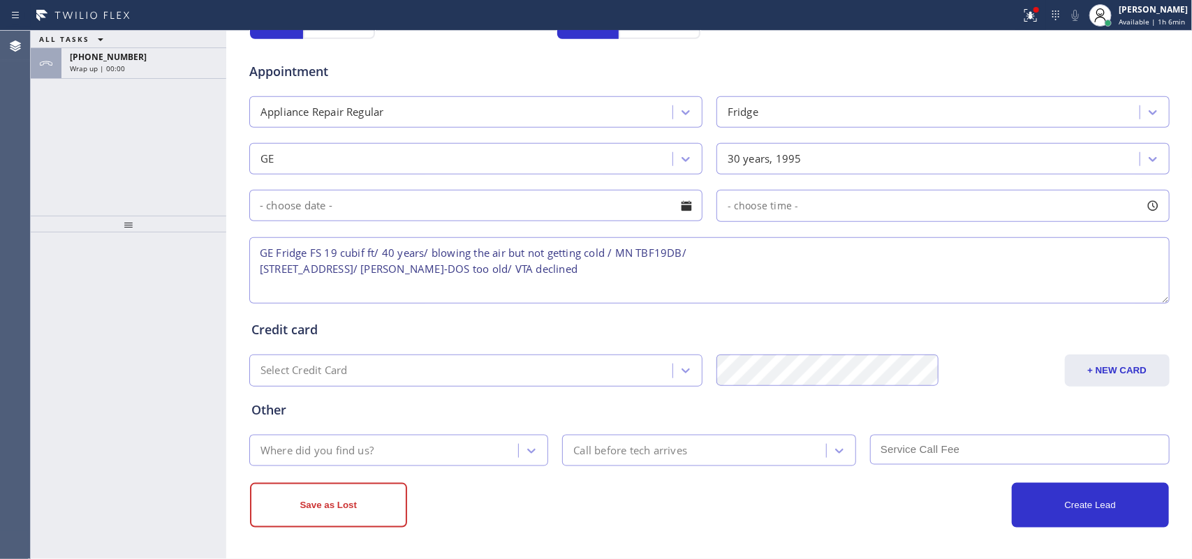
type textarea "GE Fridge FS 19 cubif ft/ 40 years/ blowing the air but not getting cold / MN T…"
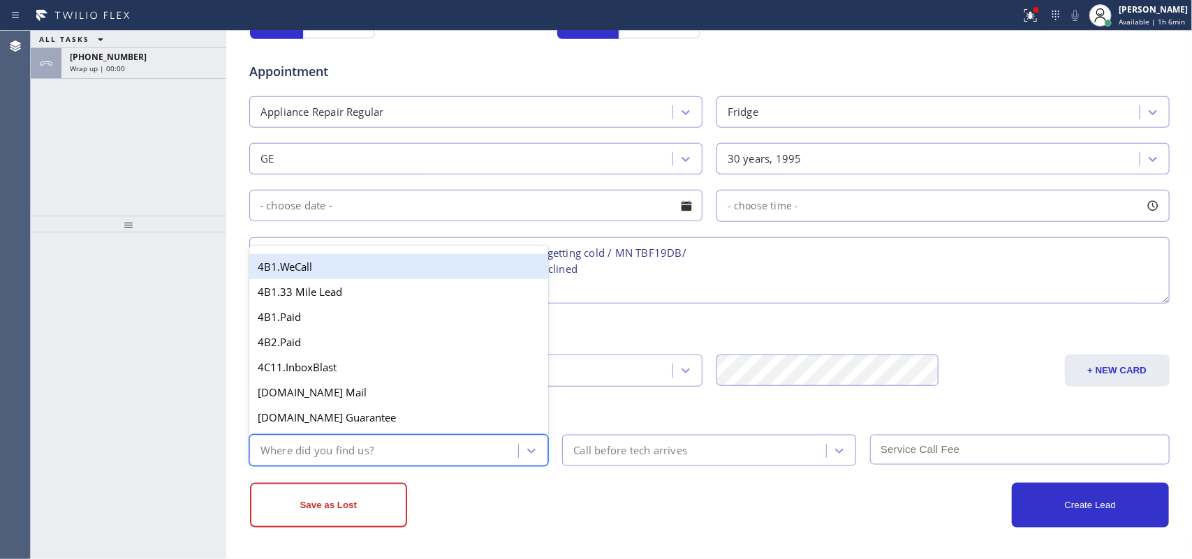
click at [403, 452] on div "Where did you find us?" at bounding box center [385, 450] width 265 height 24
type input "g"
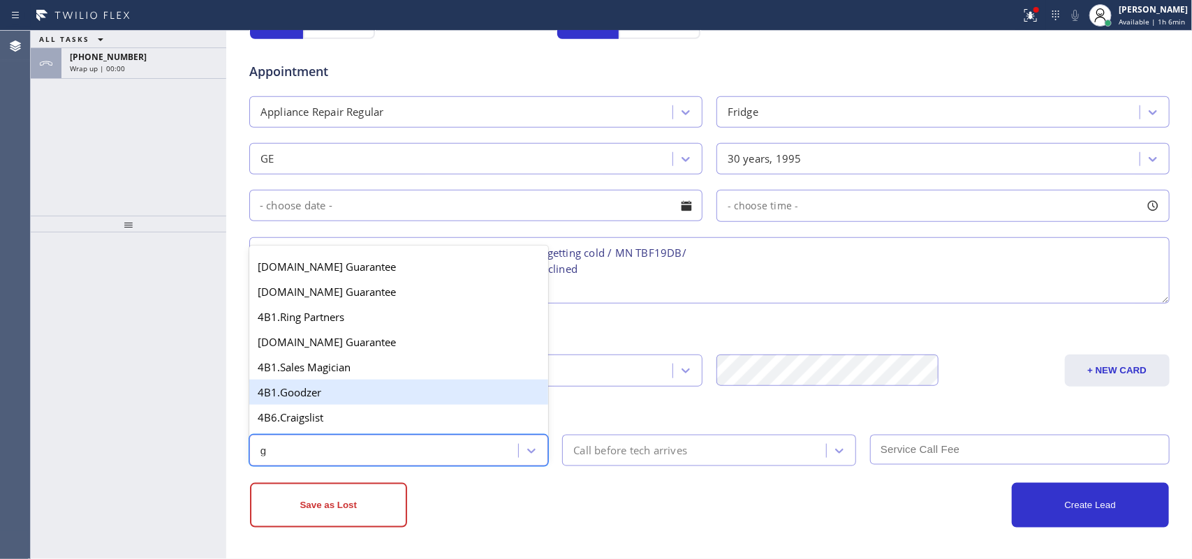
scroll to position [263, 0]
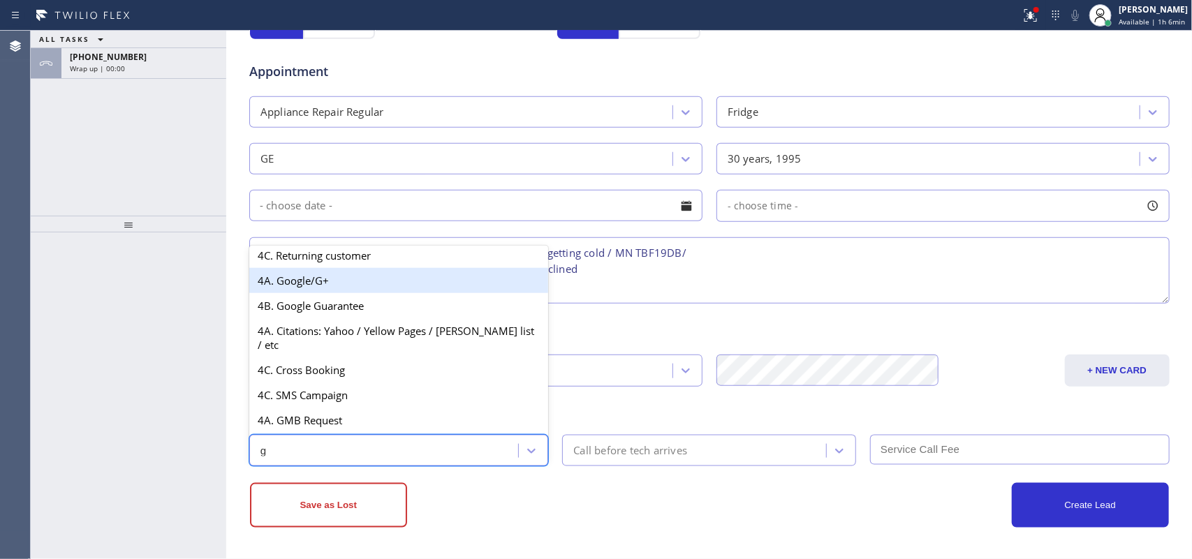
click at [395, 291] on div "4A. Google/G+" at bounding box center [398, 280] width 299 height 25
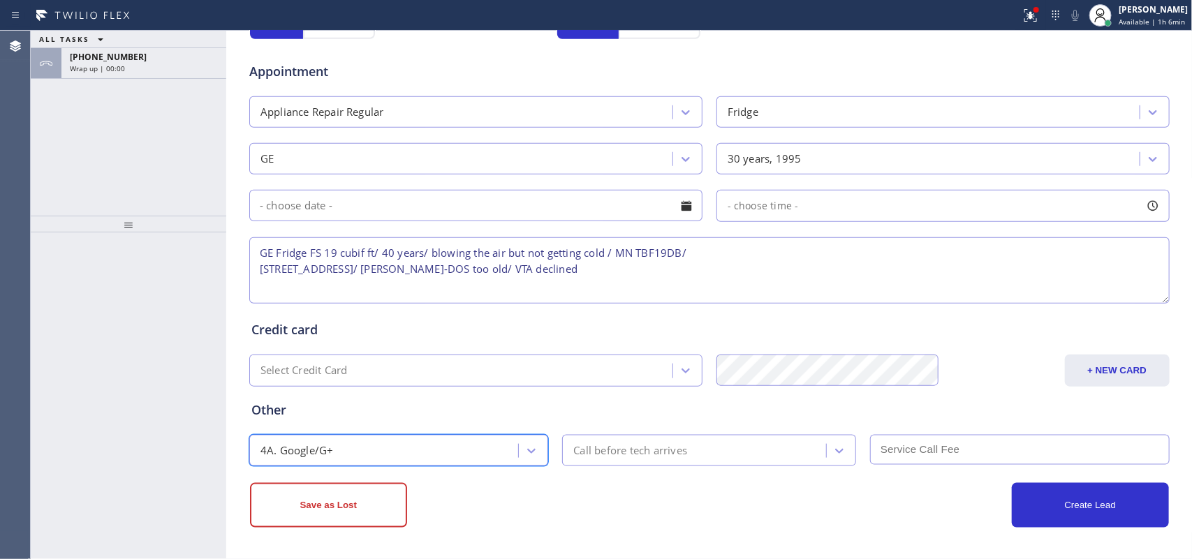
drag, startPoint x: 376, startPoint y: 496, endPoint x: 401, endPoint y: 447, distance: 55.3
click at [375, 496] on button "Save as Lost" at bounding box center [328, 505] width 157 height 45
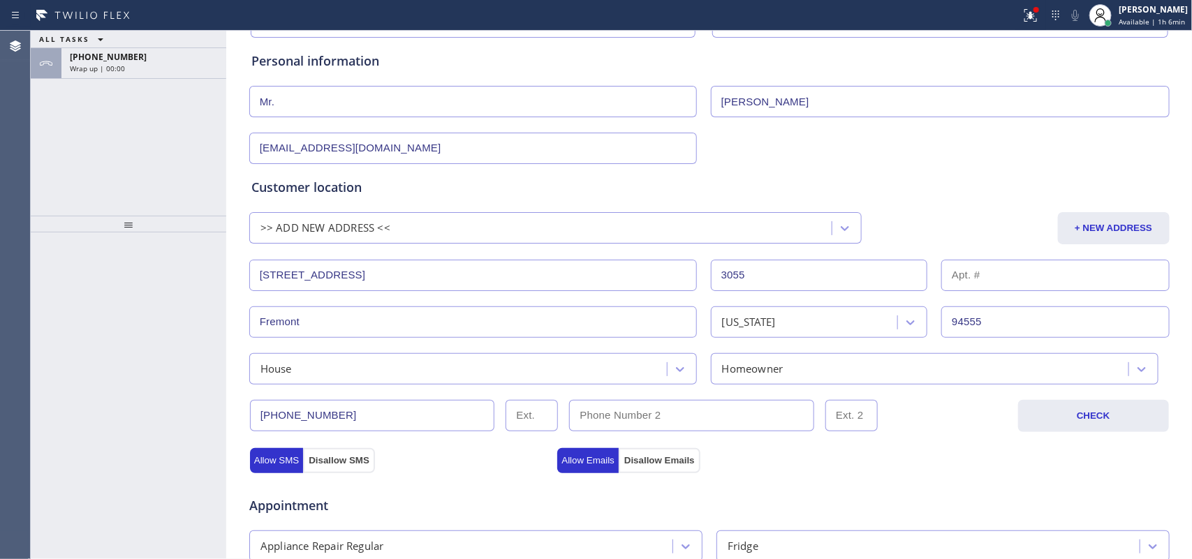
scroll to position [0, 0]
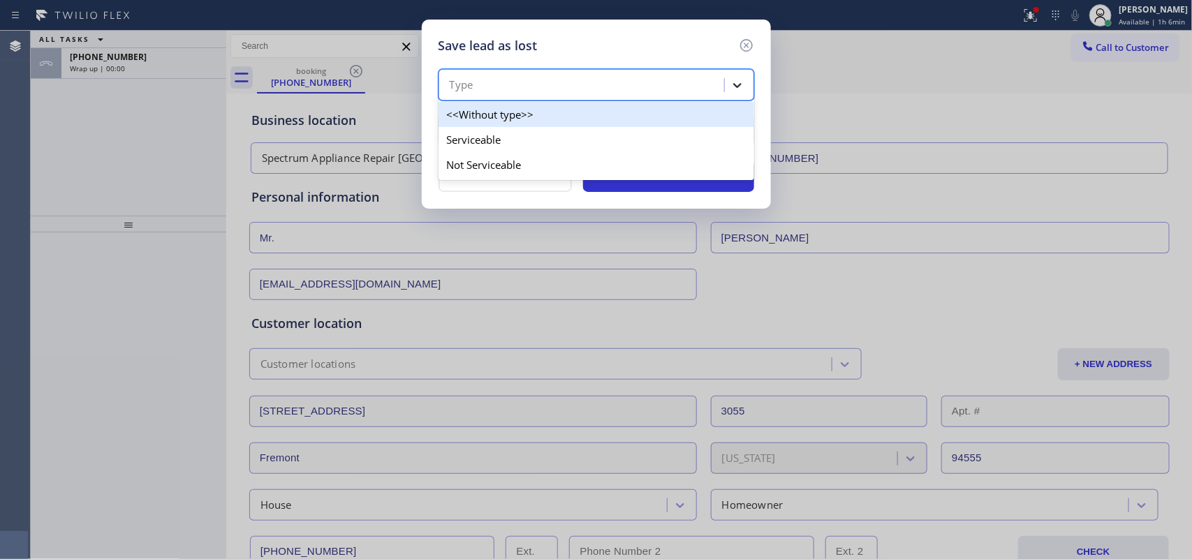
click at [734, 81] on icon at bounding box center [737, 85] width 14 height 14
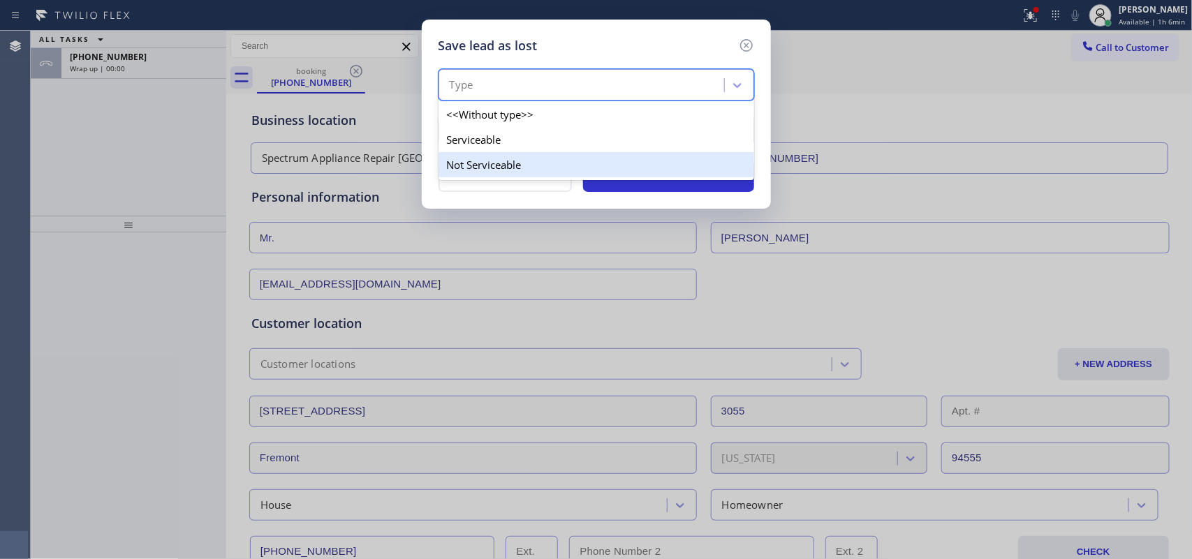
click at [684, 170] on div "Not Serviceable" at bounding box center [596, 164] width 316 height 25
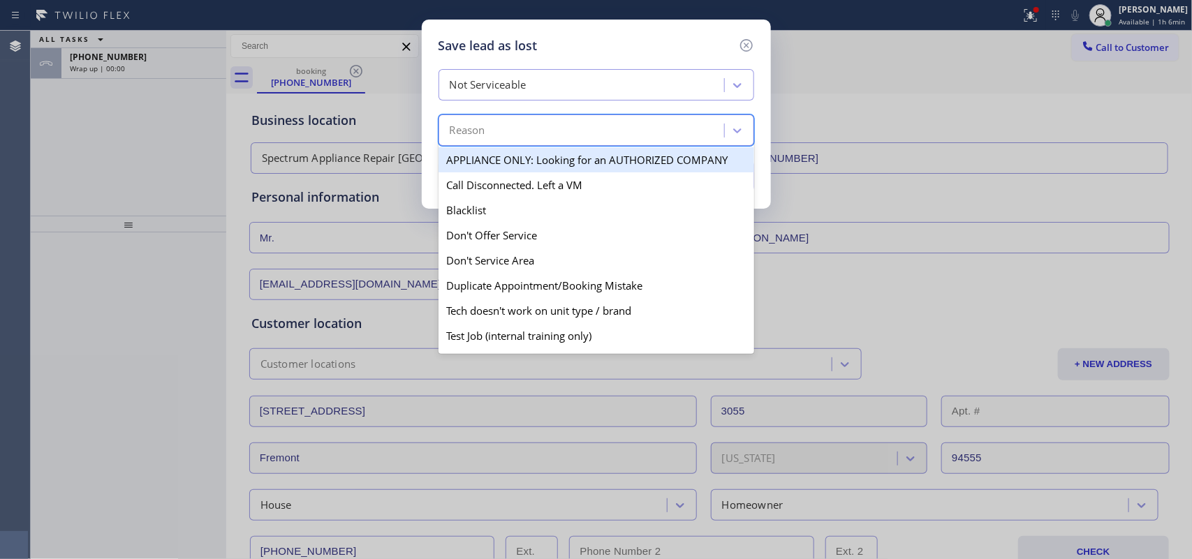
click at [658, 133] on div "Reason" at bounding box center [583, 131] width 281 height 24
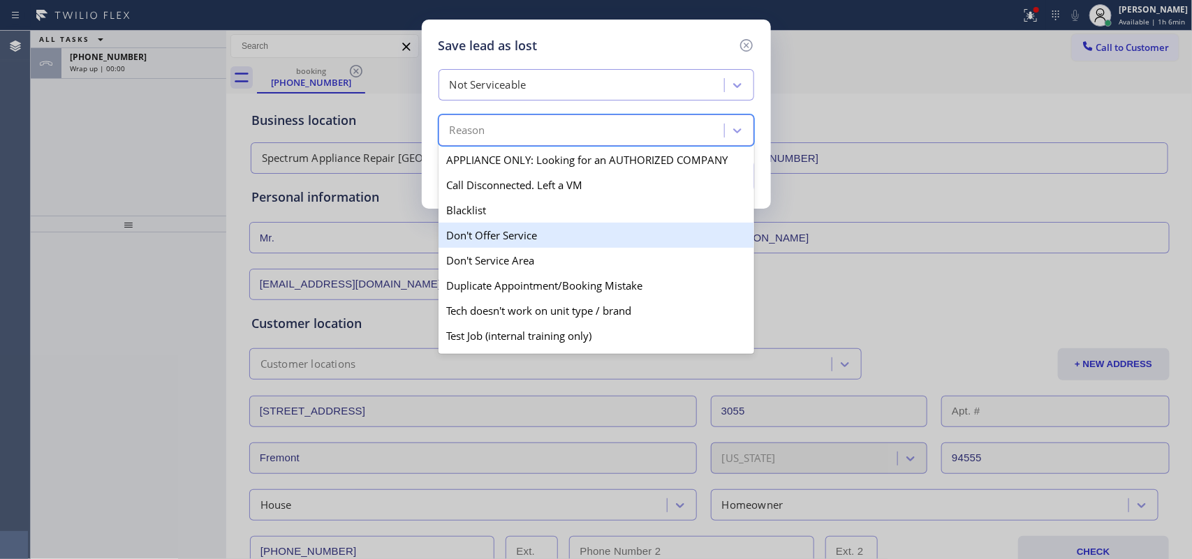
click at [622, 227] on div "Don't Offer Service" at bounding box center [596, 235] width 316 height 25
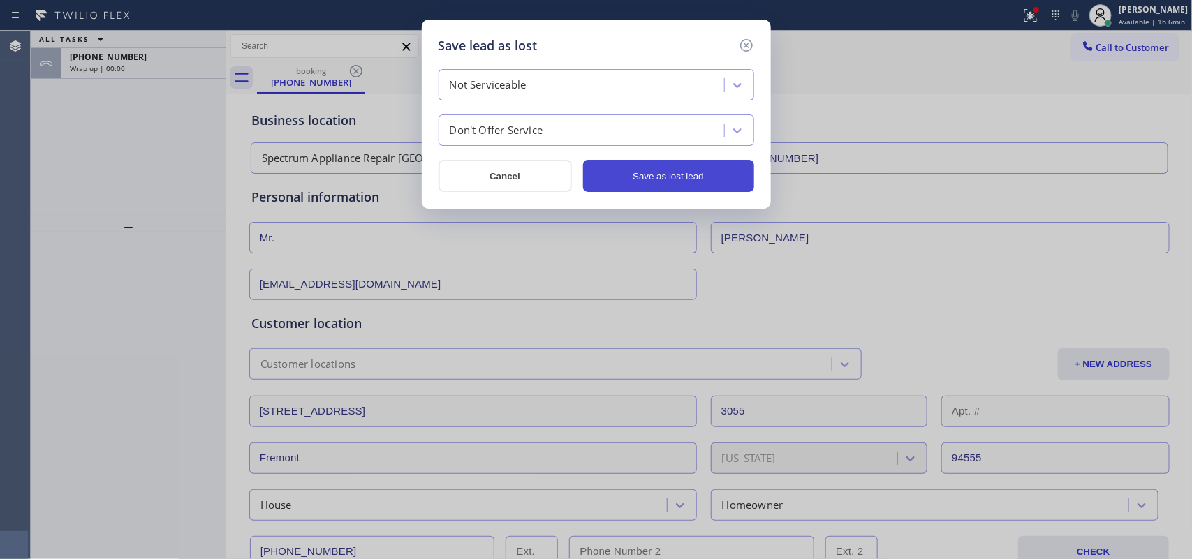
click at [670, 165] on button "Save as lost lead" at bounding box center [668, 176] width 171 height 32
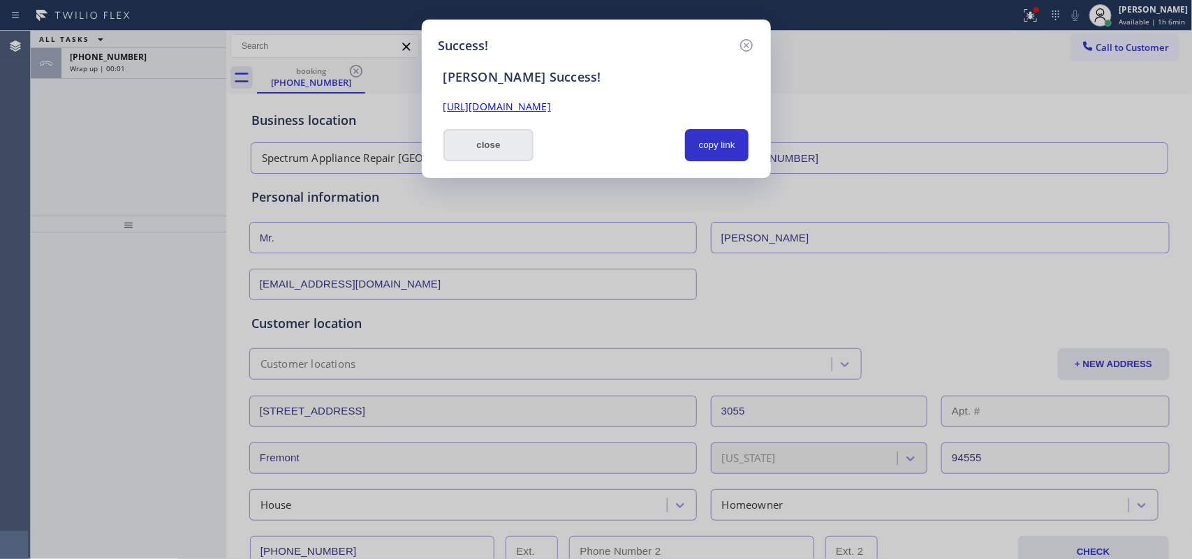
click at [494, 149] on button "close" at bounding box center [488, 145] width 91 height 32
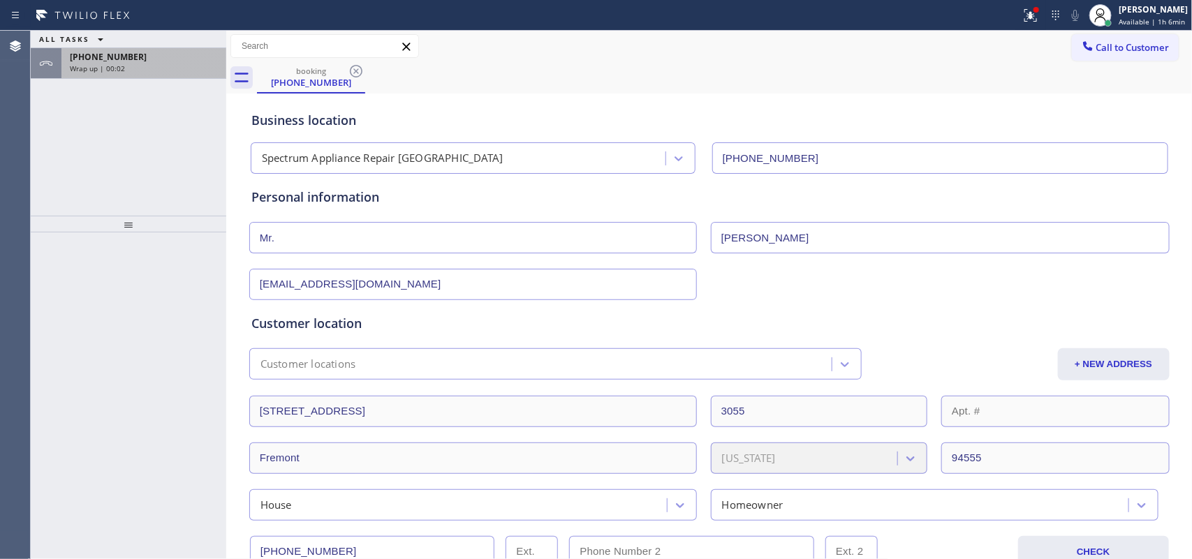
click at [169, 56] on div "+15104698320" at bounding box center [144, 57] width 148 height 12
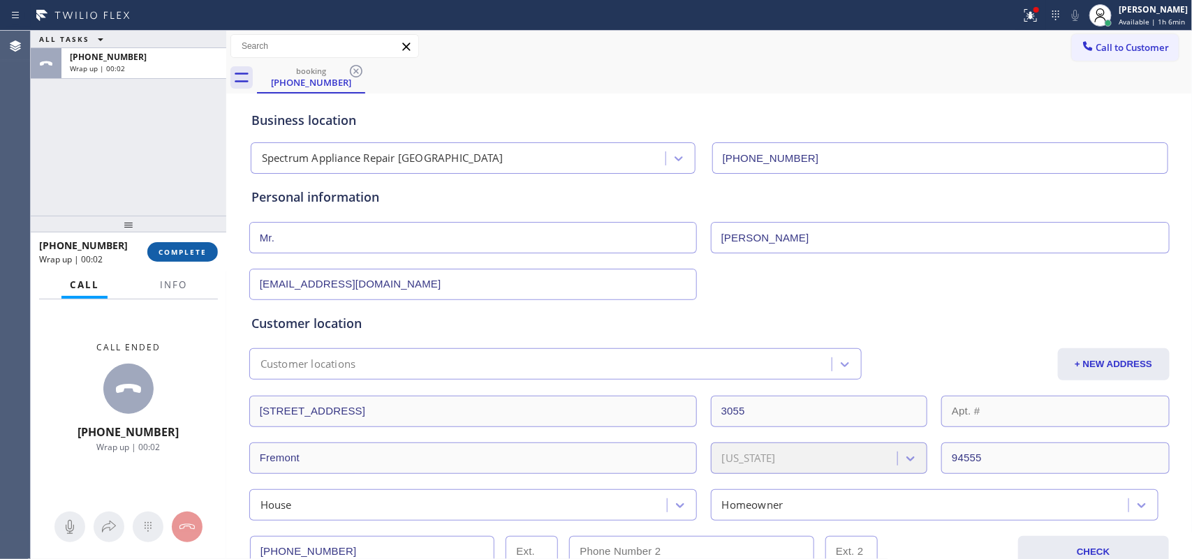
click at [165, 250] on span "COMPLETE" at bounding box center [182, 252] width 48 height 10
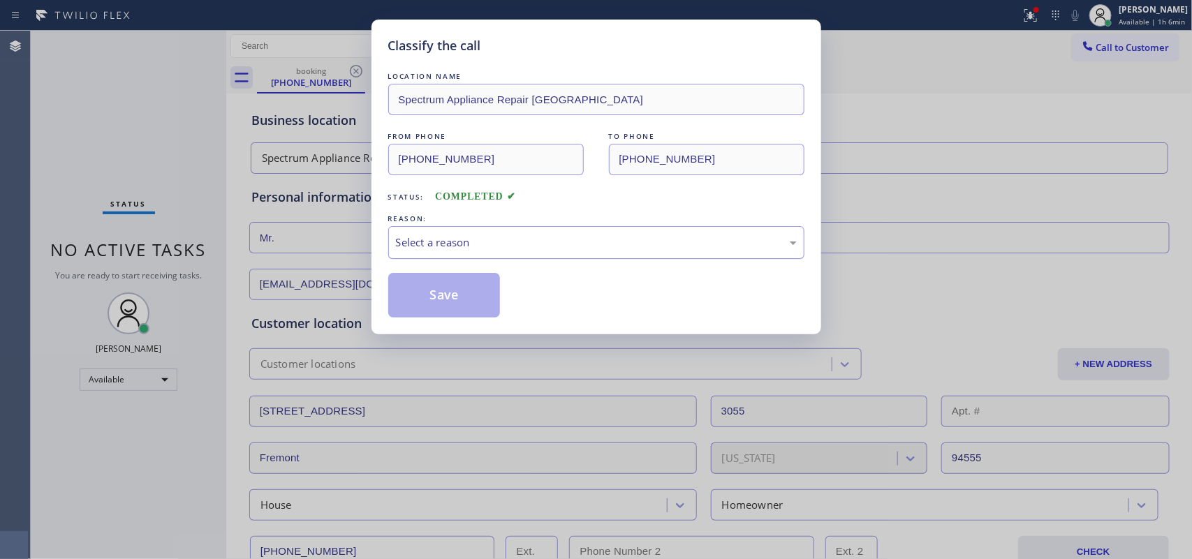
click at [543, 255] on div "Select a reason" at bounding box center [596, 242] width 416 height 33
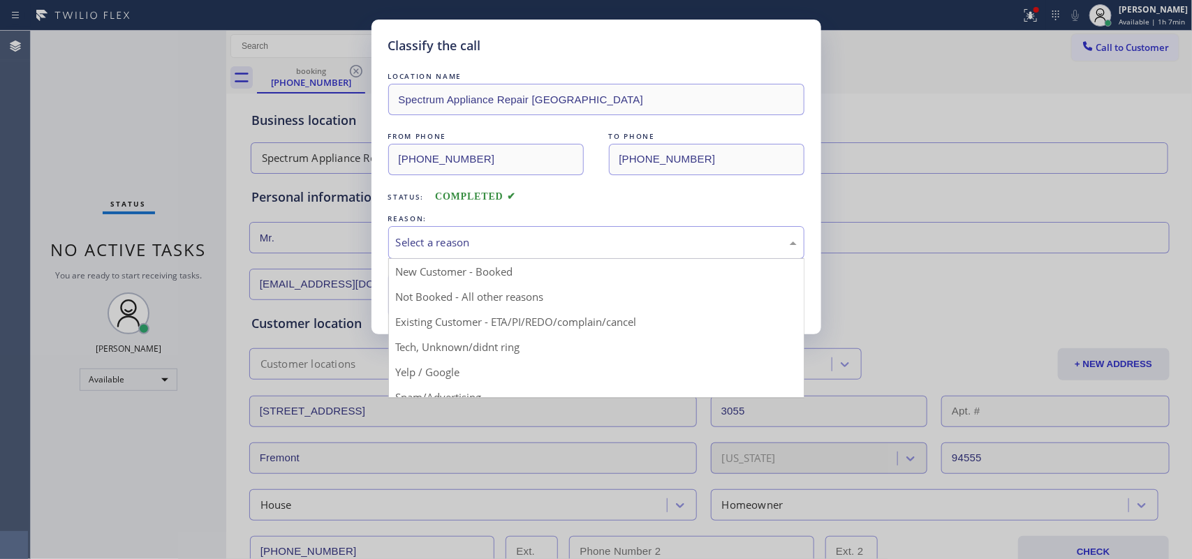
drag, startPoint x: 531, startPoint y: 299, endPoint x: 489, endPoint y: 300, distance: 41.9
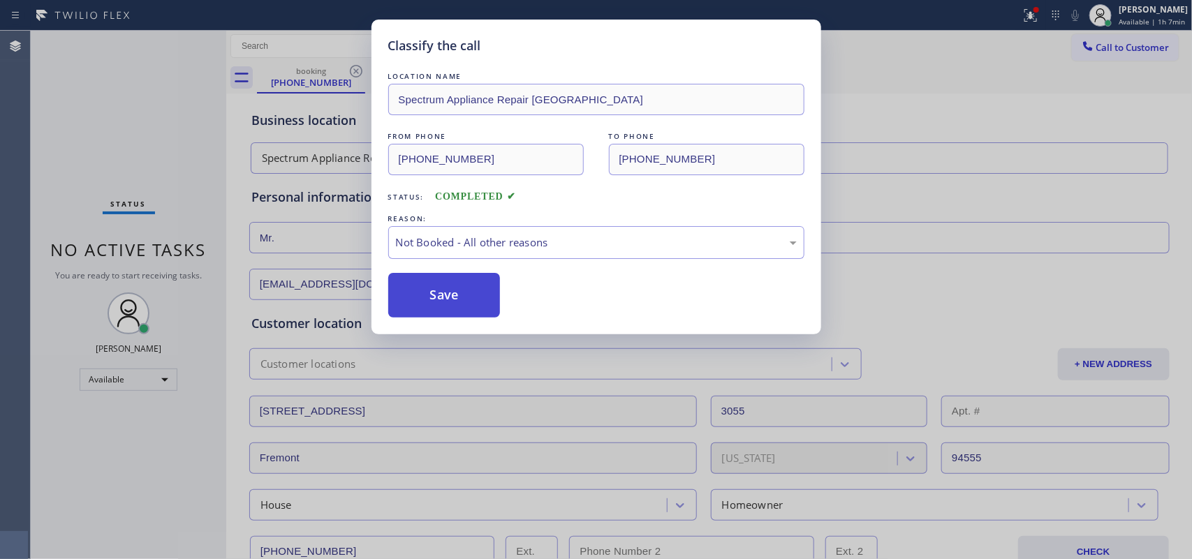
click at [466, 302] on button "Save" at bounding box center [444, 295] width 112 height 45
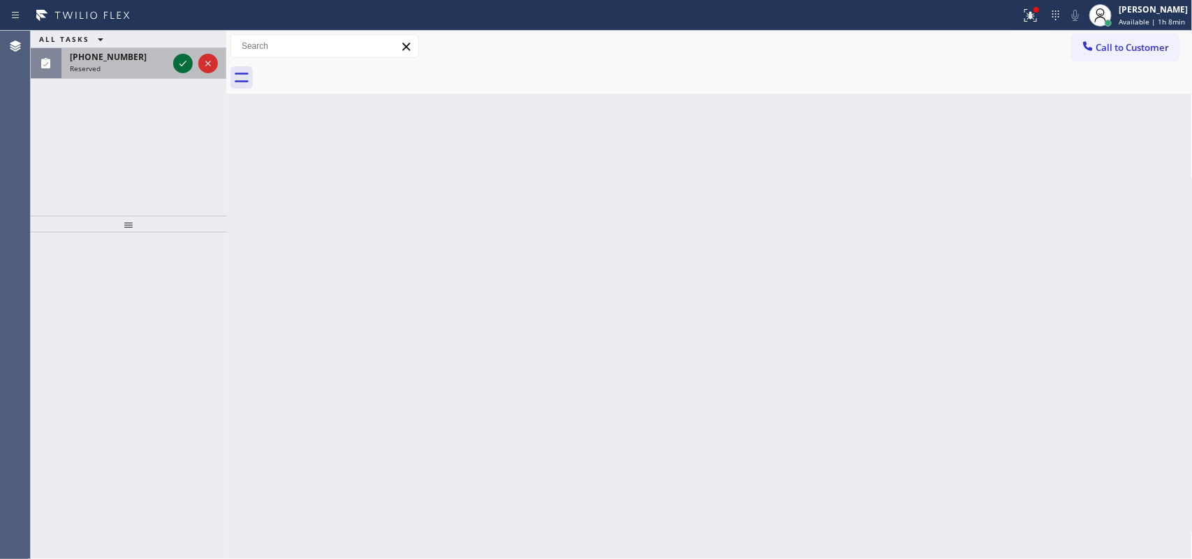
click at [181, 61] on icon at bounding box center [183, 63] width 17 height 17
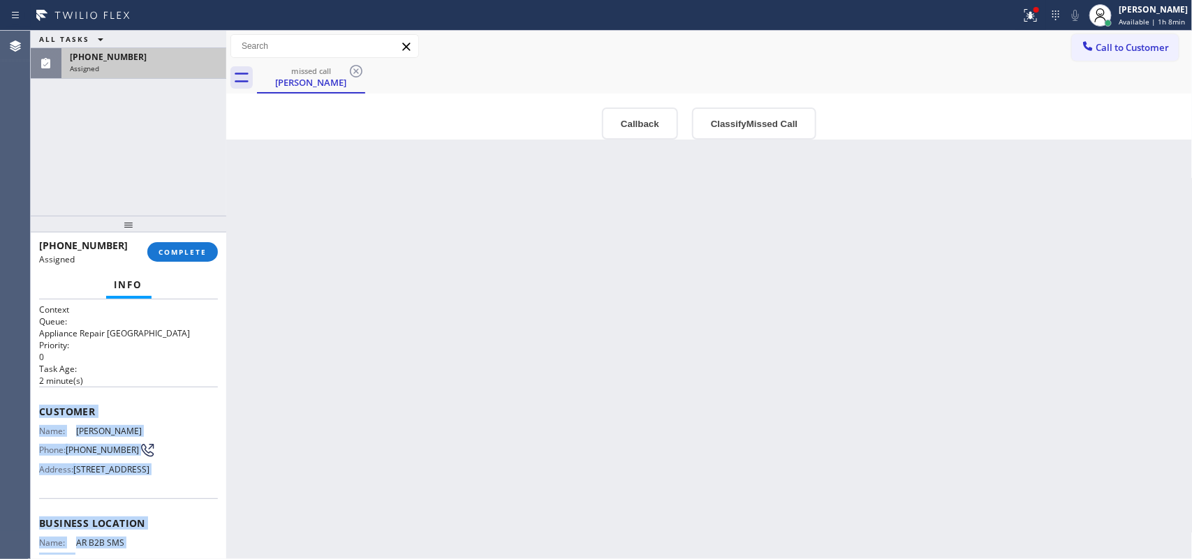
drag, startPoint x: 152, startPoint y: 436, endPoint x: 45, endPoint y: 401, distance: 112.4
click at [36, 401] on div "Context Queue: Appliance Repair High End Priority: 0 Task Age: 2 minute(s) Cust…" at bounding box center [128, 429] width 195 height 260
click at [193, 260] on button "COMPLETE" at bounding box center [182, 252] width 71 height 20
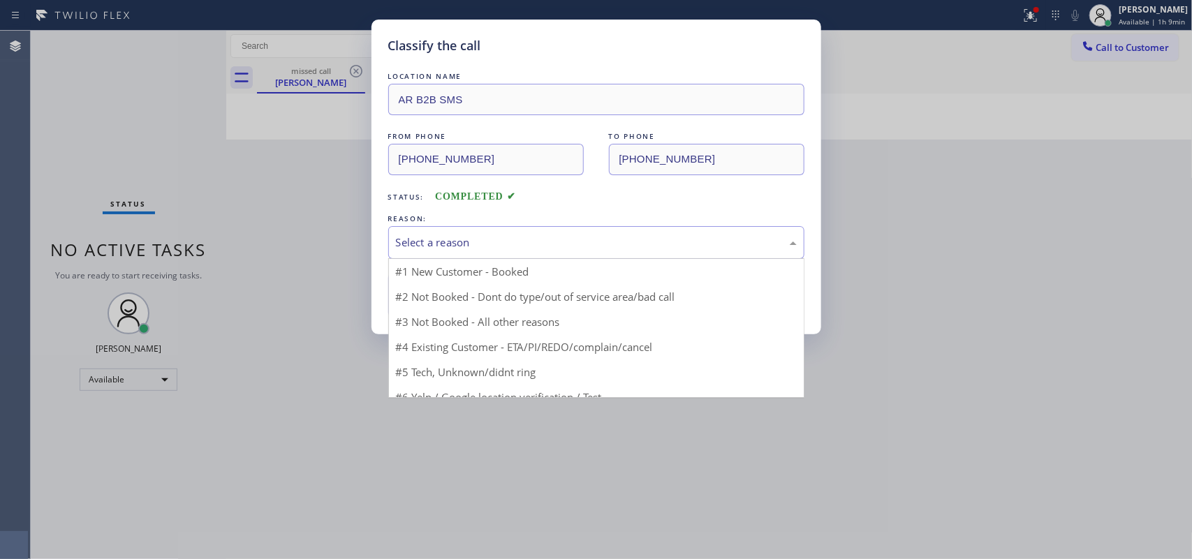
click at [642, 242] on div "Select a reason" at bounding box center [596, 243] width 401 height 16
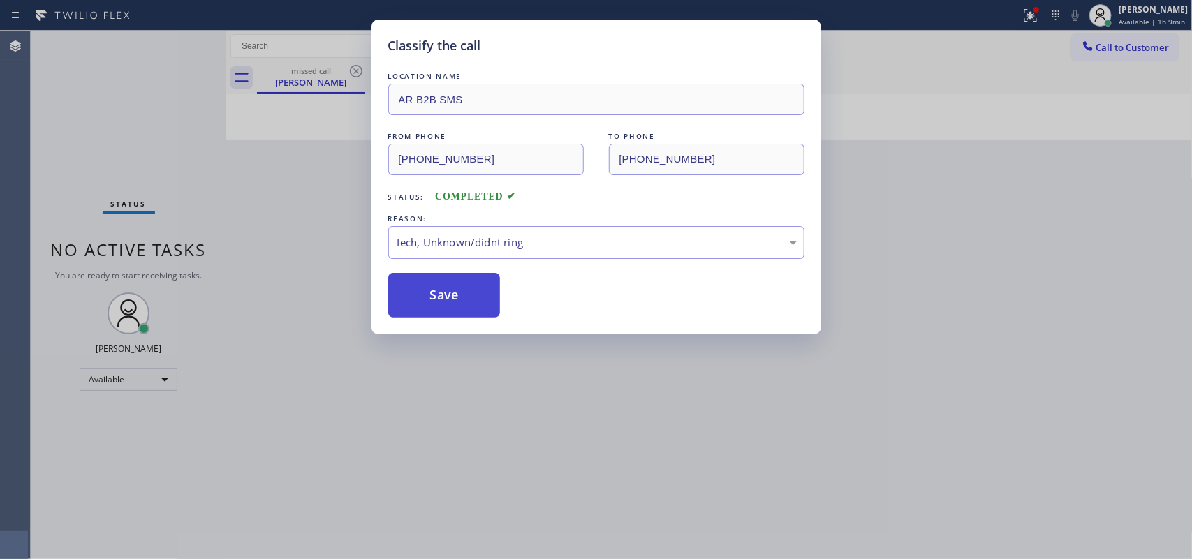
click at [466, 302] on button "Save" at bounding box center [444, 295] width 112 height 45
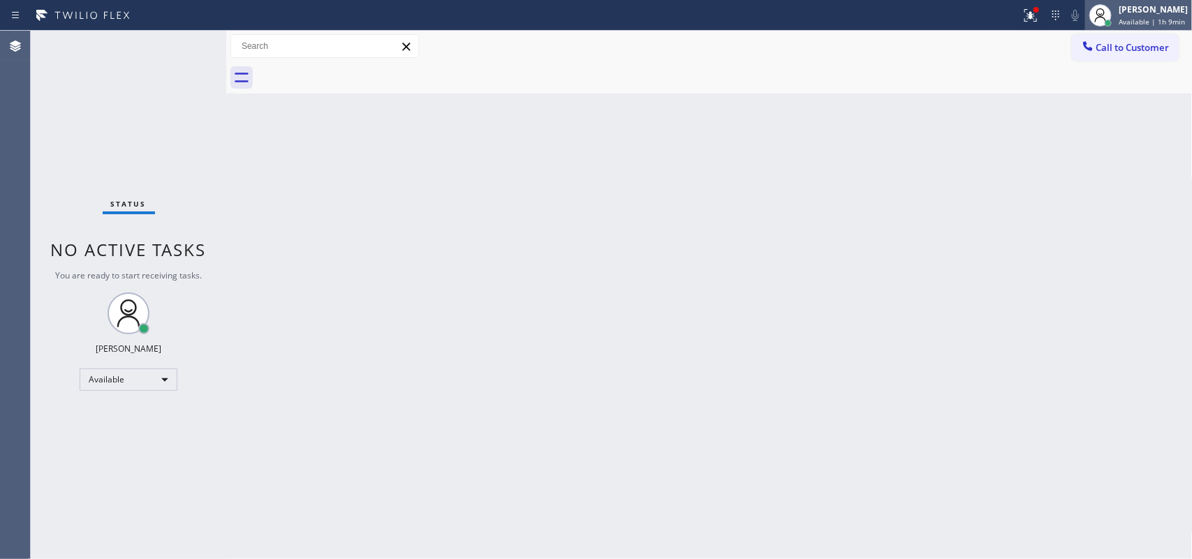
click at [1146, 22] on span "Available | 1h 9min" at bounding box center [1151, 22] width 66 height 10
click at [1148, 22] on span "Available | 1h 9min" at bounding box center [1151, 22] width 66 height 10
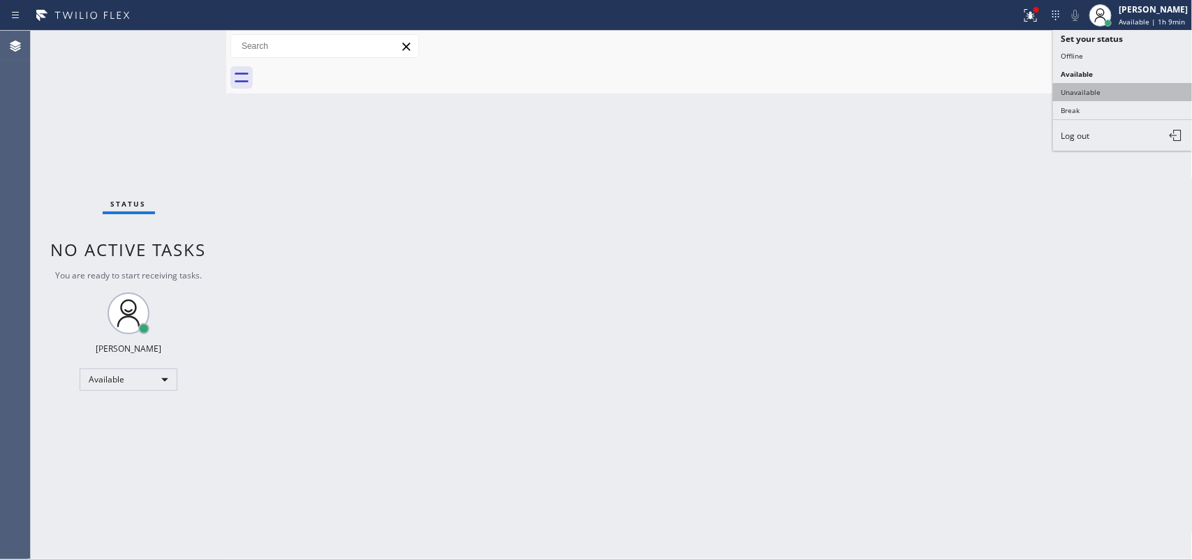
click at [1115, 98] on button "Unavailable" at bounding box center [1123, 92] width 140 height 18
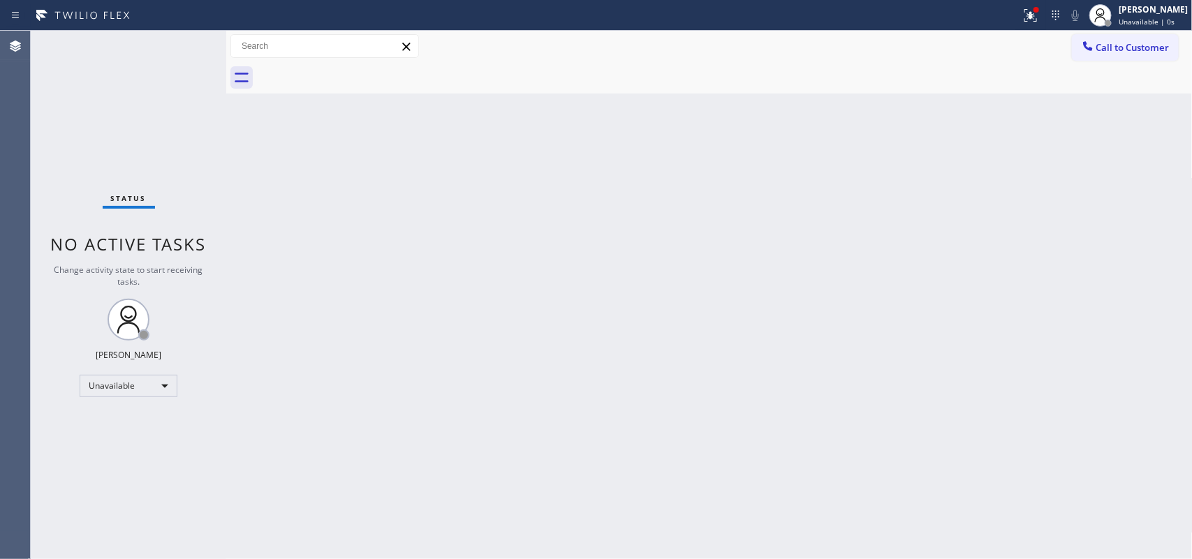
click at [1154, 84] on div at bounding box center [724, 77] width 935 height 31
click at [1177, 9] on div "[PERSON_NAME]" at bounding box center [1152, 9] width 69 height 12
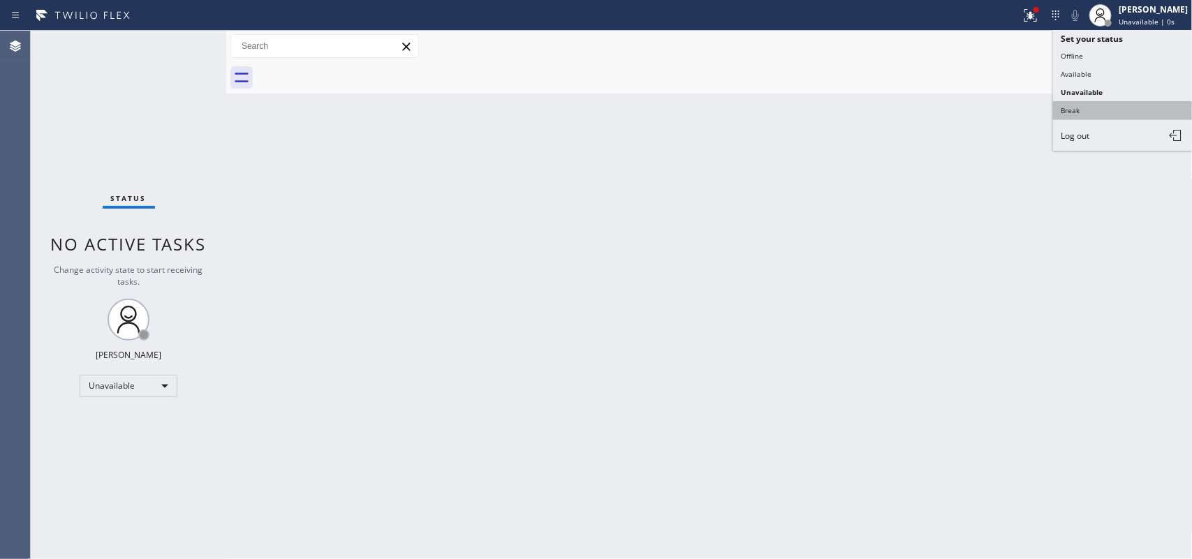
click at [1108, 112] on button "Break" at bounding box center [1123, 110] width 140 height 18
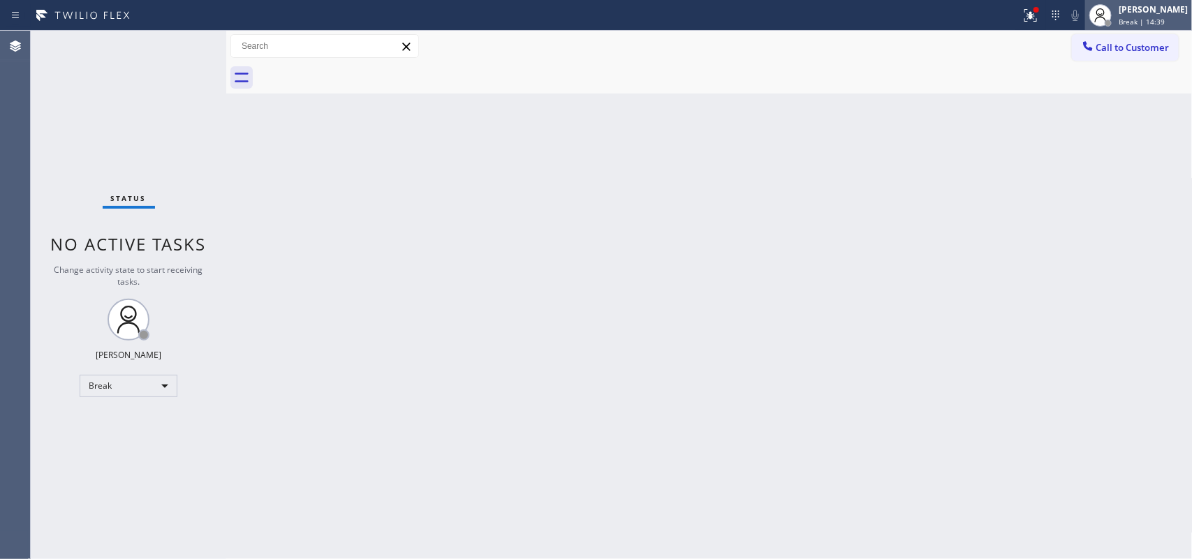
click at [1111, 21] on div at bounding box center [1107, 23] width 7 height 7
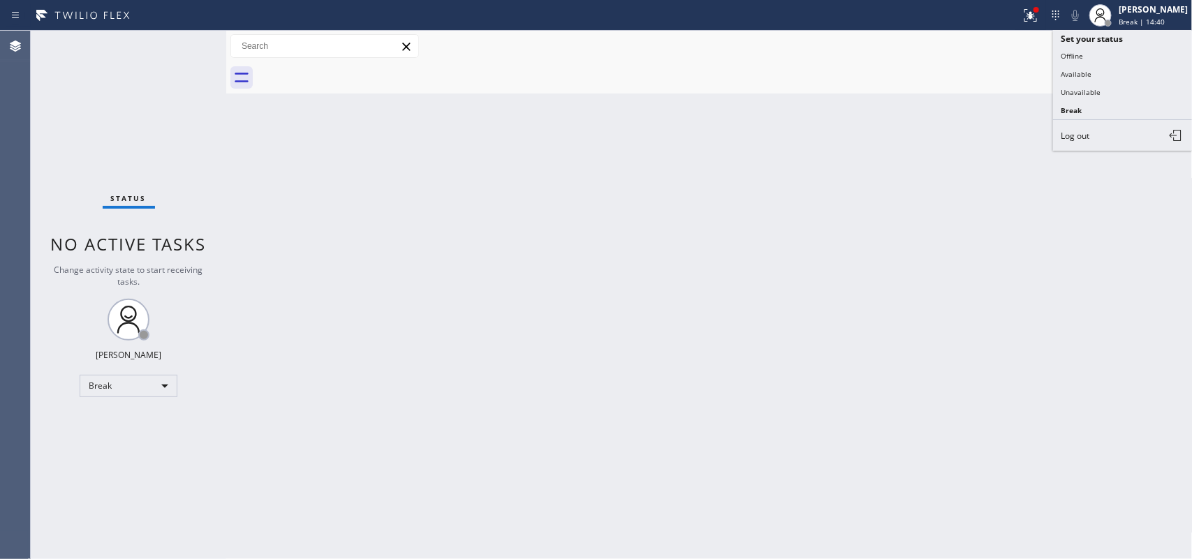
click at [1095, 72] on button "Available" at bounding box center [1123, 74] width 140 height 18
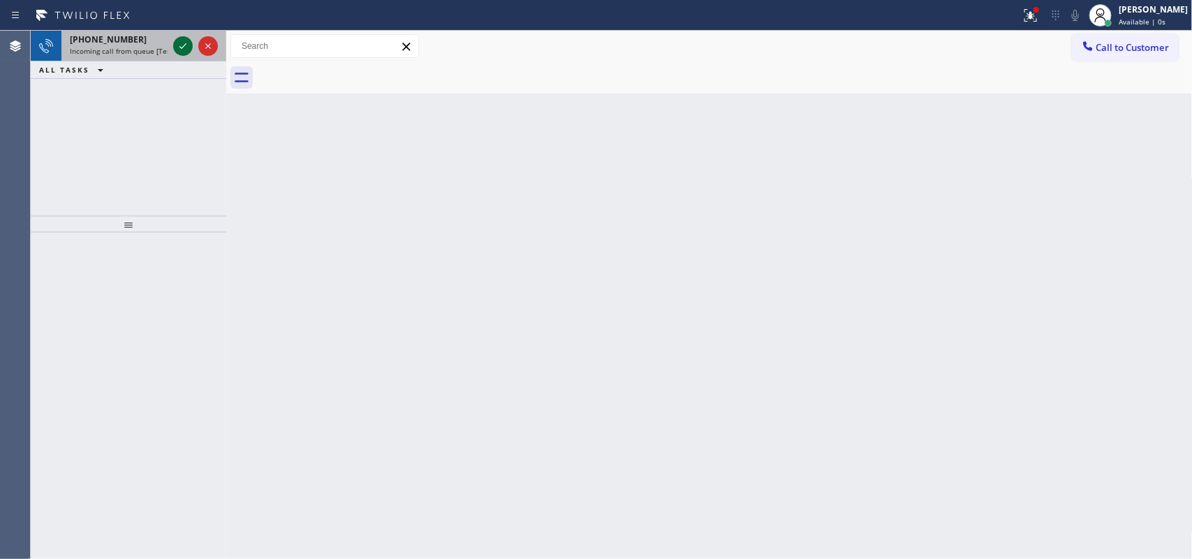
click at [183, 47] on icon at bounding box center [183, 46] width 17 height 17
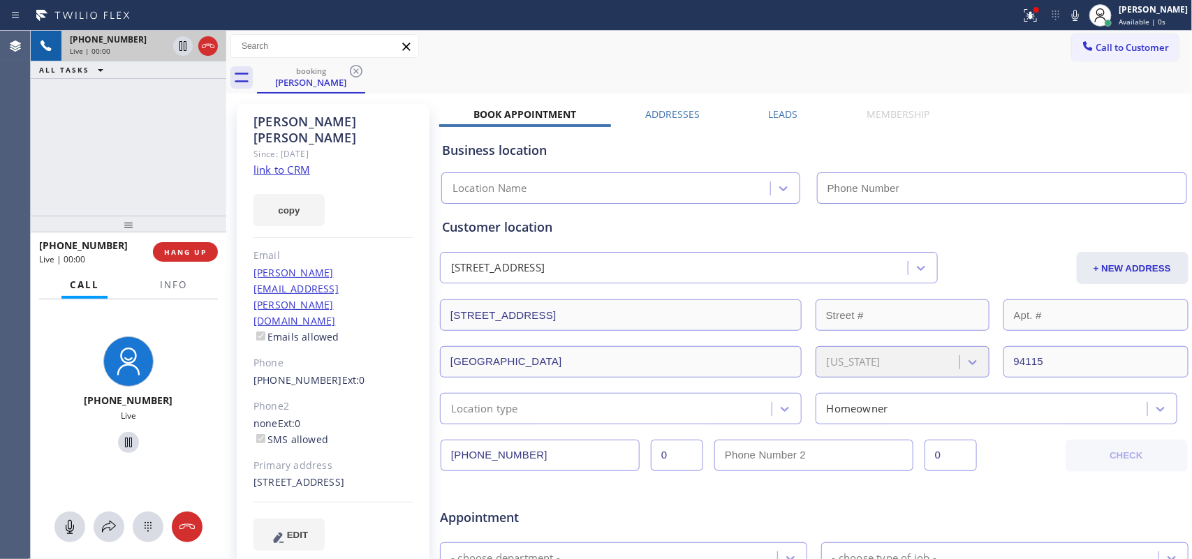
type input "(510) 390-7544"
click at [279, 163] on link "link to CRM" at bounding box center [281, 170] width 57 height 14
click at [71, 525] on icon at bounding box center [69, 527] width 17 height 17
click at [124, 441] on icon at bounding box center [128, 442] width 17 height 17
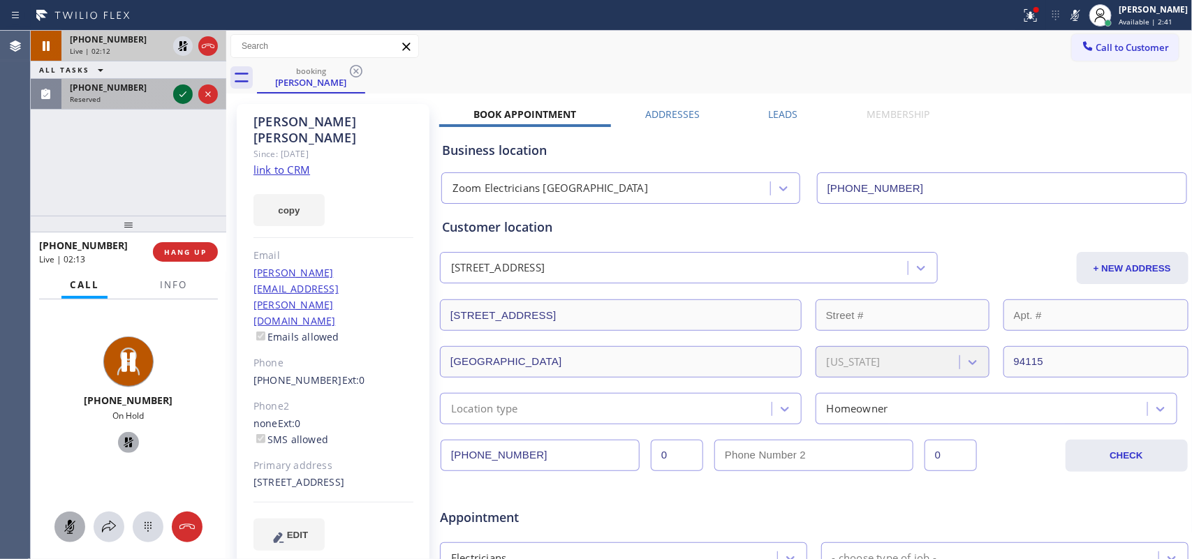
click at [179, 96] on icon at bounding box center [183, 94] width 17 height 17
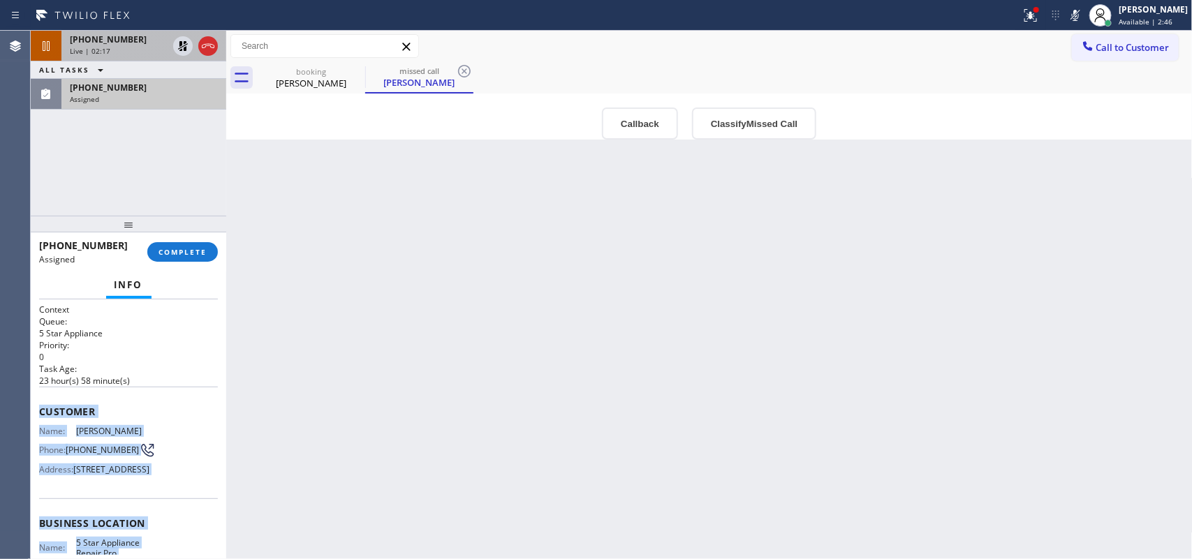
drag, startPoint x: 165, startPoint y: 427, endPoint x: 40, endPoint y: 400, distance: 128.4
click at [40, 400] on div "Context Queue: 5 Star Appliance Priority: 0 Task Age: 23 hour(s) 58 minute(s) C…" at bounding box center [128, 512] width 179 height 417
click at [764, 133] on button "Classify Missed Call" at bounding box center [754, 123] width 124 height 32
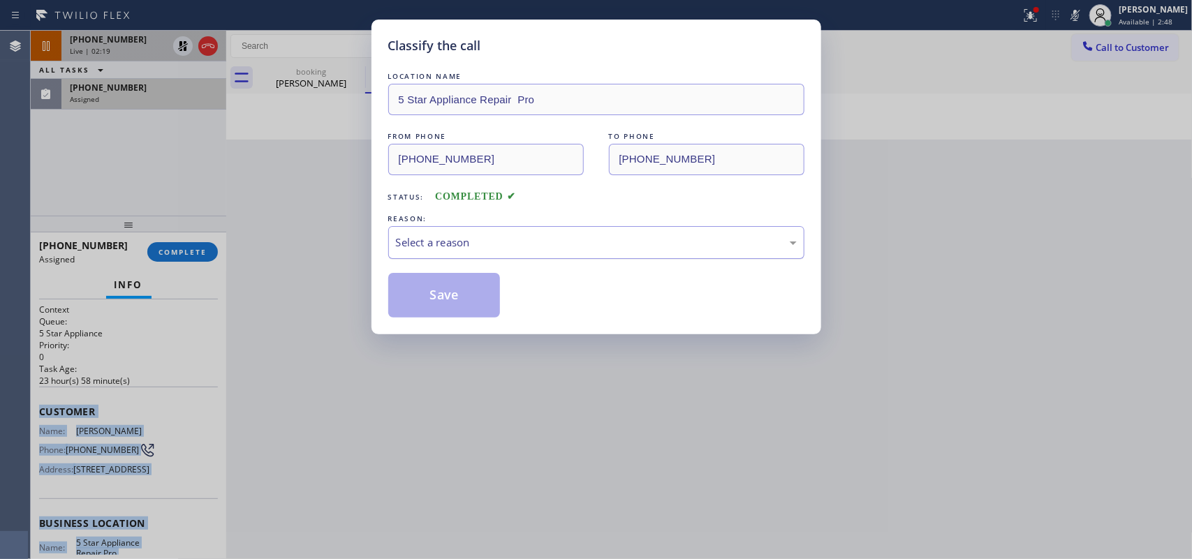
drag, startPoint x: 702, startPoint y: 238, endPoint x: 688, endPoint y: 252, distance: 19.3
click at [702, 241] on div "Select a reason" at bounding box center [596, 243] width 401 height 16
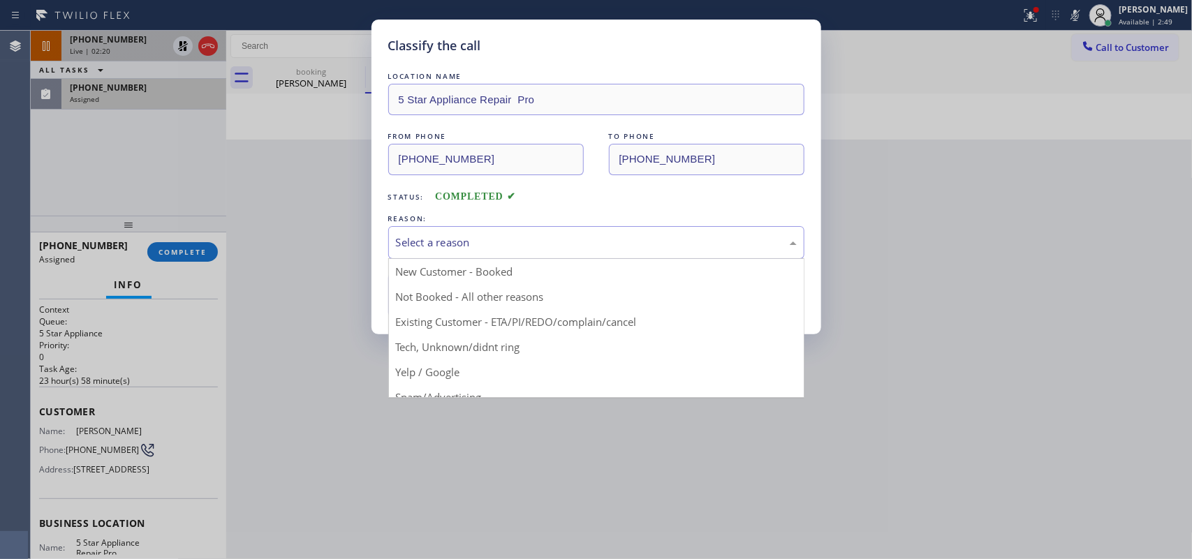
drag, startPoint x: 541, startPoint y: 351, endPoint x: 528, endPoint y: 347, distance: 13.9
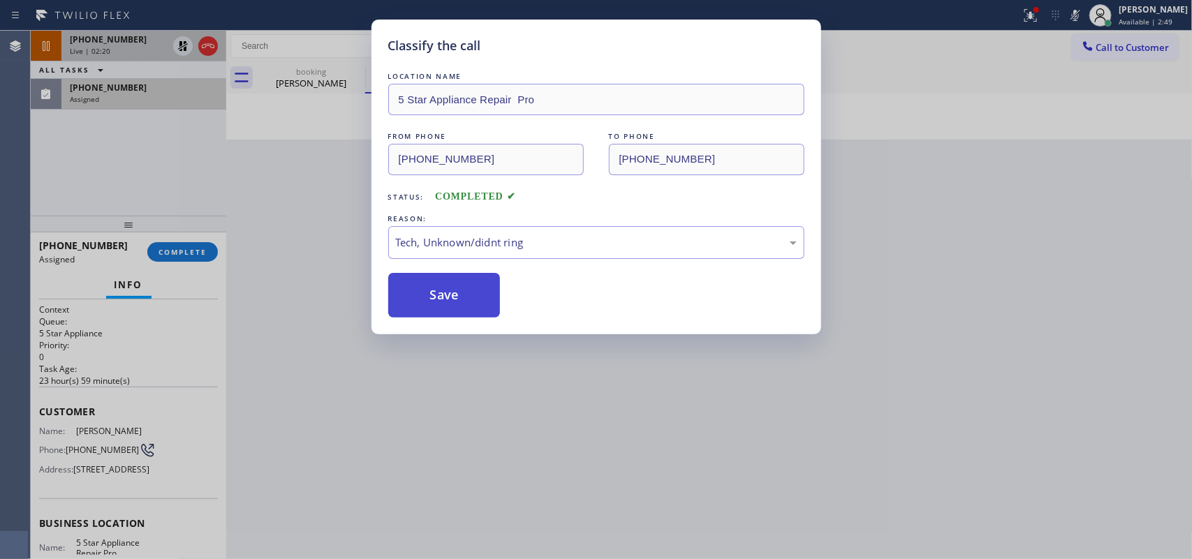
click at [452, 297] on button "Save" at bounding box center [444, 295] width 112 height 45
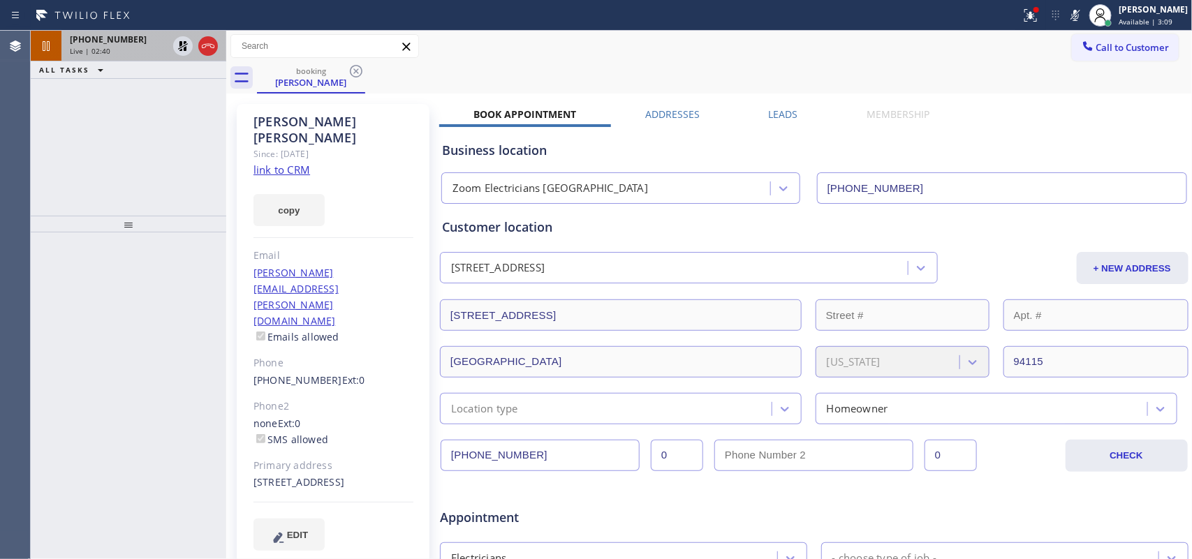
click at [121, 46] on div "Live | 02:40" at bounding box center [119, 51] width 98 height 10
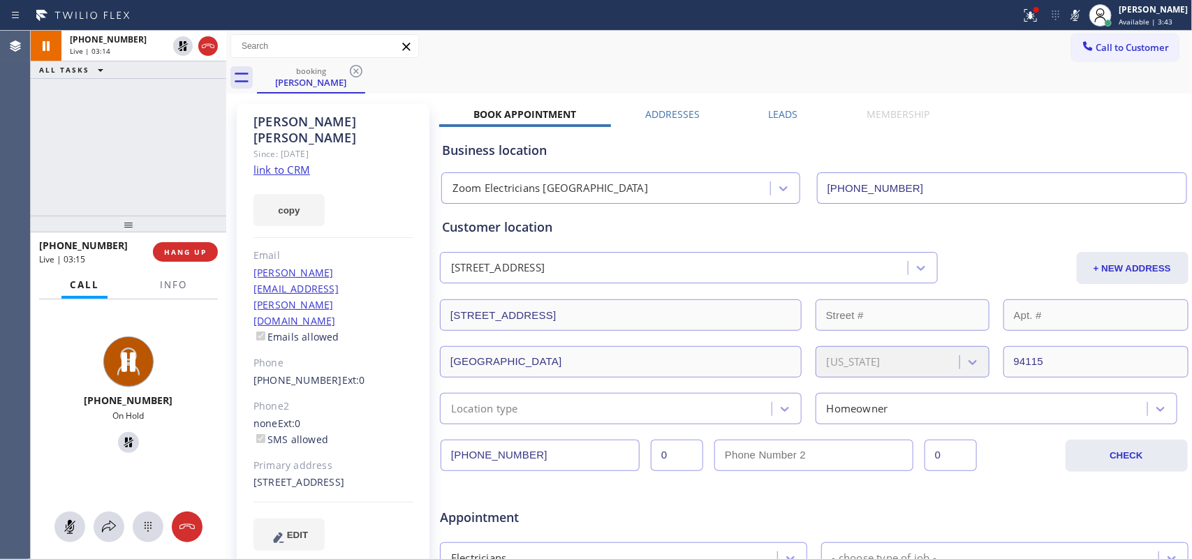
drag, startPoint x: 72, startPoint y: 521, endPoint x: 75, endPoint y: 506, distance: 14.9
click at [72, 522] on icon at bounding box center [69, 527] width 17 height 17
click at [126, 441] on icon at bounding box center [128, 442] width 17 height 17
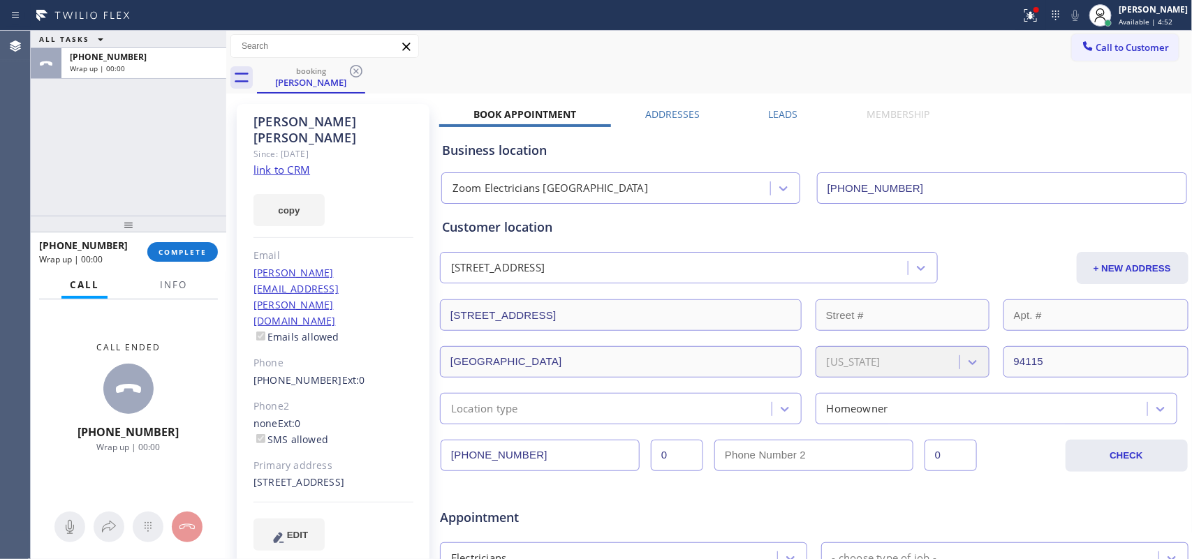
click at [94, 195] on div "ALL TASKS ALL TASKS ACTIVE TASKS TASKS IN WRAP UP +15038193685 Wrap up | 00:00" at bounding box center [128, 123] width 195 height 185
click at [193, 255] on span "COMPLETE" at bounding box center [182, 252] width 48 height 10
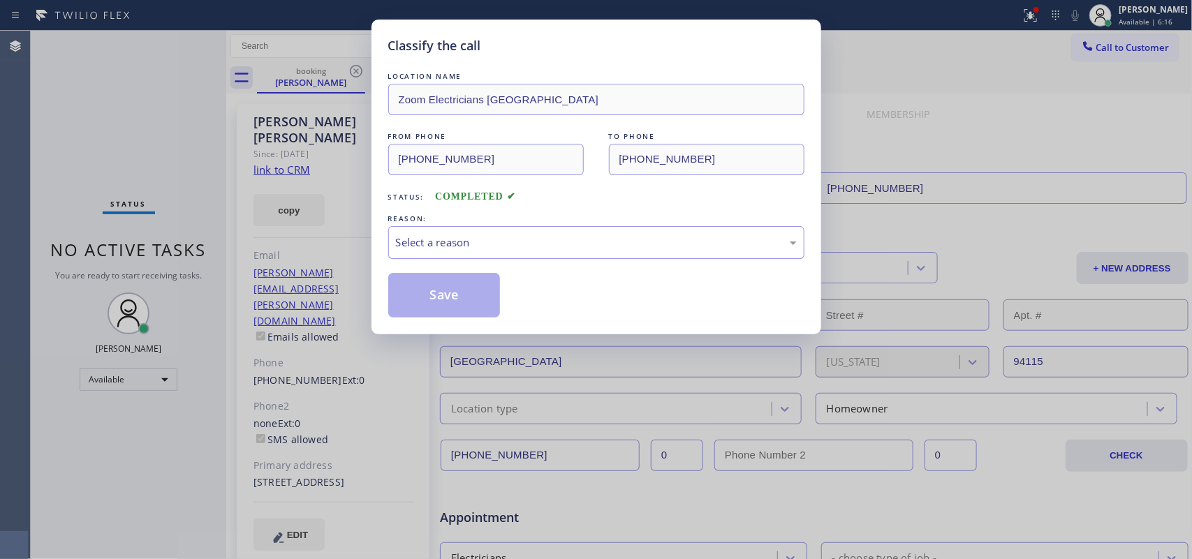
click at [396, 241] on div "Select a reason" at bounding box center [596, 243] width 401 height 16
click at [433, 291] on button "Save" at bounding box center [444, 295] width 112 height 45
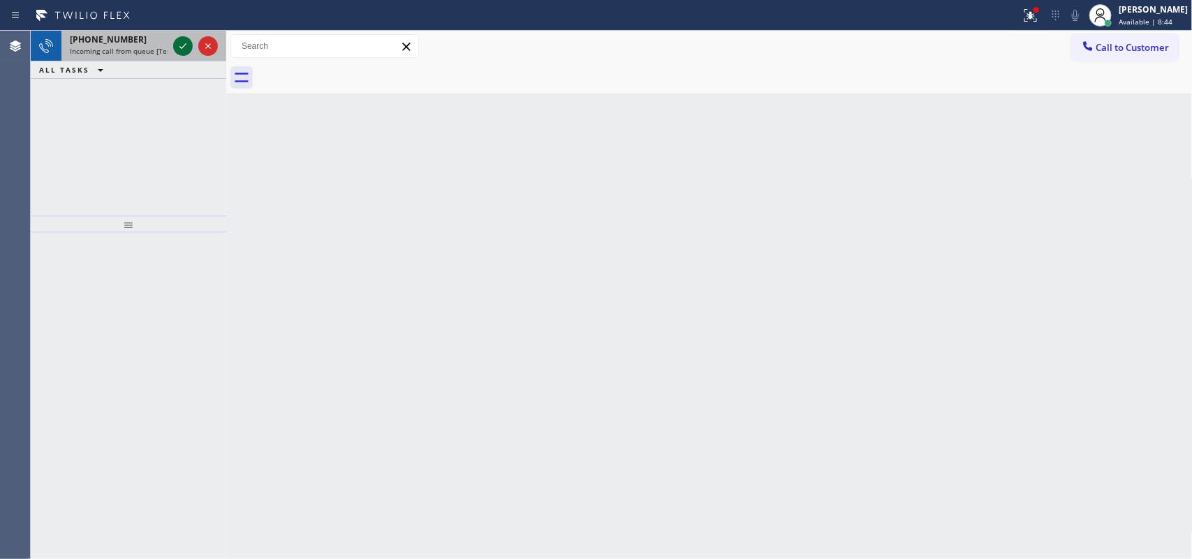
click at [181, 40] on icon at bounding box center [183, 46] width 17 height 17
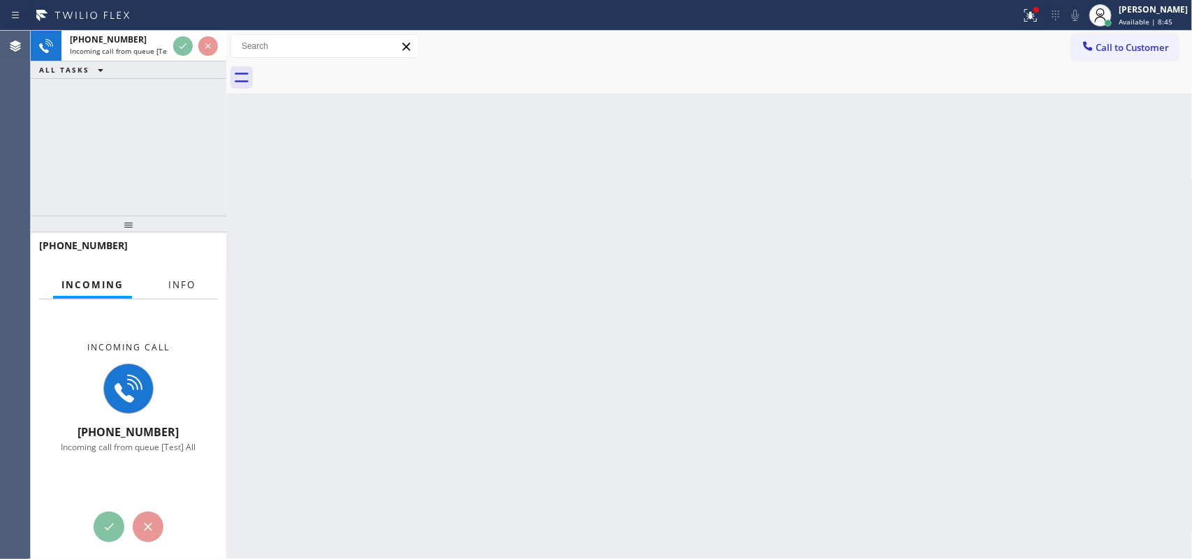
click at [194, 285] on span "Info" at bounding box center [181, 285] width 27 height 13
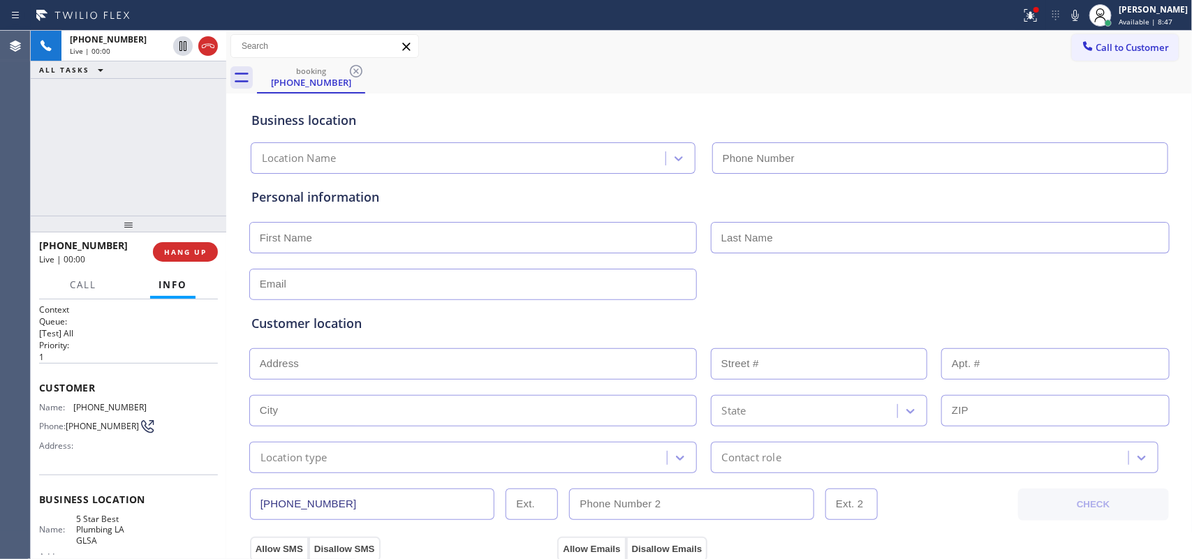
type input "(213) 444-7988"
click at [188, 256] on span "HANG UP" at bounding box center [185, 252] width 43 height 10
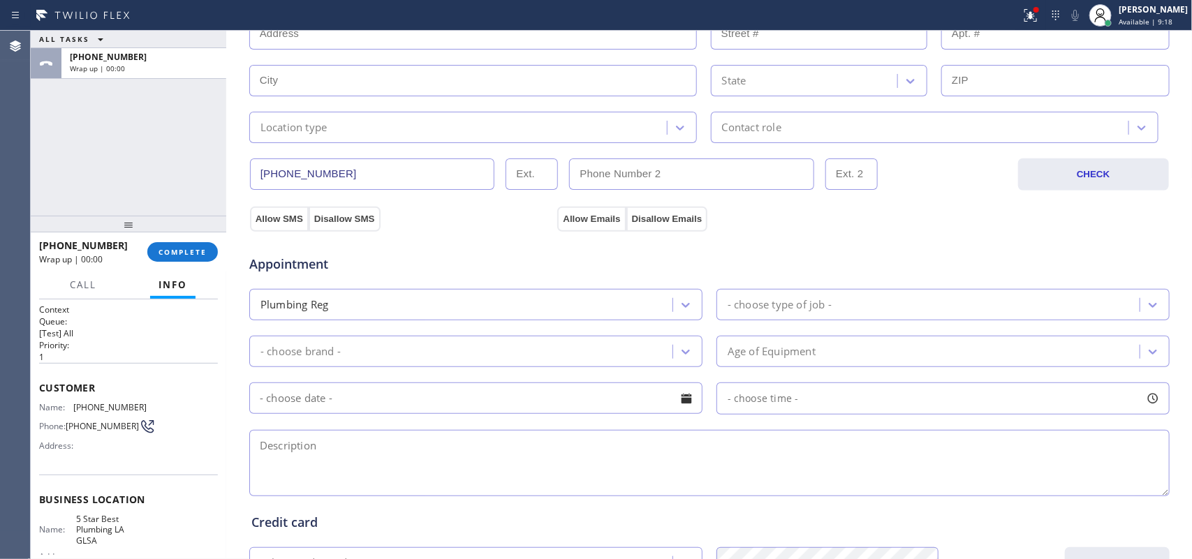
scroll to position [336, 0]
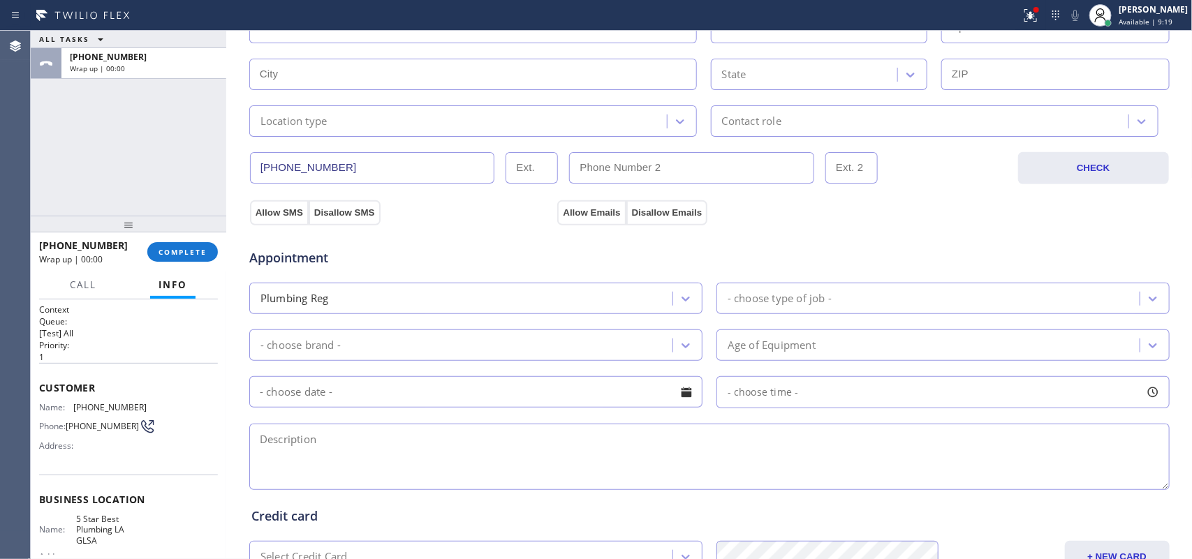
click at [168, 172] on div "ALL TASKS ALL TASKS ACTIVE TASKS TASKS IN WRAP UP +17142635886 Wrap up | 00:00" at bounding box center [128, 123] width 195 height 185
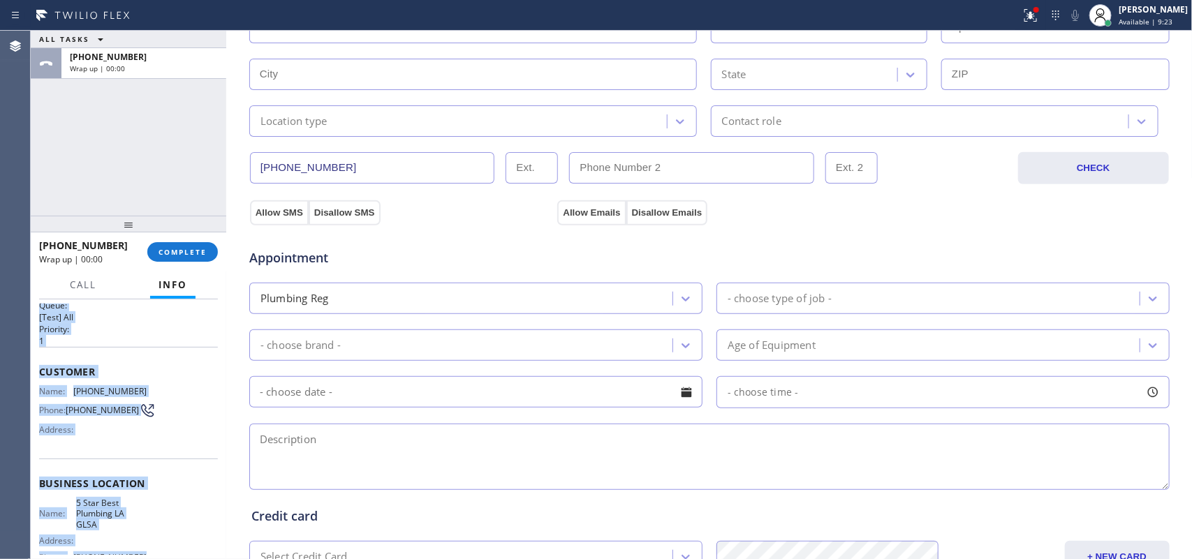
scroll to position [0, 0]
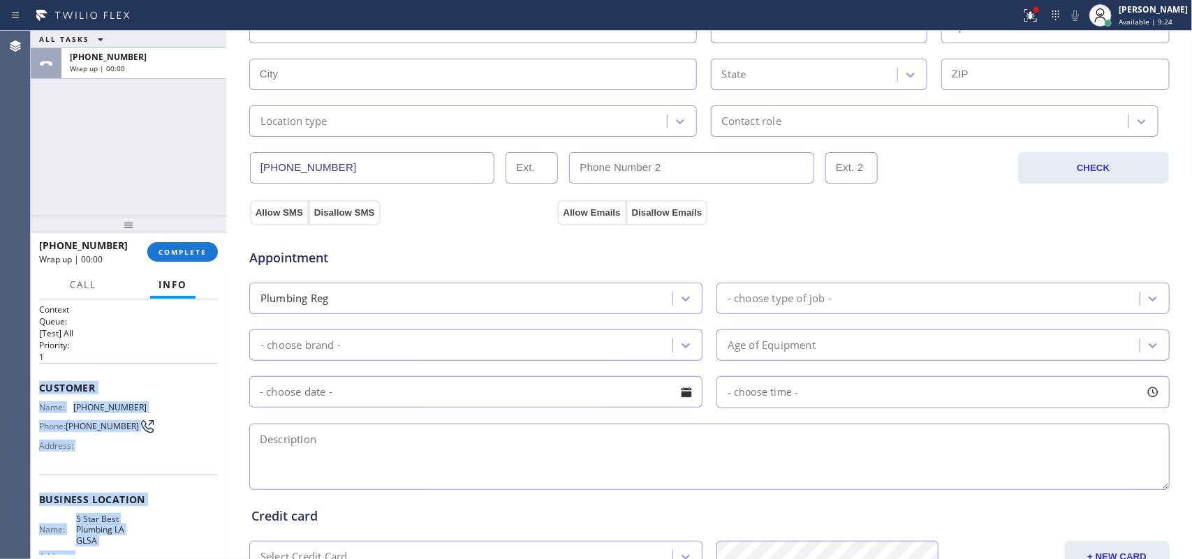
drag, startPoint x: 138, startPoint y: 431, endPoint x: 38, endPoint y: 385, distance: 109.6
click at [39, 385] on div "Context Queue: [Test] All Priority: 1 Customer Name: (714) 263-5886 Phone: (714…" at bounding box center [128, 511] width 179 height 415
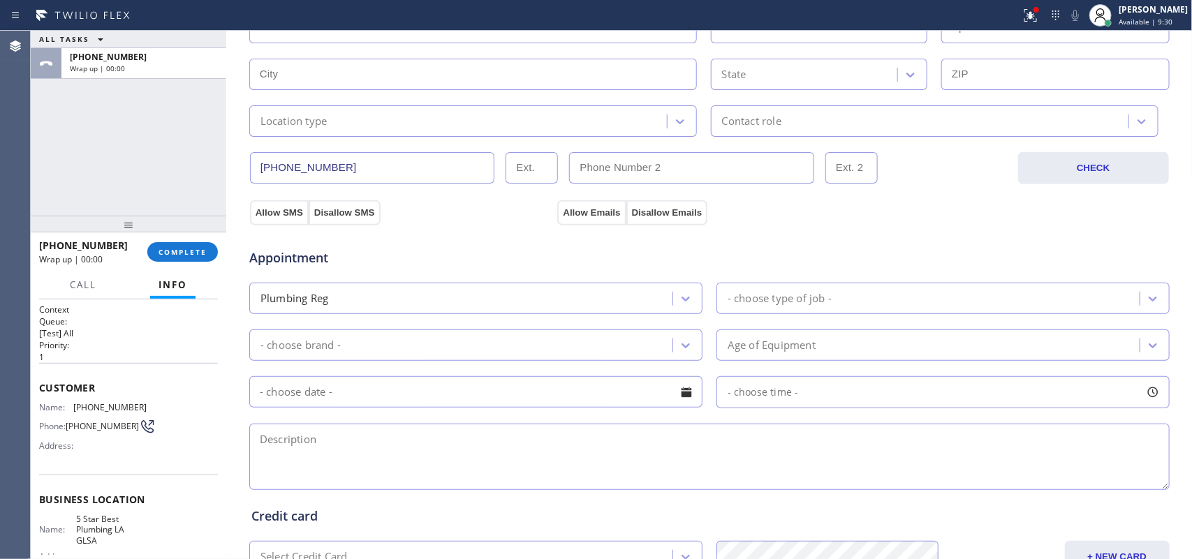
drag, startPoint x: 66, startPoint y: 152, endPoint x: 232, endPoint y: 158, distance: 166.2
click at [67, 154] on div "ALL TASKS ALL TASKS ACTIVE TASKS TASKS IN WRAP UP +17142635886 Wrap up | 00:00" at bounding box center [128, 123] width 195 height 185
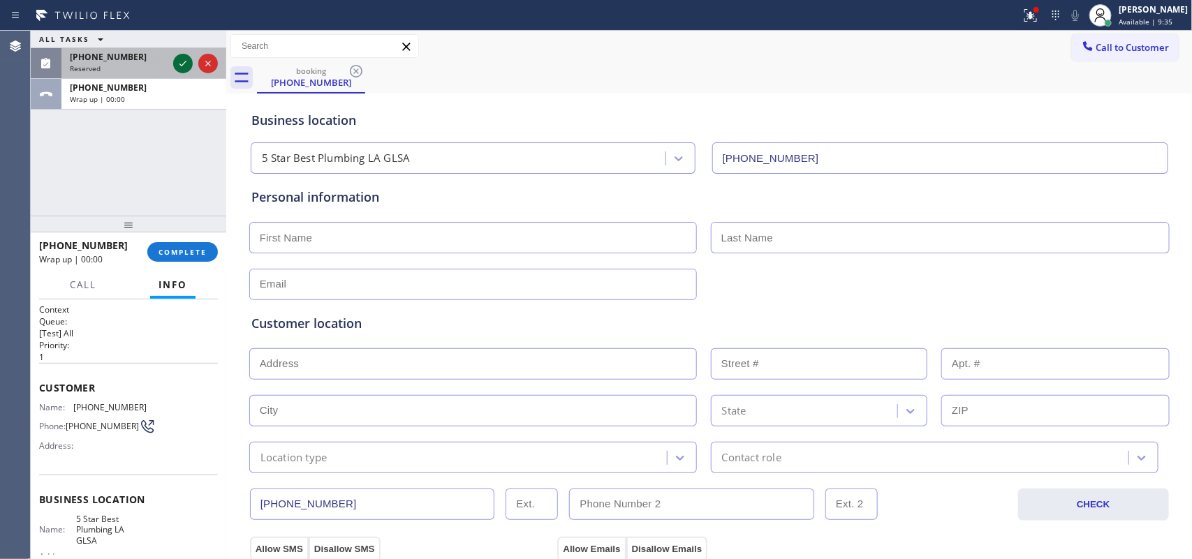
click at [183, 60] on icon at bounding box center [183, 63] width 17 height 17
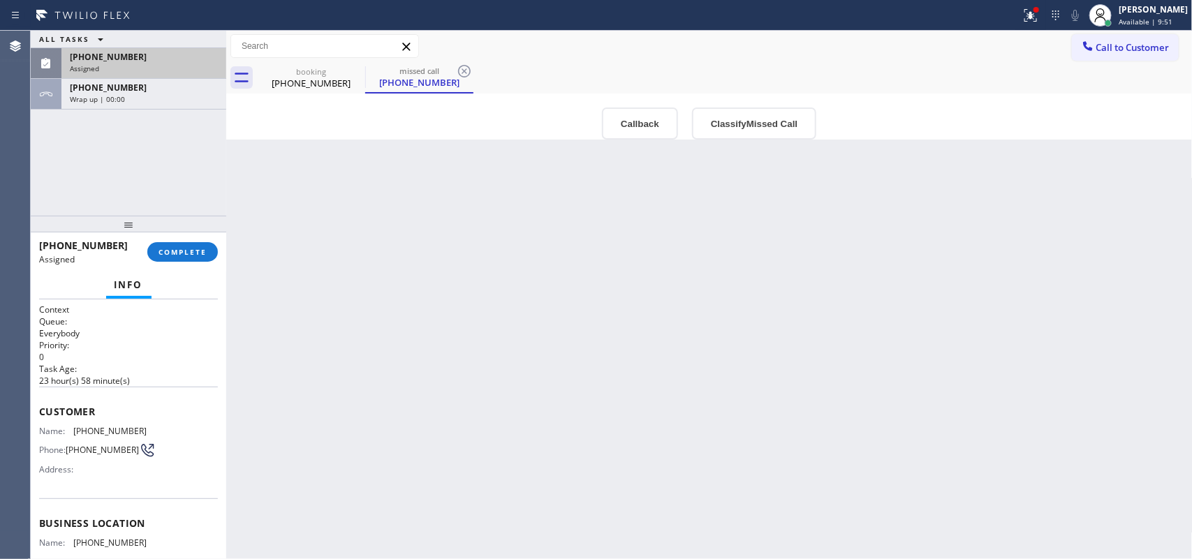
click at [148, 64] on div "Assigned" at bounding box center [144, 69] width 148 height 10
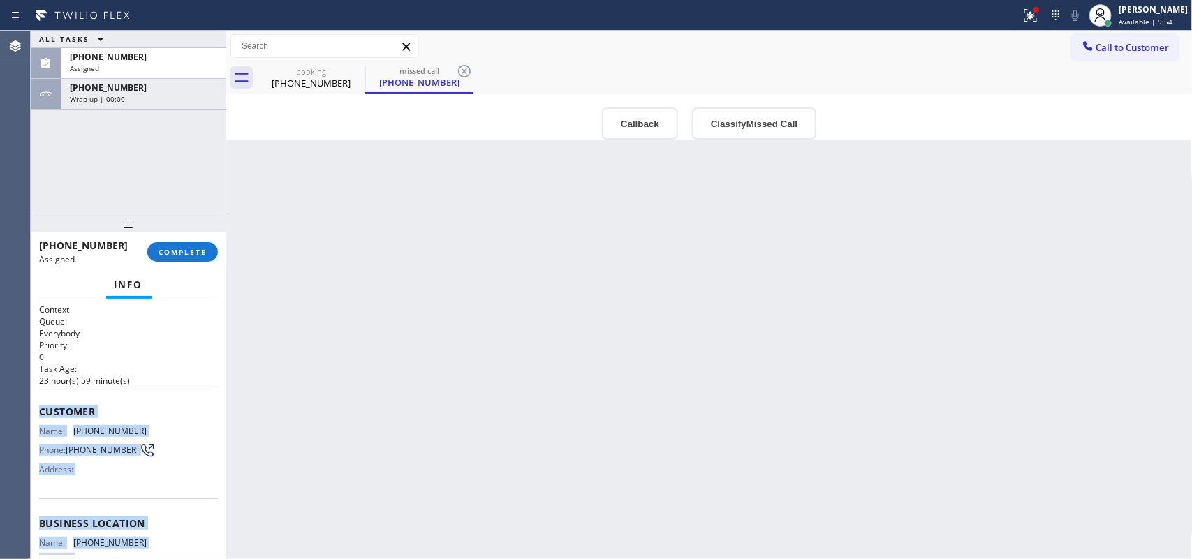
drag, startPoint x: 170, startPoint y: 426, endPoint x: 32, endPoint y: 403, distance: 139.4
click at [32, 403] on div "Context Queue: Everybody Priority: 0 Task Age: 23 hour(s) 59 minute(s) Customer…" at bounding box center [128, 429] width 195 height 260
click at [148, 65] on div "Assigned" at bounding box center [144, 69] width 148 height 10
click at [178, 252] on span "COMPLETE" at bounding box center [182, 252] width 48 height 10
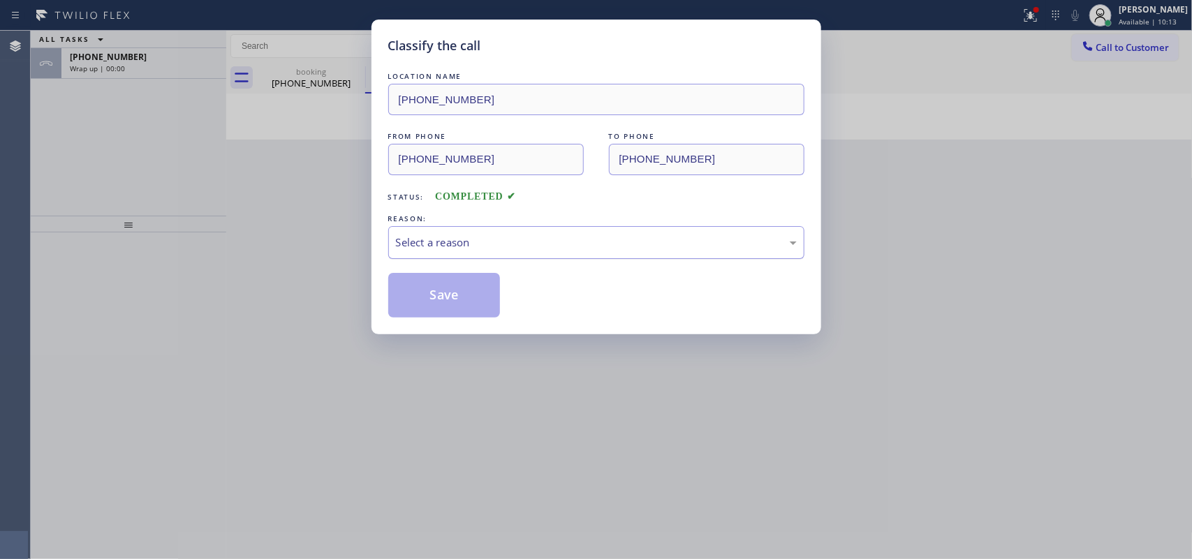
click at [501, 245] on div "Select a reason" at bounding box center [596, 243] width 401 height 16
click at [454, 290] on button "Save" at bounding box center [444, 295] width 112 height 45
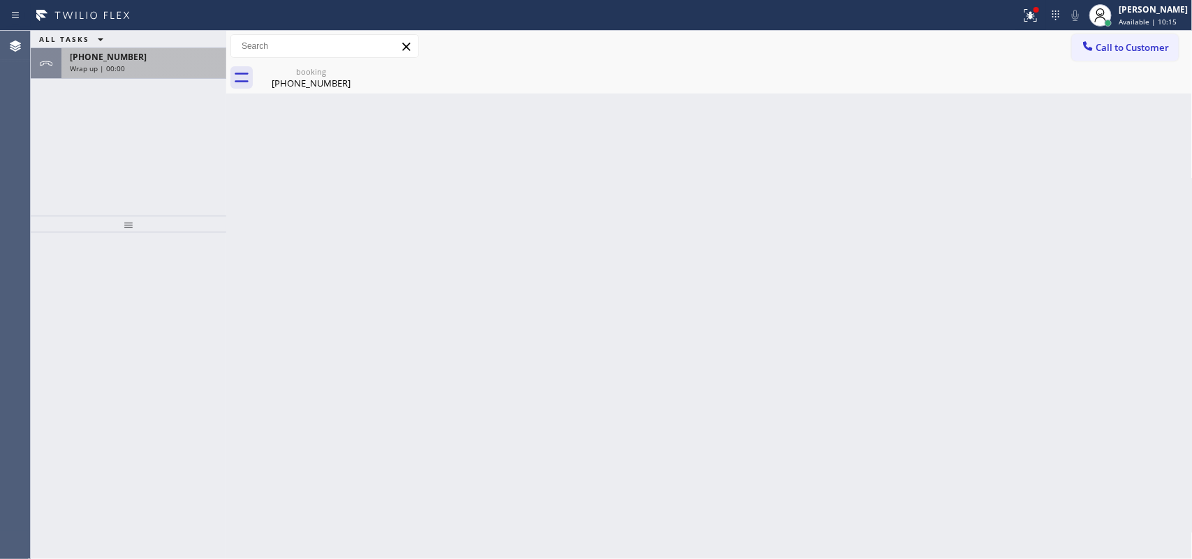
click at [133, 56] on div "+17142635886" at bounding box center [144, 57] width 148 height 12
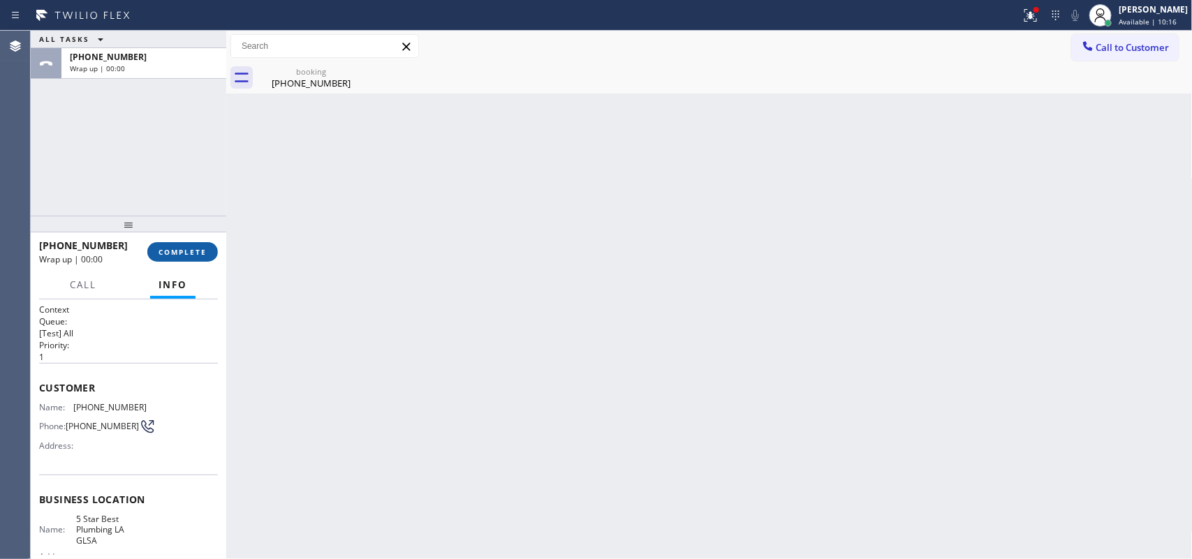
click at [195, 253] on span "COMPLETE" at bounding box center [182, 252] width 48 height 10
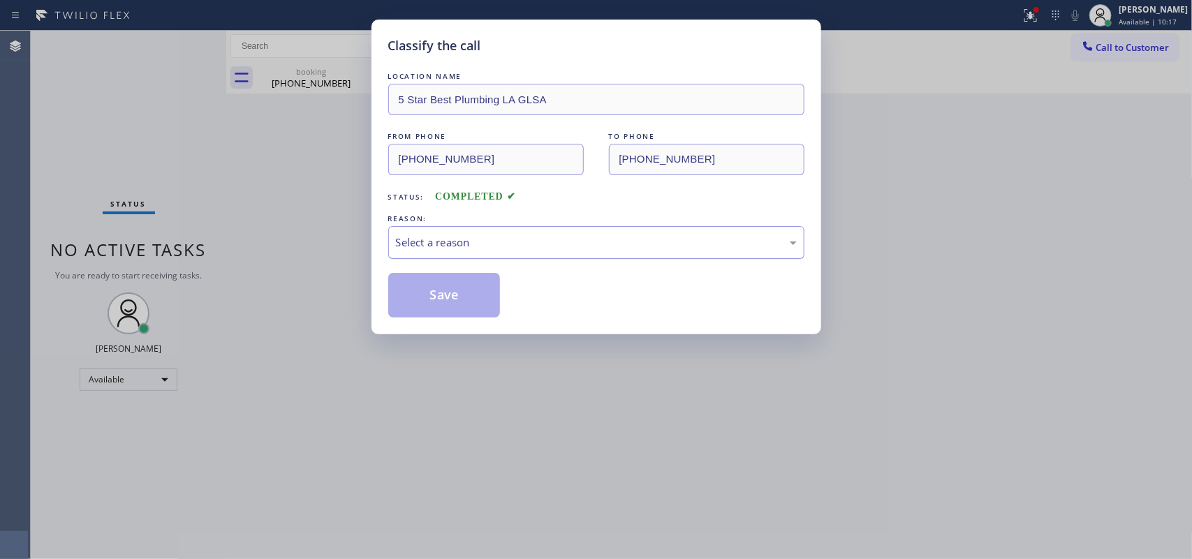
click at [503, 235] on div "Select a reason" at bounding box center [596, 243] width 401 height 16
drag, startPoint x: 487, startPoint y: 294, endPoint x: 539, endPoint y: 267, distance: 58.1
click at [487, 294] on button "Save" at bounding box center [444, 295] width 112 height 45
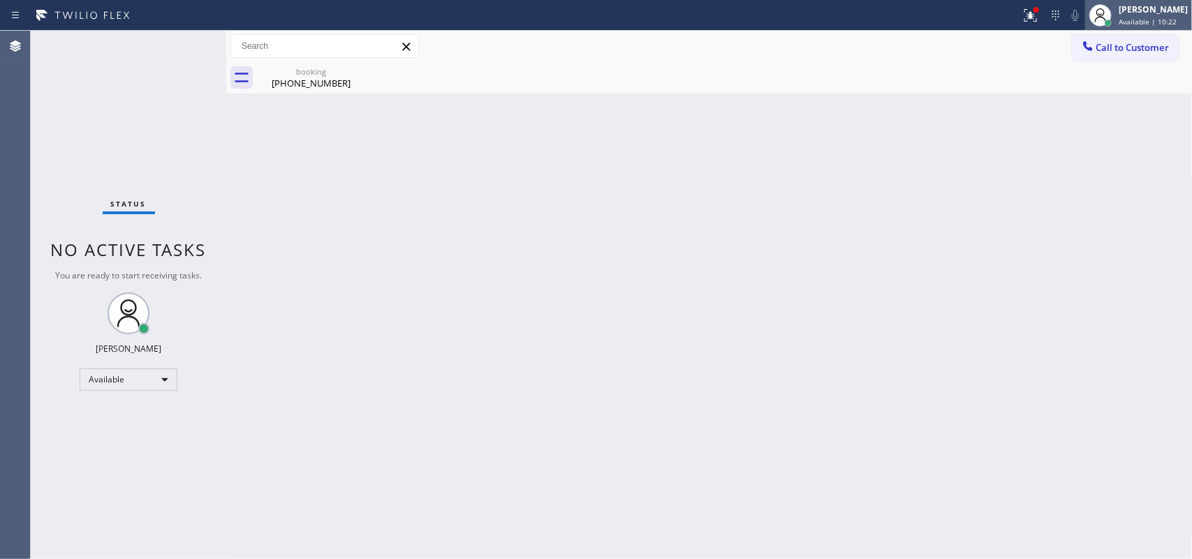
click at [1148, 5] on div "[PERSON_NAME]" at bounding box center [1152, 9] width 69 height 12
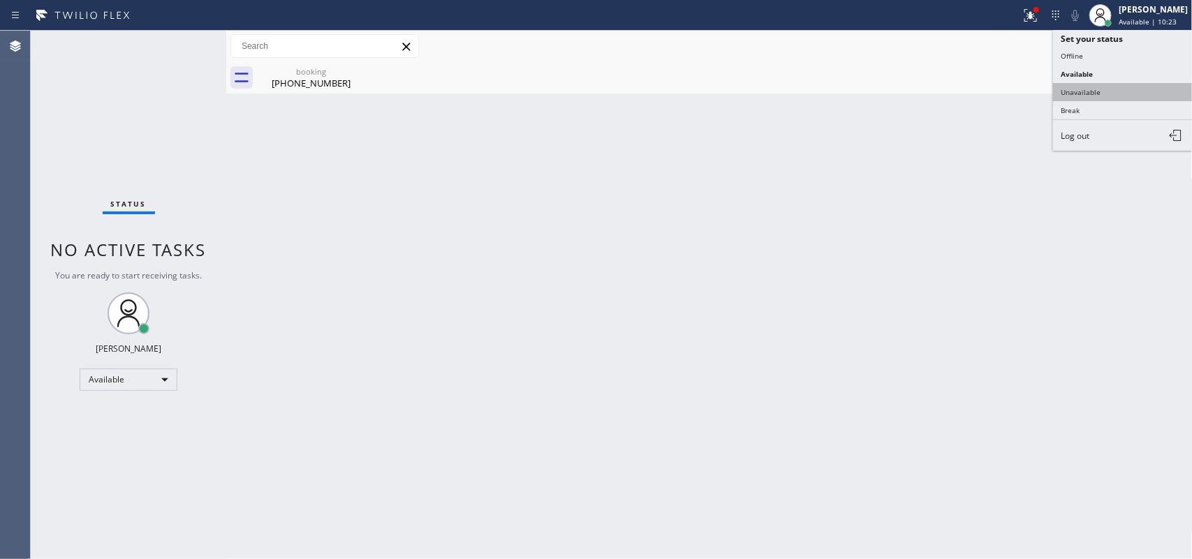
click at [1077, 84] on button "Unavailable" at bounding box center [1123, 92] width 140 height 18
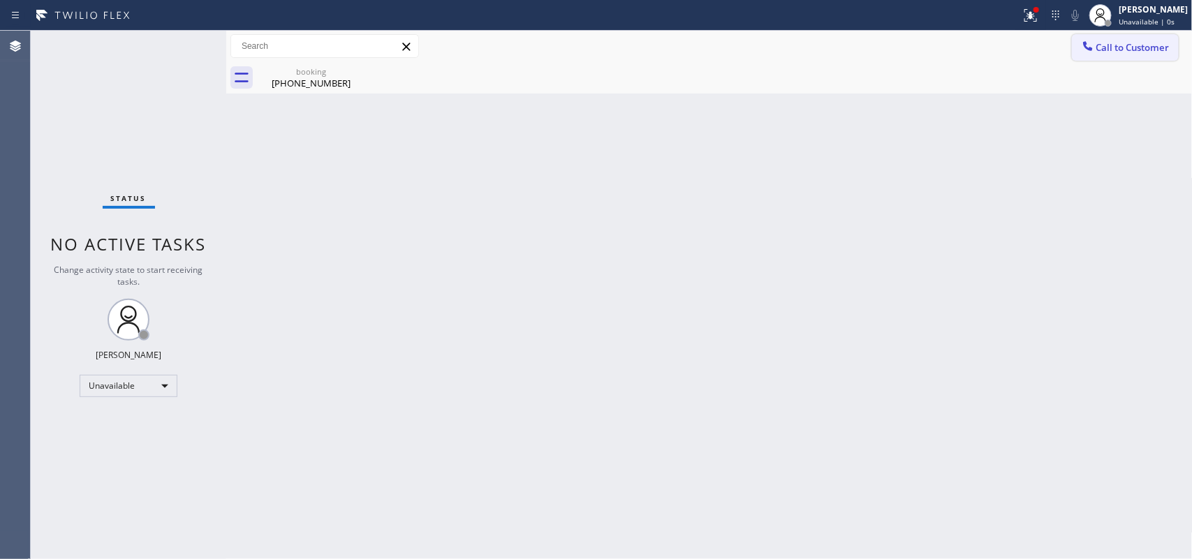
click at [1157, 43] on span "Call to Customer" at bounding box center [1132, 47] width 73 height 13
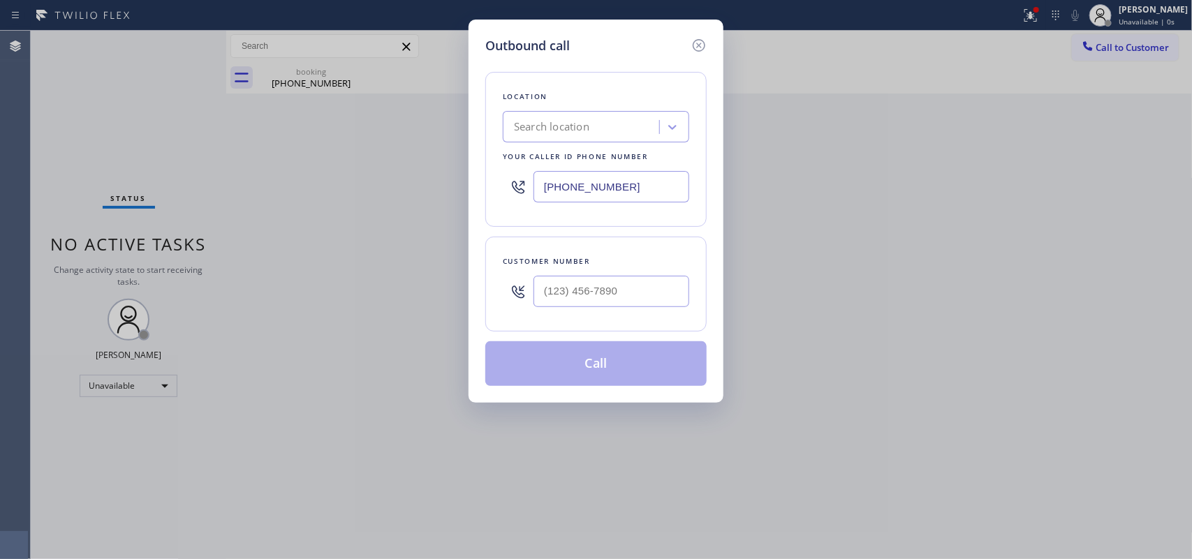
click at [531, 58] on div "Location Search location Your caller id phone number (213) 263-4073 Customer nu…" at bounding box center [595, 220] width 221 height 331
click at [594, 284] on input "(___) ___-____" at bounding box center [611, 291] width 156 height 31
paste input "714) 263-5886"
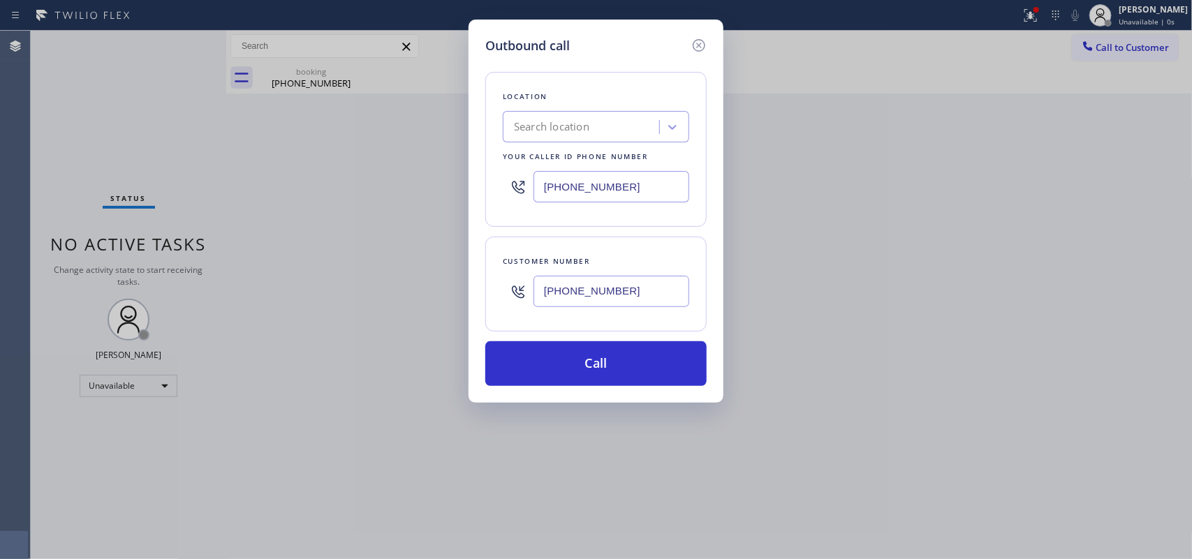
type input "(714) 263-5886"
click at [571, 68] on div "Location Search location Your caller id phone number (213) 263-4073 Customer nu…" at bounding box center [595, 220] width 221 height 331
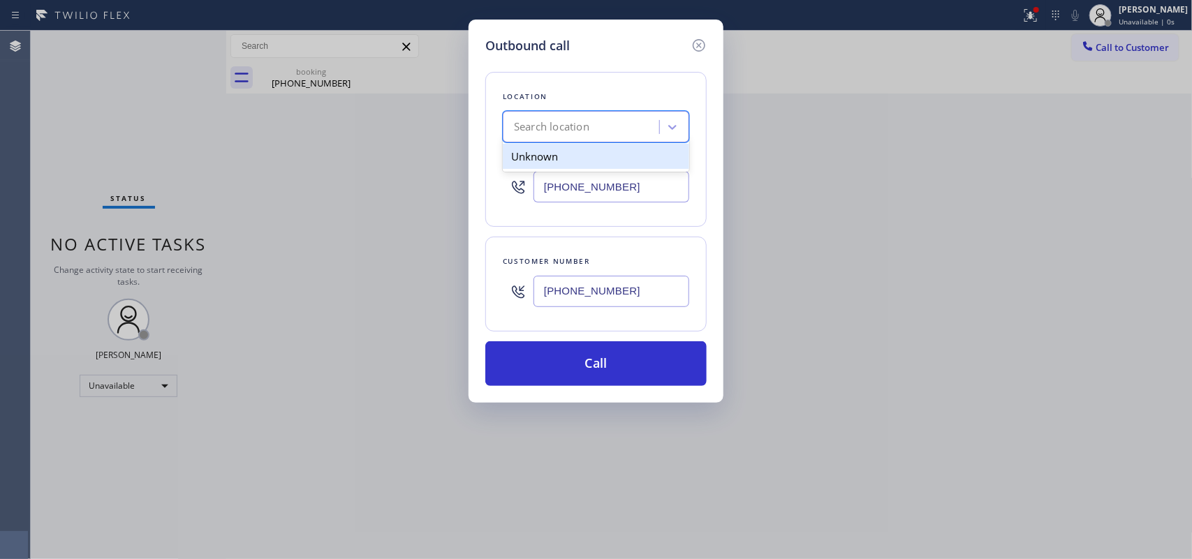
click at [587, 117] on div "Search location" at bounding box center [583, 127] width 152 height 24
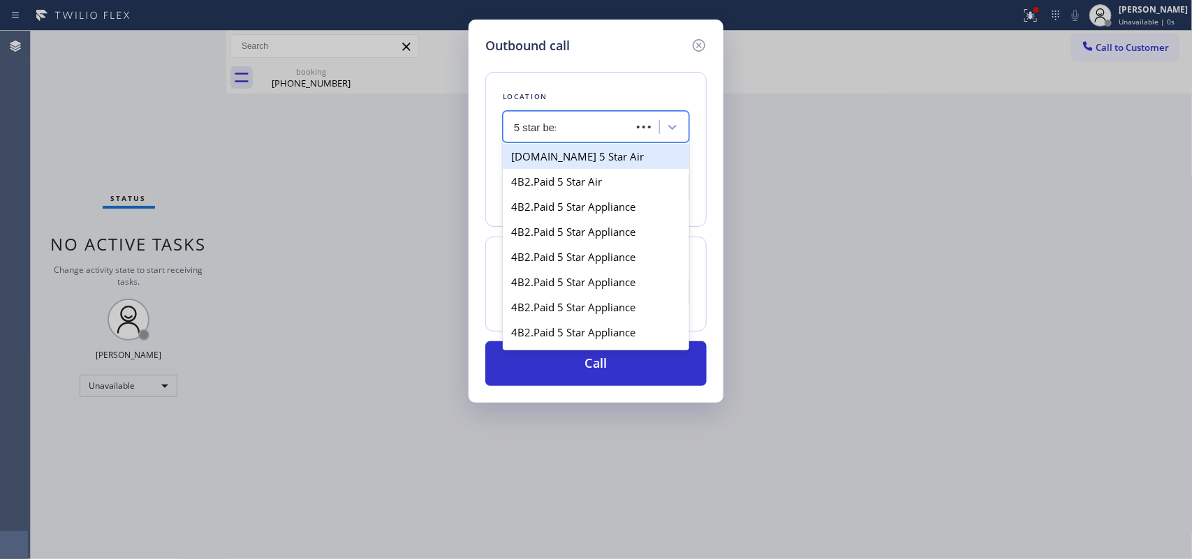
type input "5 star best"
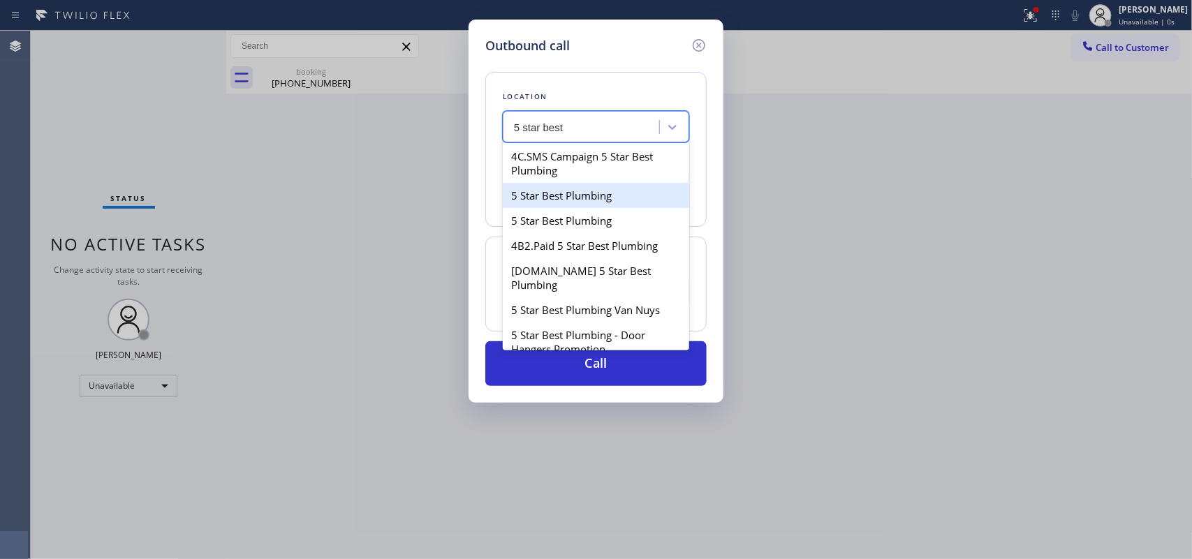
click at [605, 201] on div "5 Star Best Plumbing" at bounding box center [596, 195] width 186 height 25
type input "(213) 632-3833"
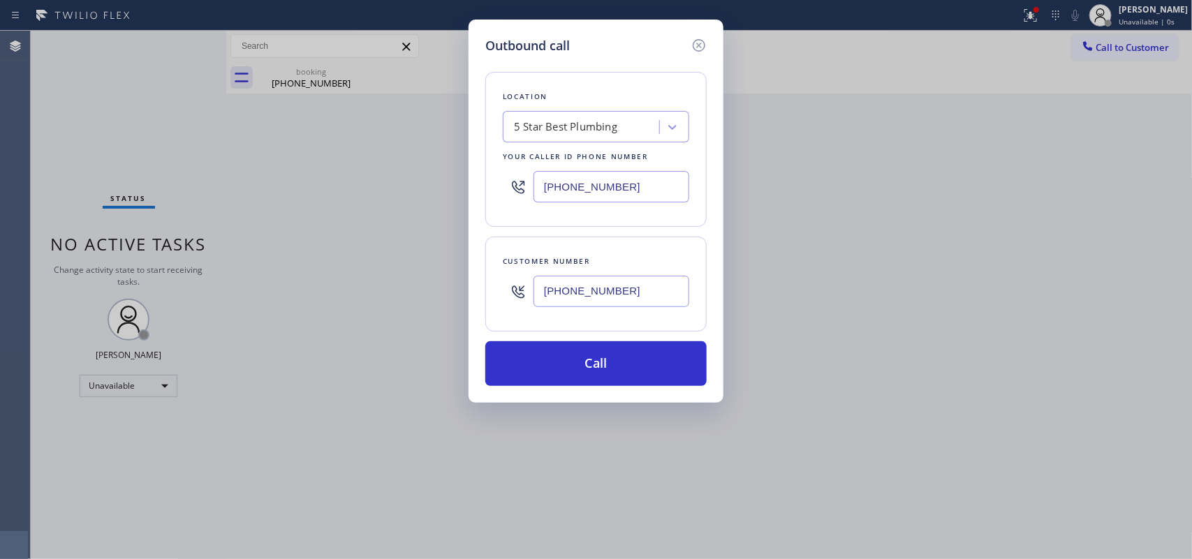
click at [501, 68] on div "Location 5 Star Best Plumbing Your caller id phone number (213) 632-3833 Custom…" at bounding box center [595, 220] width 221 height 331
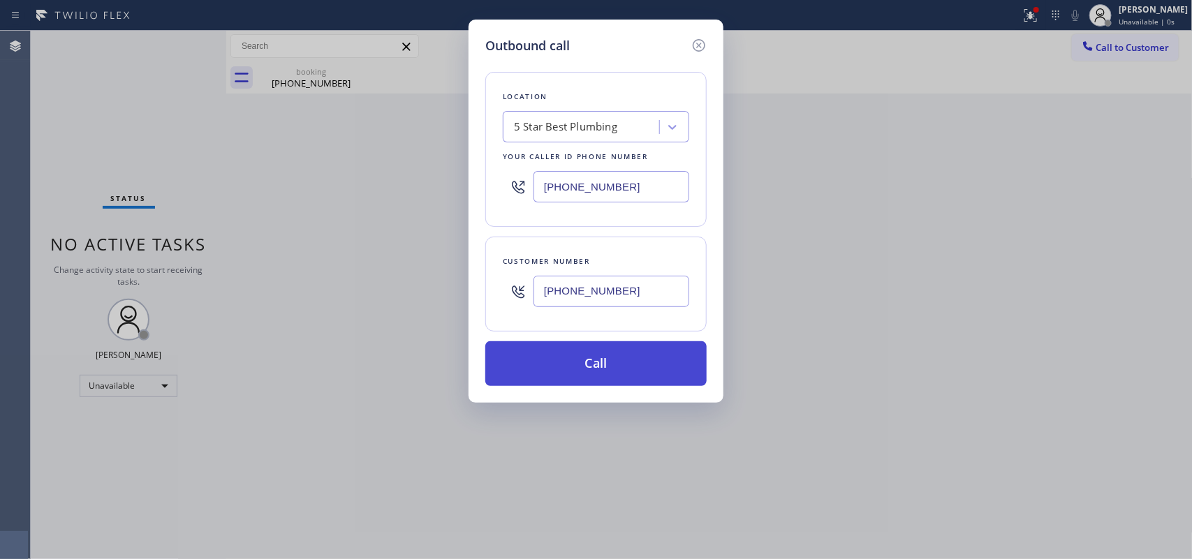
click at [577, 353] on button "Call" at bounding box center [595, 363] width 221 height 45
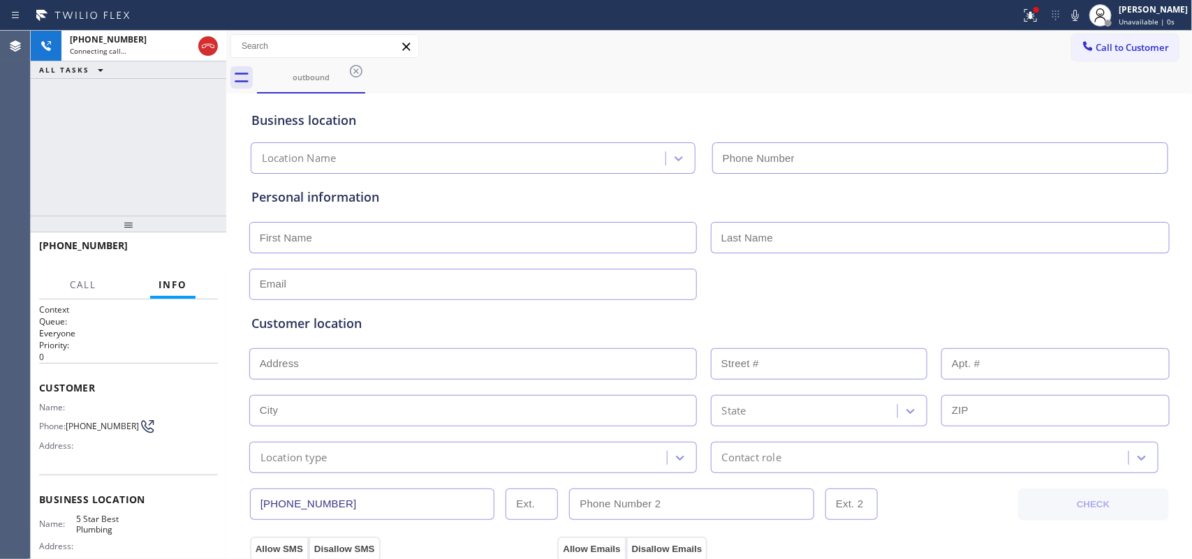
type input "(213) 632-3833"
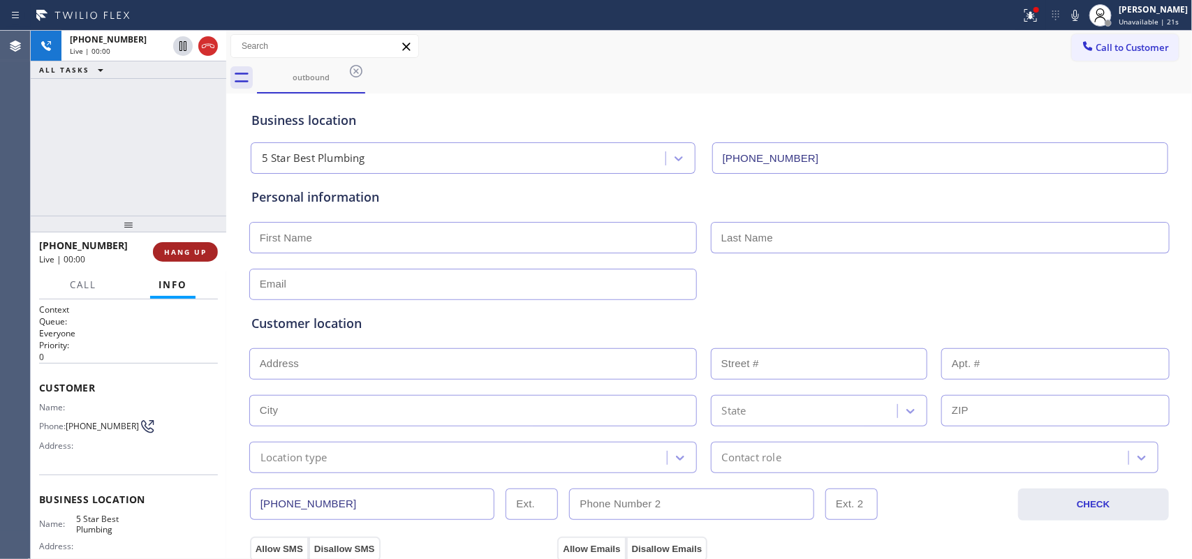
click at [201, 252] on span "HANG UP" at bounding box center [185, 252] width 43 height 10
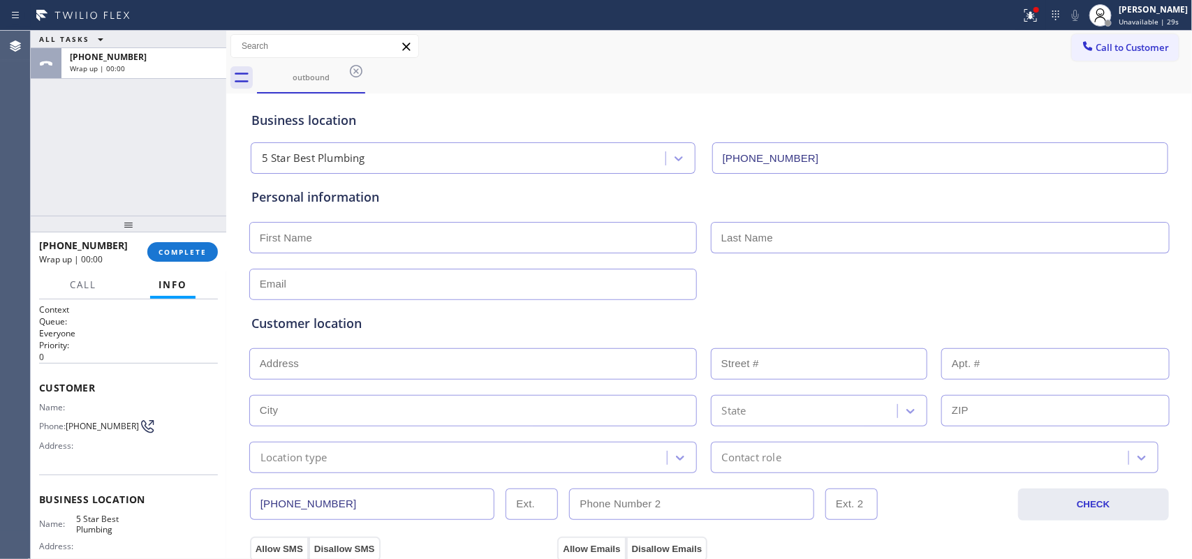
click at [77, 158] on div "ALL TASKS ALL TASKS ACTIVE TASKS TASKS IN WRAP UP +17142635886 Wrap up | 00:00" at bounding box center [128, 123] width 195 height 185
click at [200, 249] on span "COMPLETE" at bounding box center [182, 252] width 48 height 10
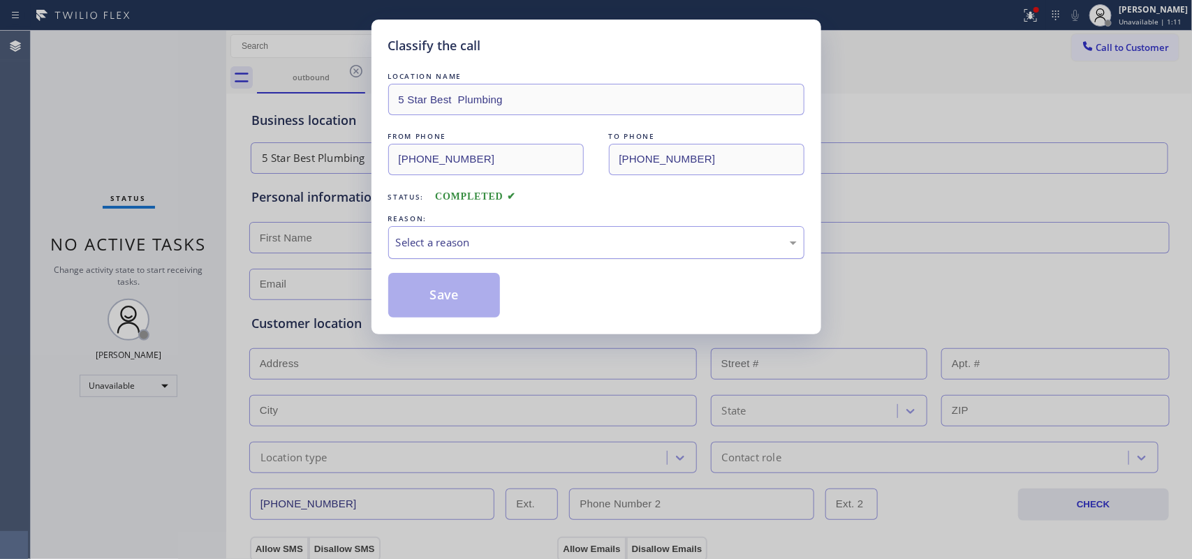
click at [591, 238] on div "Select a reason" at bounding box center [596, 243] width 401 height 16
click at [477, 293] on button "Save" at bounding box center [444, 295] width 112 height 45
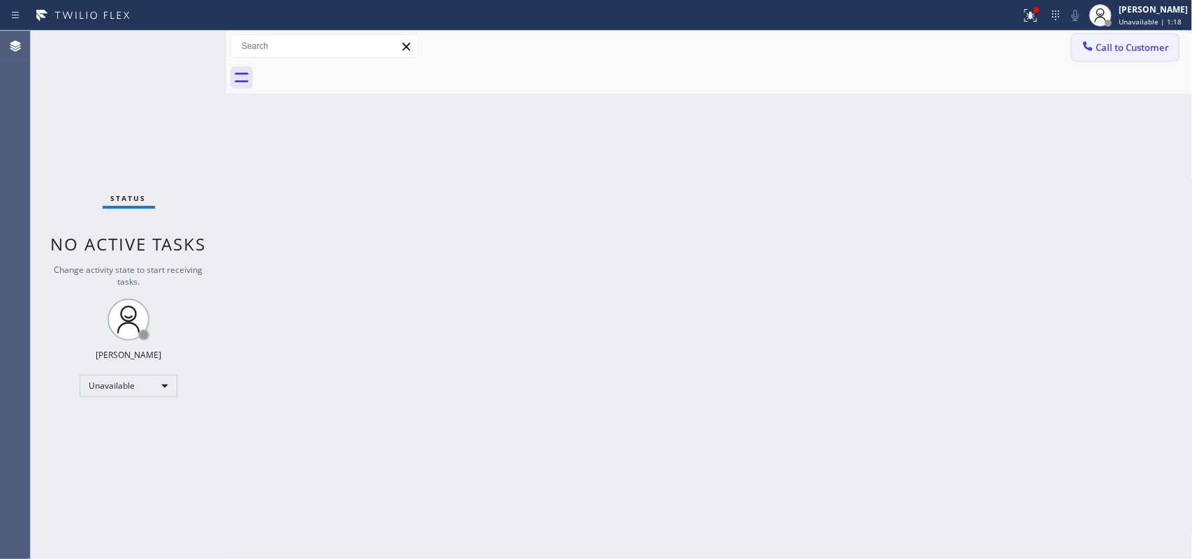
click at [1107, 45] on span "Call to Customer" at bounding box center [1132, 47] width 73 height 13
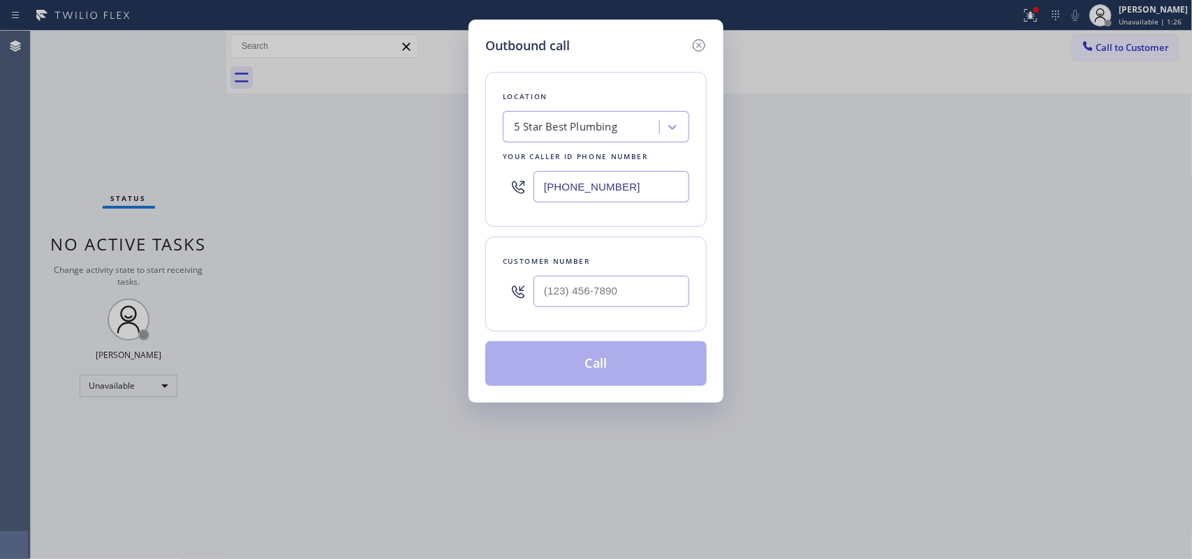
click at [557, 72] on div "Location 5 Star Best Plumbing Your caller id phone number (213) 632-3833" at bounding box center [595, 149] width 221 height 155
click at [507, 33] on div "Outbound call Location 5 Star Best Plumbing Your caller id phone number (213) 6…" at bounding box center [595, 211] width 255 height 383
drag, startPoint x: 630, startPoint y: 284, endPoint x: 512, endPoint y: 291, distance: 118.9
click at [512, 291] on div "(___) ___-____" at bounding box center [596, 291] width 186 height 45
paste input "714) 263-5886"
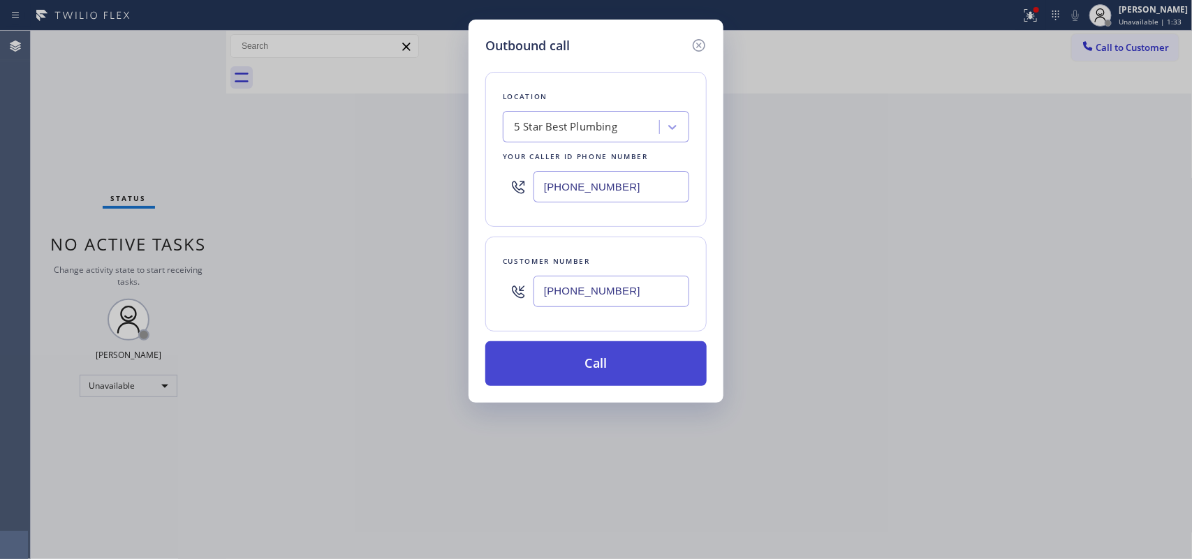
type input "(714) 263-5886"
click at [615, 367] on button "Call" at bounding box center [595, 363] width 221 height 45
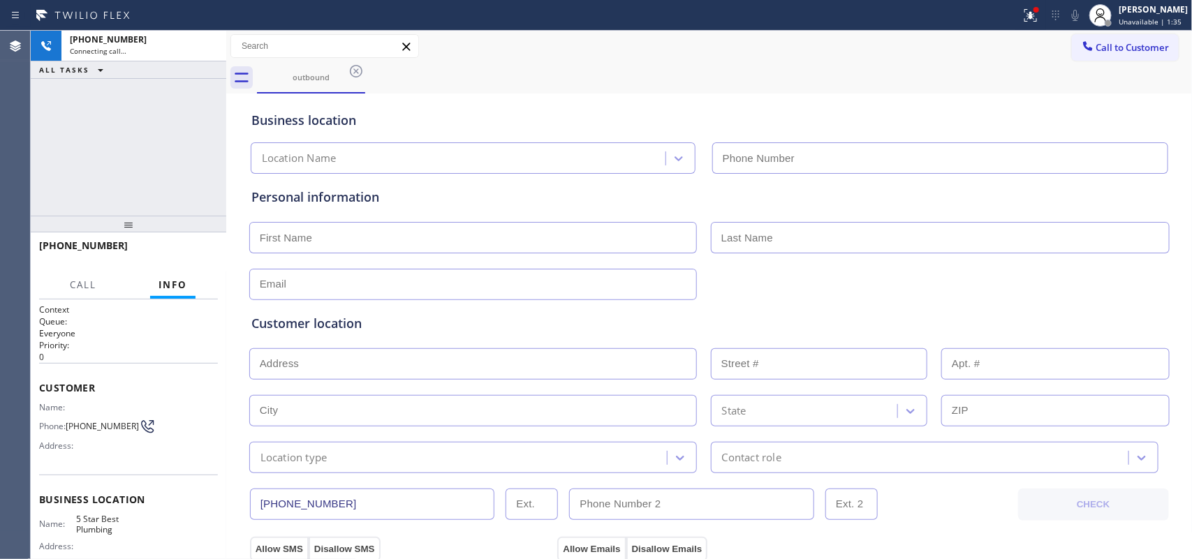
type input "(213) 632-3833"
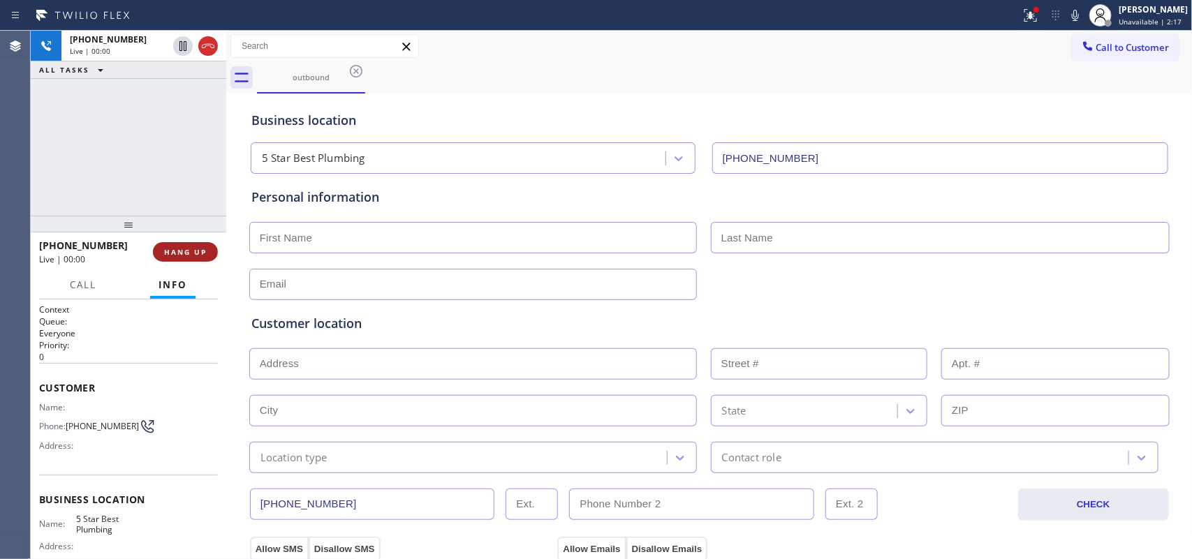
click at [204, 255] on span "HANG UP" at bounding box center [185, 252] width 43 height 10
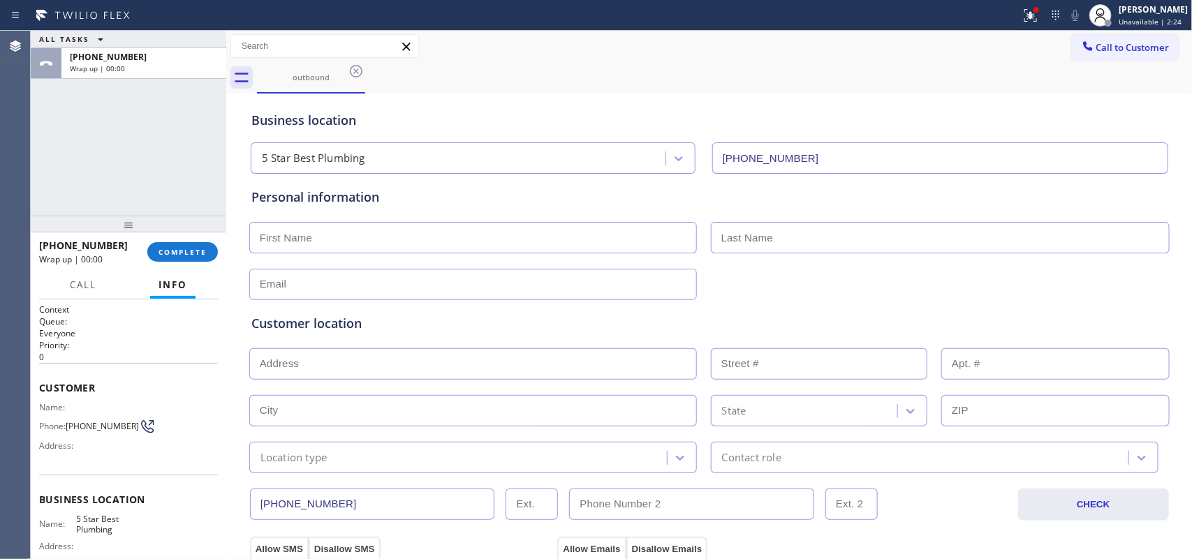
click at [74, 168] on div "ALL TASKS ALL TASKS ACTIVE TASKS TASKS IN WRAP UP +17142635886 Wrap up | 00:00" at bounding box center [128, 123] width 195 height 185
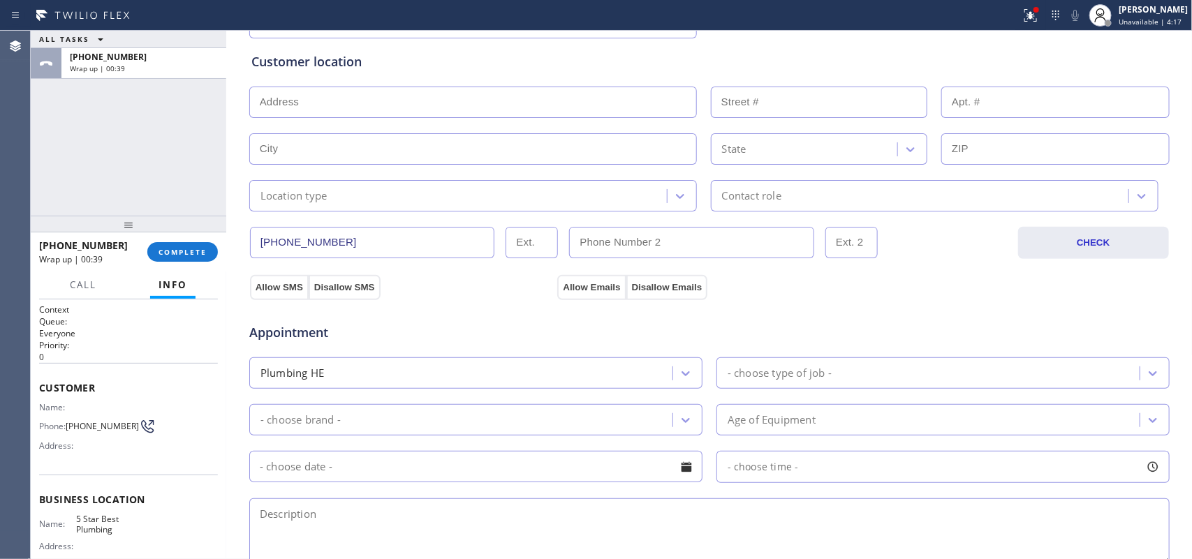
scroll to position [525, 0]
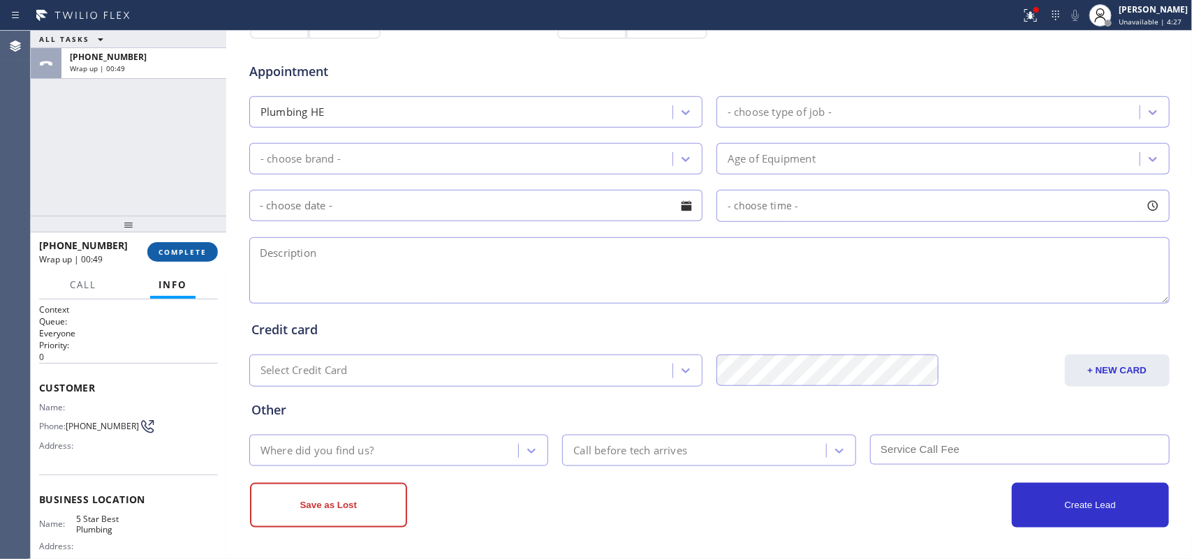
drag, startPoint x: 165, startPoint y: 253, endPoint x: 179, endPoint y: 246, distance: 14.7
click at [166, 253] on span "COMPLETE" at bounding box center [182, 252] width 48 height 10
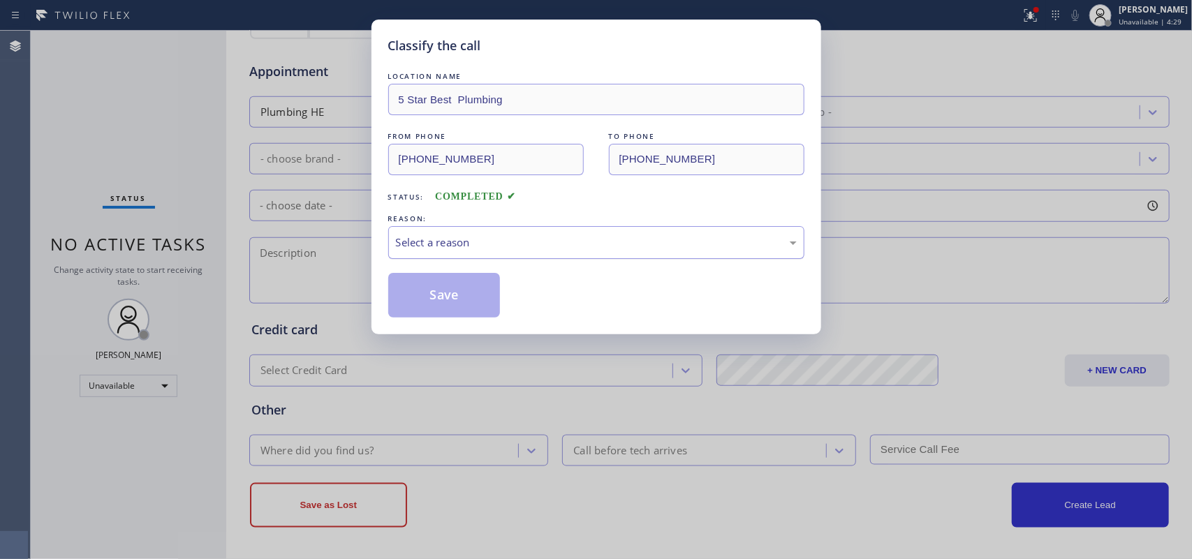
click at [476, 241] on div "Select a reason" at bounding box center [596, 243] width 401 height 16
drag, startPoint x: 506, startPoint y: 349, endPoint x: 484, endPoint y: 329, distance: 30.1
drag, startPoint x: 454, startPoint y: 300, endPoint x: 605, endPoint y: 238, distance: 163.7
click at [452, 299] on button "Save" at bounding box center [444, 295] width 112 height 45
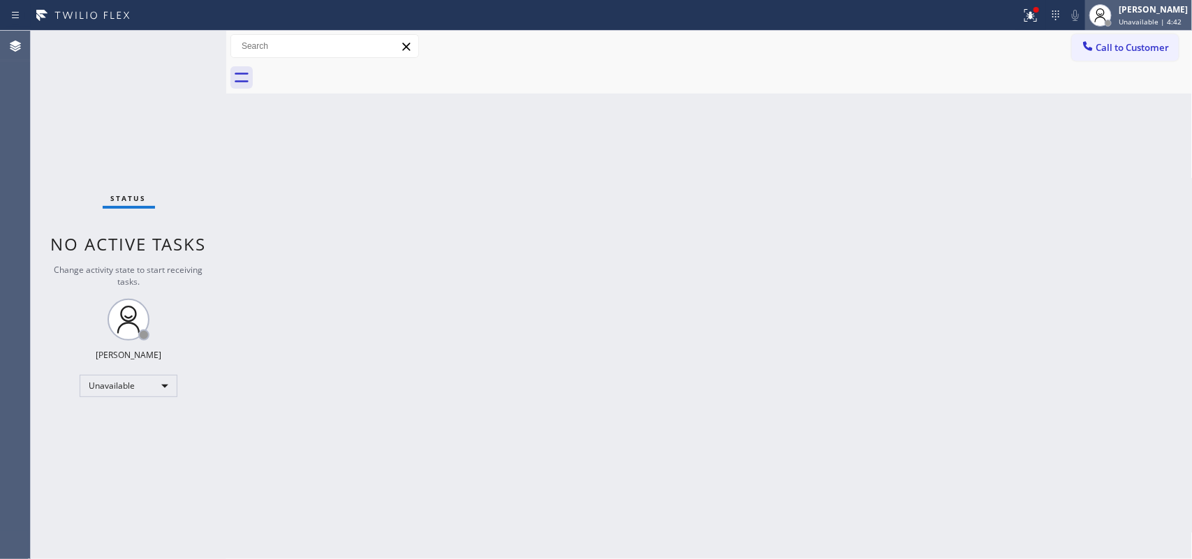
click at [1145, 22] on span "Unavailable | 4:42" at bounding box center [1149, 22] width 63 height 10
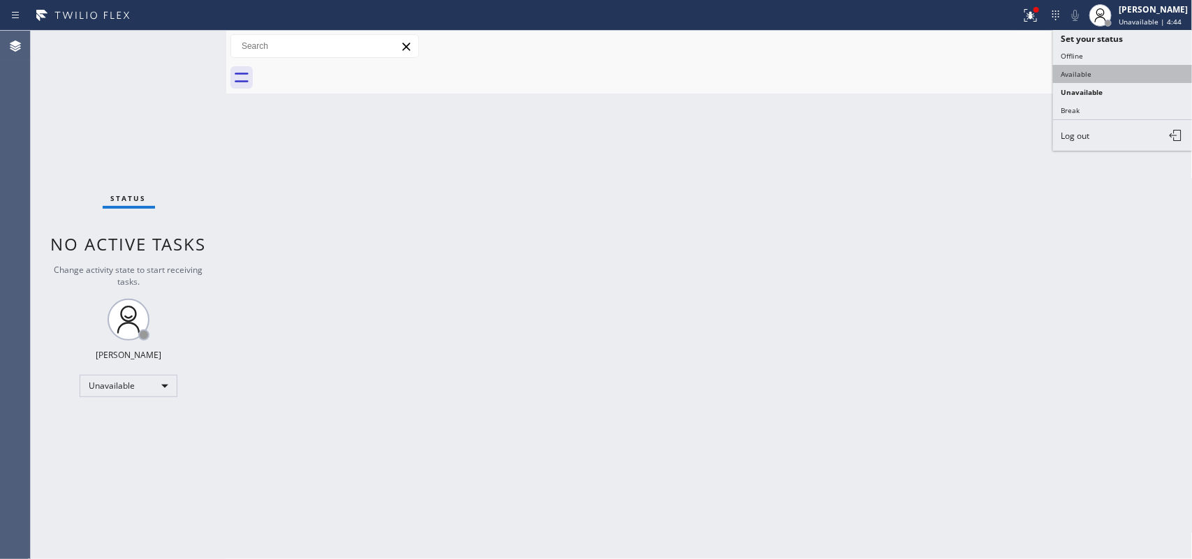
click at [1115, 71] on button "Available" at bounding box center [1123, 74] width 140 height 18
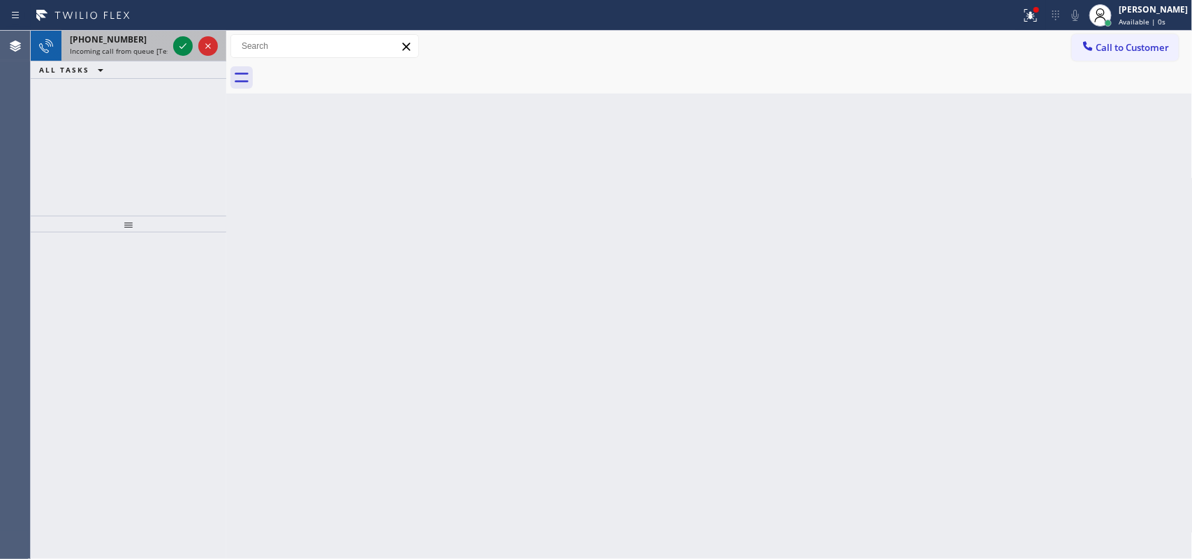
click at [133, 46] on span "Incoming call from queue [Test] All" at bounding box center [128, 51] width 116 height 10
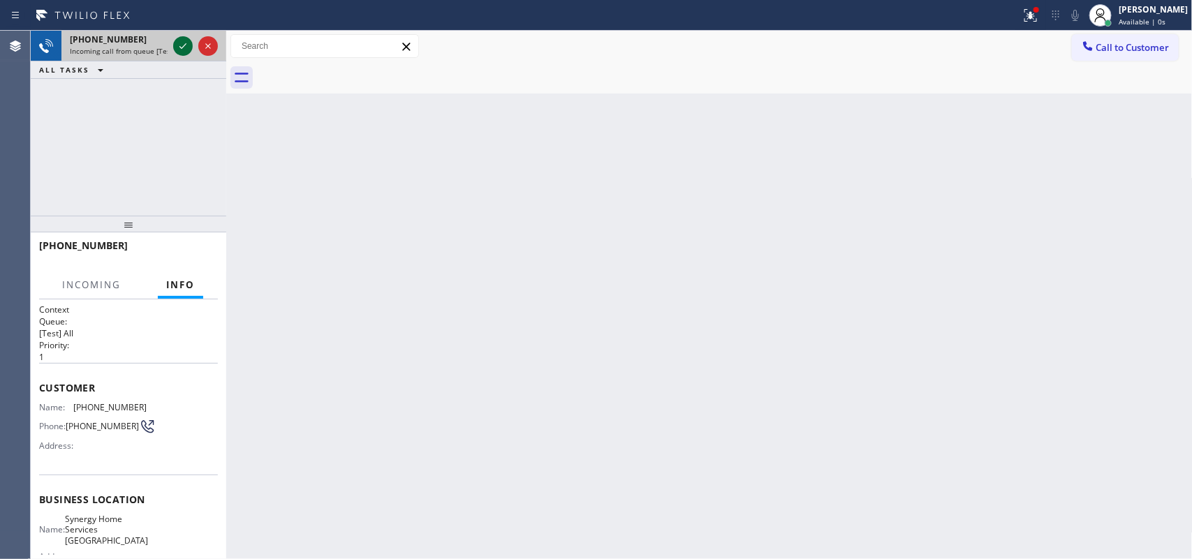
click at [180, 43] on icon at bounding box center [183, 46] width 17 height 17
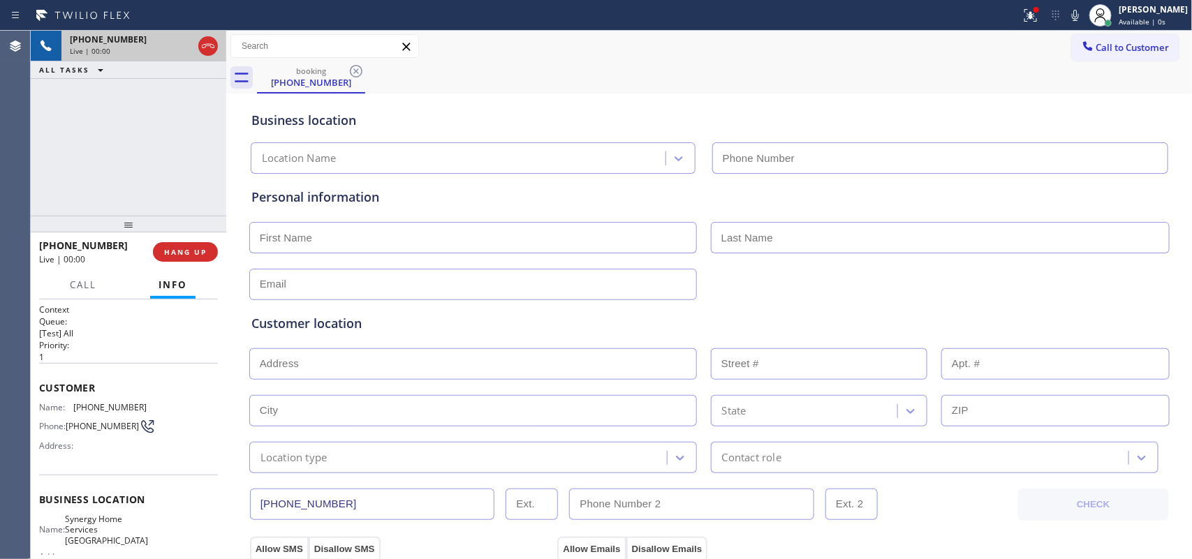
type input "(714) 360-0636"
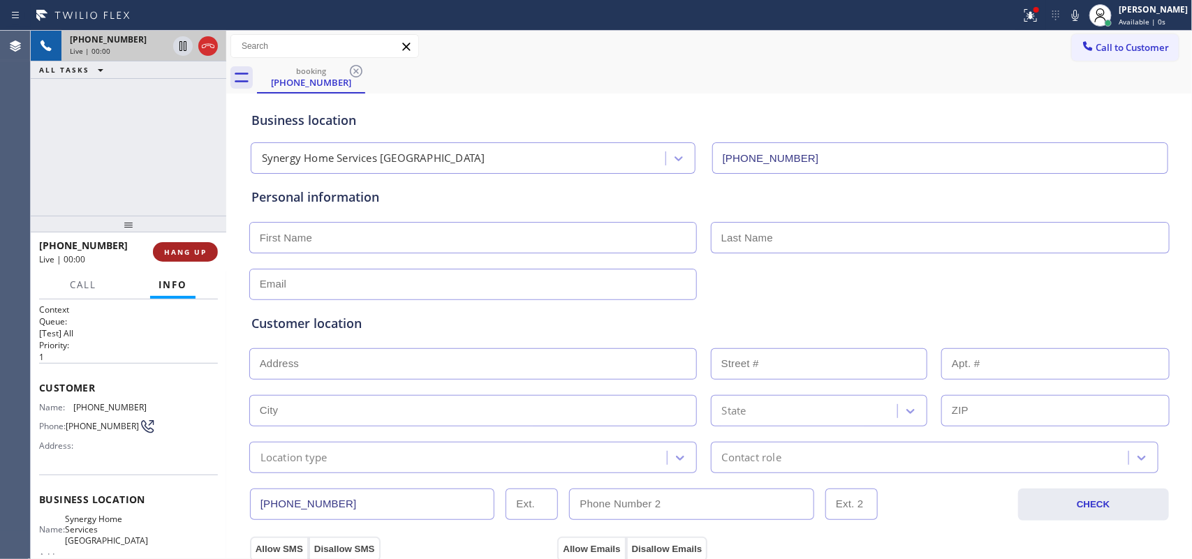
click at [207, 248] on button "HANG UP" at bounding box center [185, 252] width 65 height 20
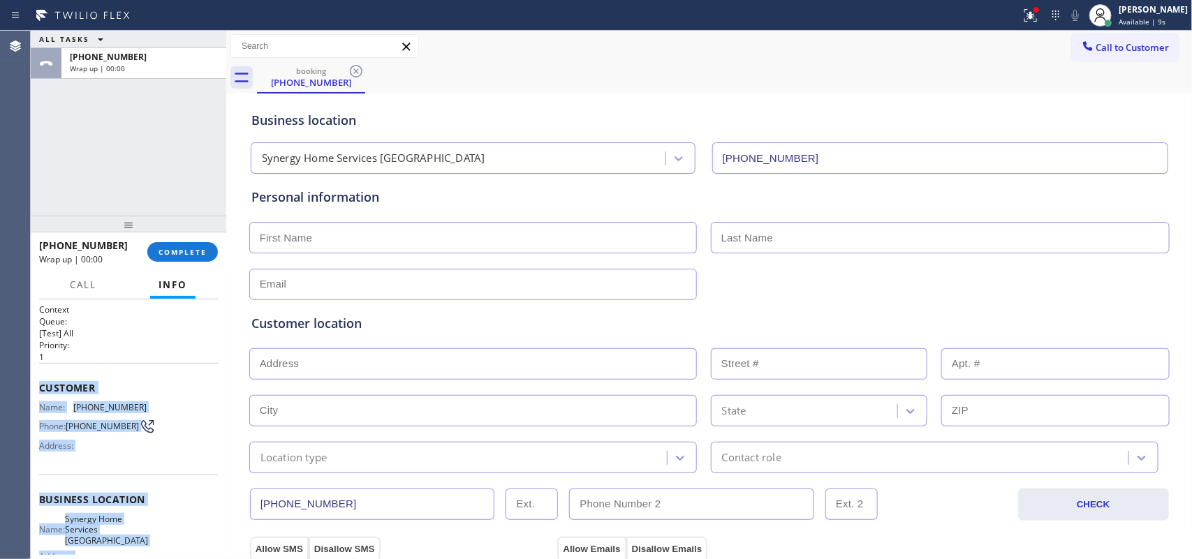
drag, startPoint x: 144, startPoint y: 430, endPoint x: 36, endPoint y: 388, distance: 115.4
click at [36, 388] on div "Context Queue: [Test] All Priority: 1 Customer Name: (610) 549-6763 Phone: (610…" at bounding box center [128, 429] width 195 height 260
click at [180, 247] on span "COMPLETE" at bounding box center [182, 252] width 48 height 10
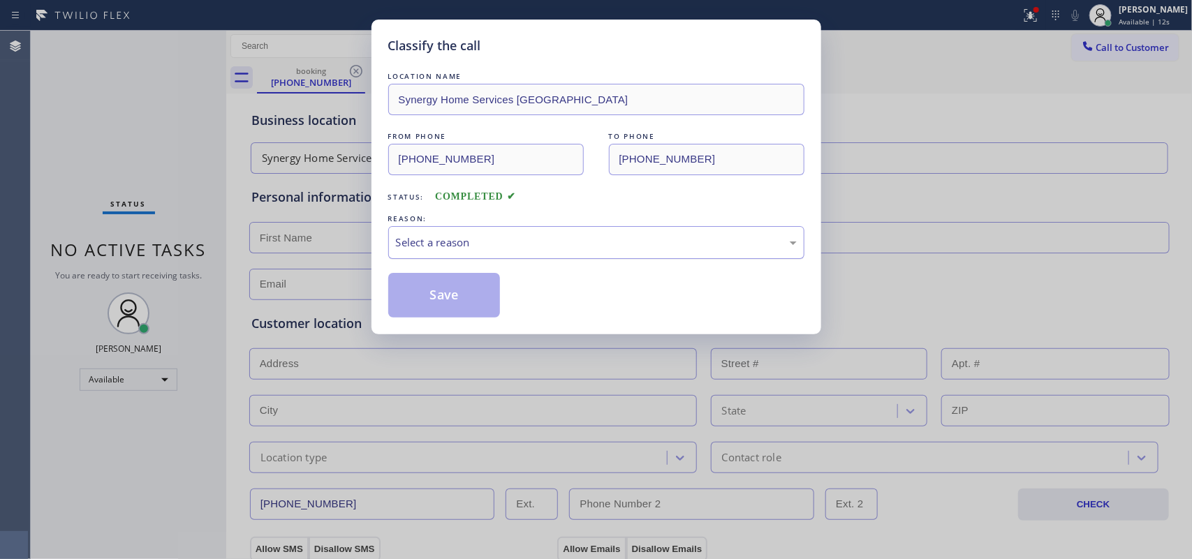
click at [470, 241] on div "Select a reason" at bounding box center [596, 243] width 401 height 16
click at [443, 300] on button "Save" at bounding box center [444, 295] width 112 height 45
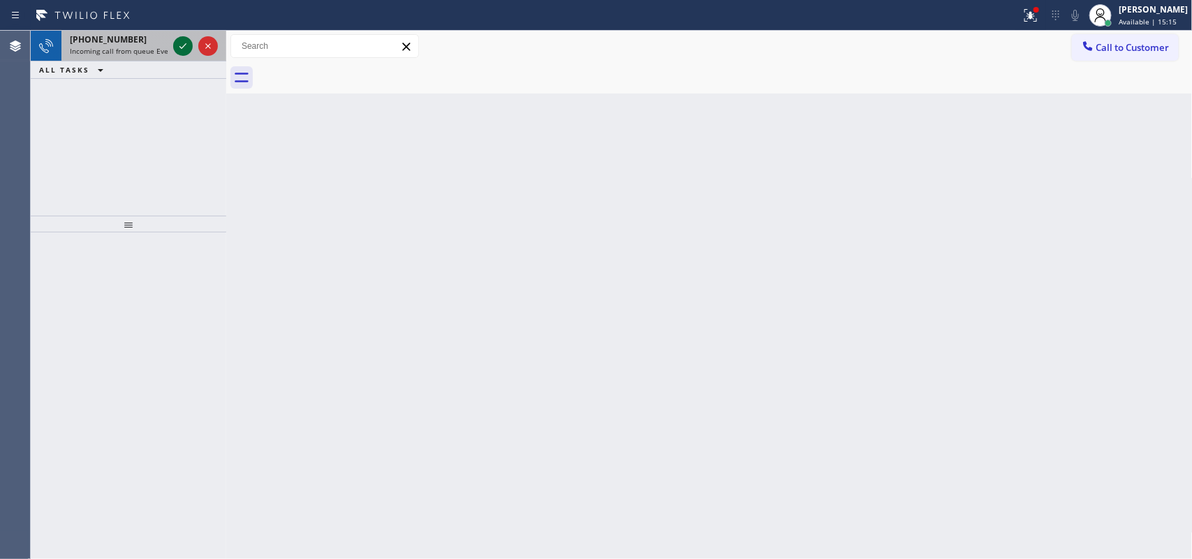
click at [184, 45] on icon at bounding box center [182, 46] width 7 height 6
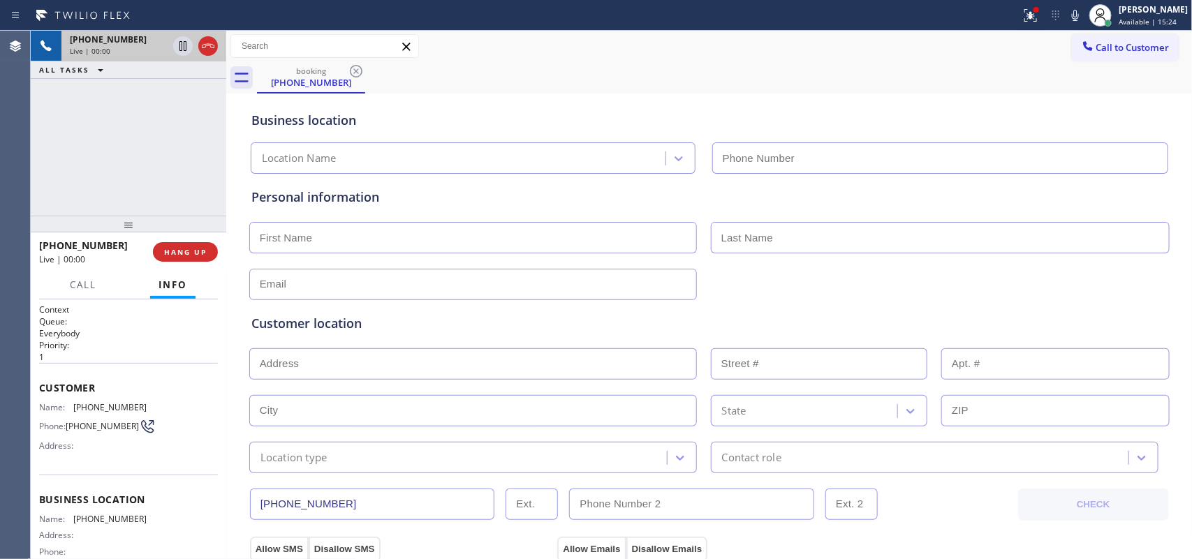
scroll to position [133, 0]
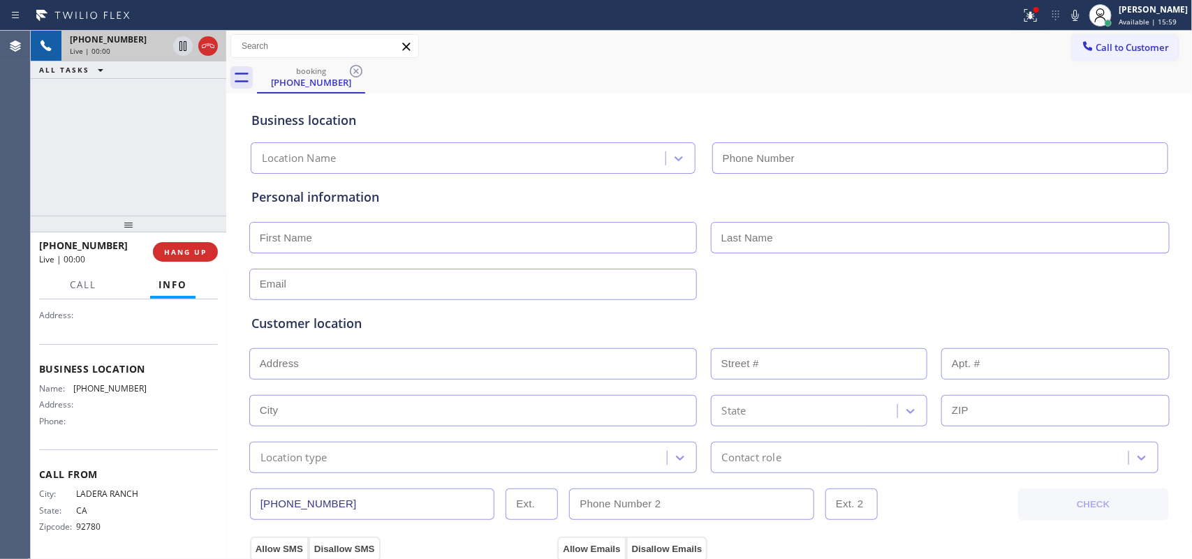
click at [440, 87] on div "booking (949) 702-2471" at bounding box center [724, 77] width 935 height 31
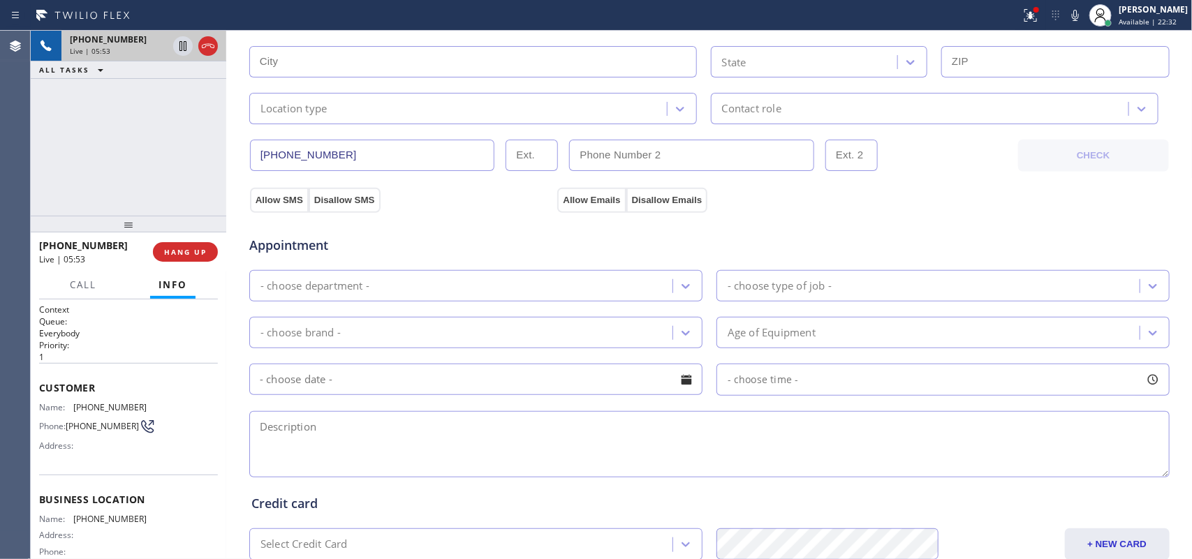
scroll to position [0, 0]
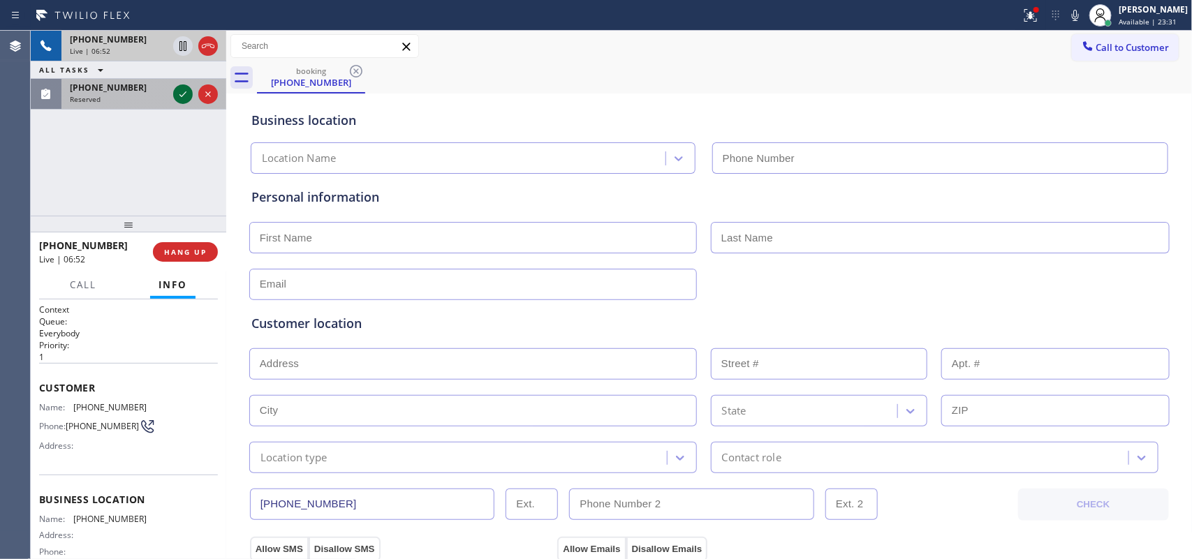
click at [182, 98] on icon at bounding box center [183, 94] width 17 height 17
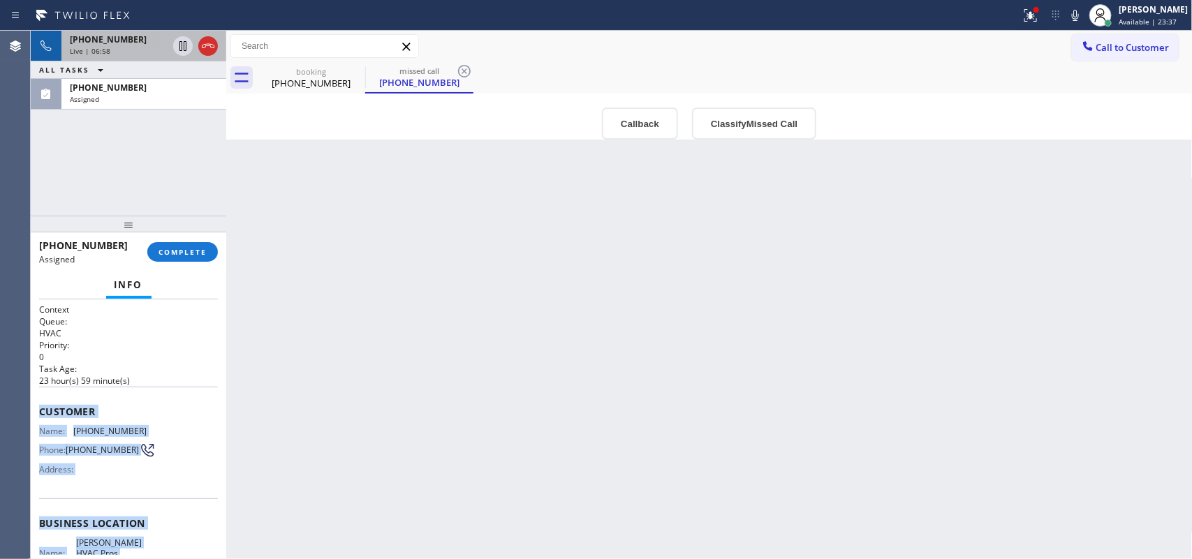
drag, startPoint x: 141, startPoint y: 427, endPoint x: 39, endPoint y: 412, distance: 103.0
click at [39, 412] on div "Context Queue: HVAC Priority: 0 Task Age: 23 hour(s) 59 minute(s) Customer Name…" at bounding box center [128, 518] width 179 height 428
click at [192, 249] on span "COMPLETE" at bounding box center [182, 252] width 48 height 10
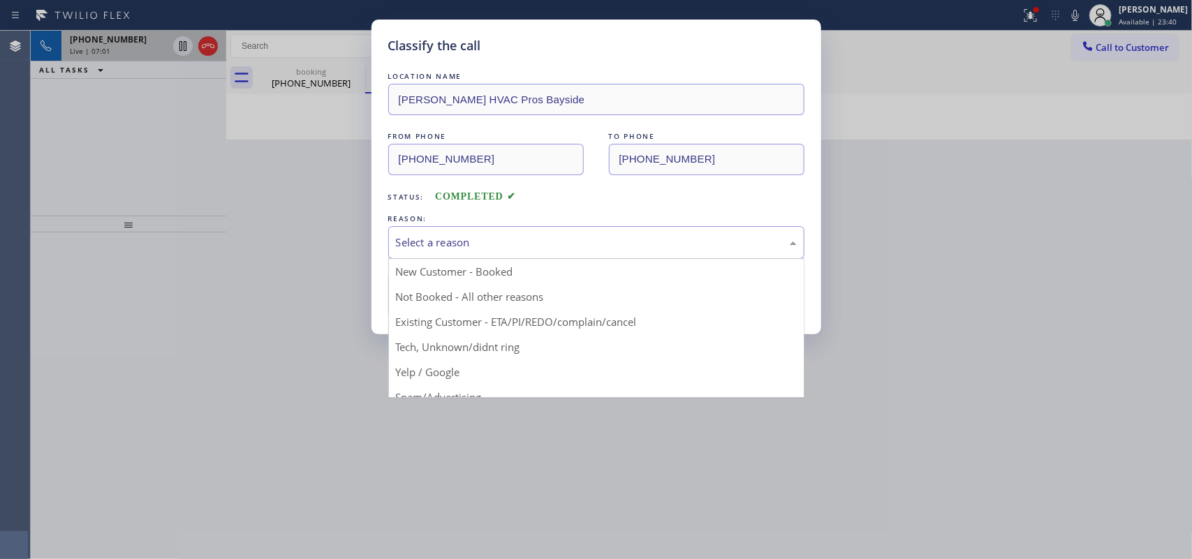
click at [609, 242] on div "Select a reason" at bounding box center [596, 243] width 401 height 16
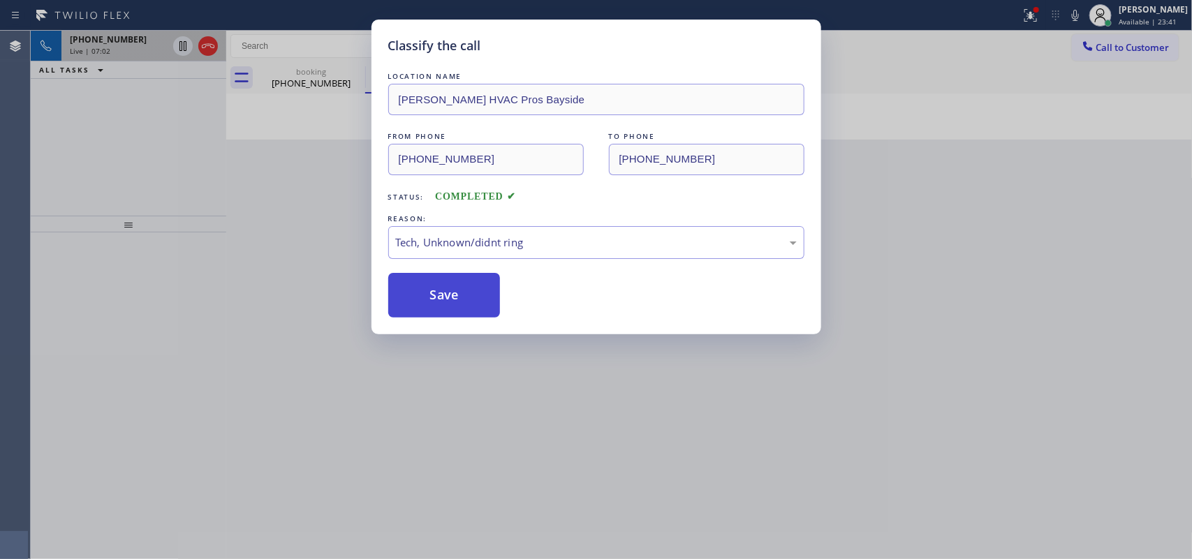
click at [433, 292] on button "Save" at bounding box center [444, 295] width 112 height 45
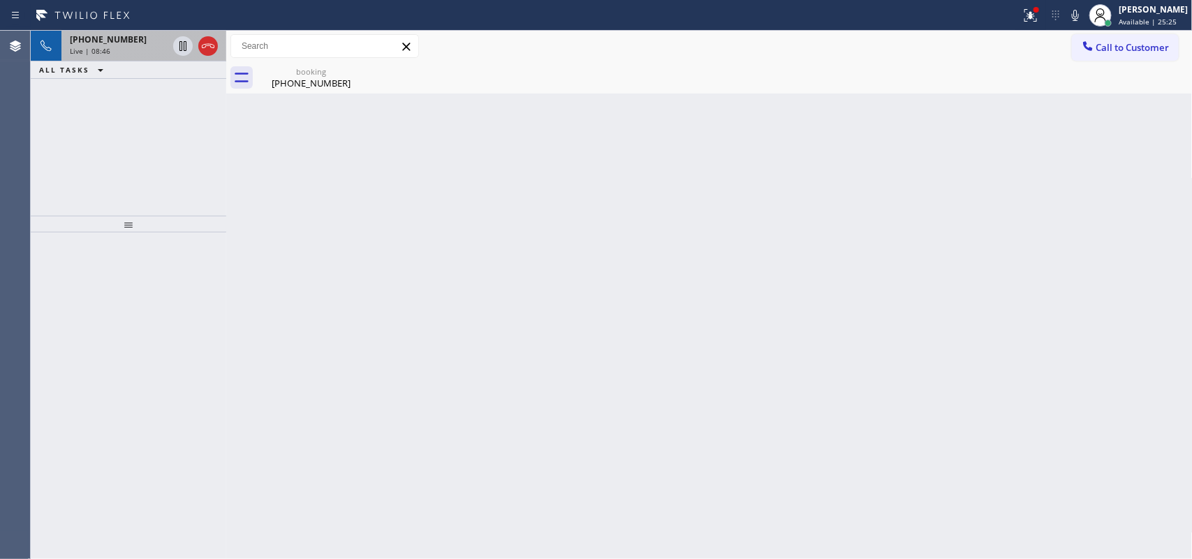
click at [127, 54] on div "Live | 08:46" at bounding box center [119, 51] width 98 height 10
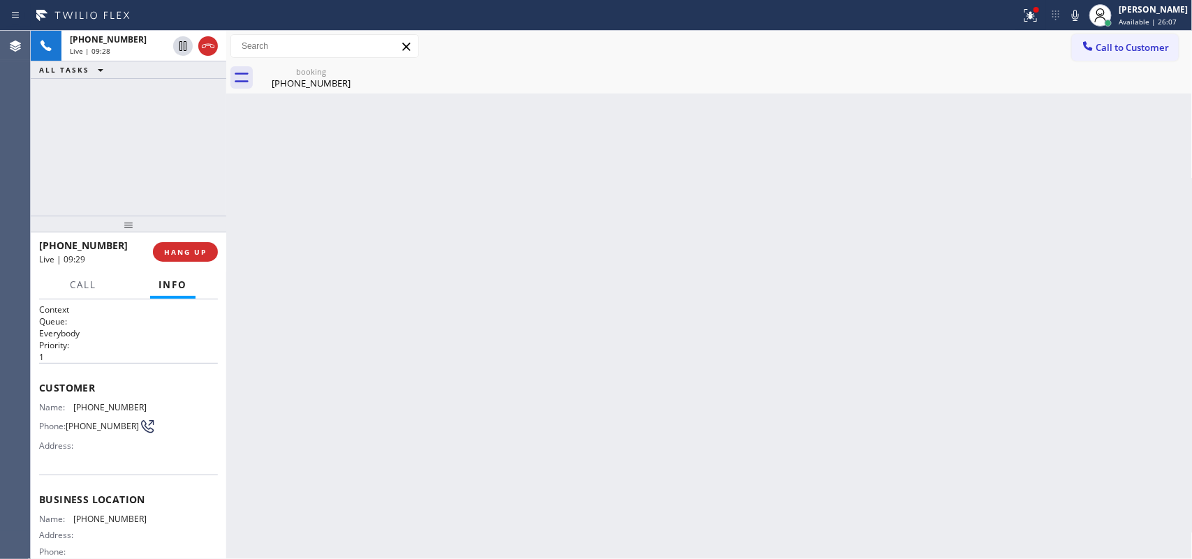
click at [347, 172] on div "Back to Dashboard Change Sender ID Customers Technicians Select a contact Outbo…" at bounding box center [709, 295] width 966 height 528
click at [95, 285] on span "Call" at bounding box center [83, 285] width 27 height 13
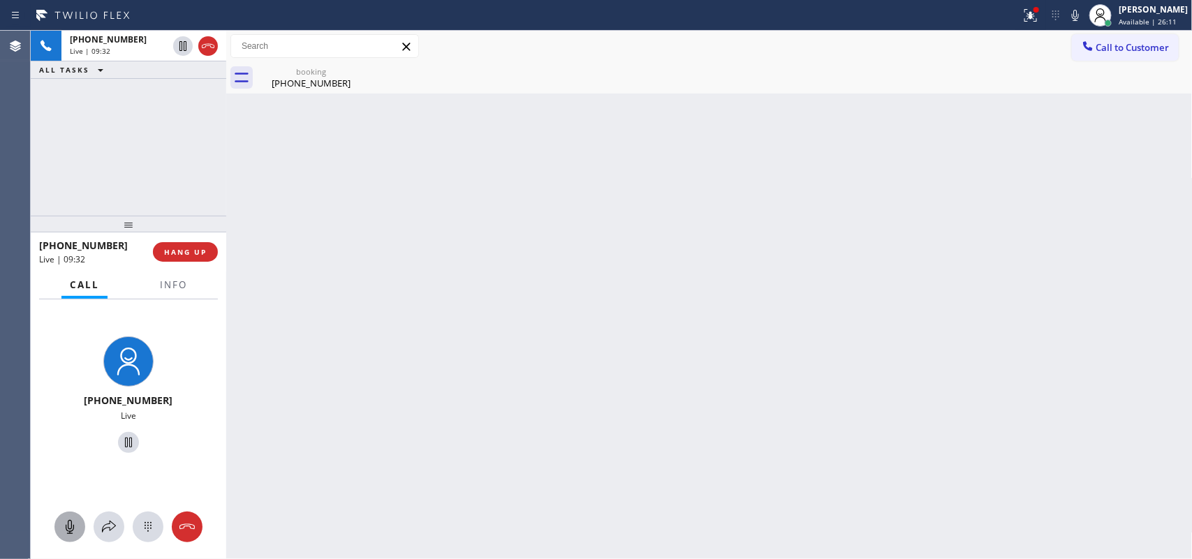
click at [64, 524] on icon at bounding box center [69, 527] width 17 height 17
click at [123, 444] on icon at bounding box center [128, 442] width 17 height 17
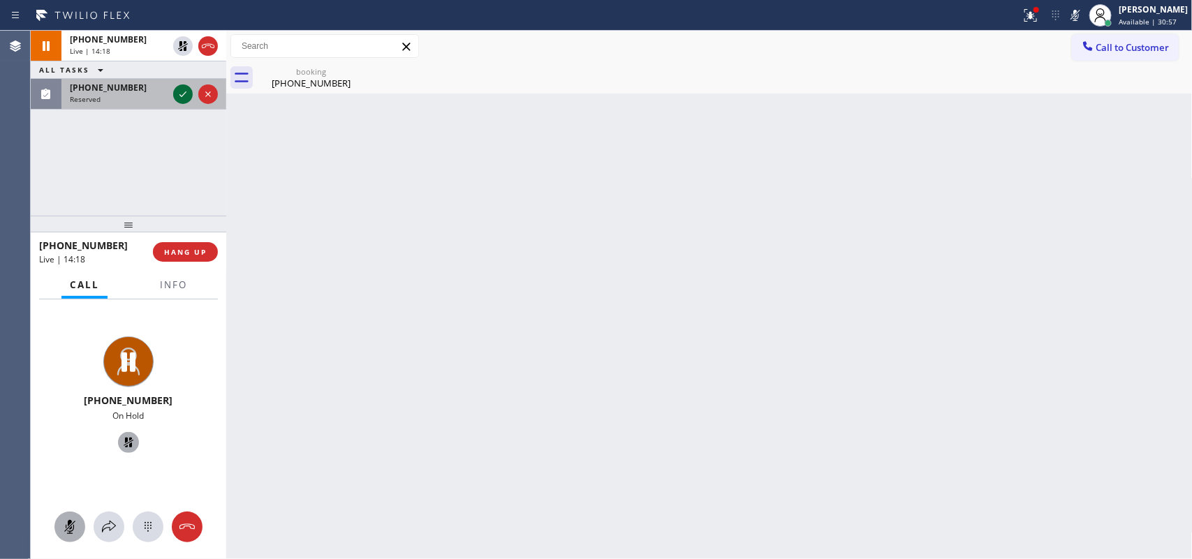
click at [183, 89] on icon at bounding box center [183, 94] width 17 height 17
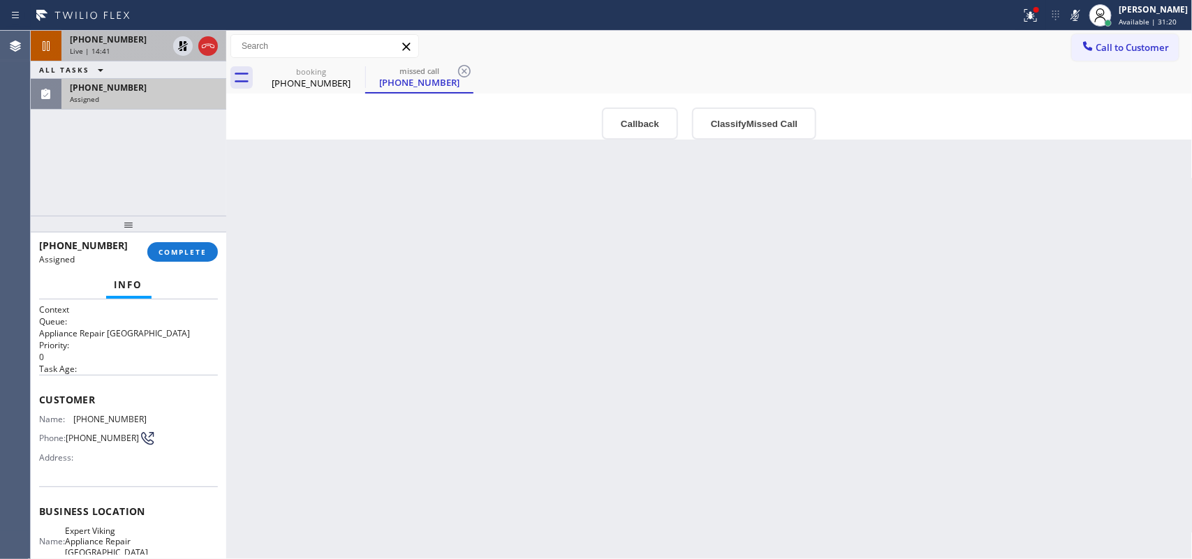
click at [109, 49] on div "Live | 14:41" at bounding box center [119, 51] width 98 height 10
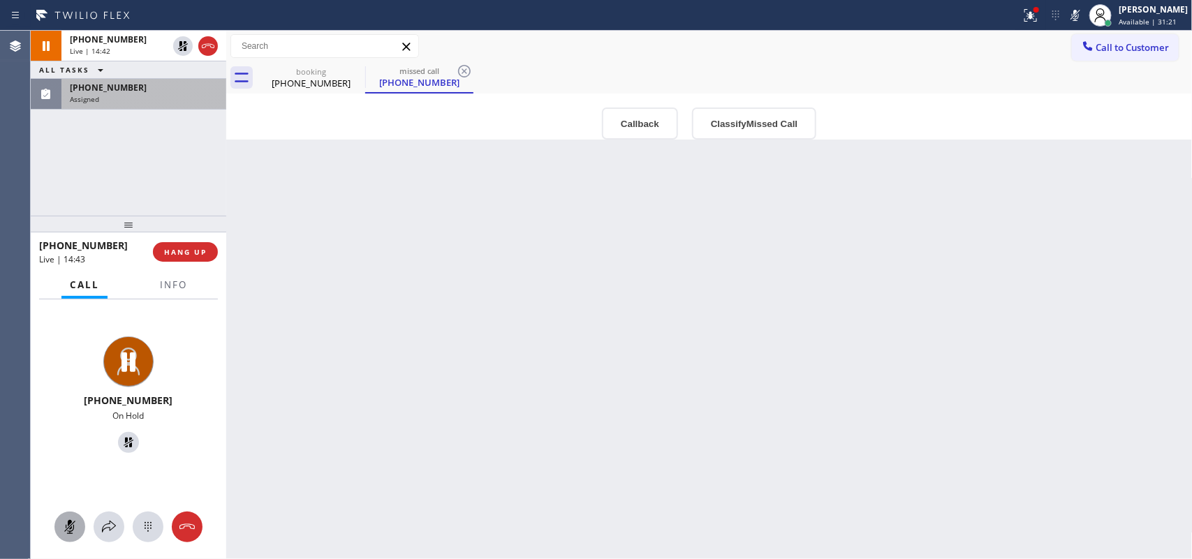
click at [66, 526] on icon at bounding box center [69, 527] width 17 height 17
click at [120, 445] on icon at bounding box center [128, 442] width 17 height 17
click at [117, 527] on div at bounding box center [109, 527] width 31 height 17
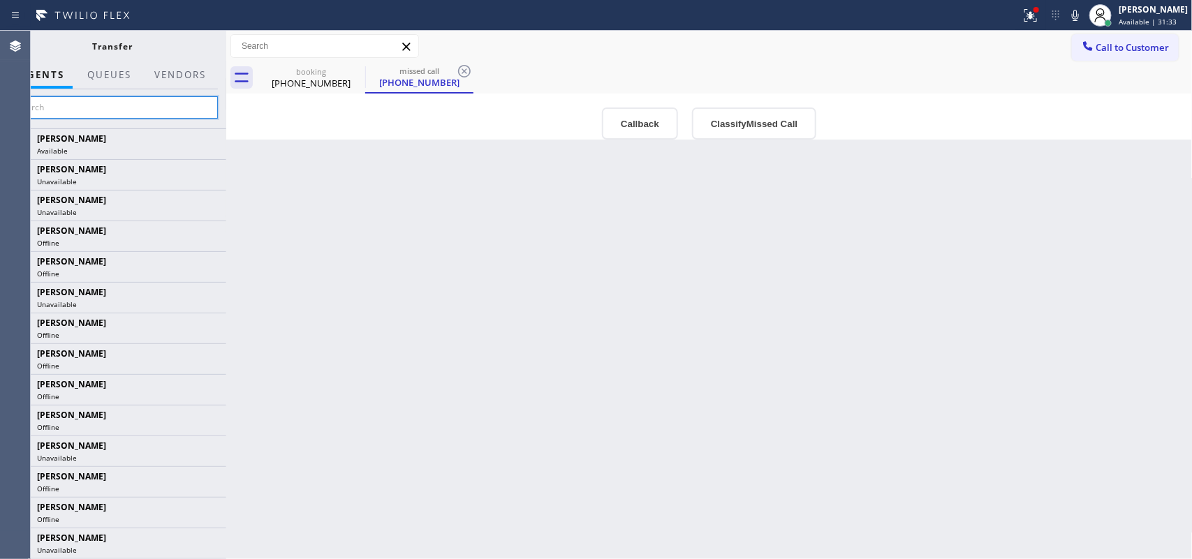
click at [134, 103] on input "text" at bounding box center [113, 107] width 210 height 22
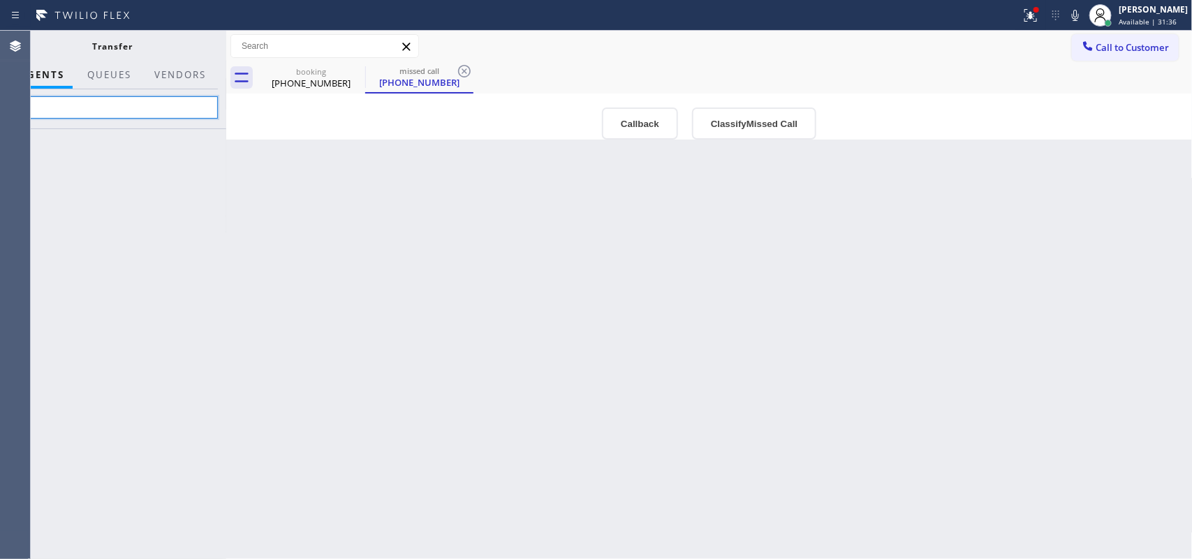
type input "w"
type input "mahin"
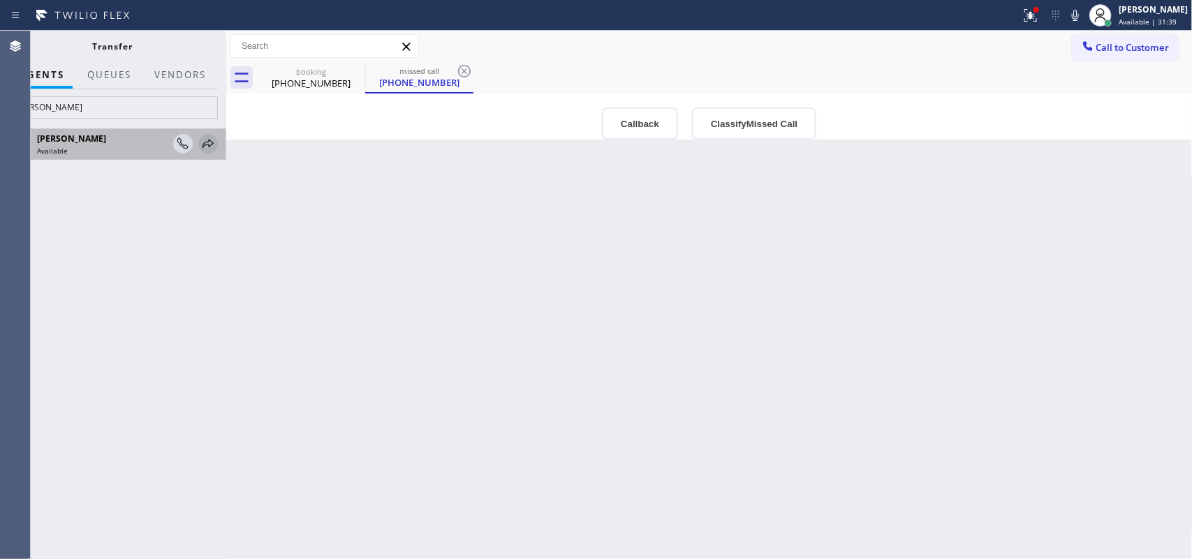
click at [208, 148] on icon at bounding box center [208, 143] width 17 height 17
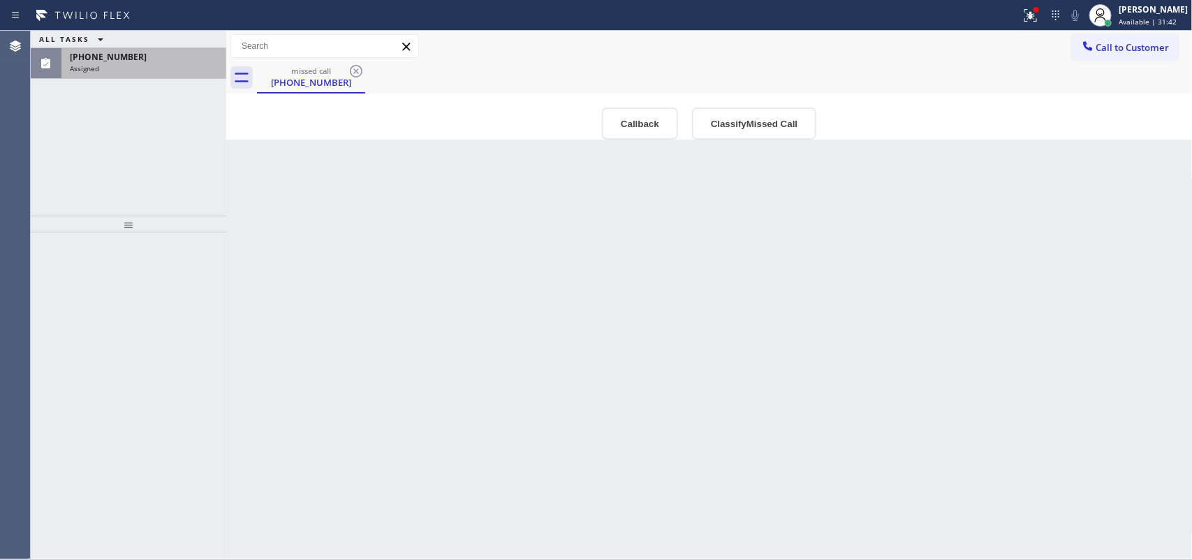
click at [129, 65] on div "Assigned" at bounding box center [144, 69] width 148 height 10
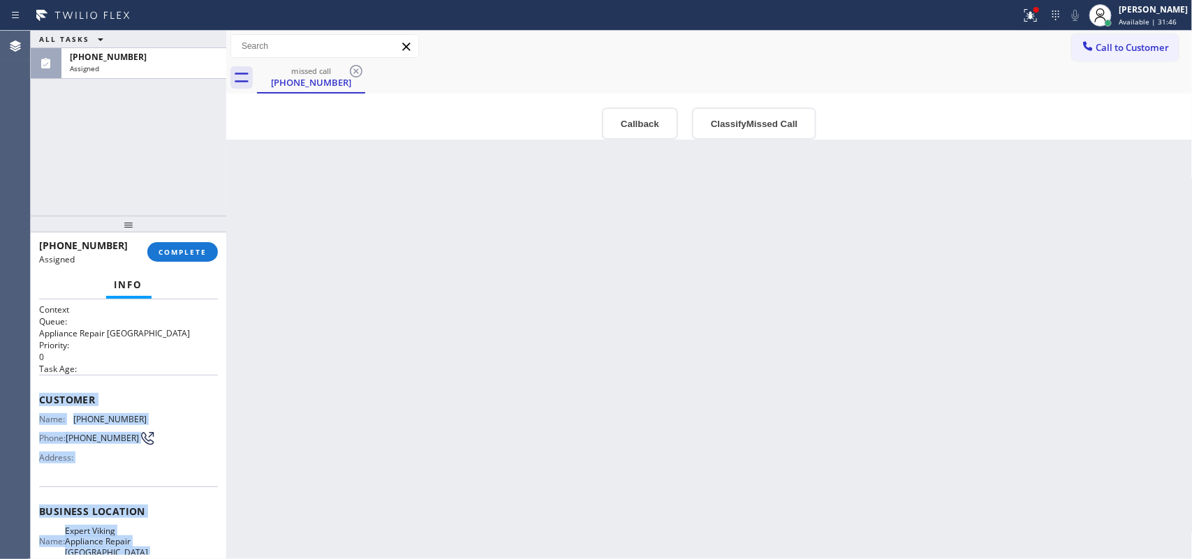
drag, startPoint x: 142, startPoint y: 424, endPoint x: 38, endPoint y: 395, distance: 107.4
click at [39, 395] on div "Context Queue: Appliance Repair High End Priority: 0 Task Age: Customer Name: (…" at bounding box center [128, 512] width 179 height 416
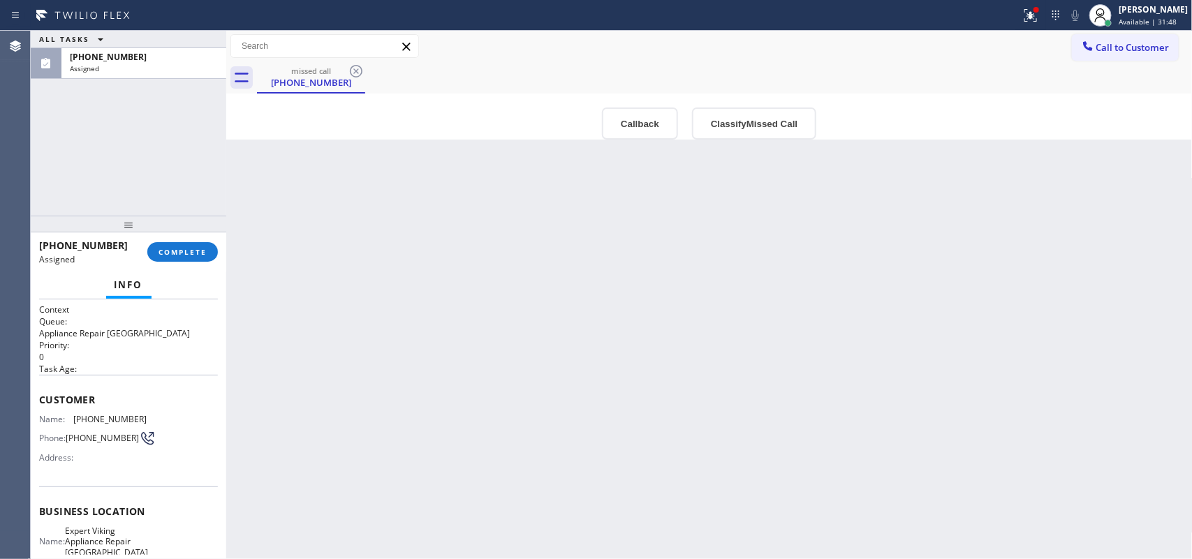
click at [88, 179] on div "ALL TASKS ALL TASKS ACTIVE TASKS TASKS IN WRAP UP (815) 708-5312 Assigned" at bounding box center [128, 123] width 195 height 185
drag, startPoint x: 198, startPoint y: 251, endPoint x: 302, endPoint y: 230, distance: 106.1
click at [198, 250] on span "COMPLETE" at bounding box center [182, 252] width 48 height 10
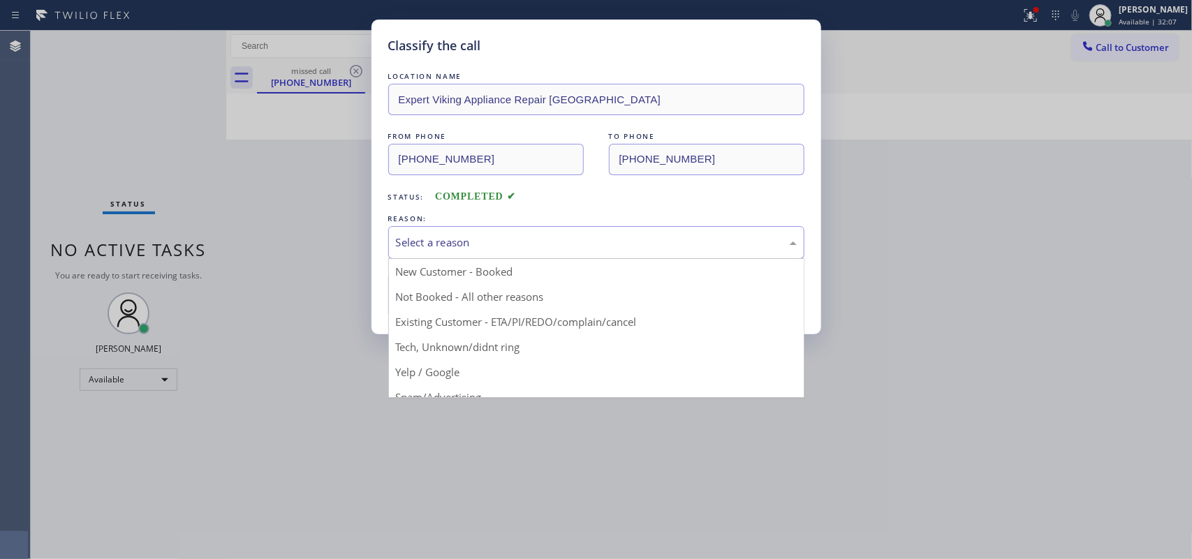
click at [573, 245] on div "Select a reason" at bounding box center [596, 243] width 401 height 16
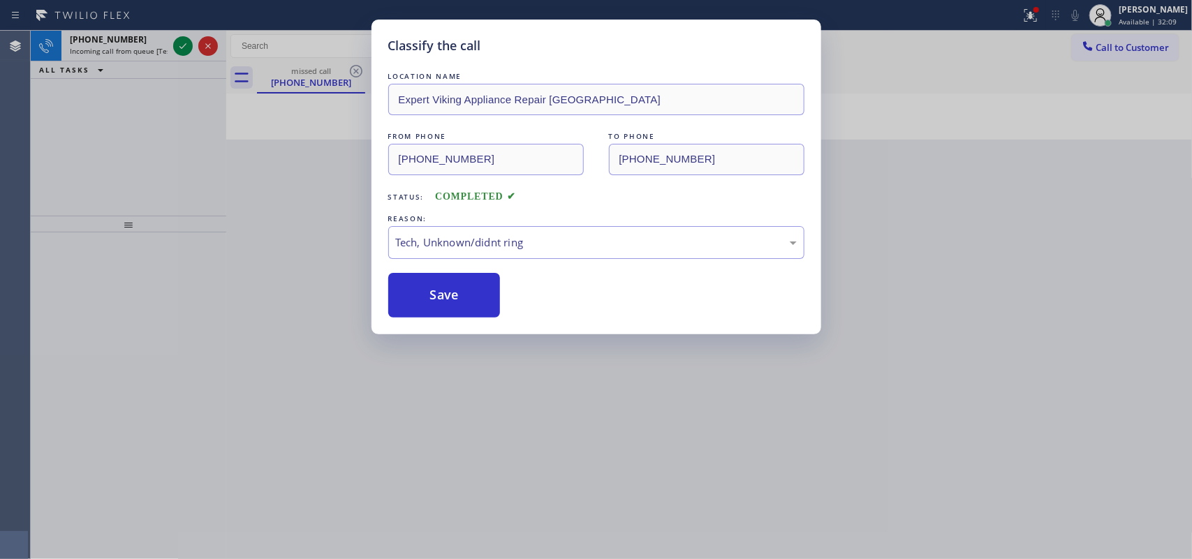
drag, startPoint x: 498, startPoint y: 355, endPoint x: 473, endPoint y: 319, distance: 43.6
click at [461, 311] on button "Save" at bounding box center [444, 295] width 112 height 45
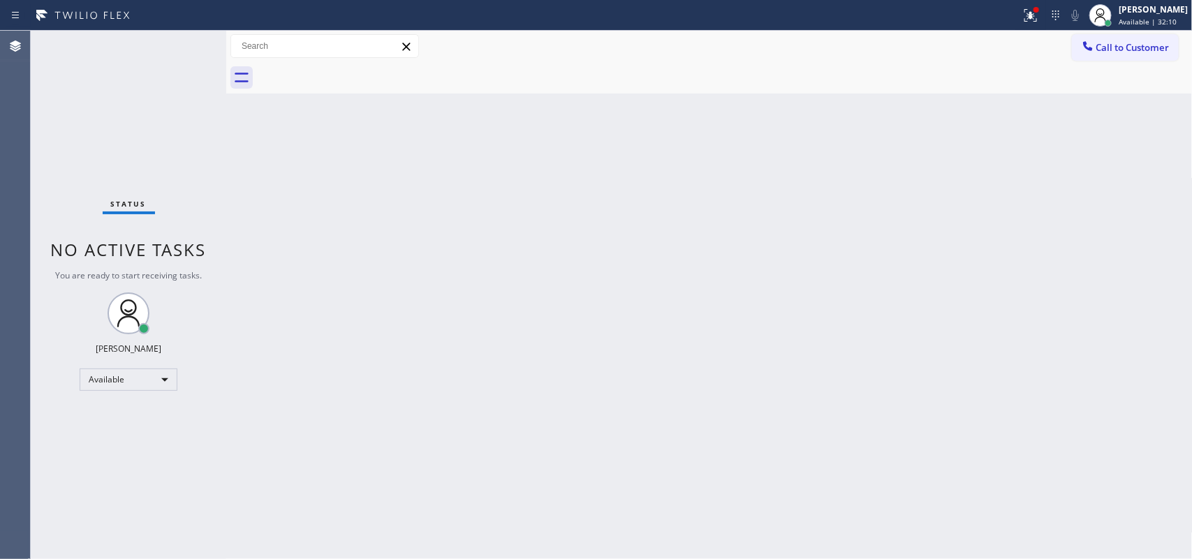
click at [122, 47] on div "Status No active tasks You are ready to start receiving tasks. [PERSON_NAME] Av…" at bounding box center [128, 295] width 195 height 528
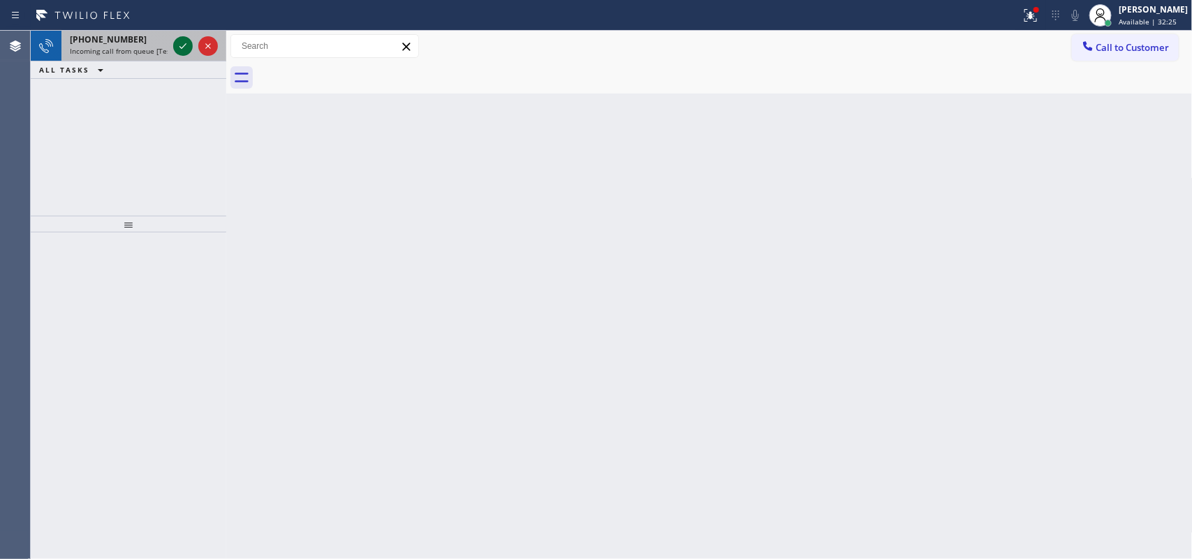
click at [186, 43] on icon at bounding box center [183, 46] width 17 height 17
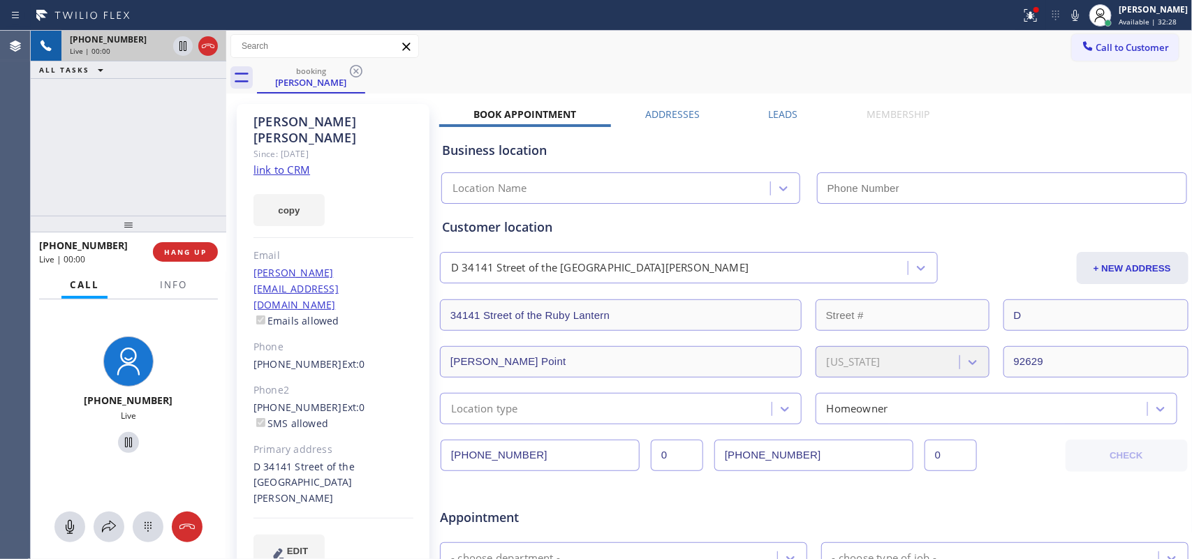
type input "(949) 202-5983"
click at [273, 163] on link "link to CRM" at bounding box center [281, 170] width 57 height 14
click at [71, 531] on icon at bounding box center [69, 527] width 17 height 17
click at [126, 442] on icon at bounding box center [128, 442] width 17 height 17
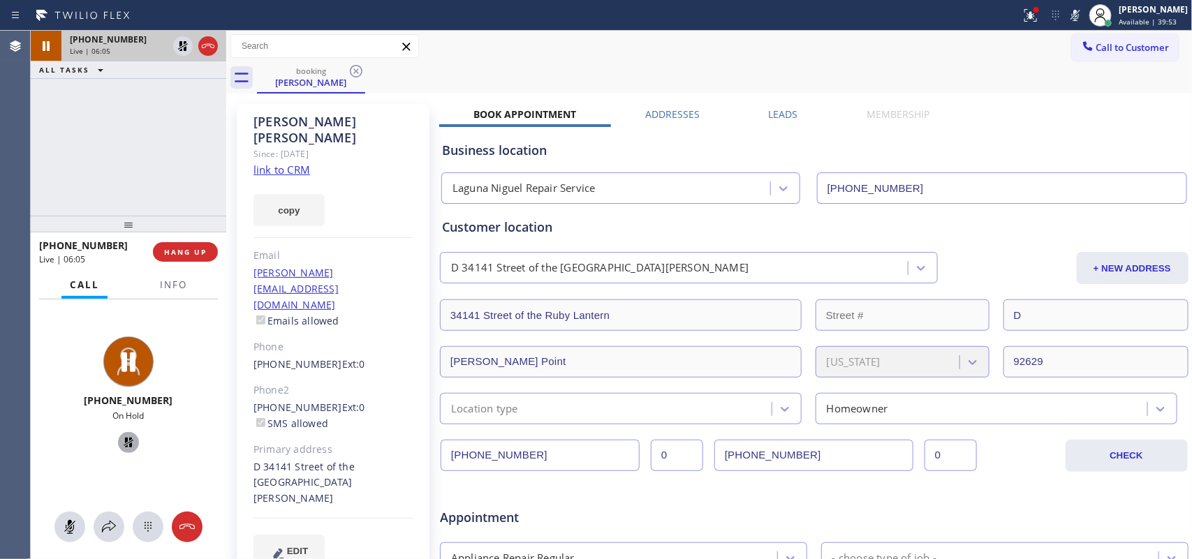
drag, startPoint x: 65, startPoint y: 526, endPoint x: 101, endPoint y: 469, distance: 67.2
click at [65, 525] on icon at bounding box center [69, 527] width 17 height 17
click at [124, 445] on icon at bounding box center [129, 443] width 10 height 10
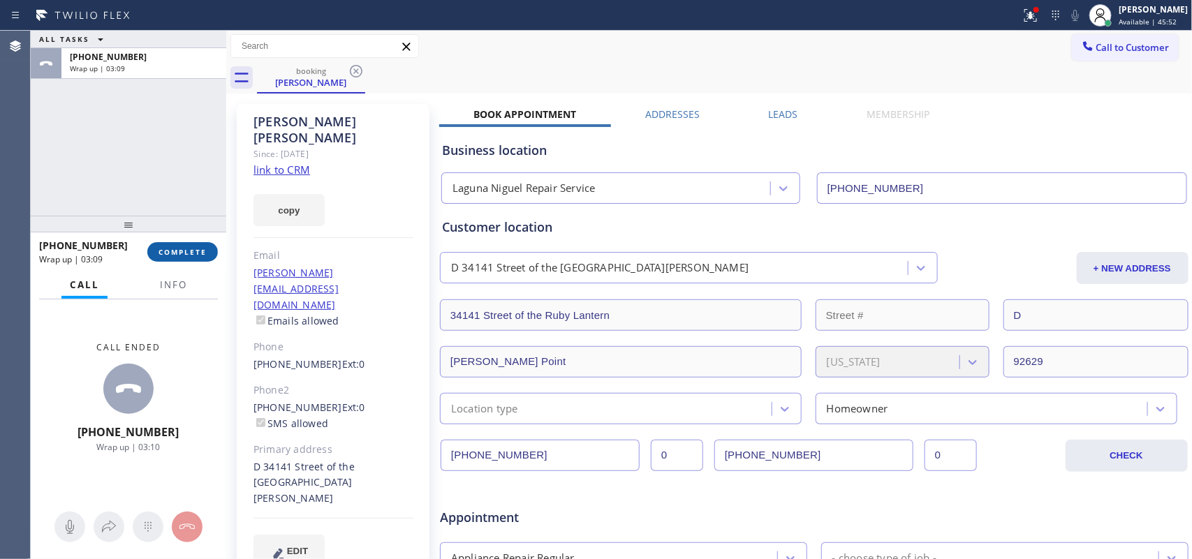
click at [197, 253] on span "COMPLETE" at bounding box center [182, 252] width 48 height 10
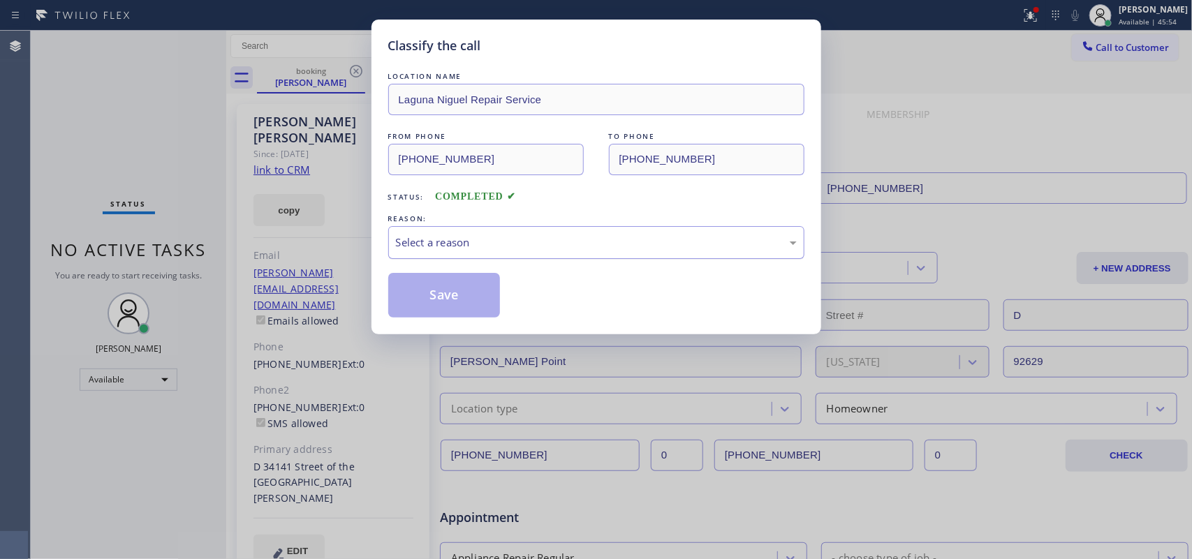
click at [434, 245] on div "Select a reason" at bounding box center [596, 243] width 401 height 16
click at [468, 301] on button "Save" at bounding box center [444, 295] width 112 height 45
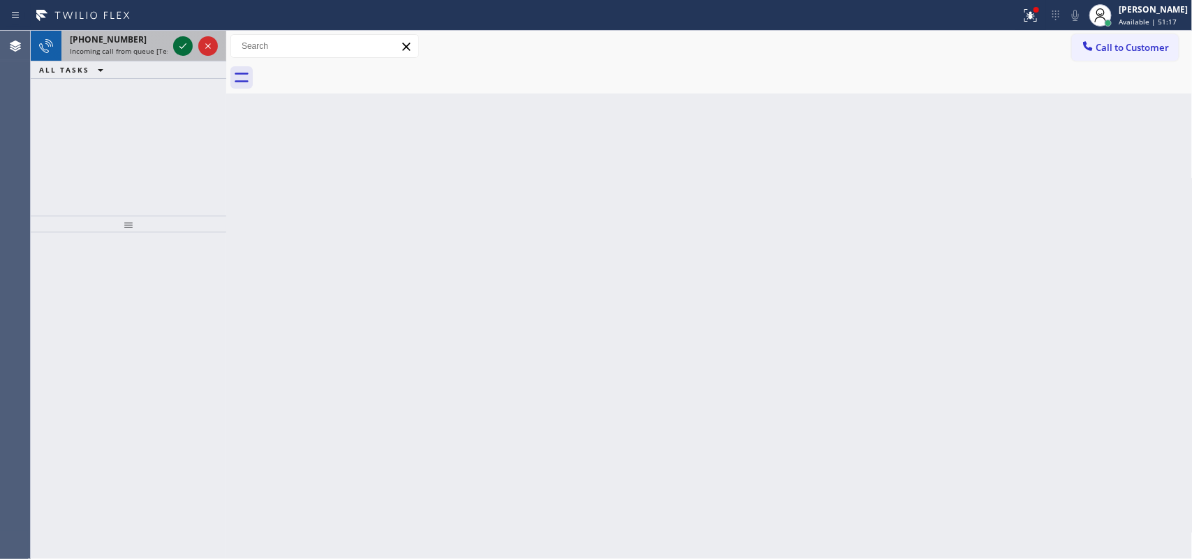
click at [178, 47] on icon at bounding box center [183, 46] width 17 height 17
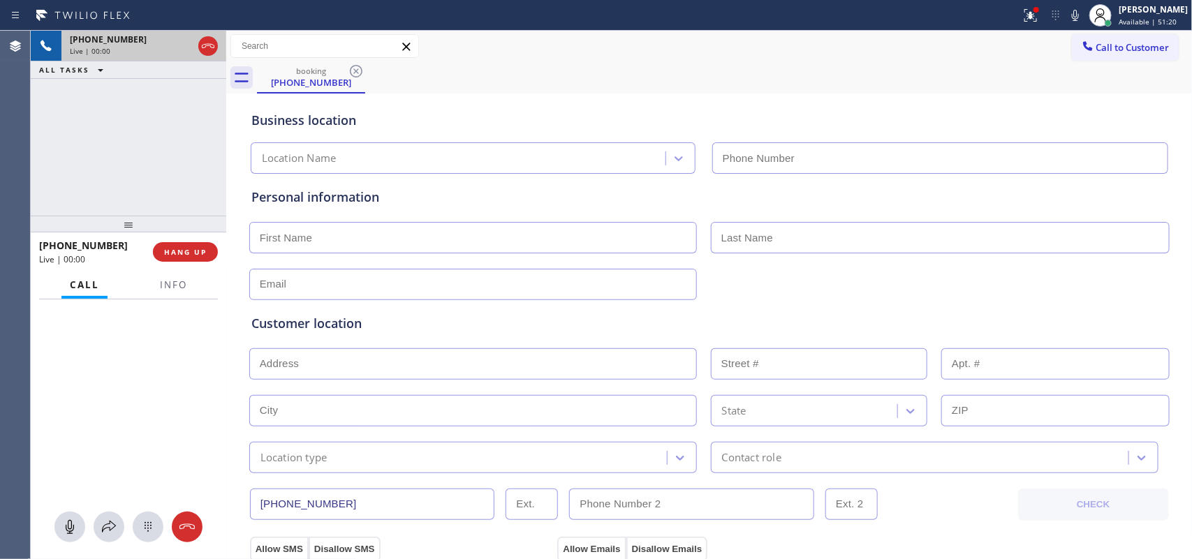
type input "(747) 239-4901"
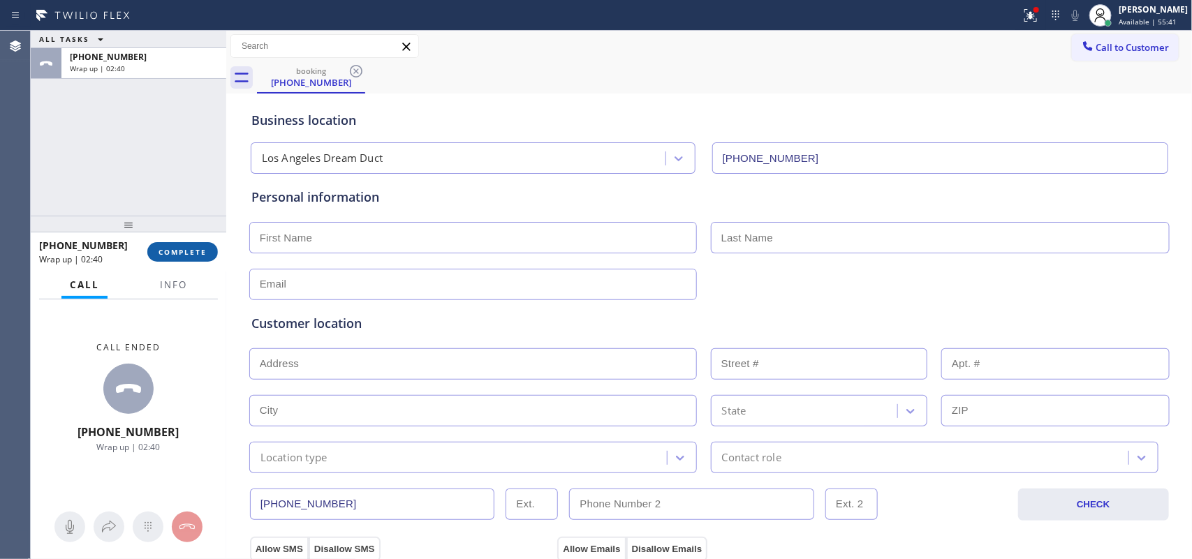
click at [204, 253] on span "COMPLETE" at bounding box center [182, 252] width 48 height 10
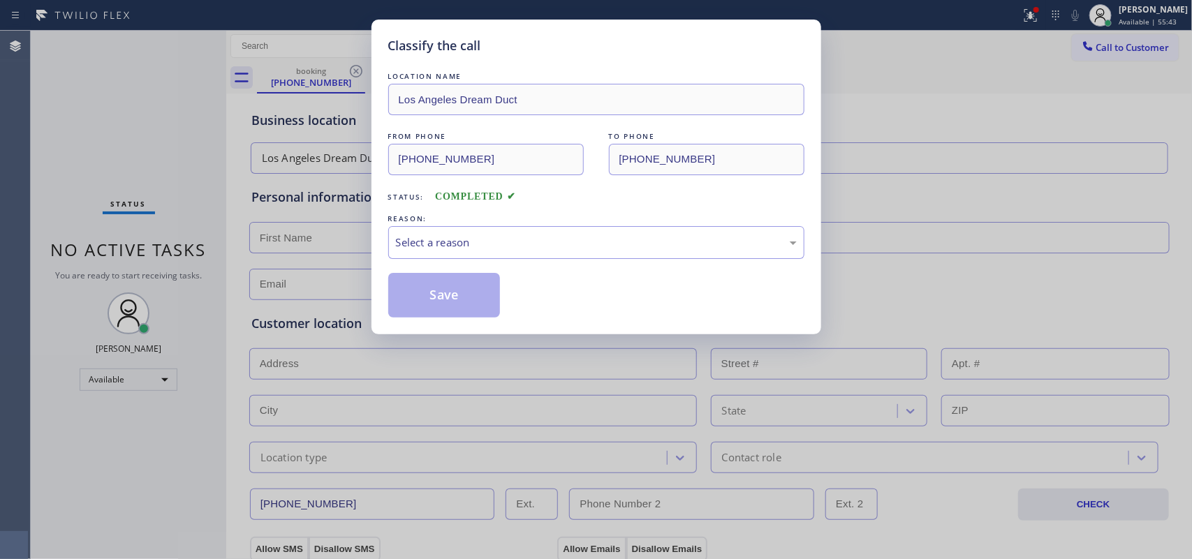
click at [1167, 16] on div "Classify the call LOCATION NAME Los Angeles Dream Duct FROM PHONE (386) 506-300…" at bounding box center [596, 279] width 1192 height 559
click at [731, 239] on div "Select a reason" at bounding box center [596, 243] width 401 height 16
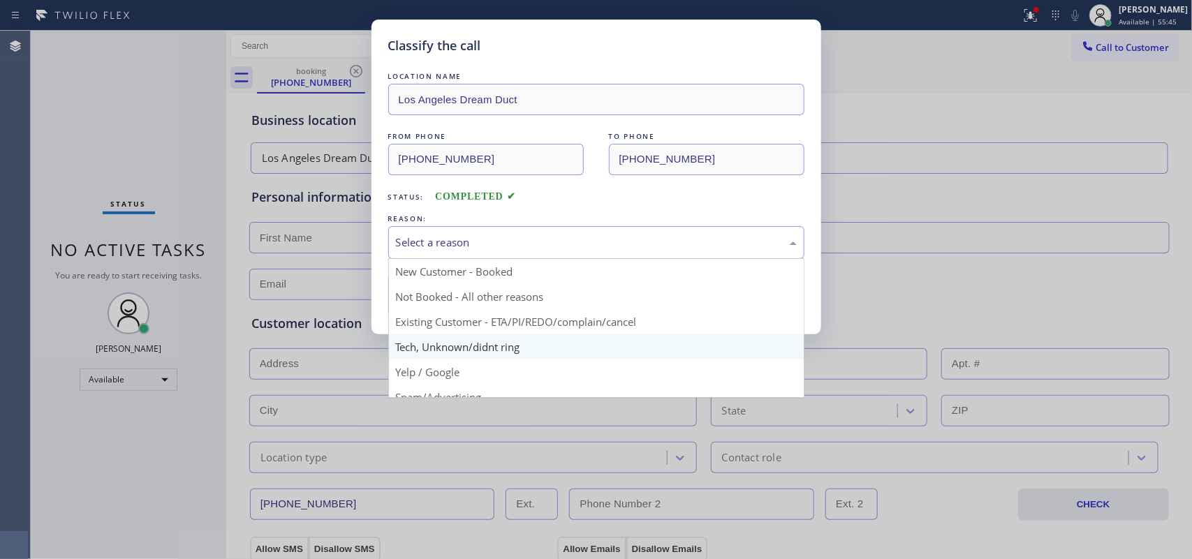
scroll to position [96, 0]
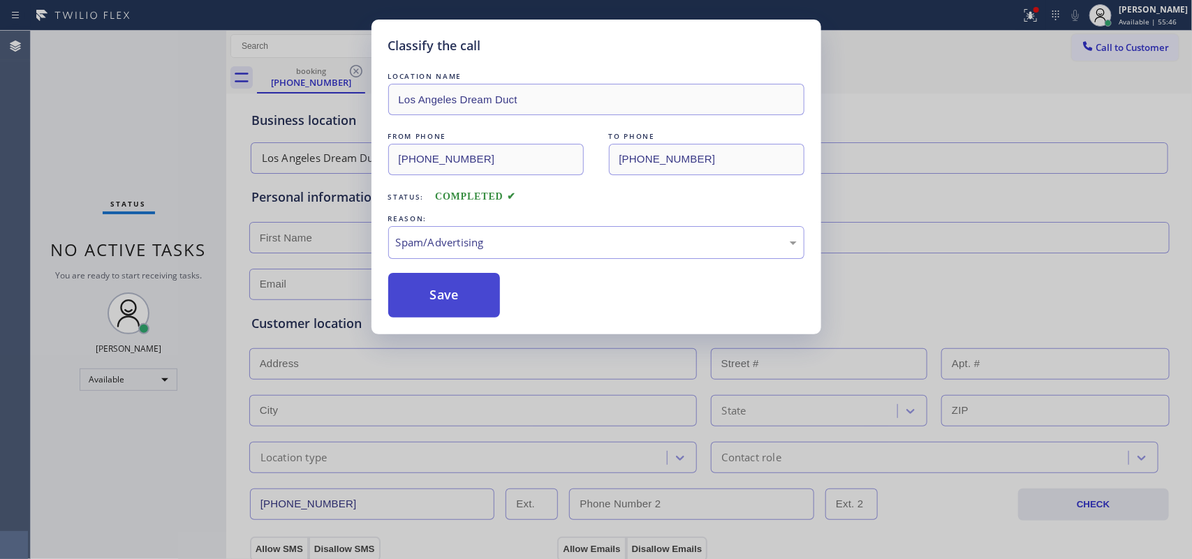
drag, startPoint x: 484, startPoint y: 314, endPoint x: 473, endPoint y: 304, distance: 14.8
click at [472, 302] on button "Save" at bounding box center [444, 295] width 112 height 45
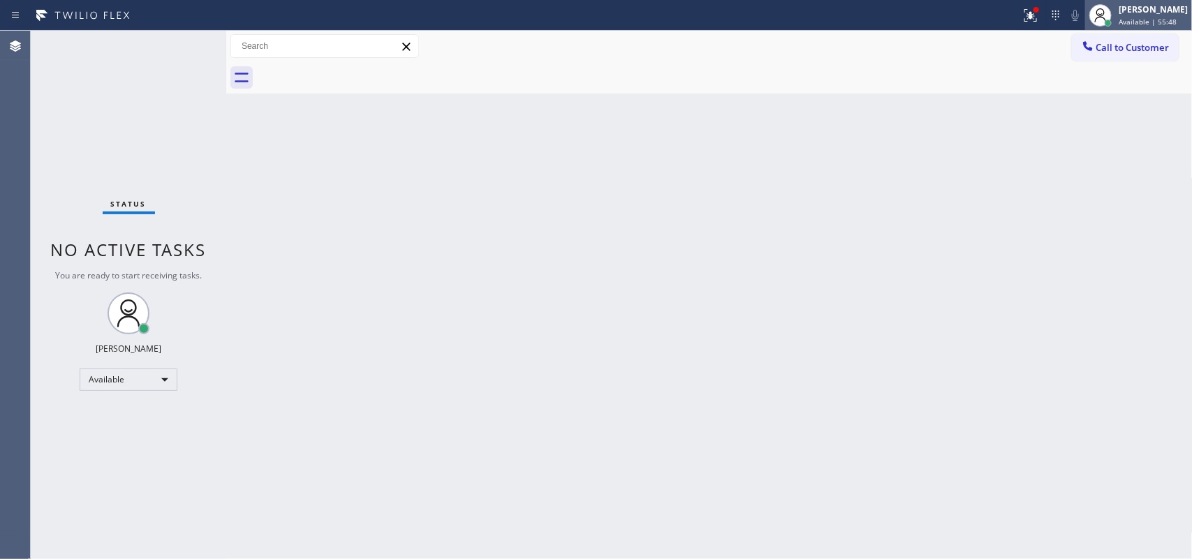
click at [1166, 22] on span "Available | 55:48" at bounding box center [1147, 22] width 58 height 10
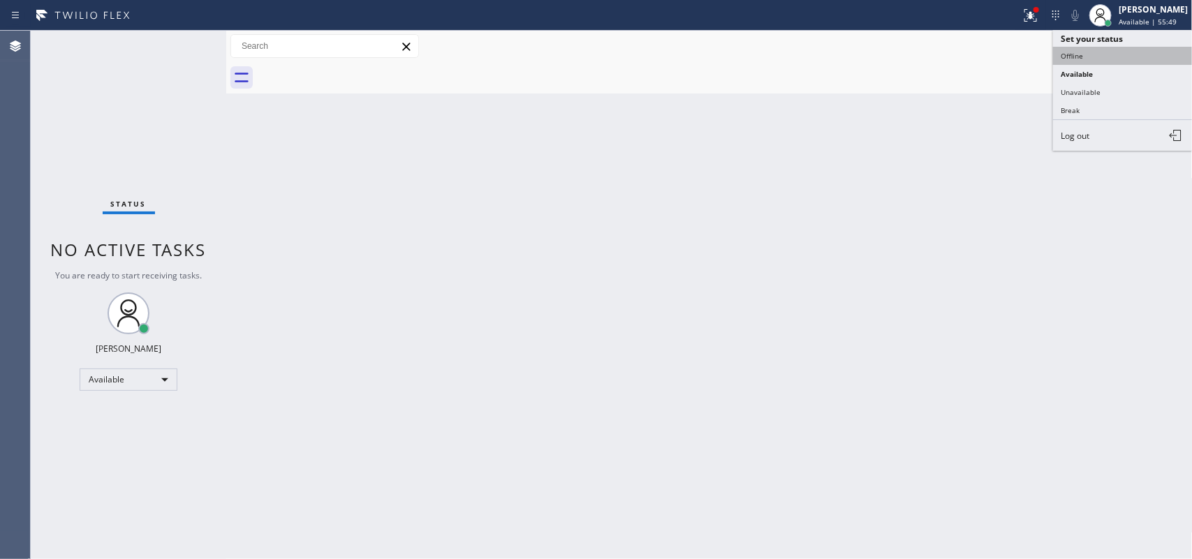
click at [1083, 54] on button "Offline" at bounding box center [1123, 56] width 140 height 18
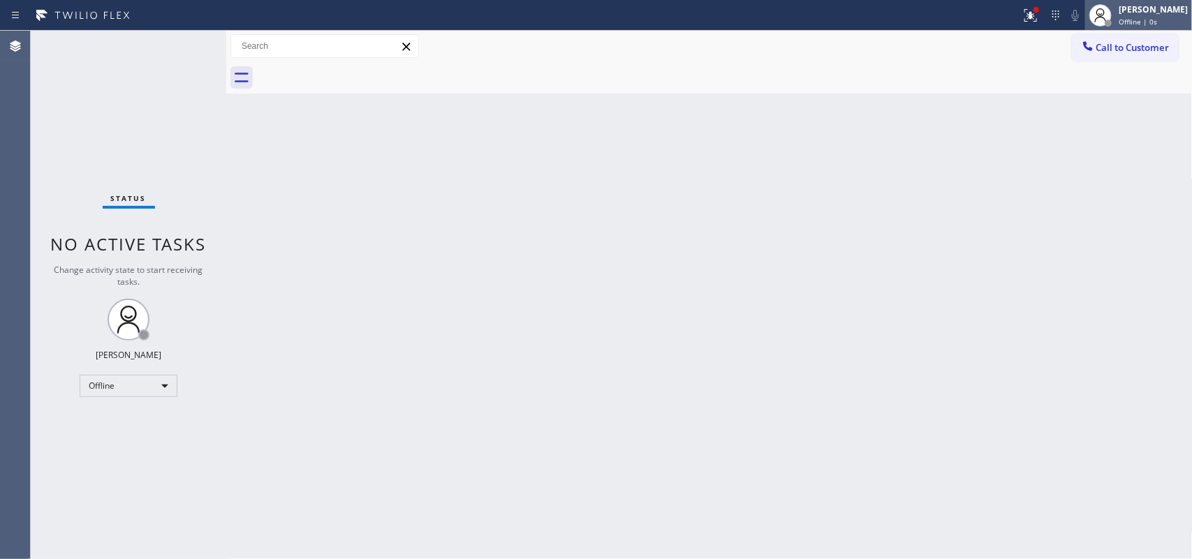
click at [1162, 12] on div "[PERSON_NAME]" at bounding box center [1152, 9] width 69 height 12
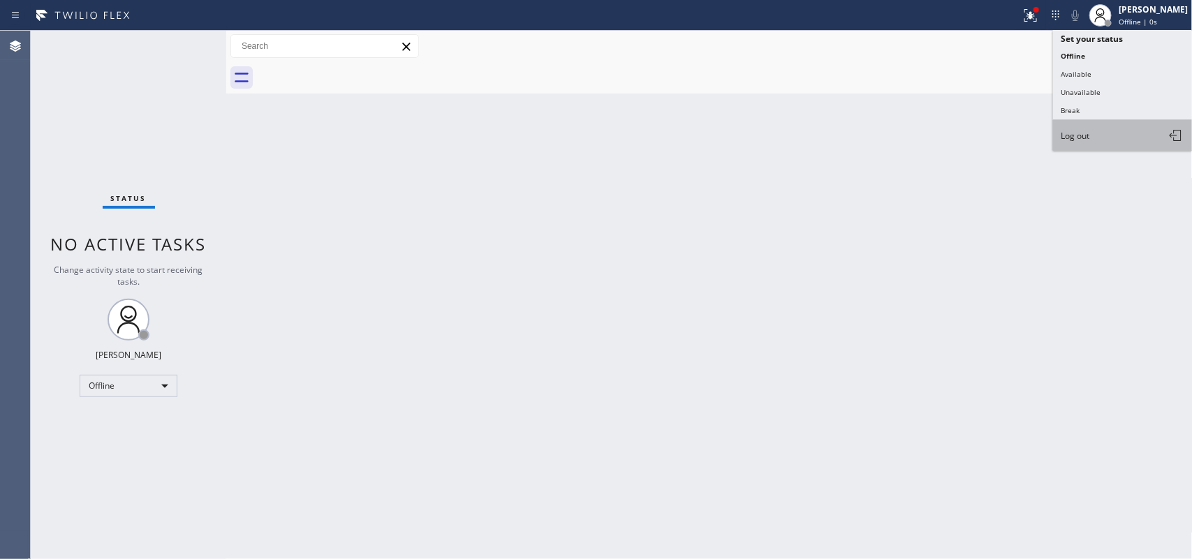
click at [1125, 128] on button "Log out" at bounding box center [1123, 135] width 140 height 31
